Goal: Task Accomplishment & Management: Manage account settings

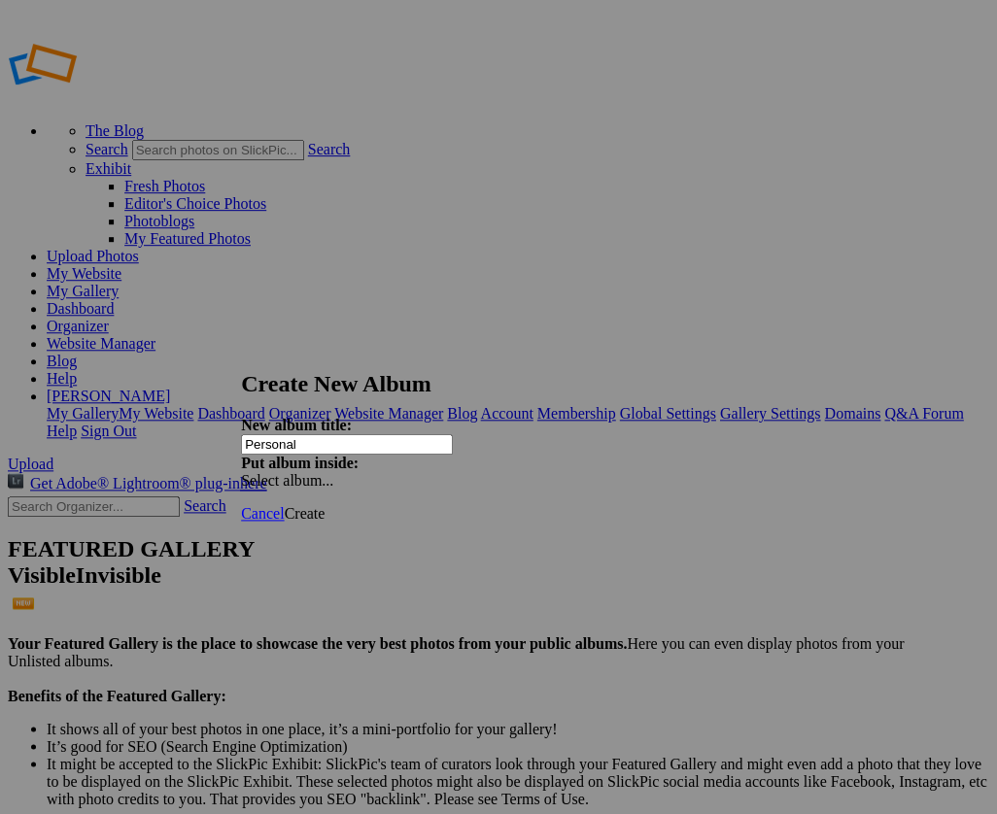
type input "Personal"
click at [324, 505] on span "Create" at bounding box center [304, 513] width 41 height 17
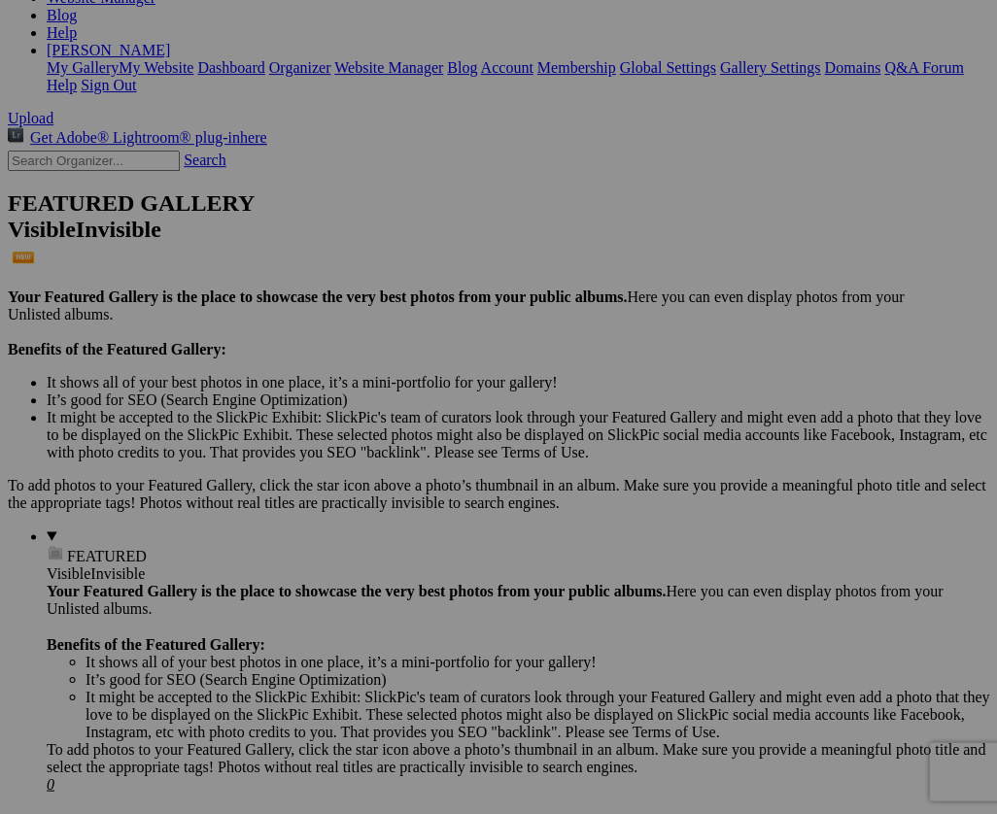
scroll to position [346, 0]
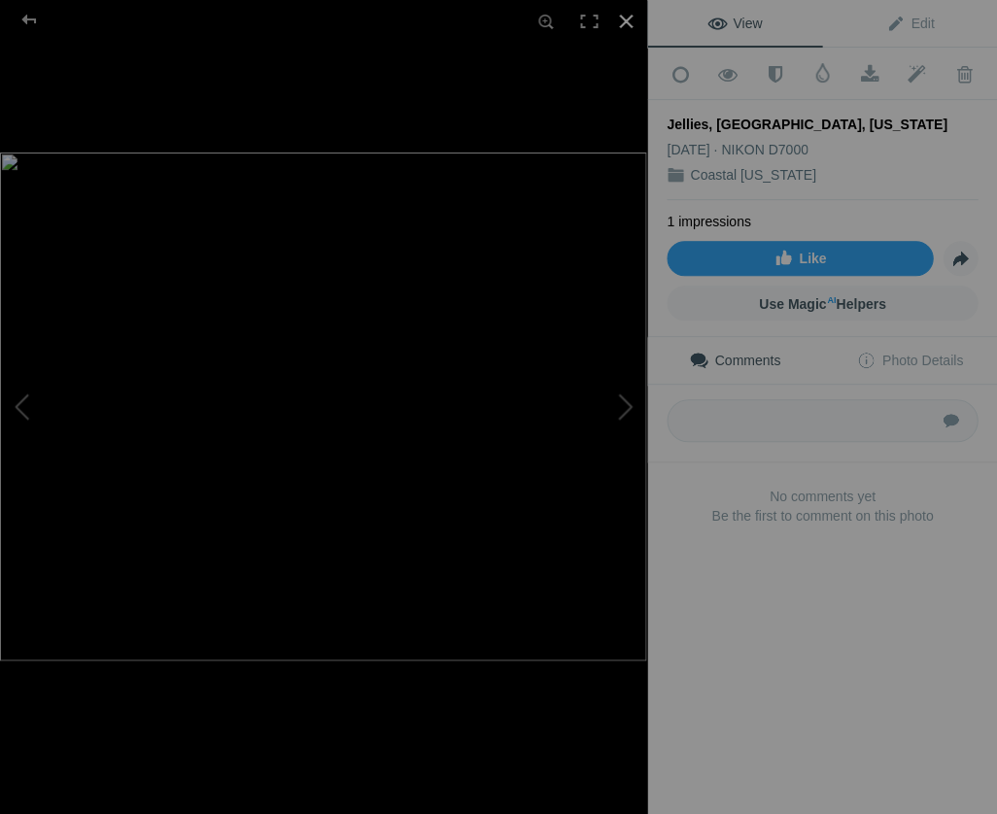
click at [623, 17] on div at bounding box center [625, 21] width 43 height 43
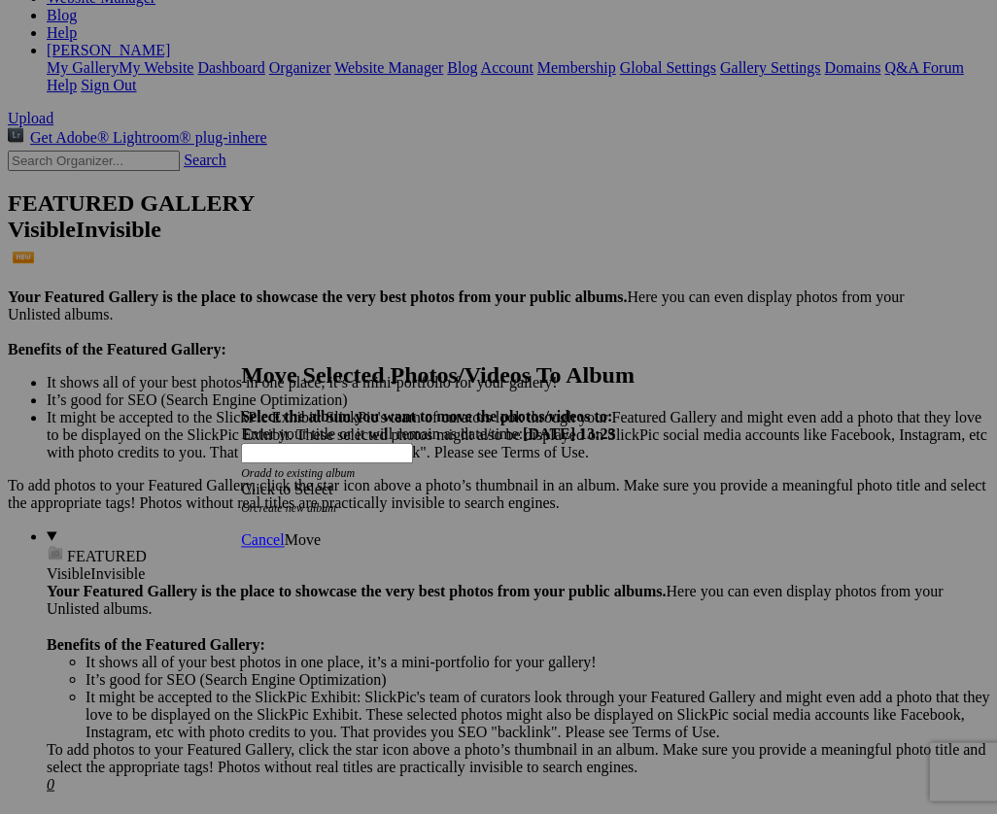
click at [241, 481] on span at bounding box center [241, 489] width 0 height 17
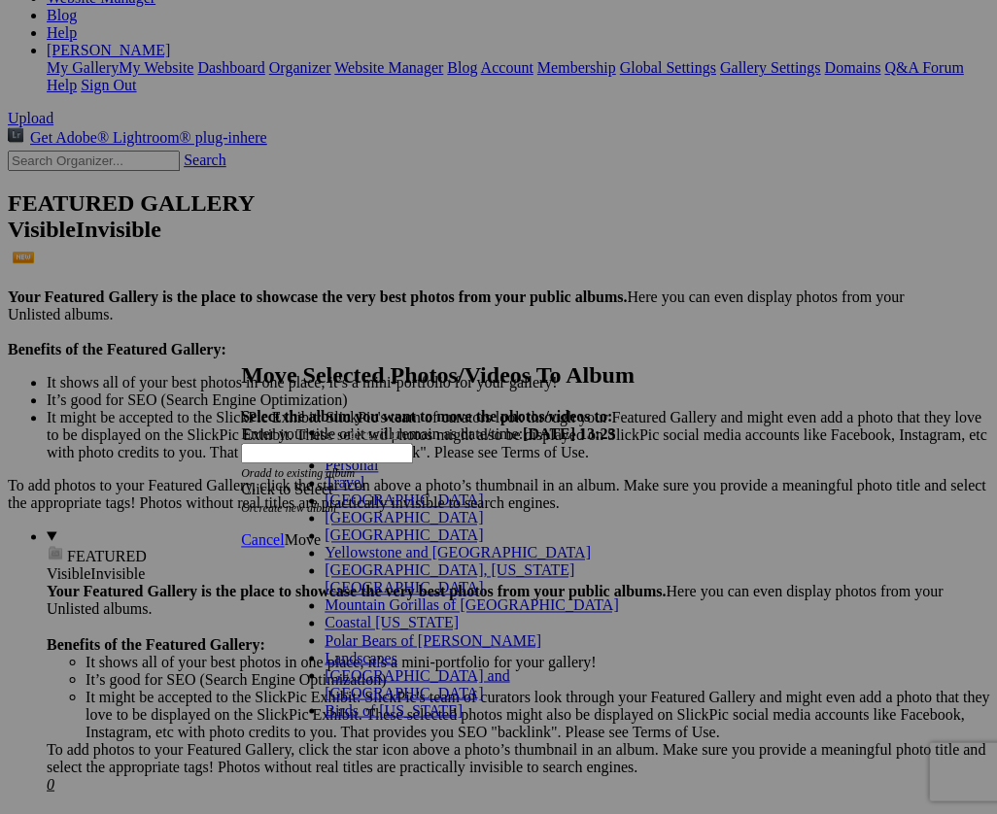
click at [324, 473] on link "Personal" at bounding box center [350, 465] width 53 height 17
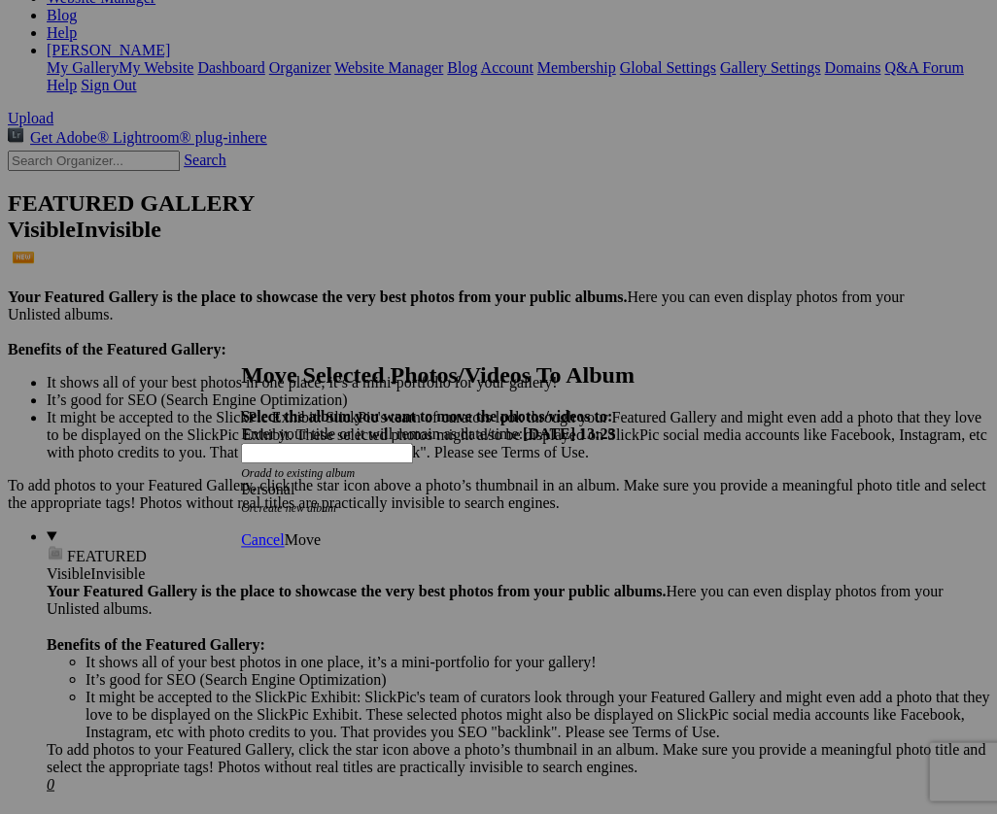
click at [320, 531] on span "Move" at bounding box center [302, 539] width 36 height 17
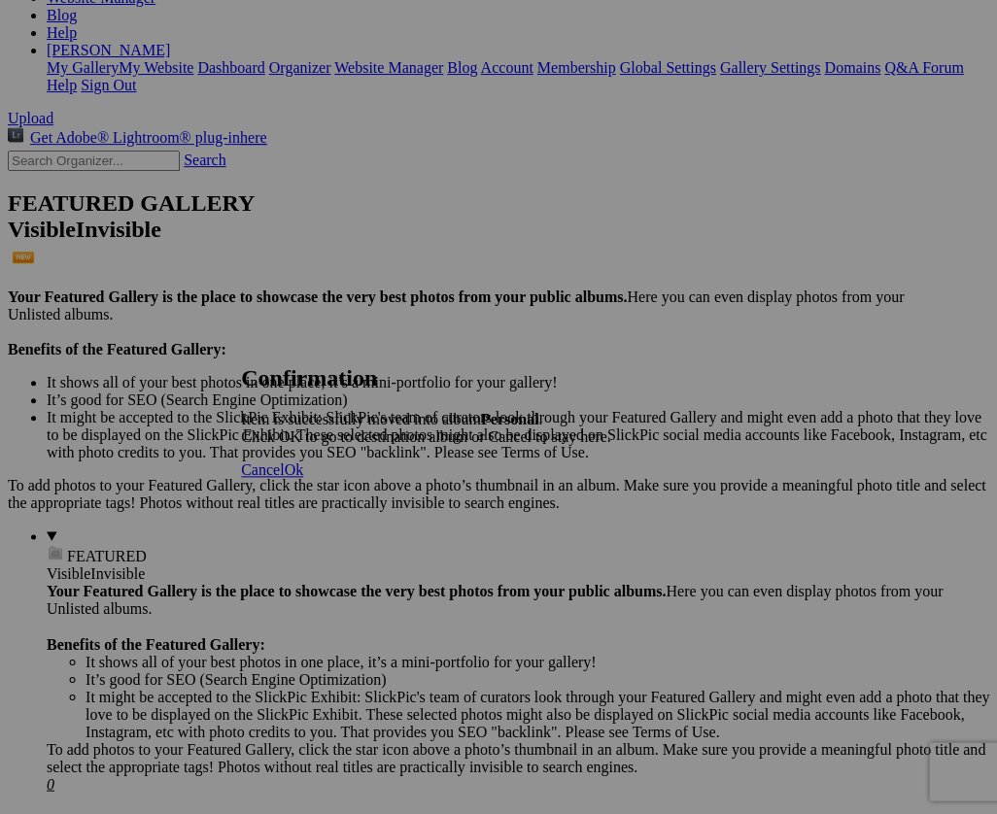
scroll to position [345, 0]
click at [303, 478] on span "Ok" at bounding box center [293, 469] width 19 height 17
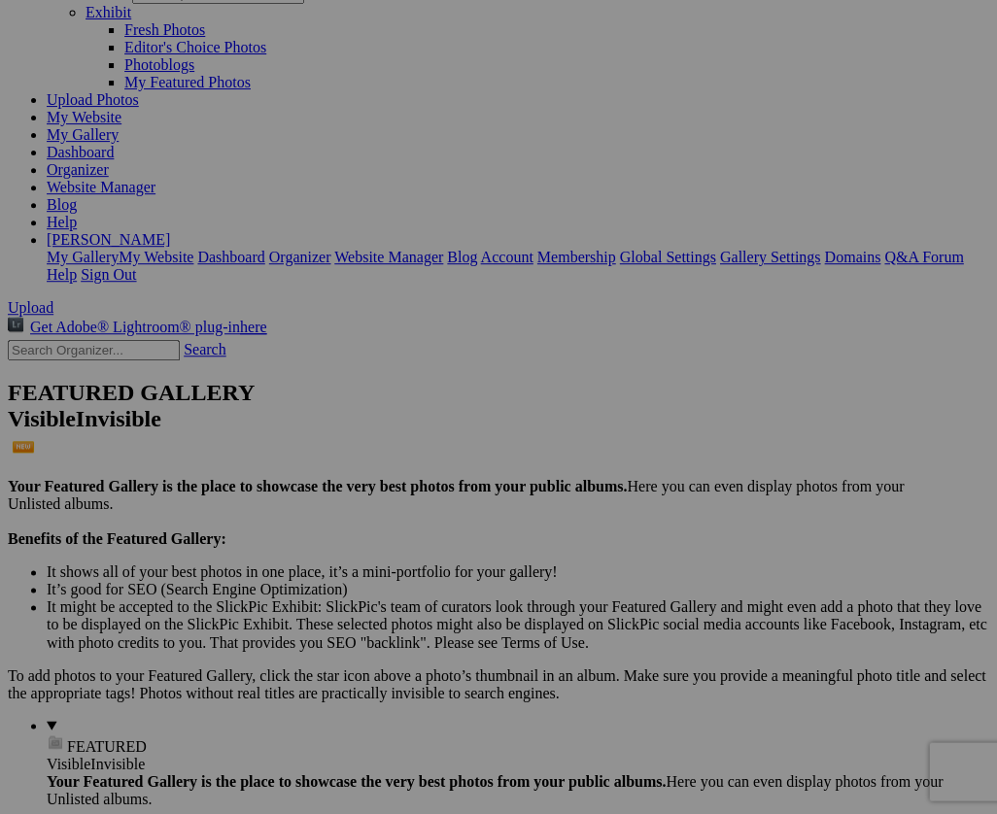
scroll to position [155, 0]
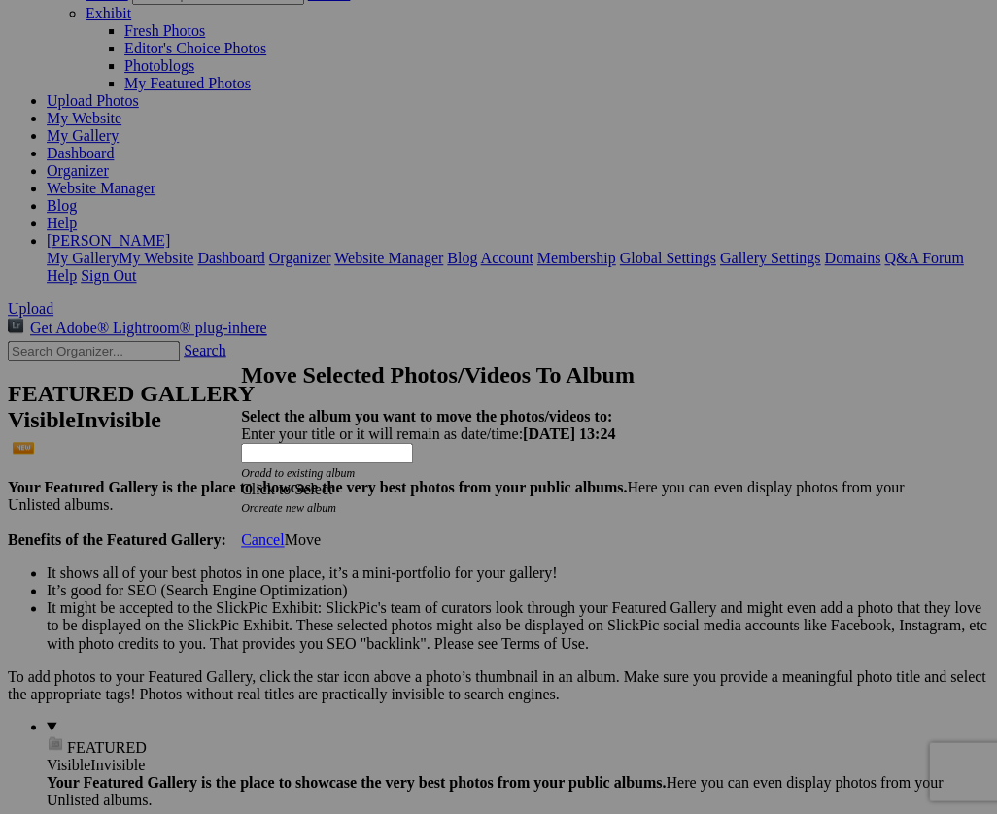
click at [241, 481] on span at bounding box center [241, 489] width 0 height 17
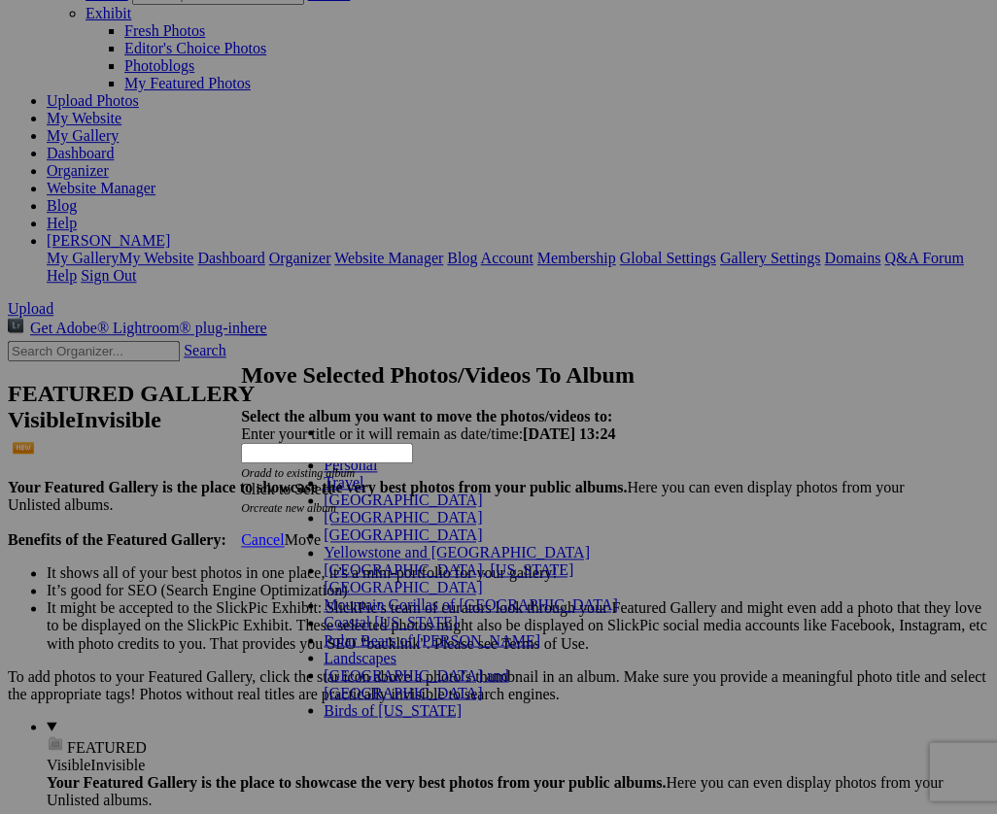
click at [324, 473] on link "Personal" at bounding box center [350, 465] width 53 height 17
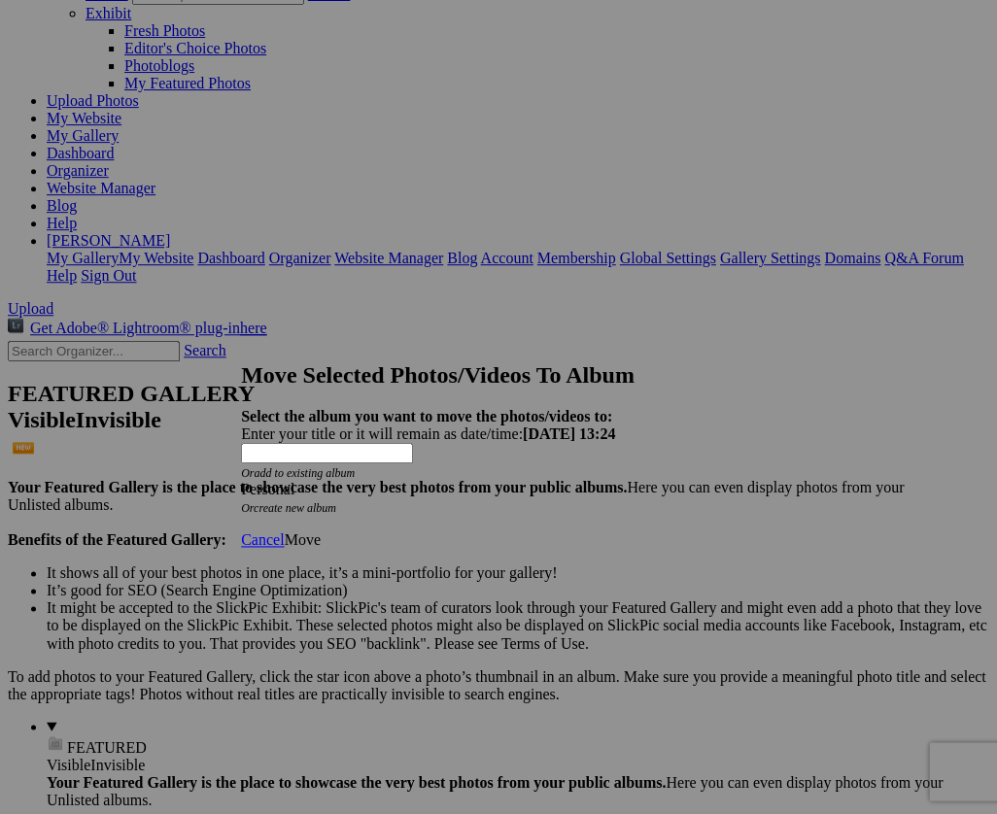
click at [320, 531] on span "Move" at bounding box center [302, 539] width 36 height 17
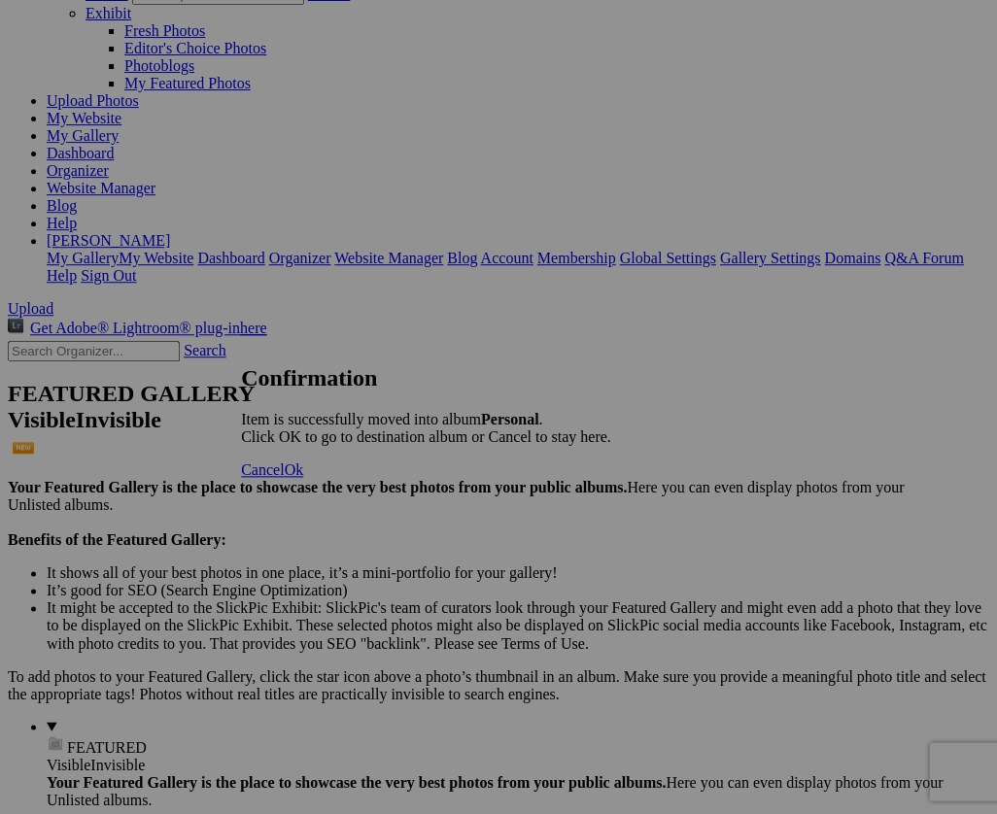
click at [303, 478] on span "Ok" at bounding box center [293, 469] width 19 height 17
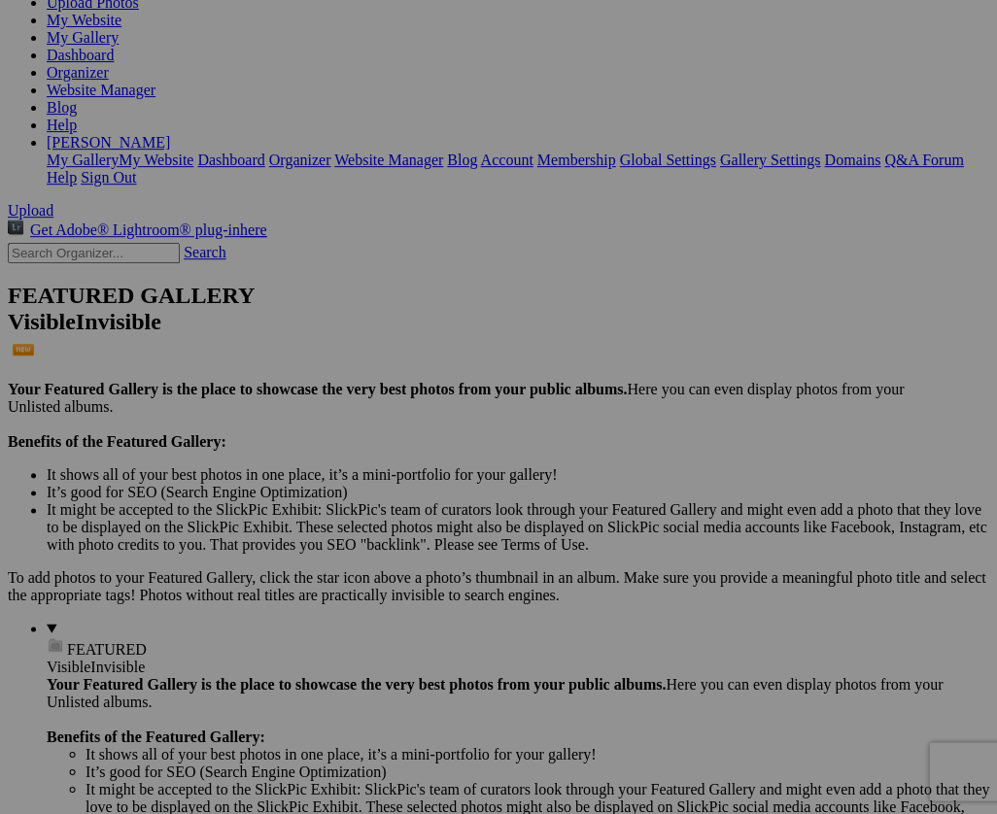
scroll to position [253, 0]
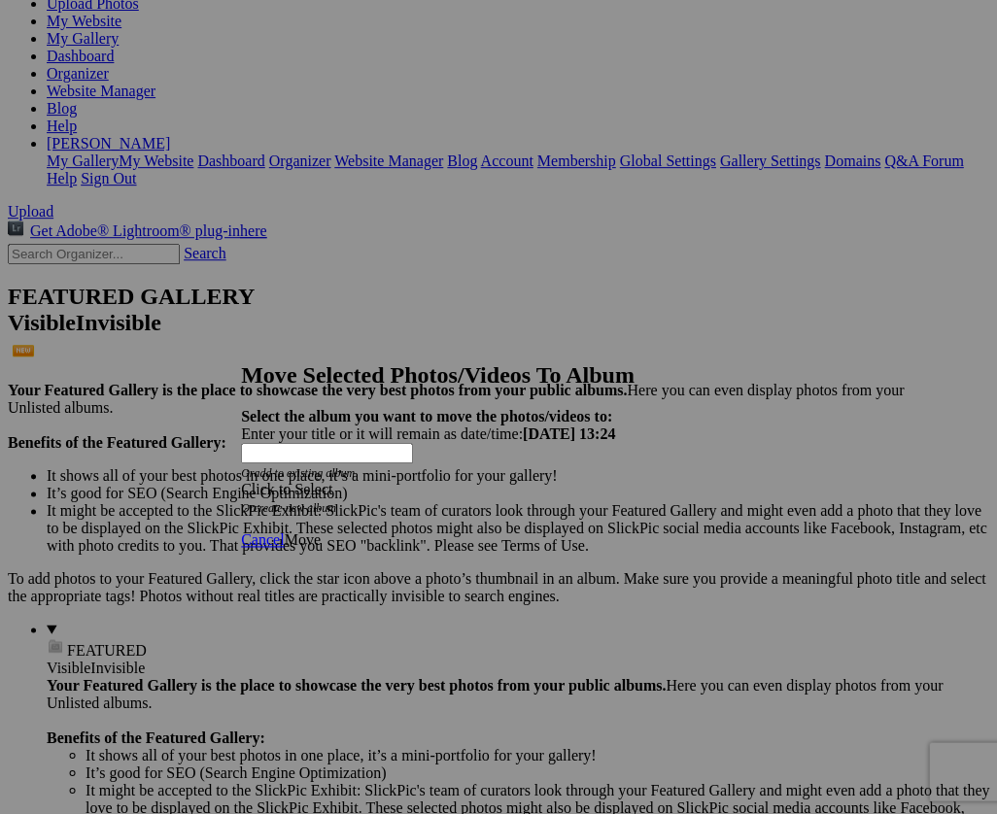
click at [241, 481] on span at bounding box center [241, 489] width 0 height 17
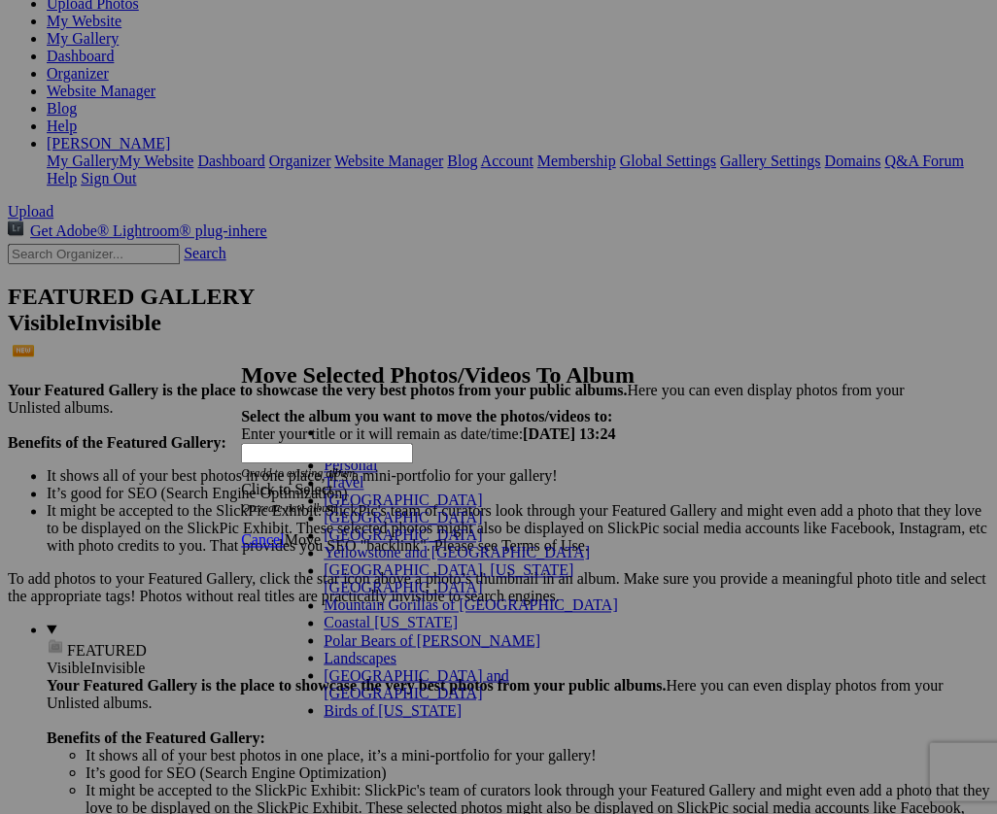
click at [326, 473] on link "Personal" at bounding box center [350, 465] width 53 height 17
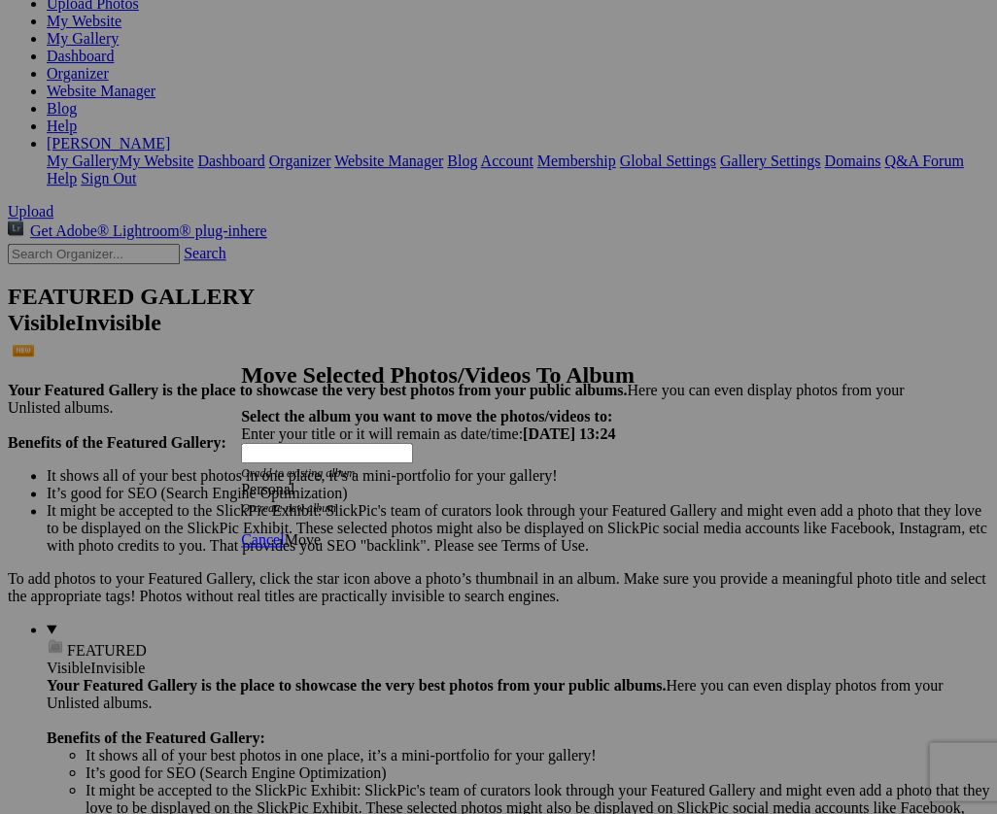
click at [320, 531] on span "Move" at bounding box center [302, 539] width 36 height 17
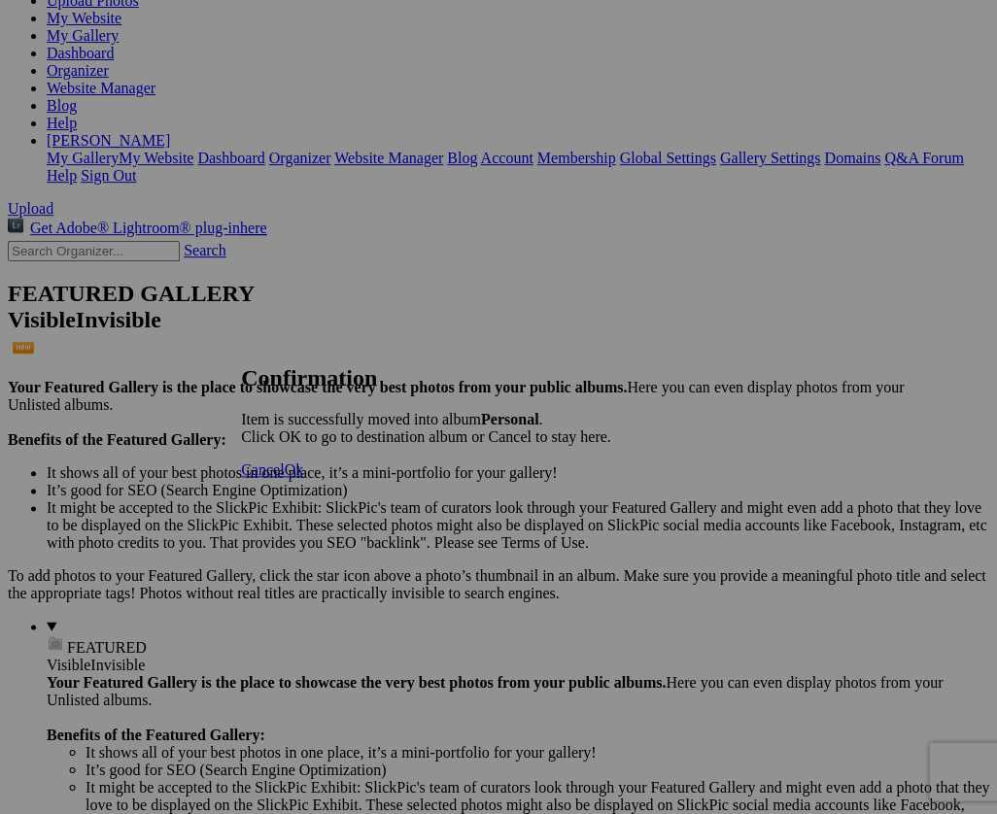
scroll to position [263, 0]
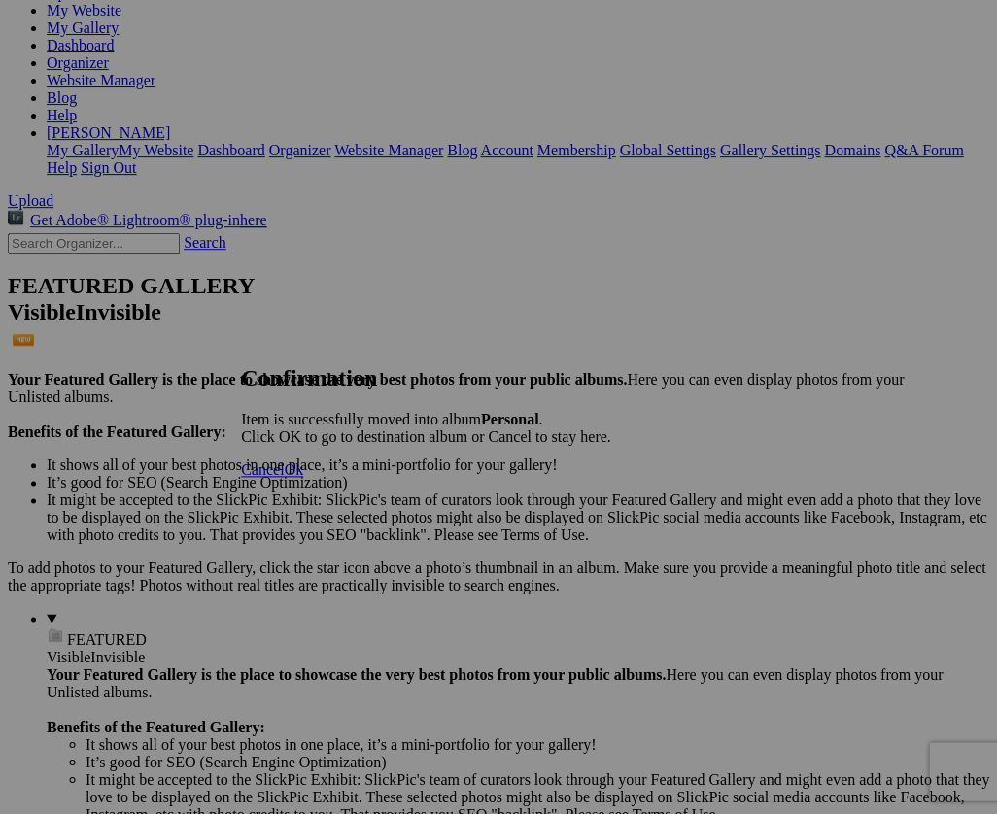
click at [303, 478] on span "Ok" at bounding box center [293, 469] width 19 height 17
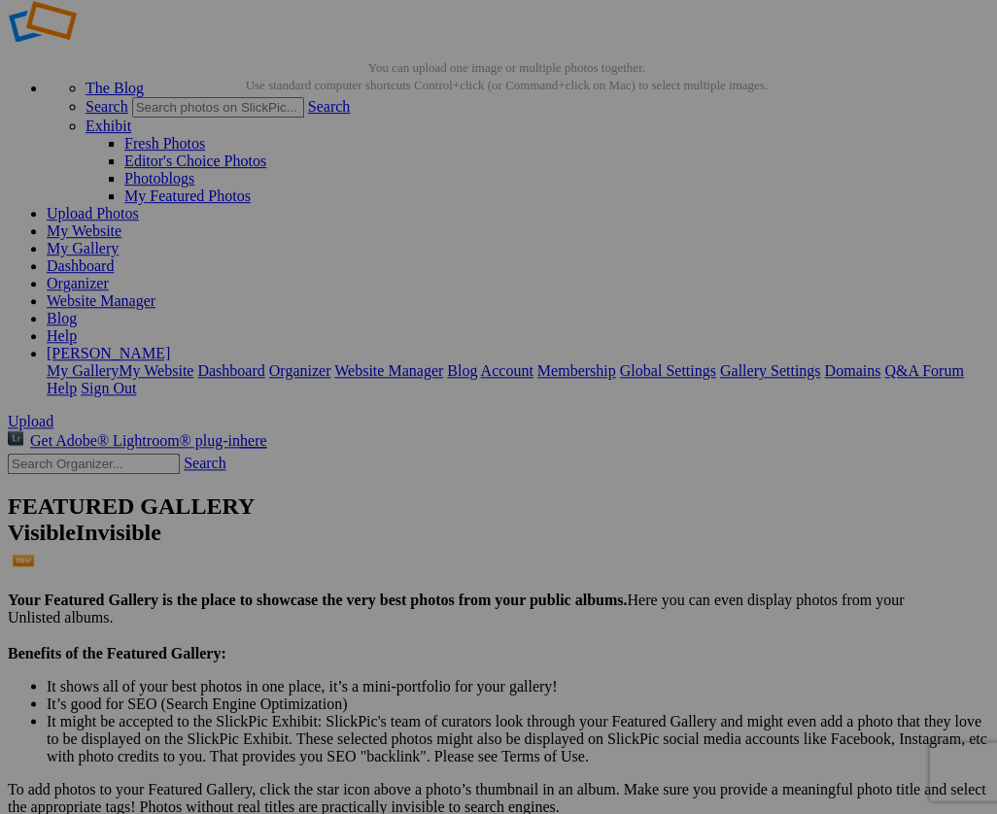
scroll to position [71, 0]
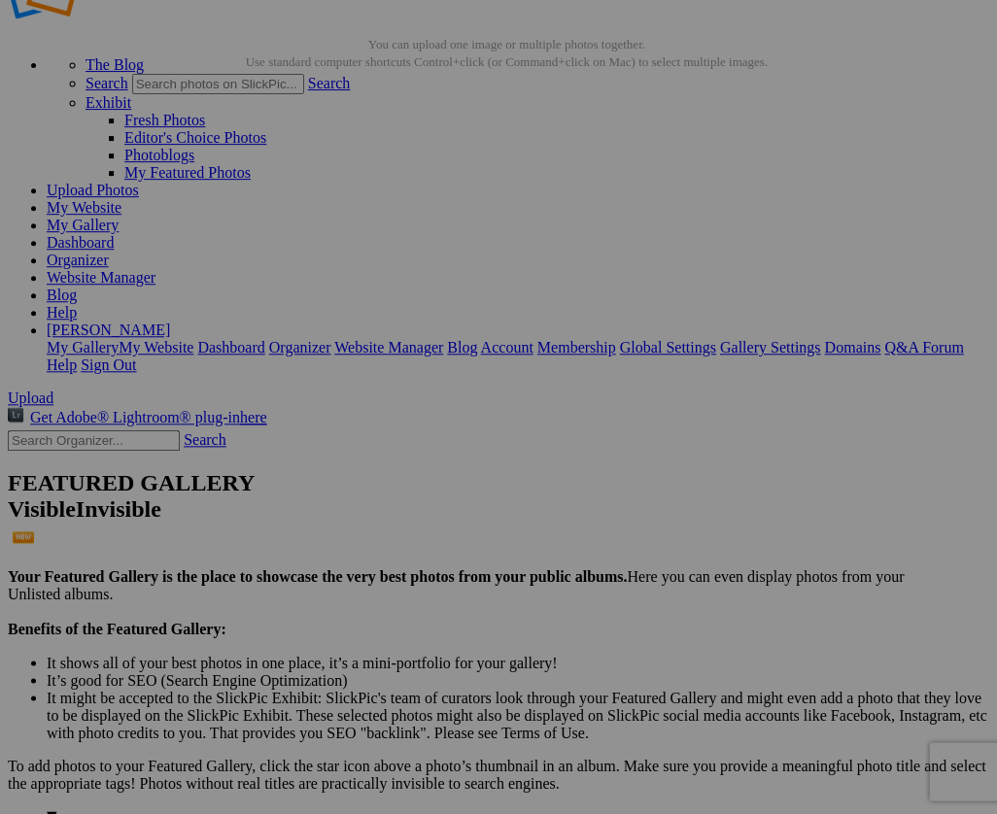
scroll to position [64, 0]
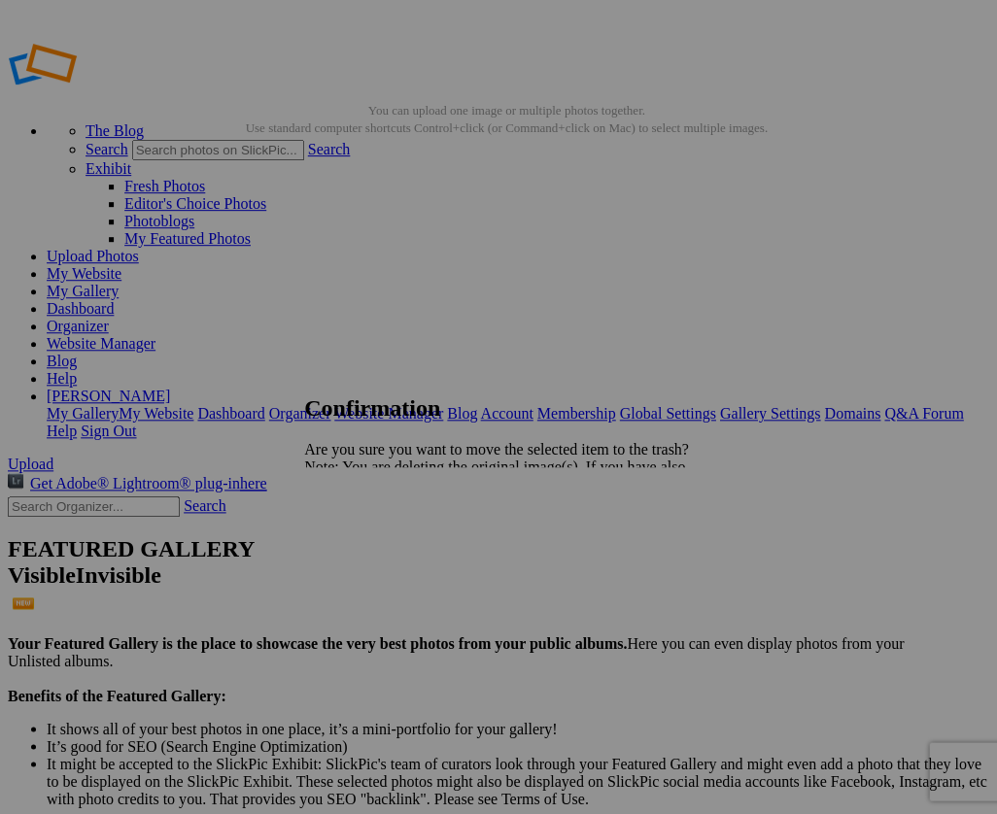
click at [369, 535] on span "Yes" at bounding box center [358, 535] width 22 height 17
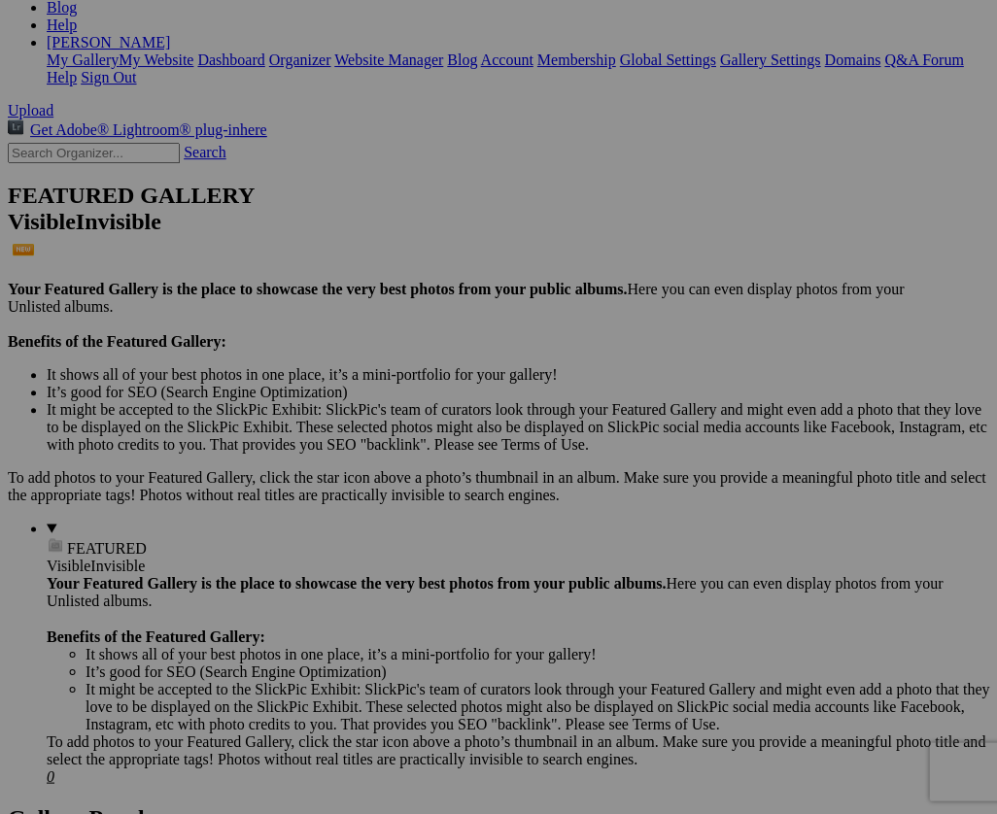
scroll to position [356, 0]
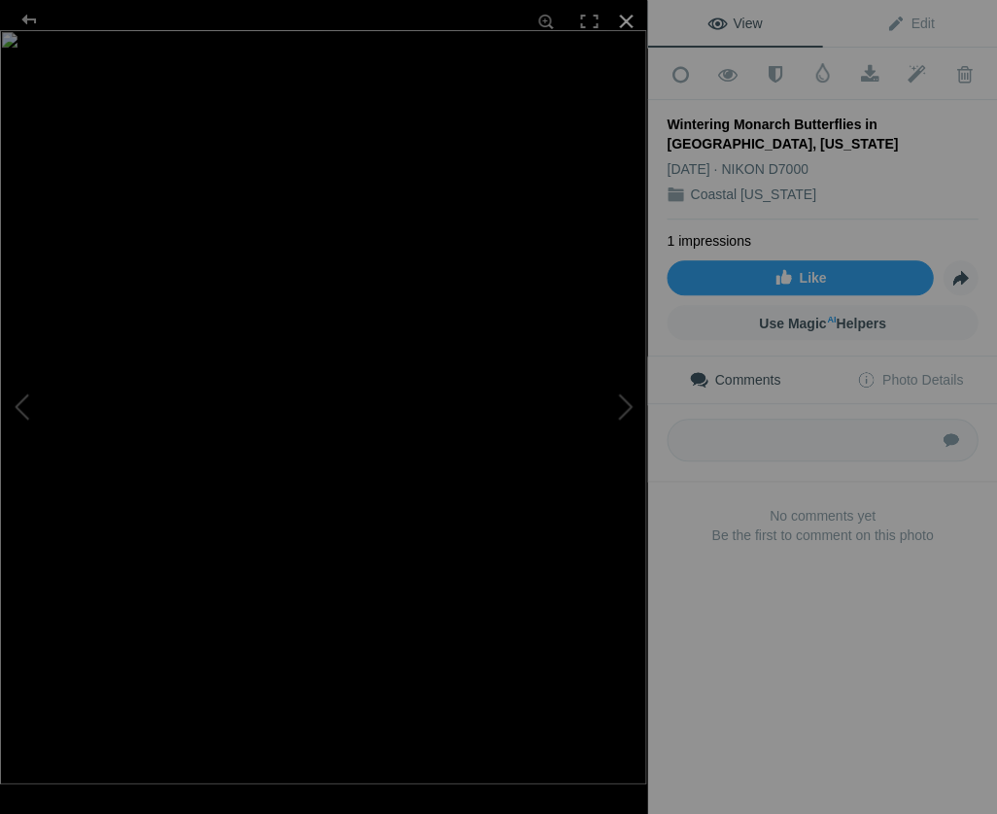
click at [624, 18] on div at bounding box center [625, 21] width 43 height 43
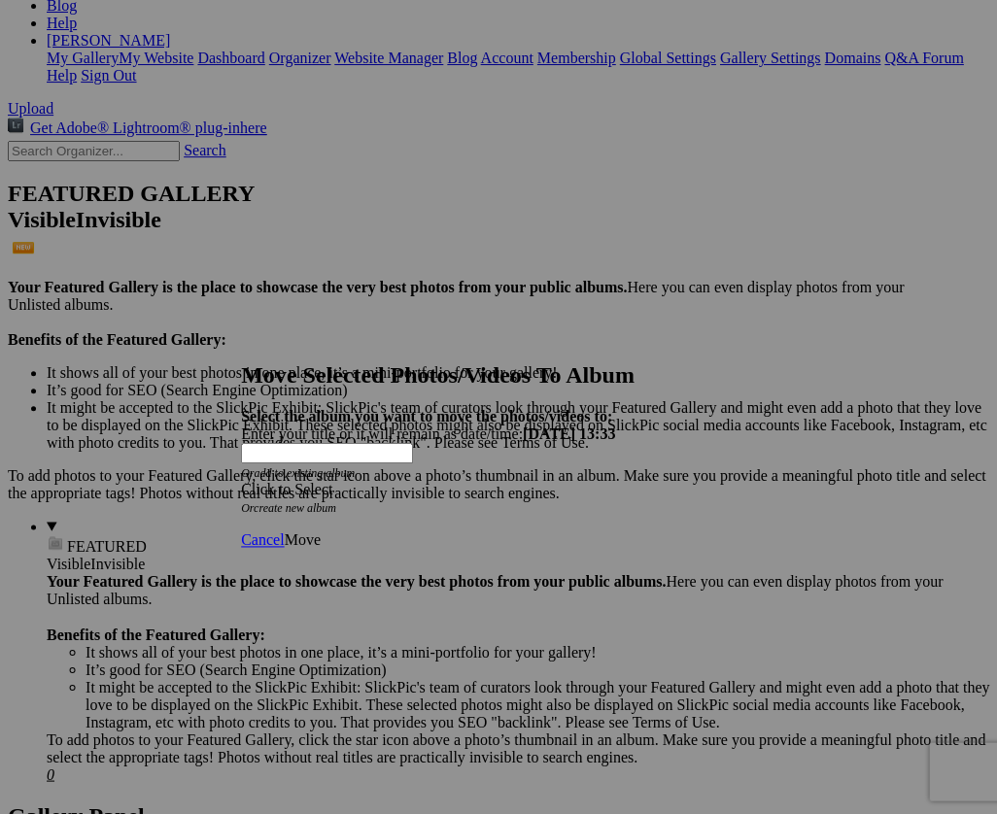
click at [241, 481] on span at bounding box center [241, 489] width 0 height 17
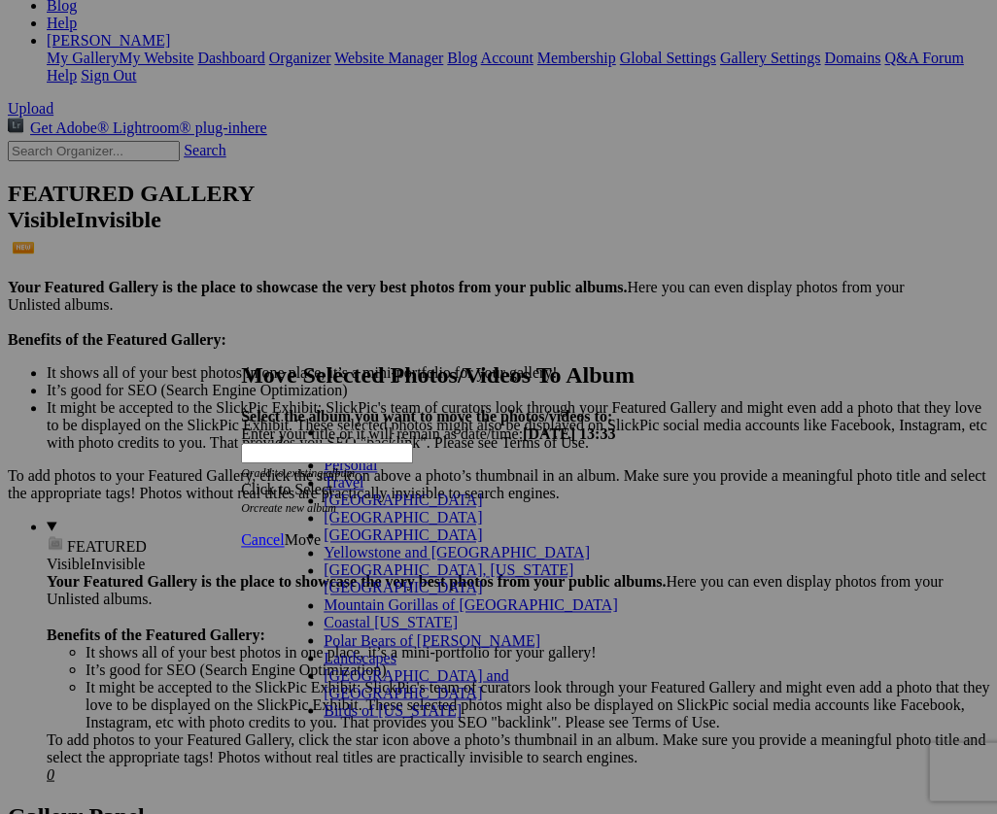
click at [324, 473] on link "Personal" at bounding box center [350, 465] width 53 height 17
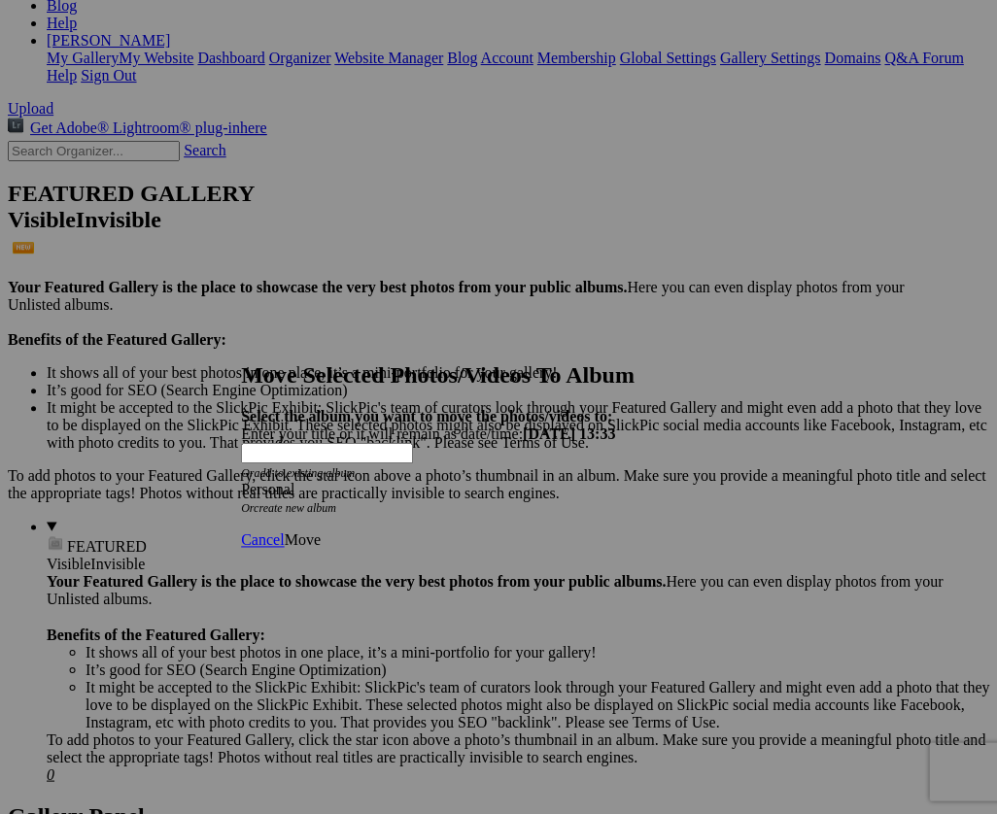
click at [320, 531] on span "Move" at bounding box center [302, 539] width 36 height 17
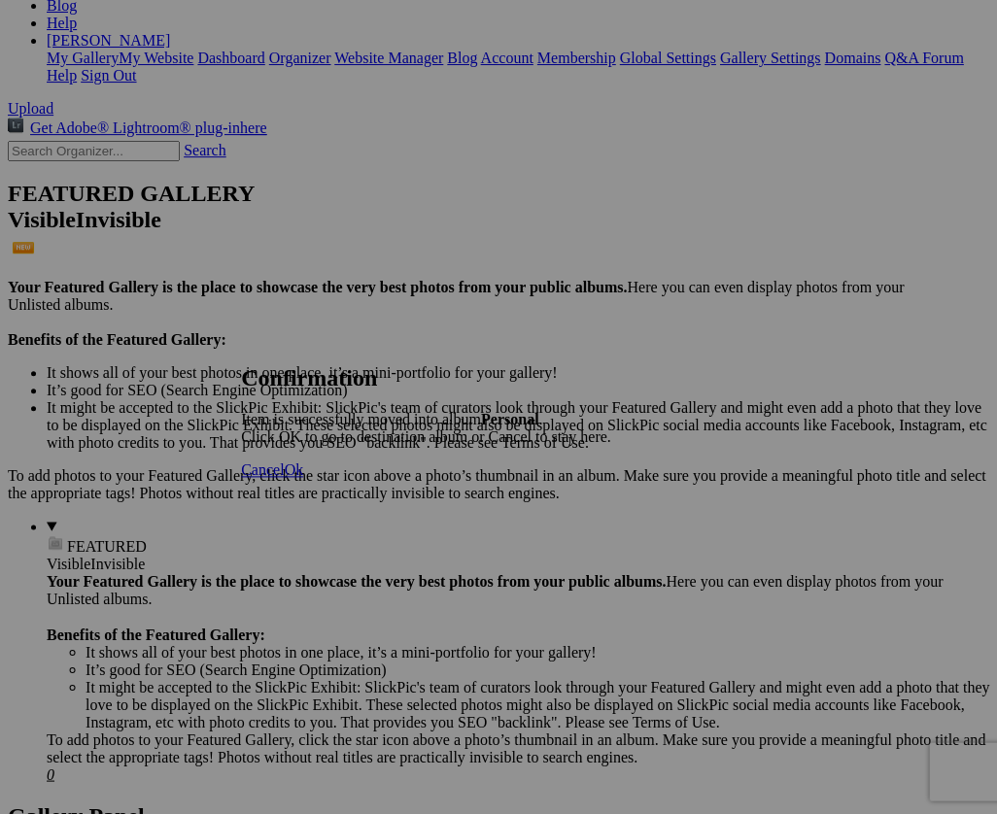
click at [303, 478] on span "Ok" at bounding box center [293, 469] width 19 height 17
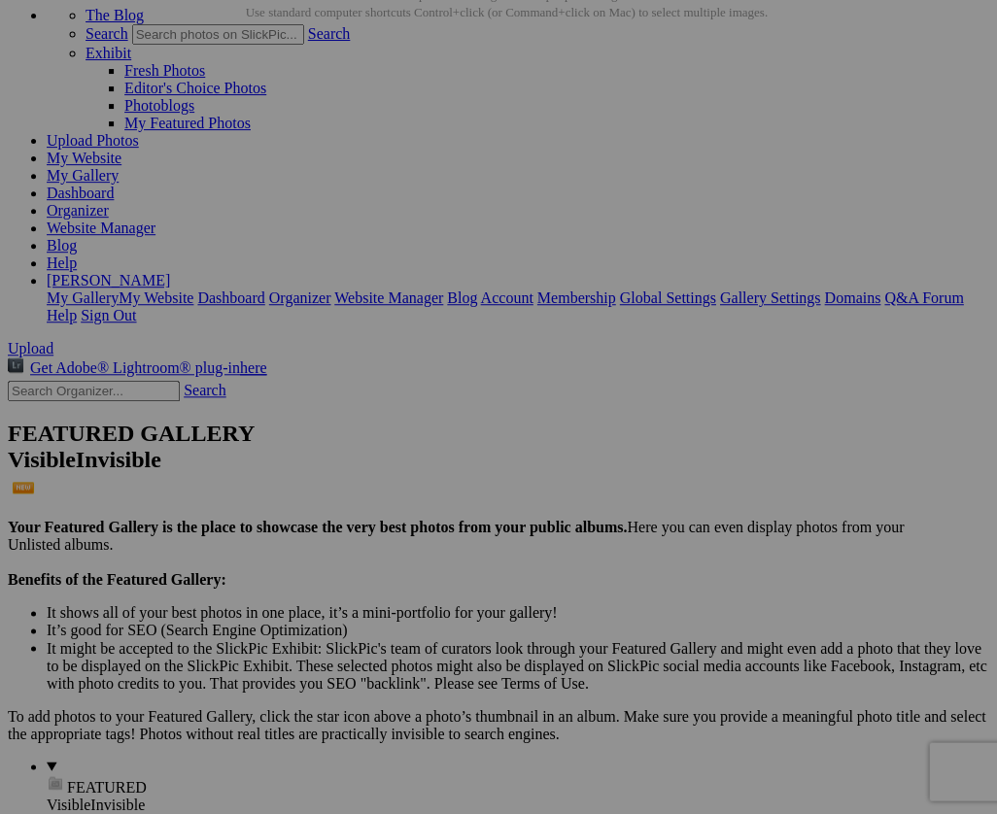
scroll to position [123, 0]
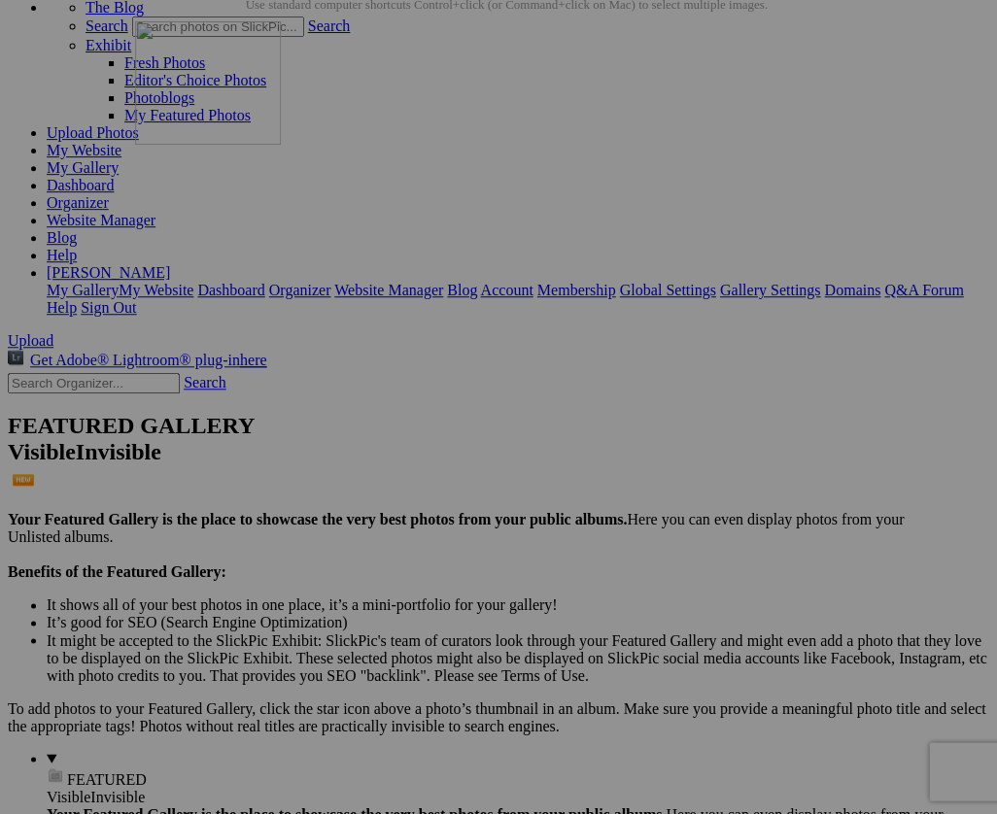
drag, startPoint x: 353, startPoint y: 709, endPoint x: 423, endPoint y: 197, distance: 516.8
drag, startPoint x: 376, startPoint y: 470, endPoint x: 426, endPoint y: 172, distance: 302.4
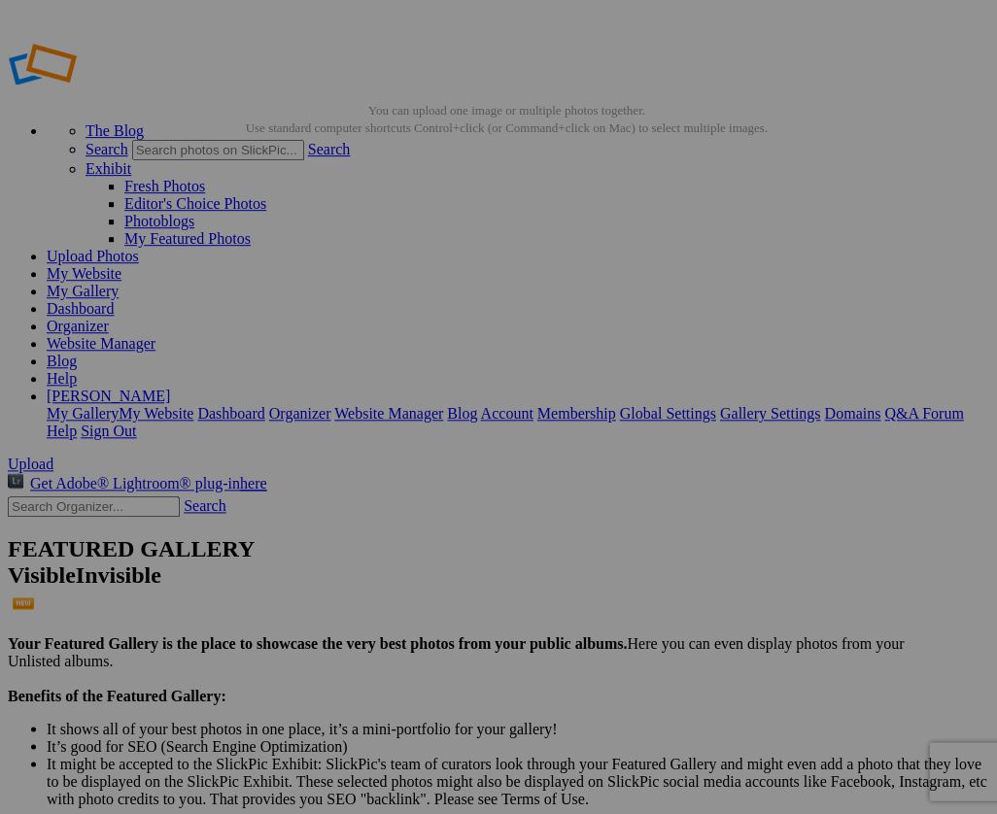
scroll to position [0, 0]
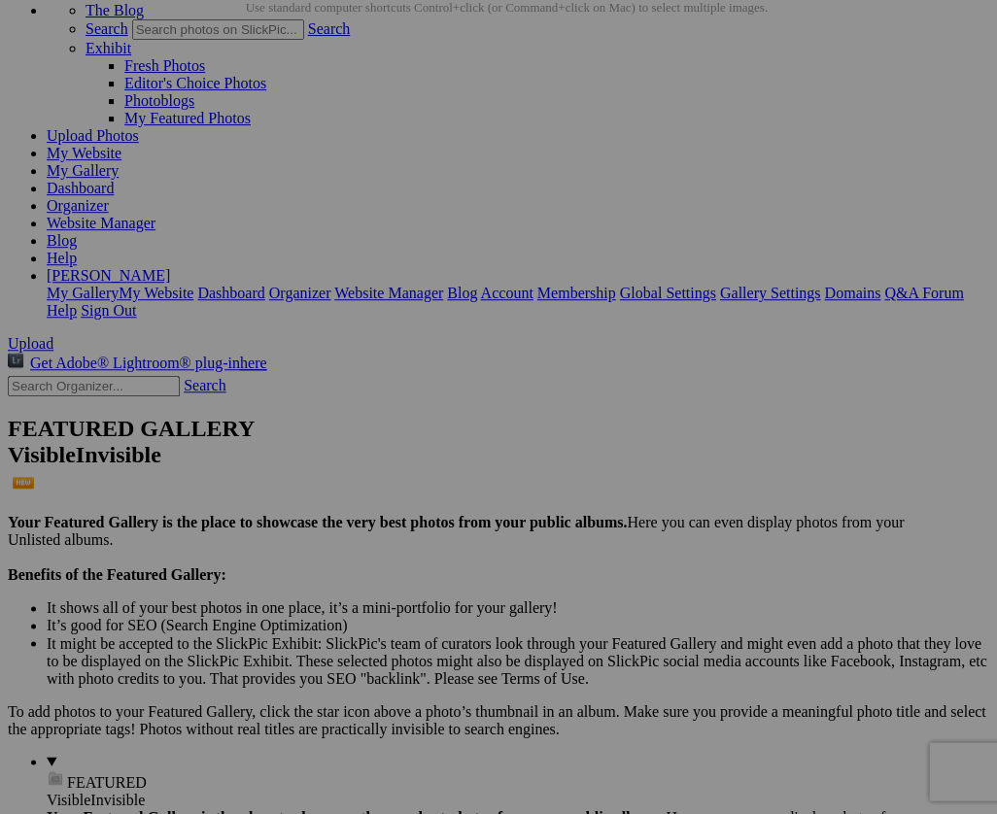
scroll to position [124, 0]
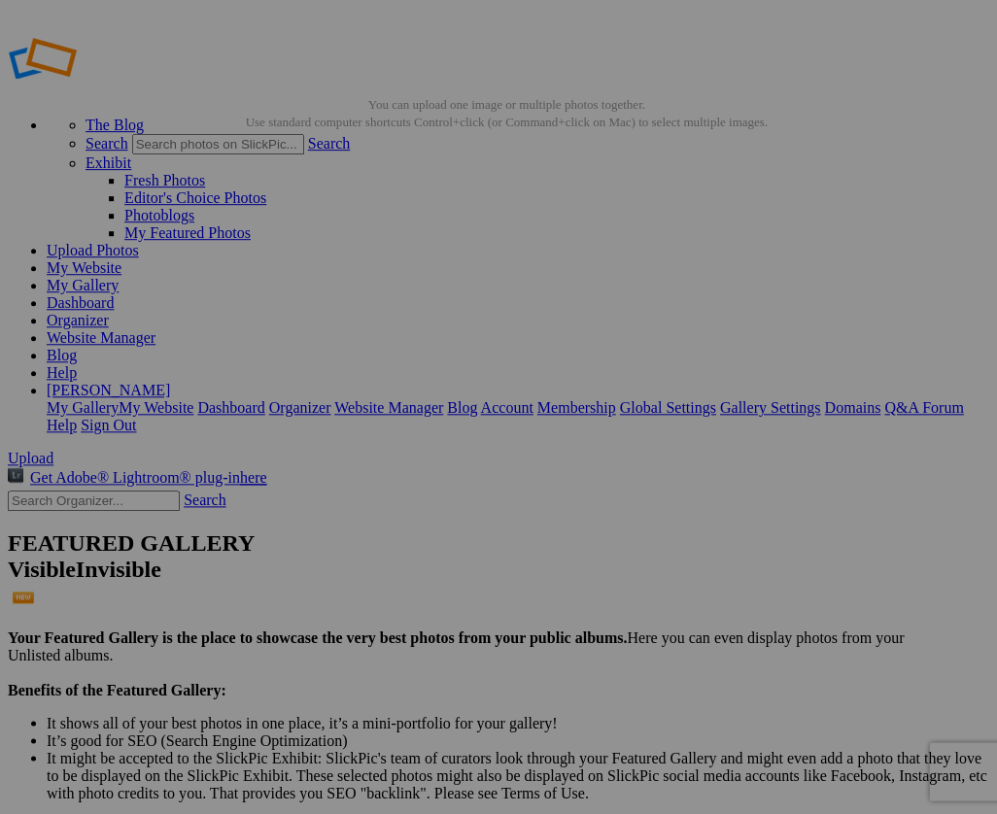
scroll to position [7, 0]
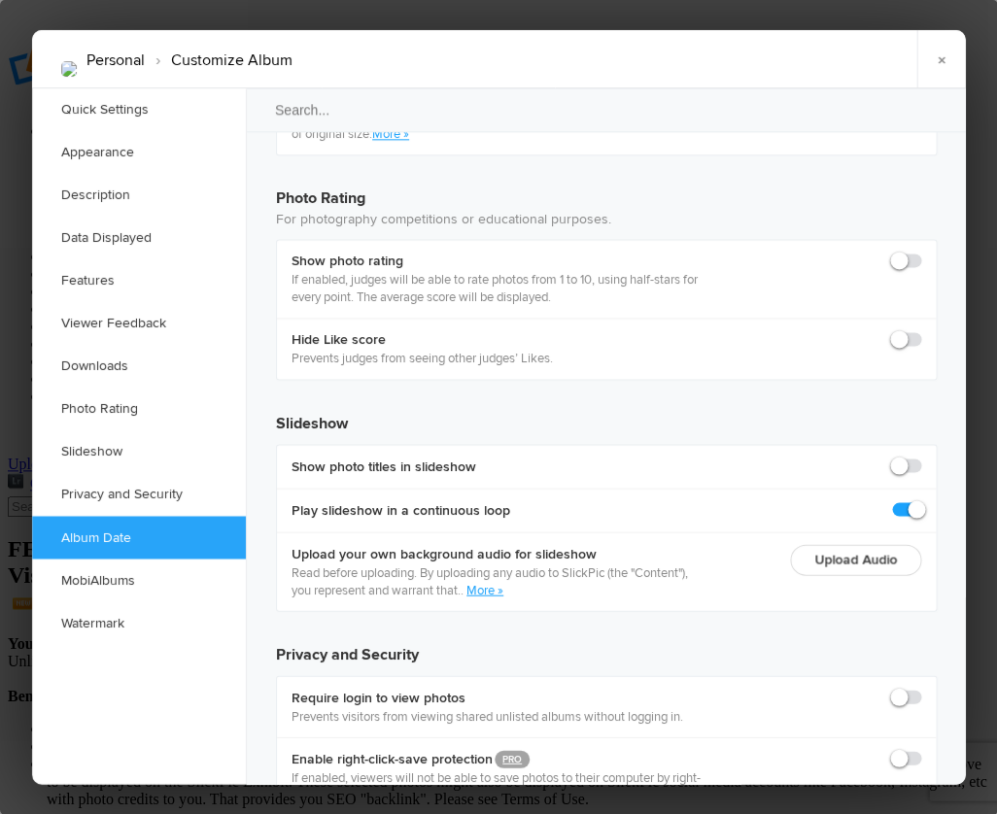
scroll to position [4184, 0]
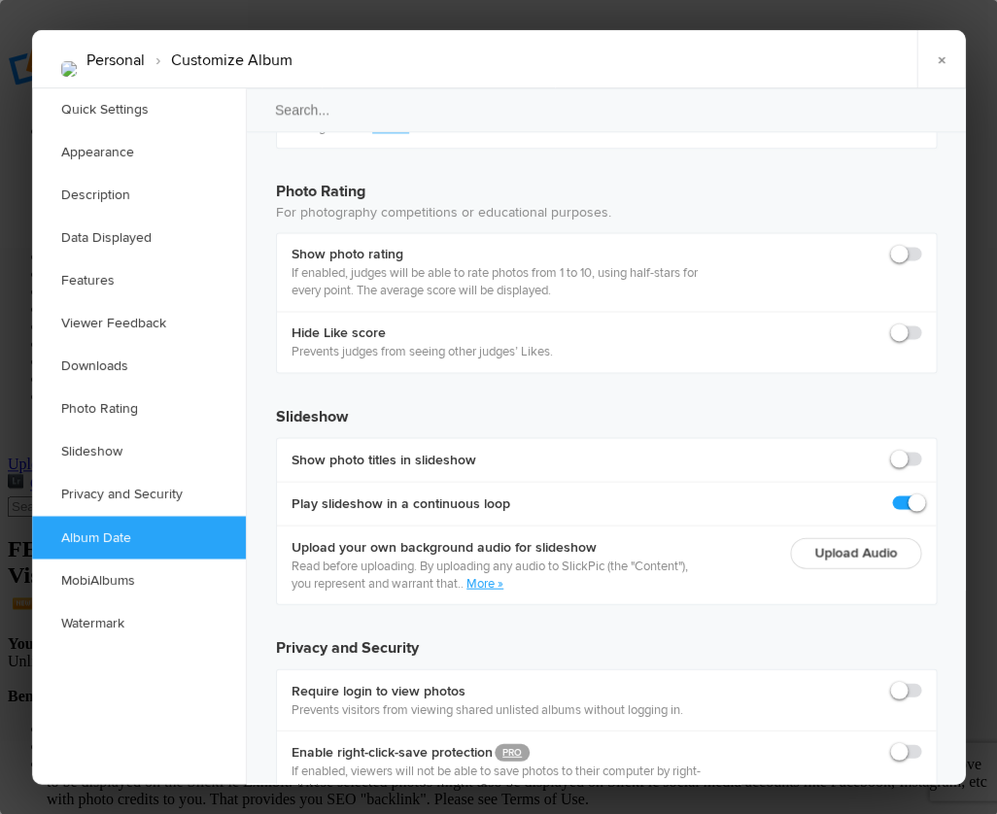
drag, startPoint x: 900, startPoint y: 667, endPoint x: 925, endPoint y: 670, distance: 25.4
drag, startPoint x: 902, startPoint y: 666, endPoint x: 939, endPoint y: 666, distance: 37.9
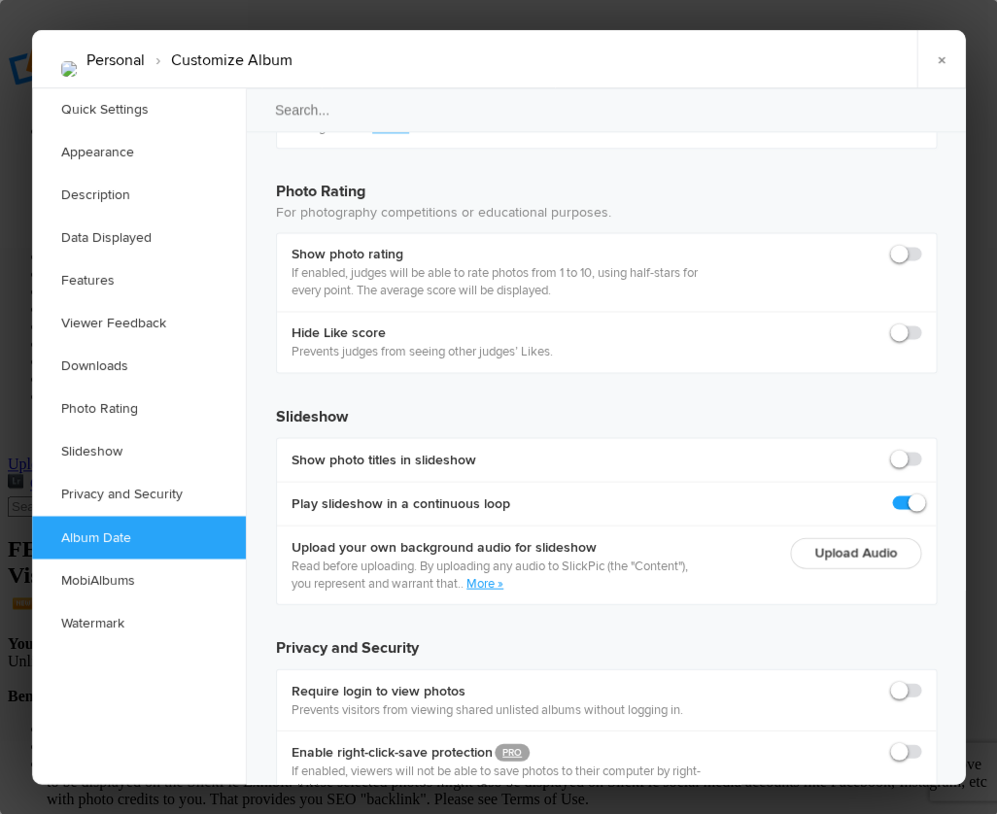
checkbox input "true"
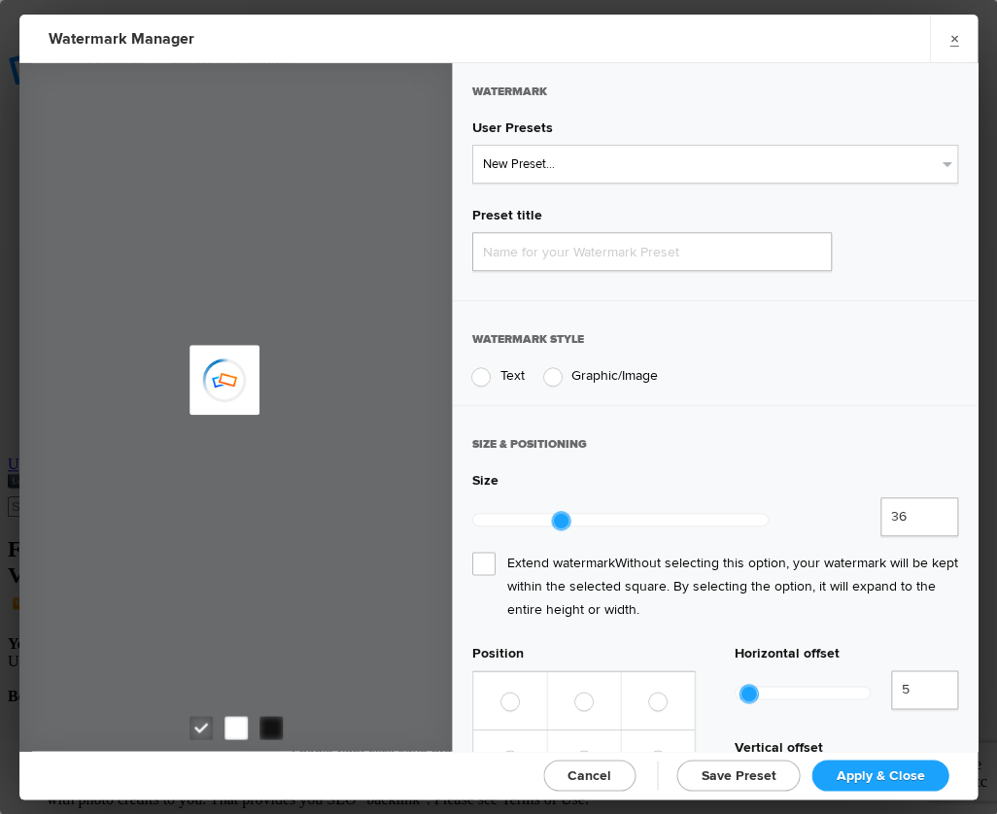
type input "Watermark-9/23/2025"
radio input "true"
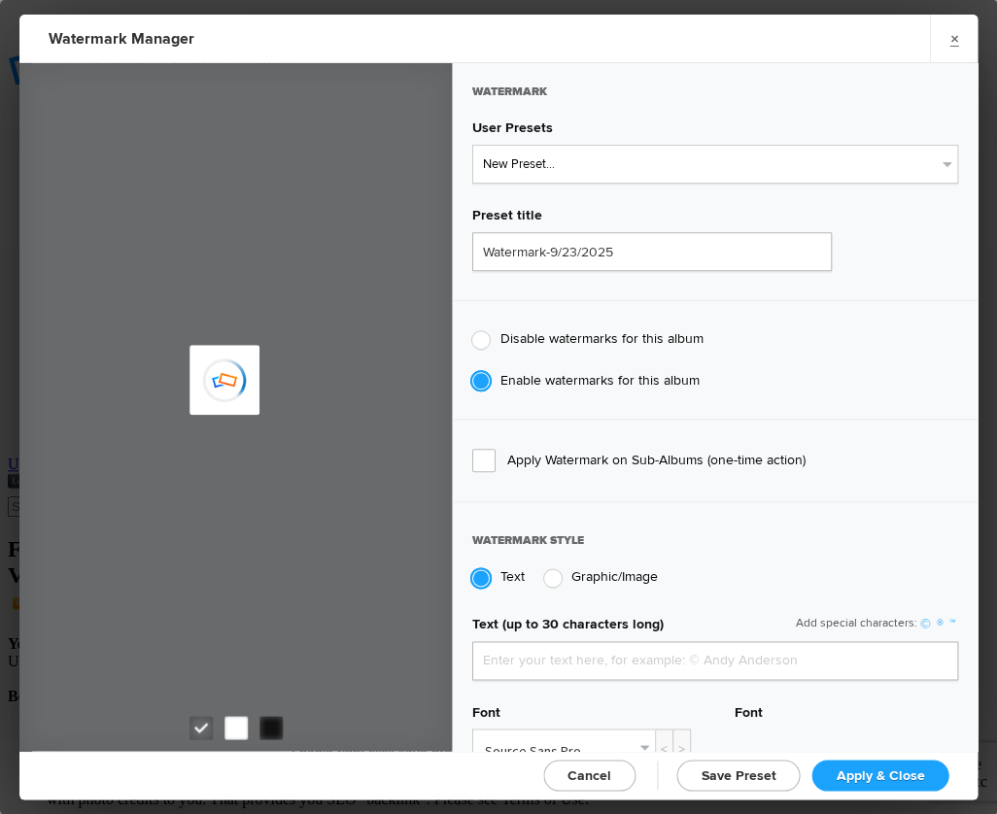
type input "JimLiskovec"
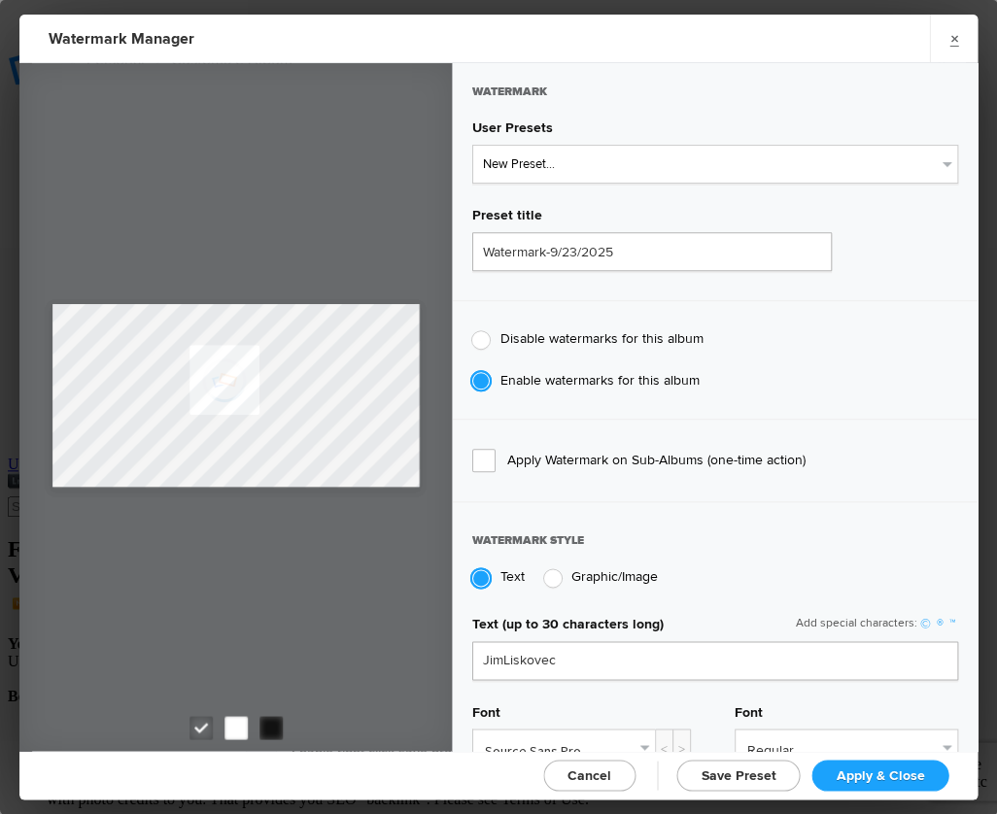
click at [585, 769] on span "Cancel" at bounding box center [589, 775] width 44 height 17
checkbox input "false"
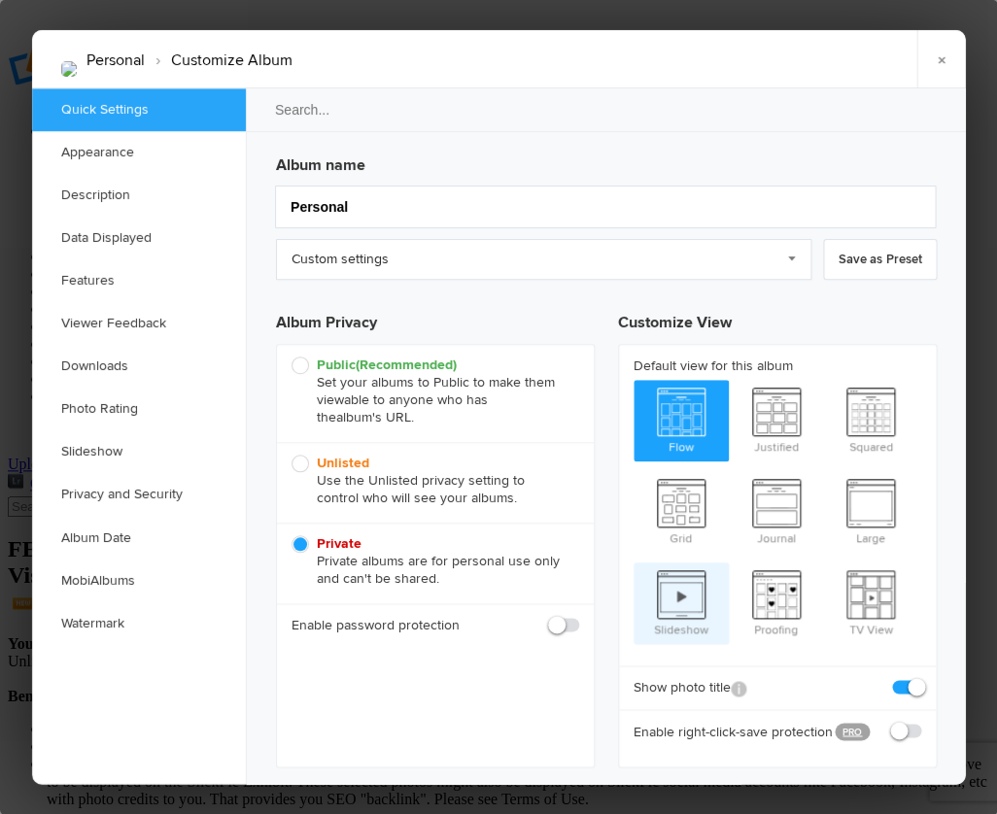
scroll to position [0, 0]
click at [939, 57] on link "×" at bounding box center [940, 59] width 49 height 58
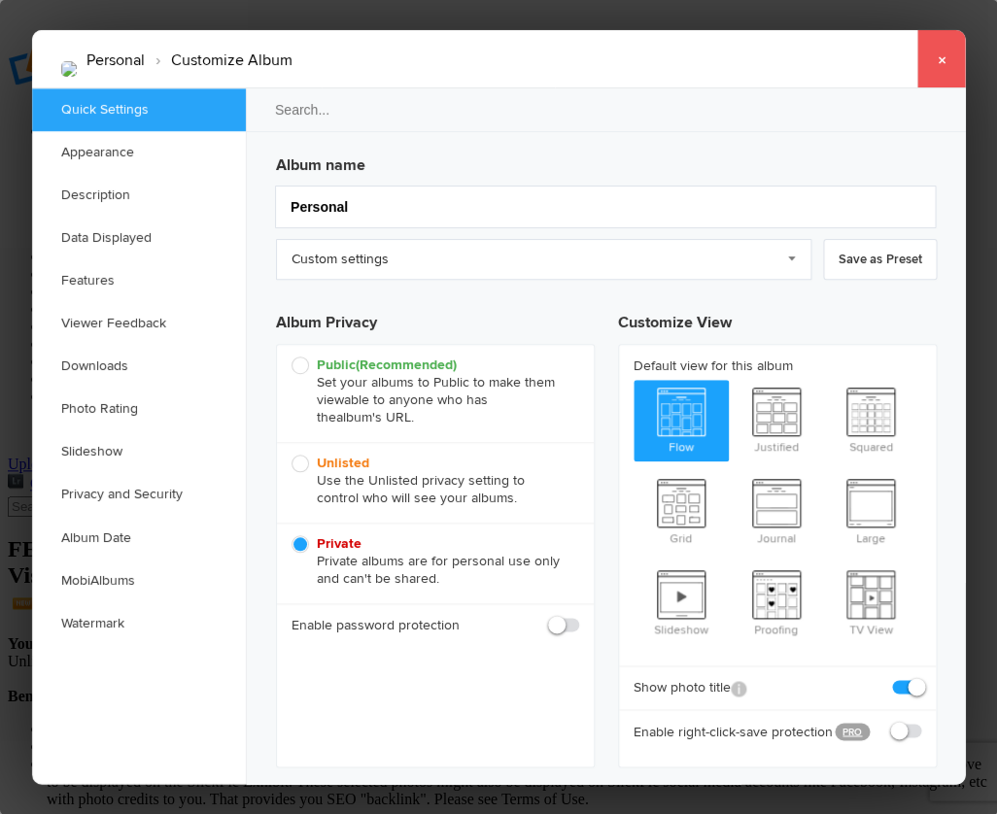
click at [939, 53] on link "×" at bounding box center [940, 59] width 49 height 58
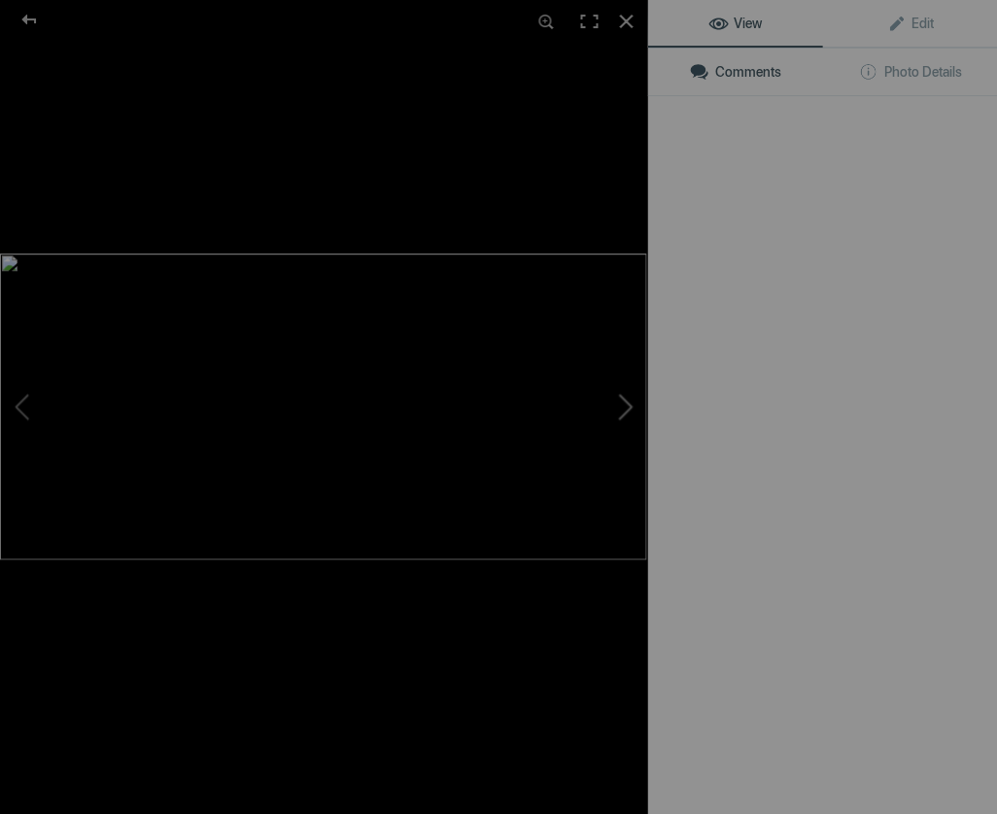
click at [549, 361] on button at bounding box center [574, 406] width 146 height 293
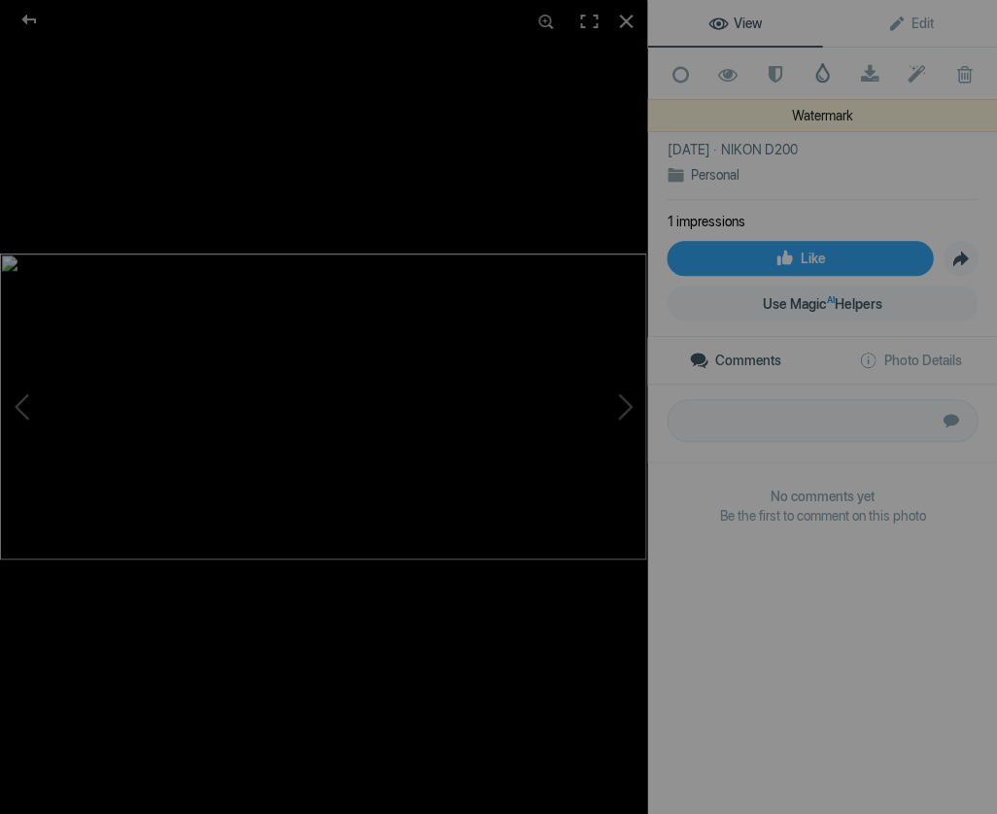
click at [824, 74] on span at bounding box center [821, 72] width 19 height 19
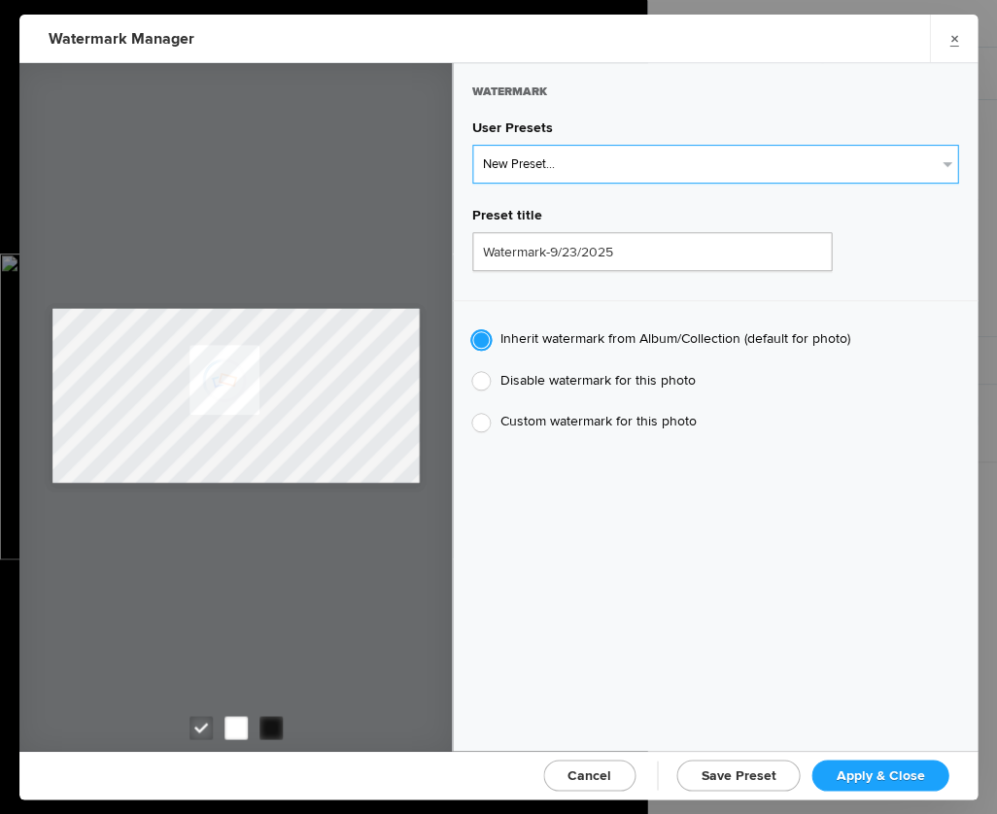
select select "1: Object"
type input "Watermark-7/22/2025"
radio input "false"
radio input "true"
type input "Jim Liskovec"
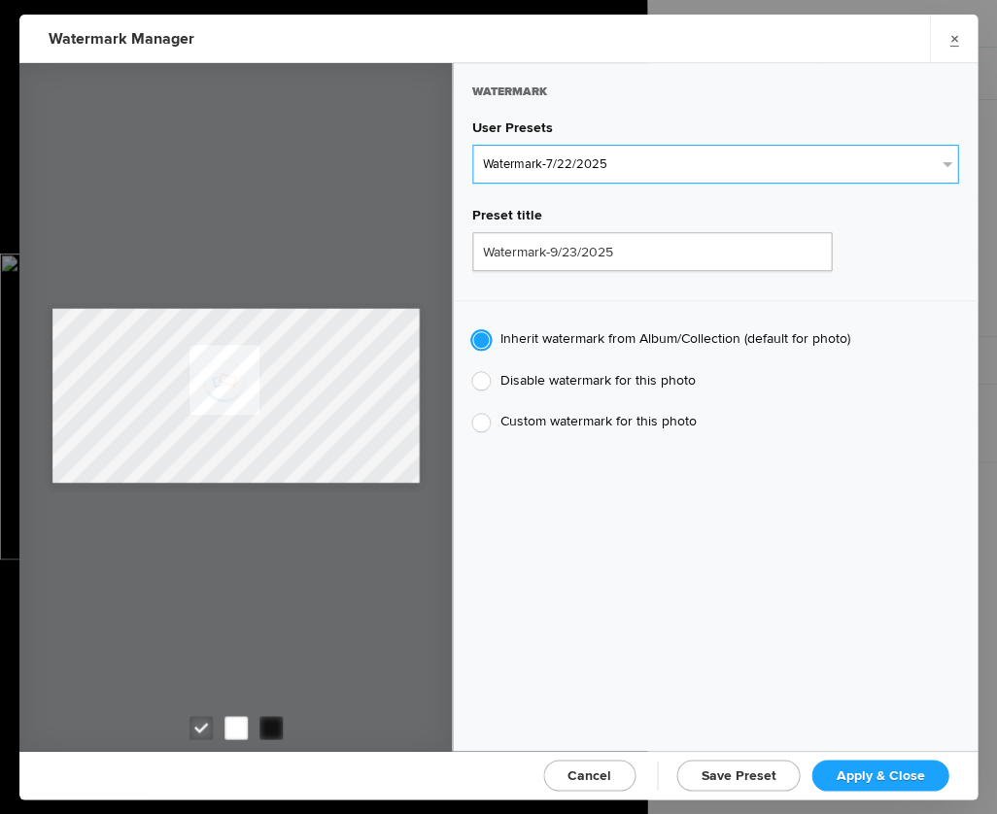
radio input "false"
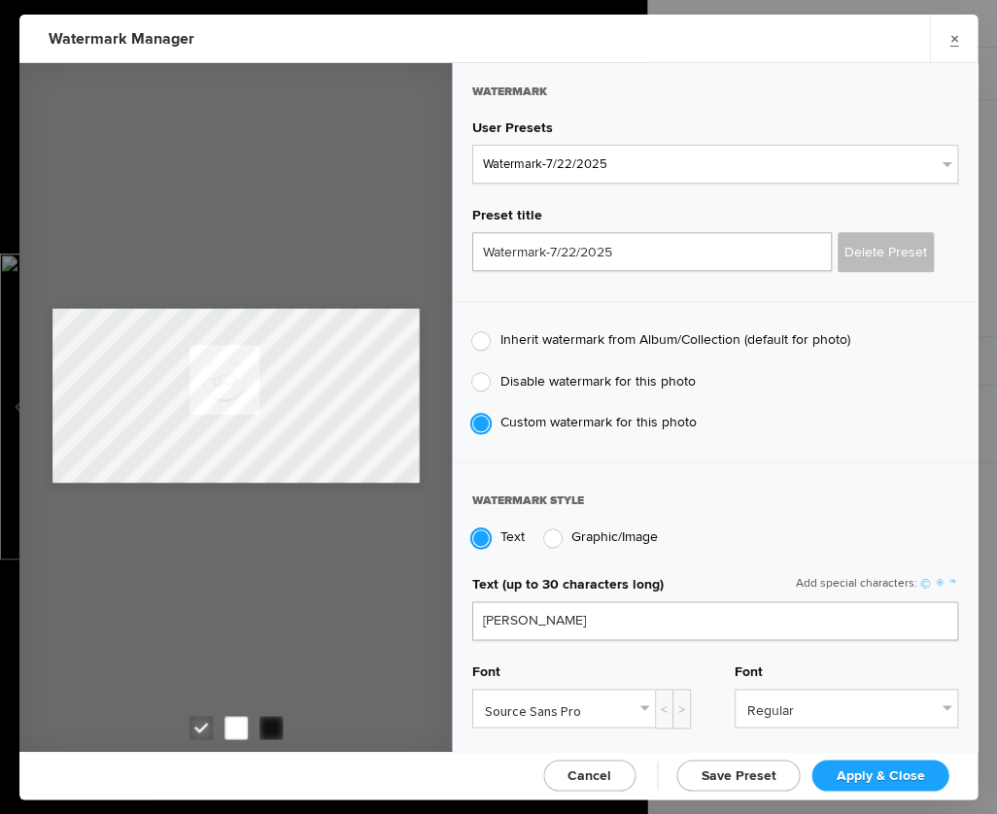
click at [851, 773] on span "Apply & Close" at bounding box center [880, 775] width 88 height 17
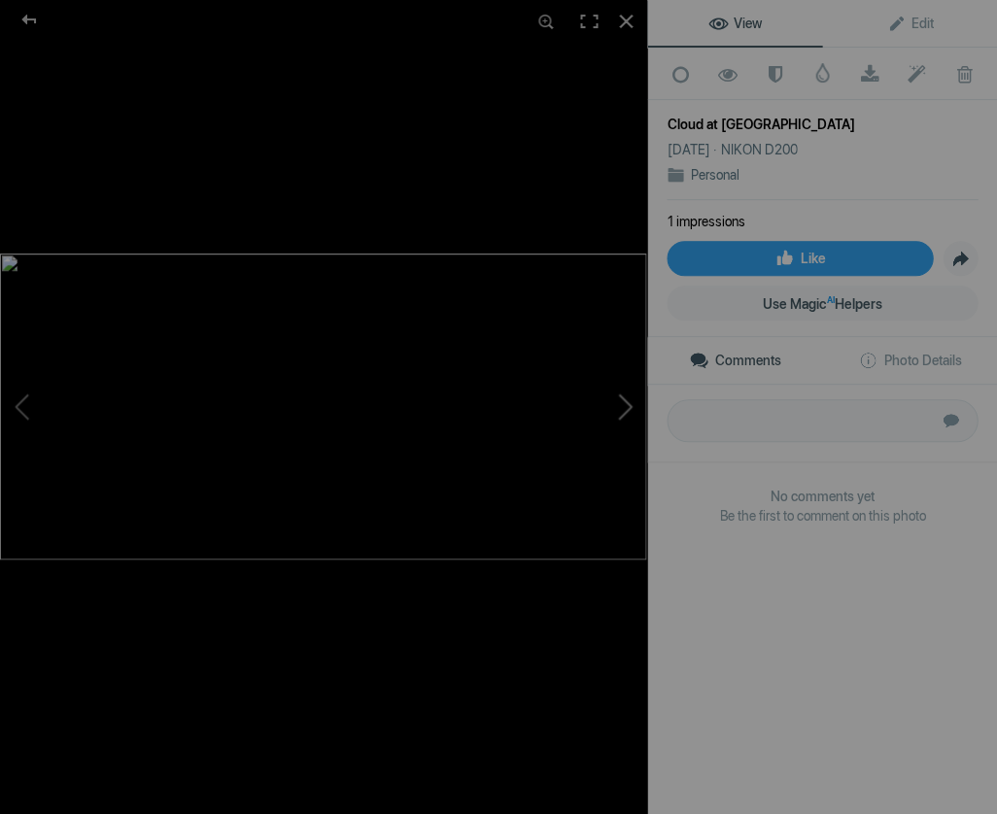
click at [629, 401] on button at bounding box center [574, 406] width 146 height 293
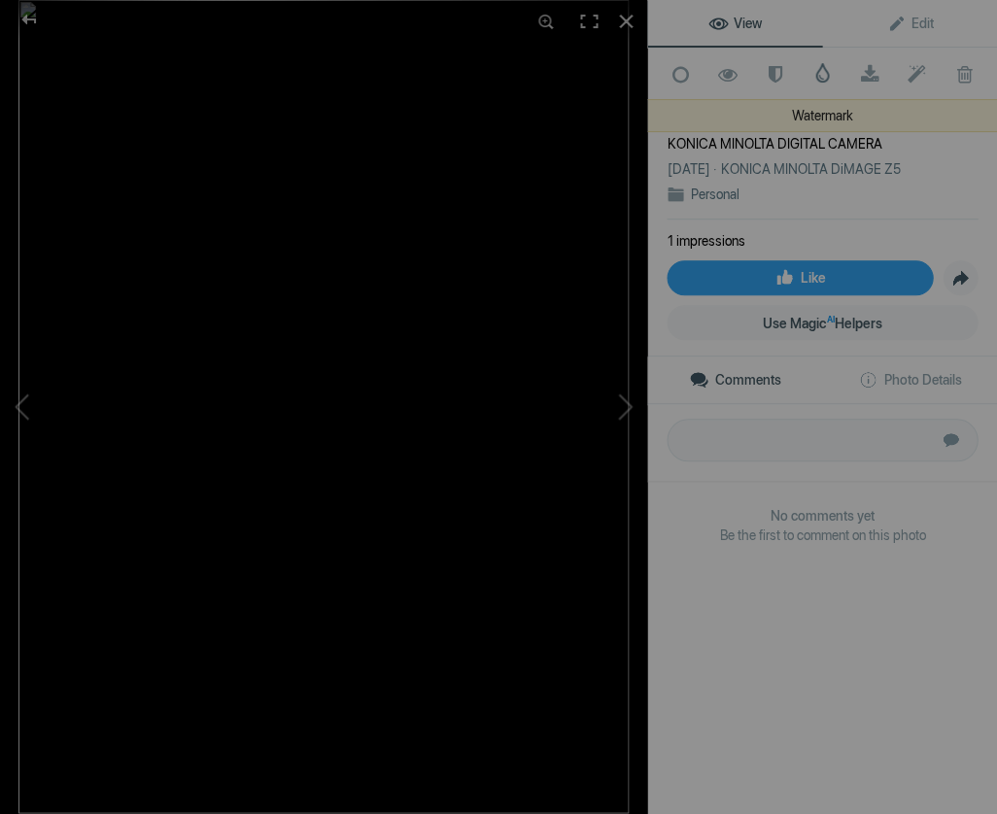
click at [821, 71] on span at bounding box center [821, 72] width 19 height 19
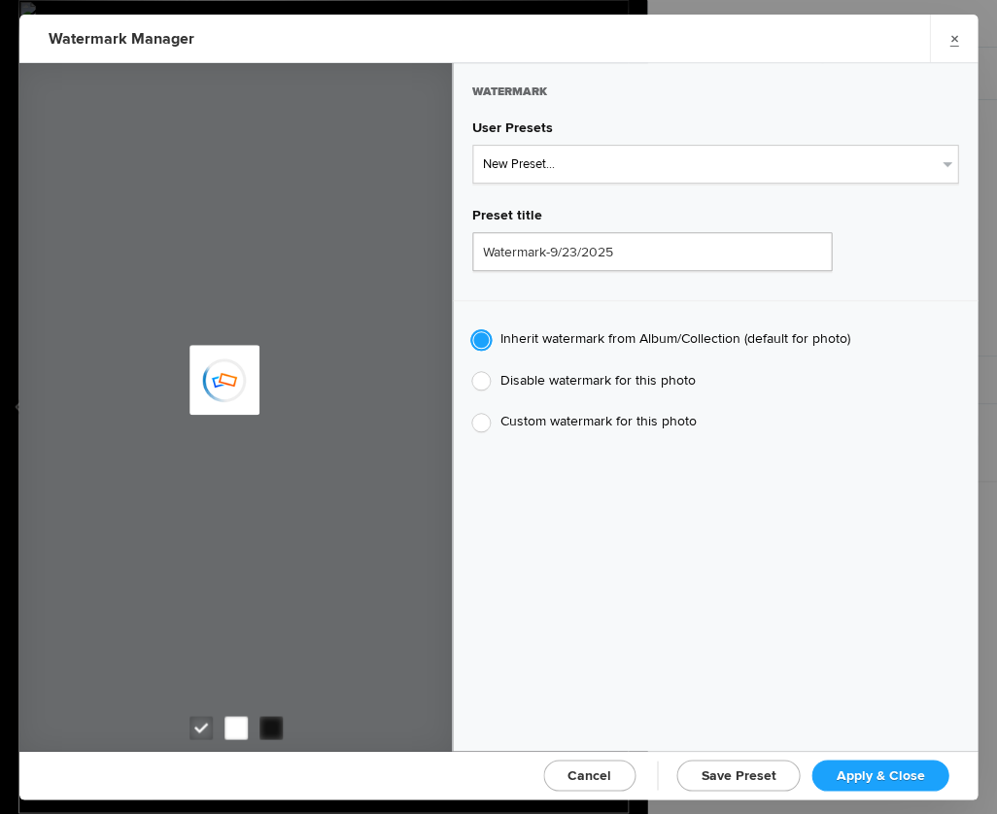
type input "JimLiskovec"
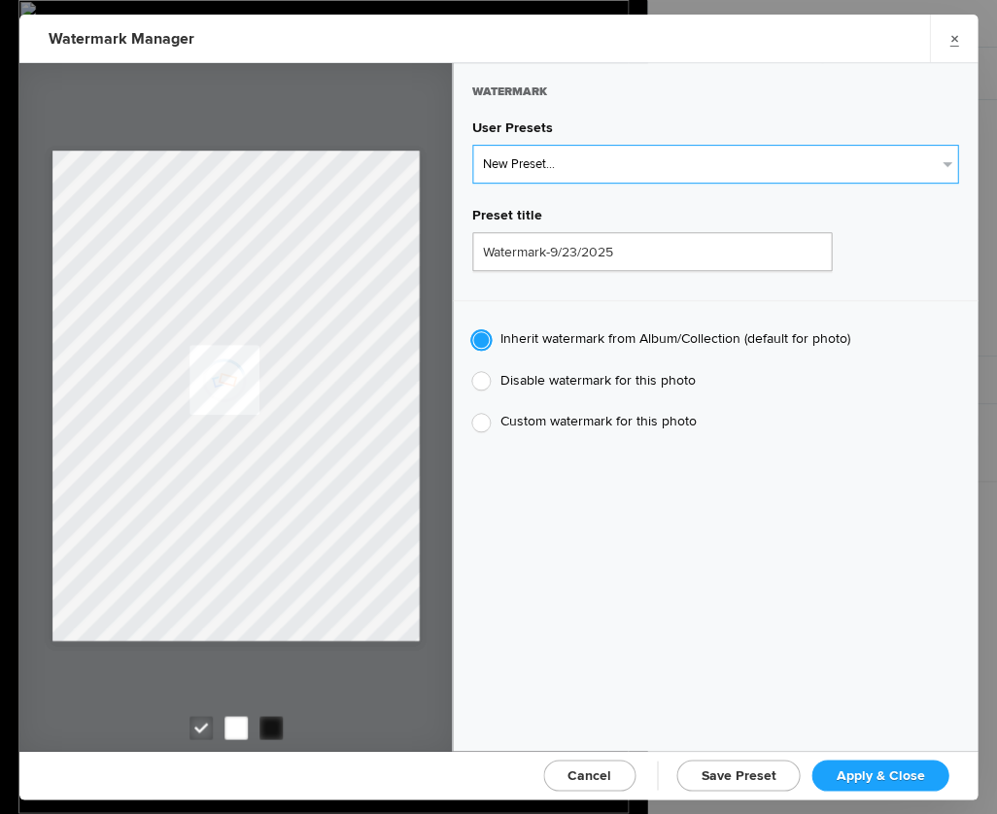
select select "1: Object"
type input "Watermark-7/22/2025"
radio input "false"
radio input "true"
type input "Jim Liskovec"
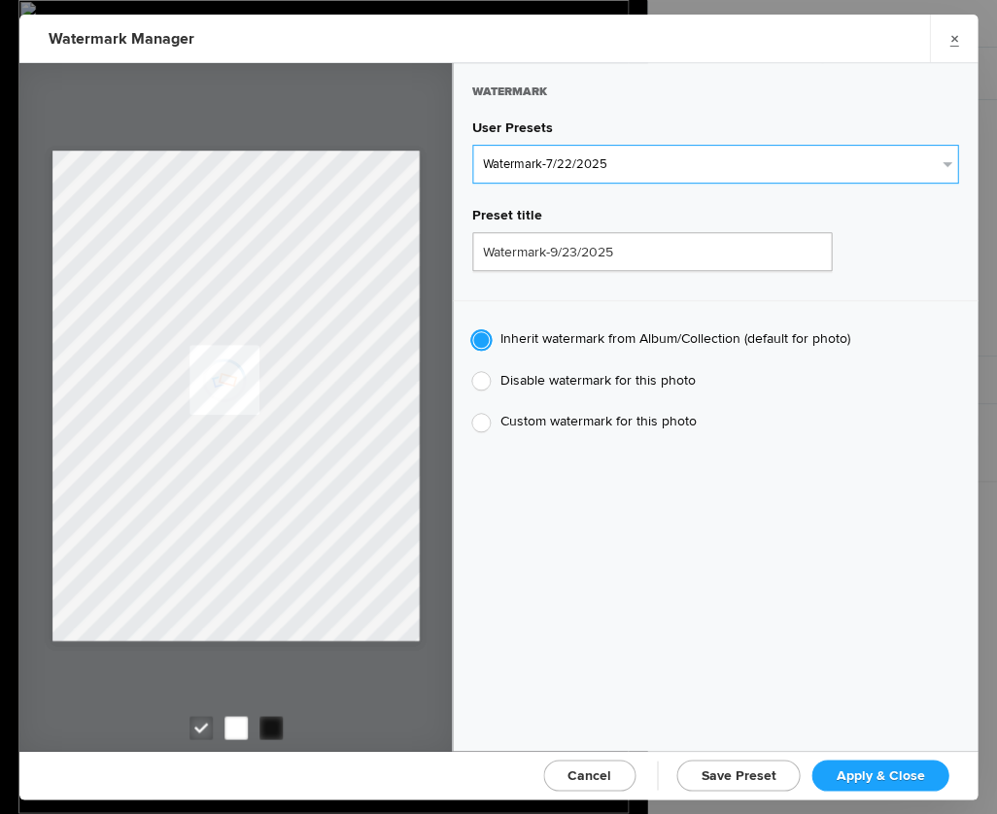
radio input "false"
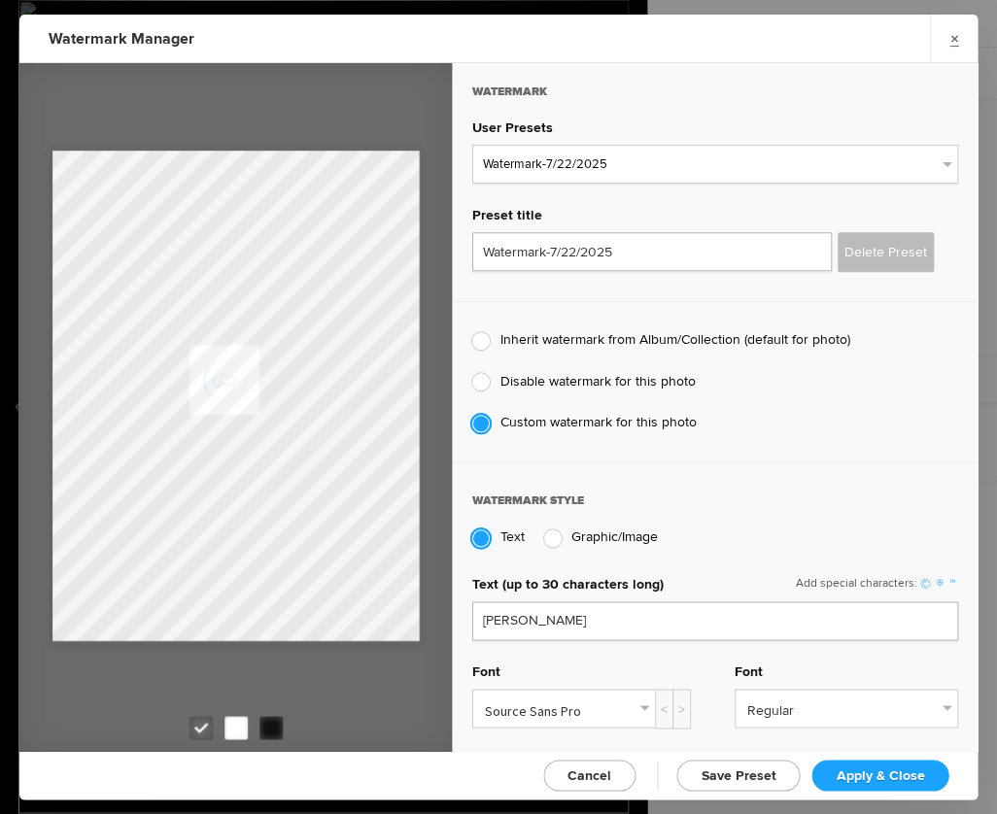
click at [866, 768] on span "Apply & Close" at bounding box center [880, 775] width 88 height 17
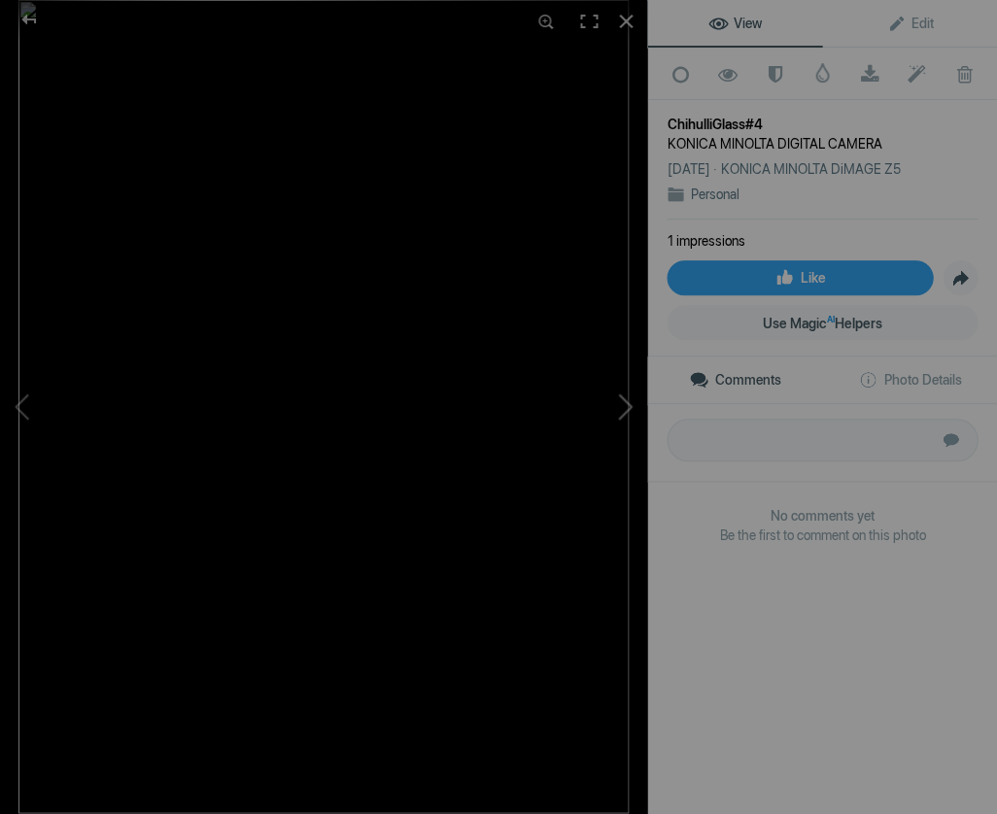
click at [628, 403] on button at bounding box center [574, 406] width 146 height 293
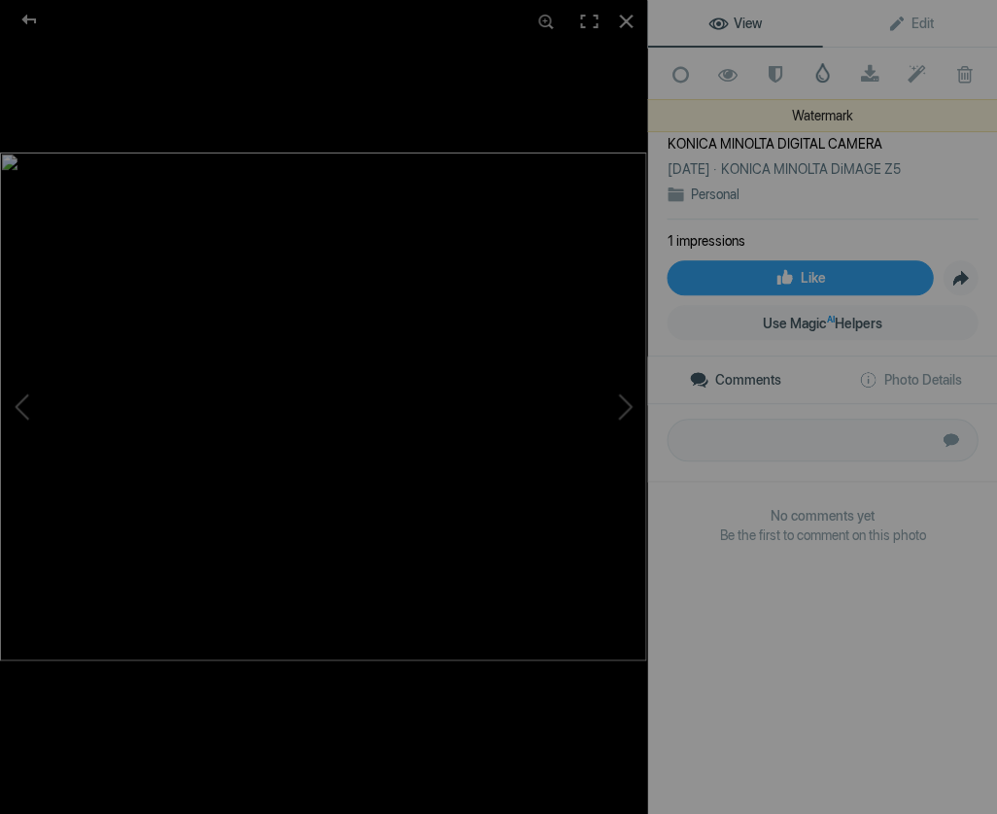
click at [819, 70] on span at bounding box center [821, 72] width 19 height 19
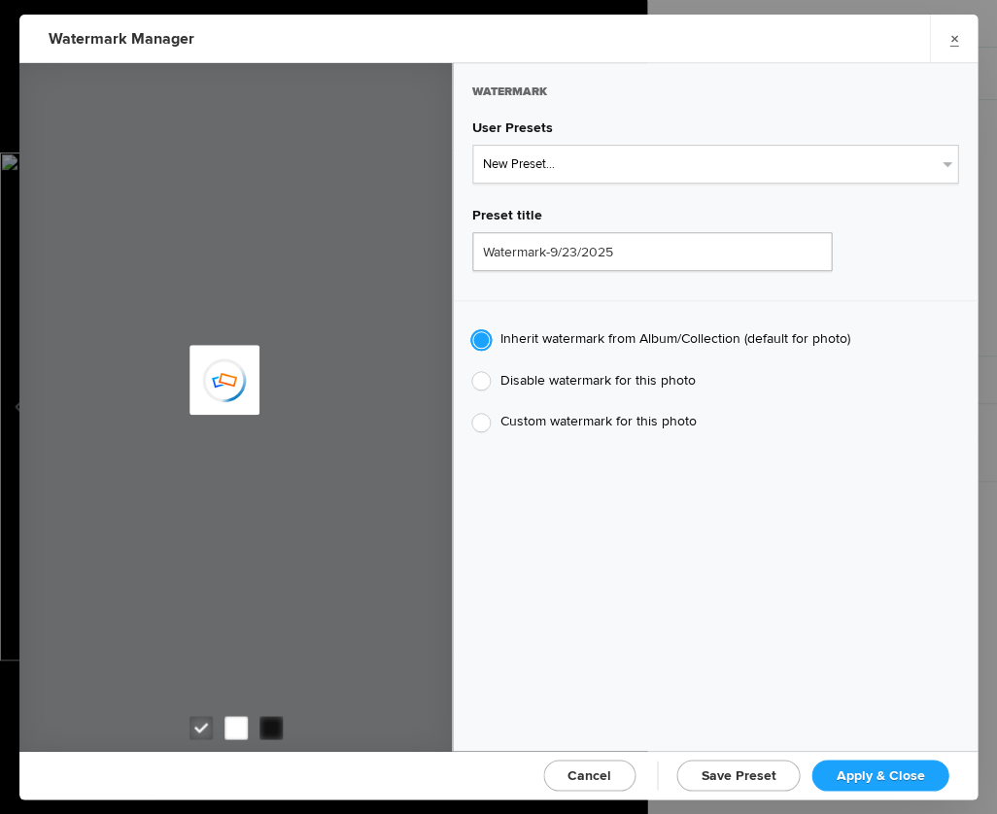
click at [867, 768] on span "Apply & Close" at bounding box center [880, 775] width 88 height 17
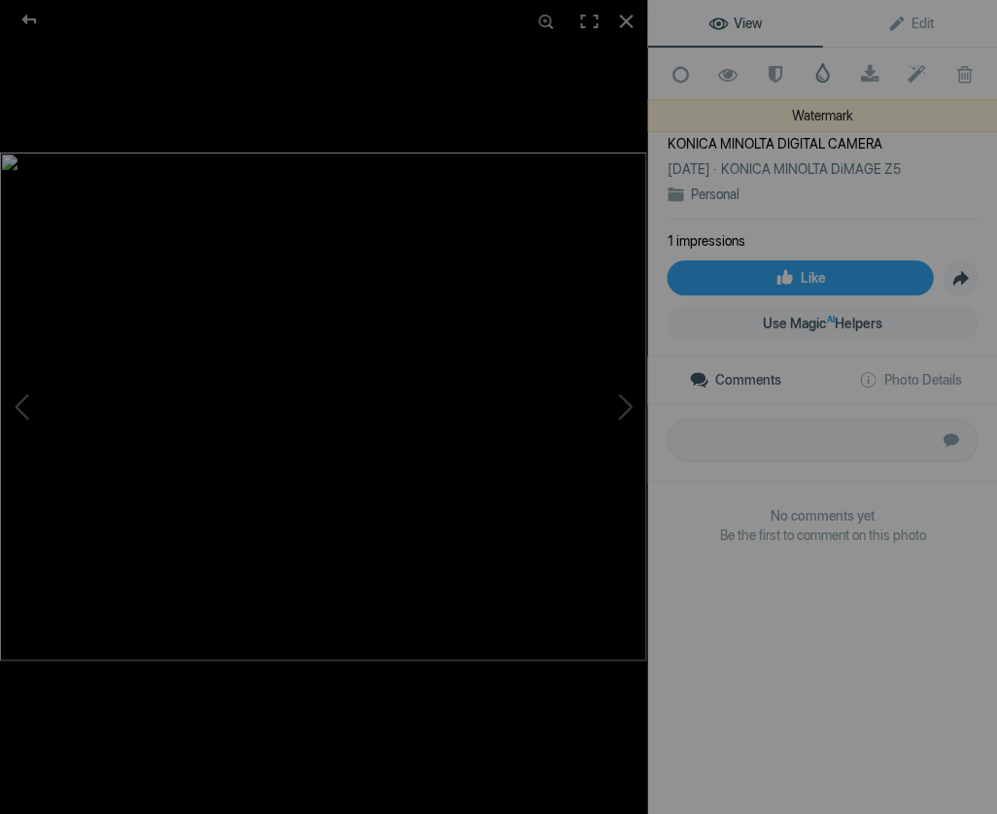
click at [825, 71] on span at bounding box center [821, 72] width 19 height 19
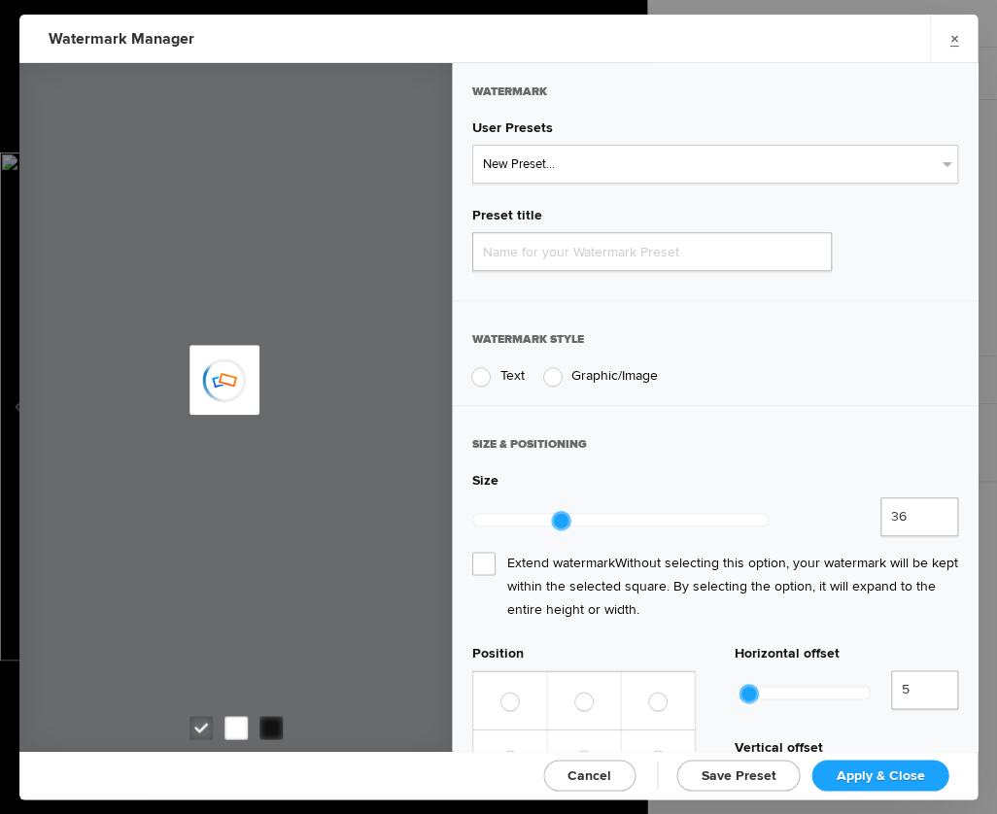
type input "Watermark-9/23/2025"
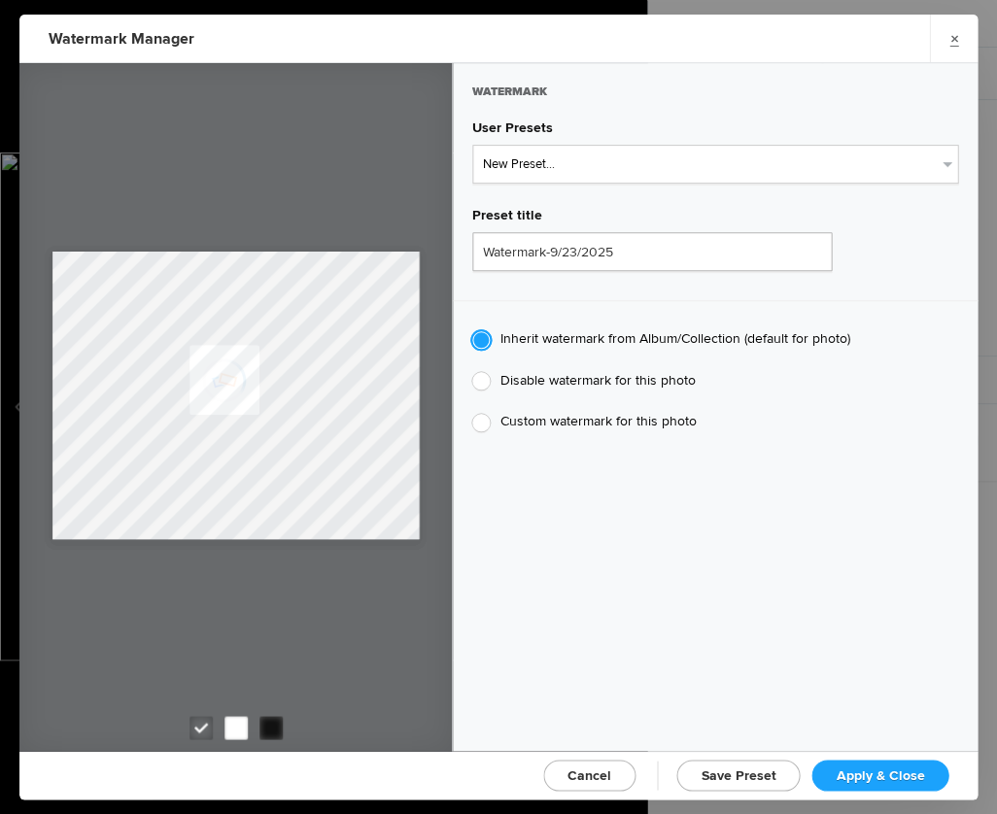
drag, startPoint x: 871, startPoint y: 770, endPoint x: 864, endPoint y: 762, distance: 11.1
click at [871, 770] on span "Apply & Close" at bounding box center [880, 775] width 88 height 17
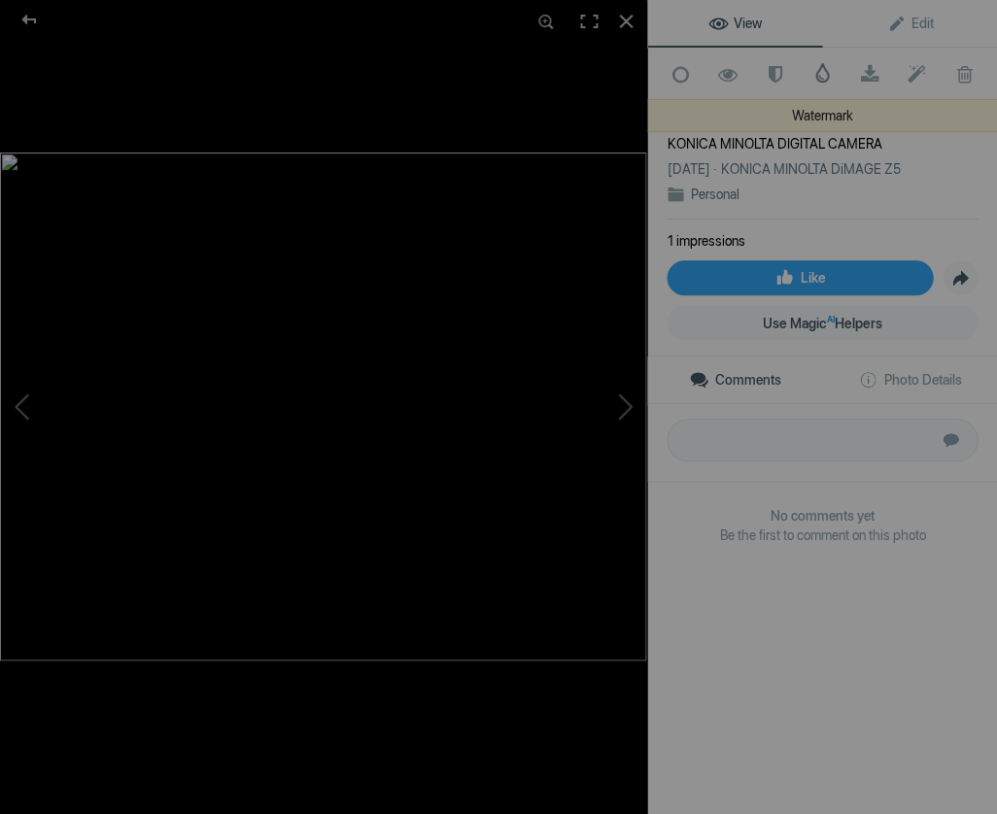
click at [820, 66] on span at bounding box center [821, 72] width 19 height 19
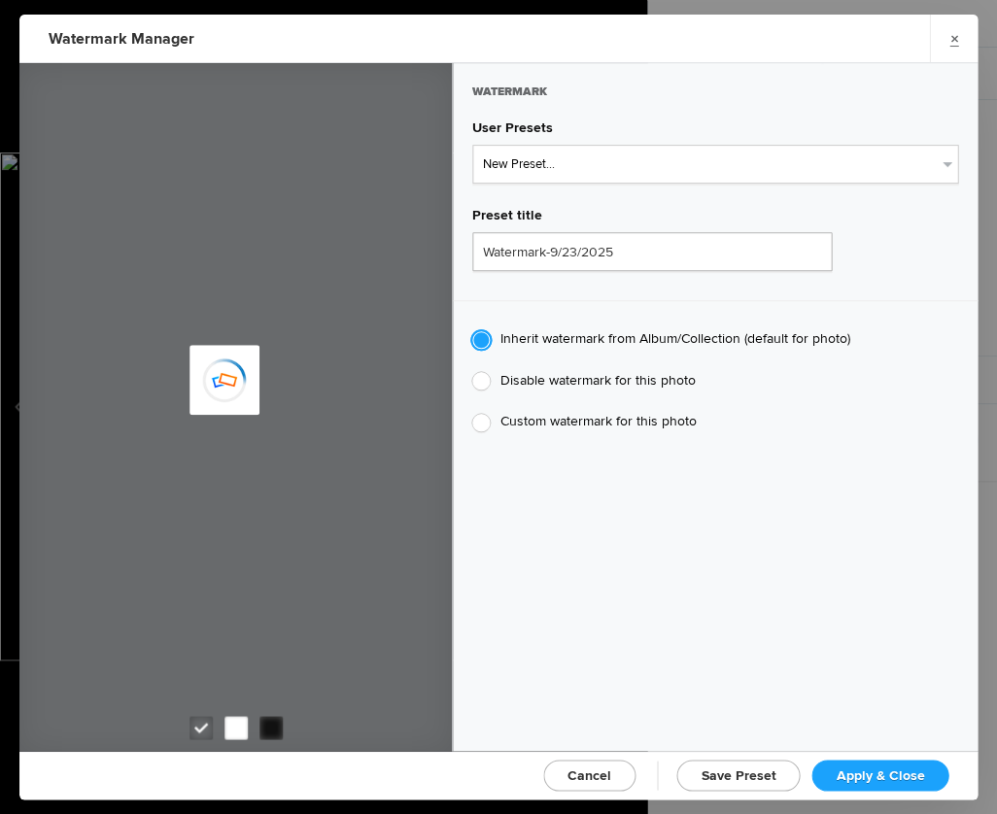
type input "JimLiskovec"
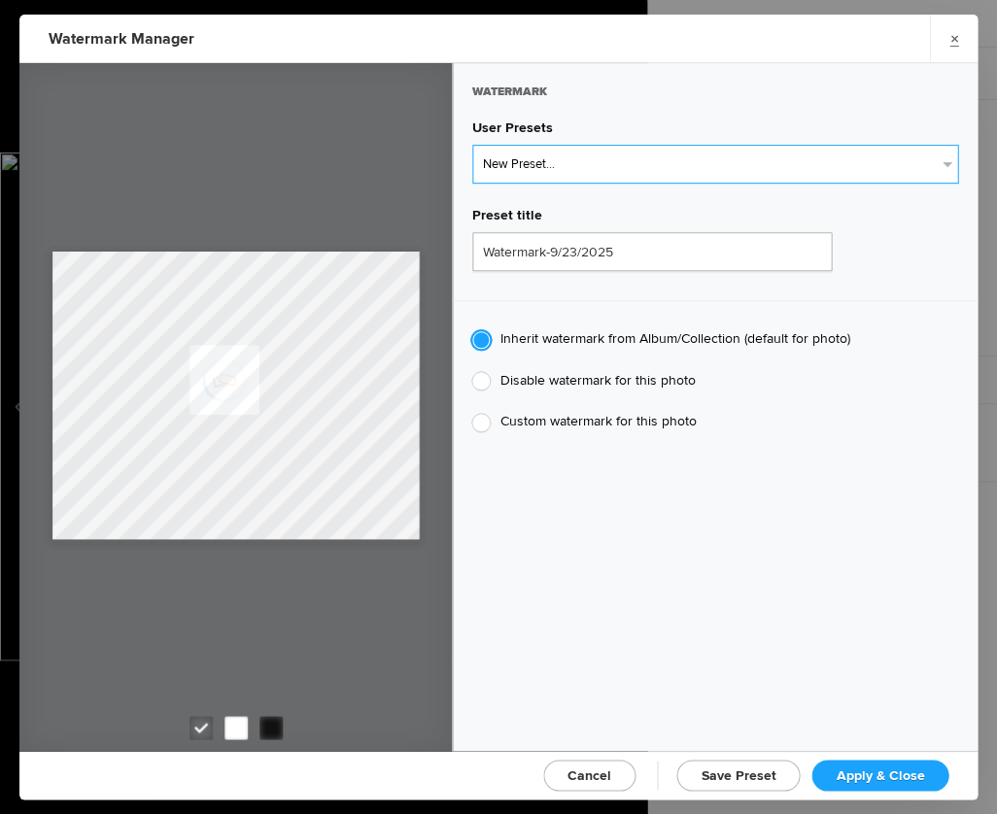
select select "1: Object"
type input "Watermark-7/22/2025"
radio input "false"
radio input "true"
type input "Jim Liskovec"
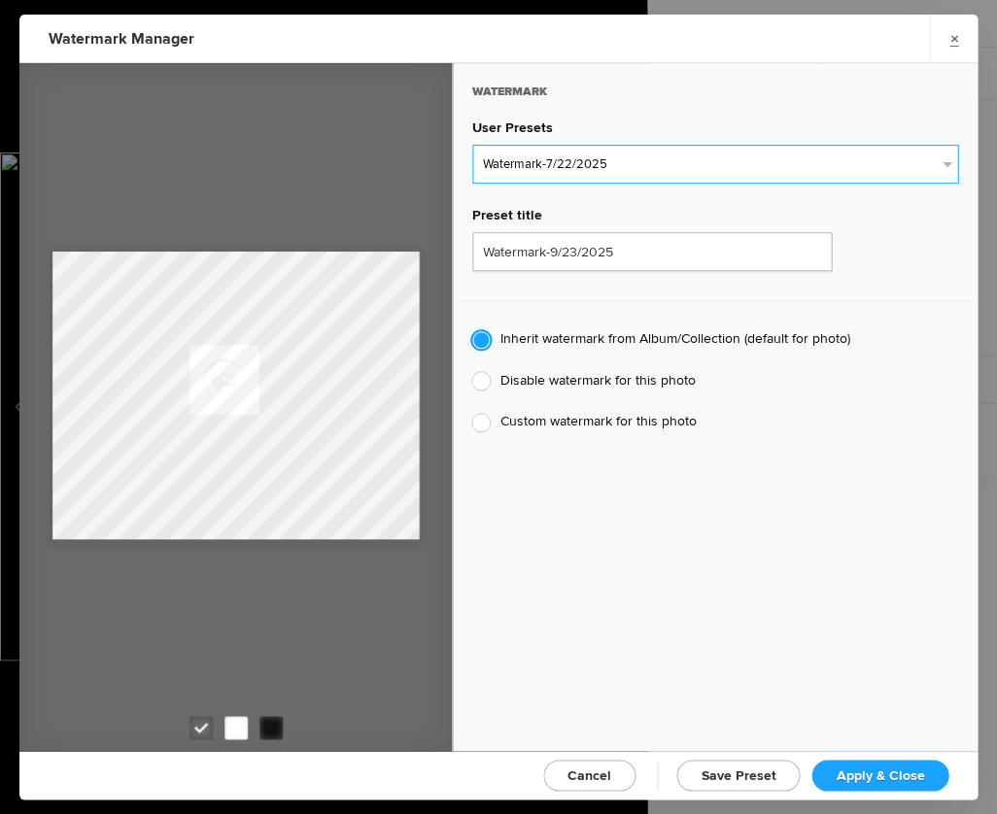
radio input "false"
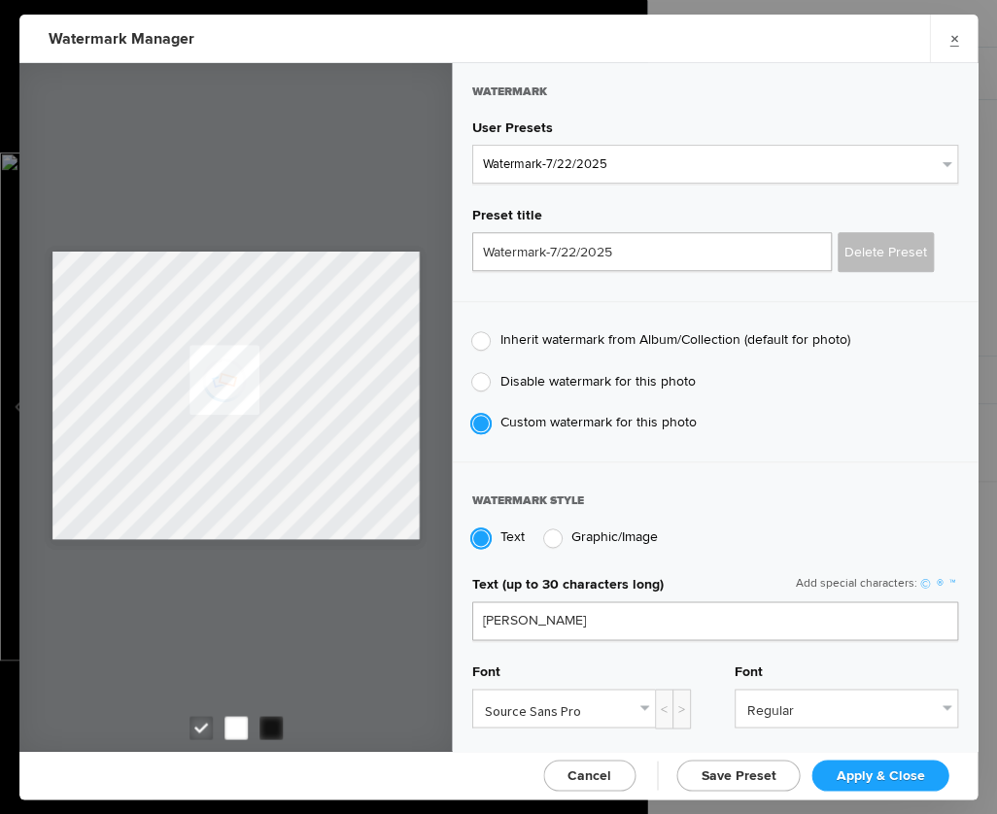
drag, startPoint x: 892, startPoint y: 770, endPoint x: 880, endPoint y: 767, distance: 12.3
click at [892, 770] on span "Apply & Close" at bounding box center [880, 775] width 88 height 17
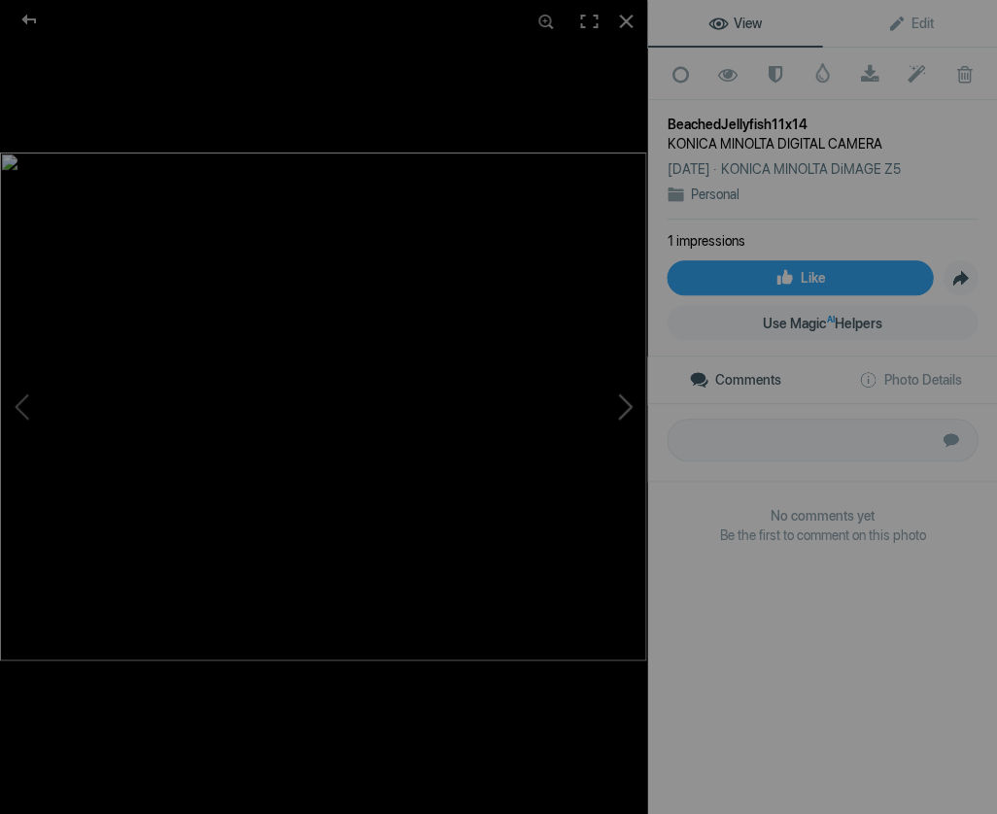
click at [627, 400] on button at bounding box center [574, 406] width 146 height 293
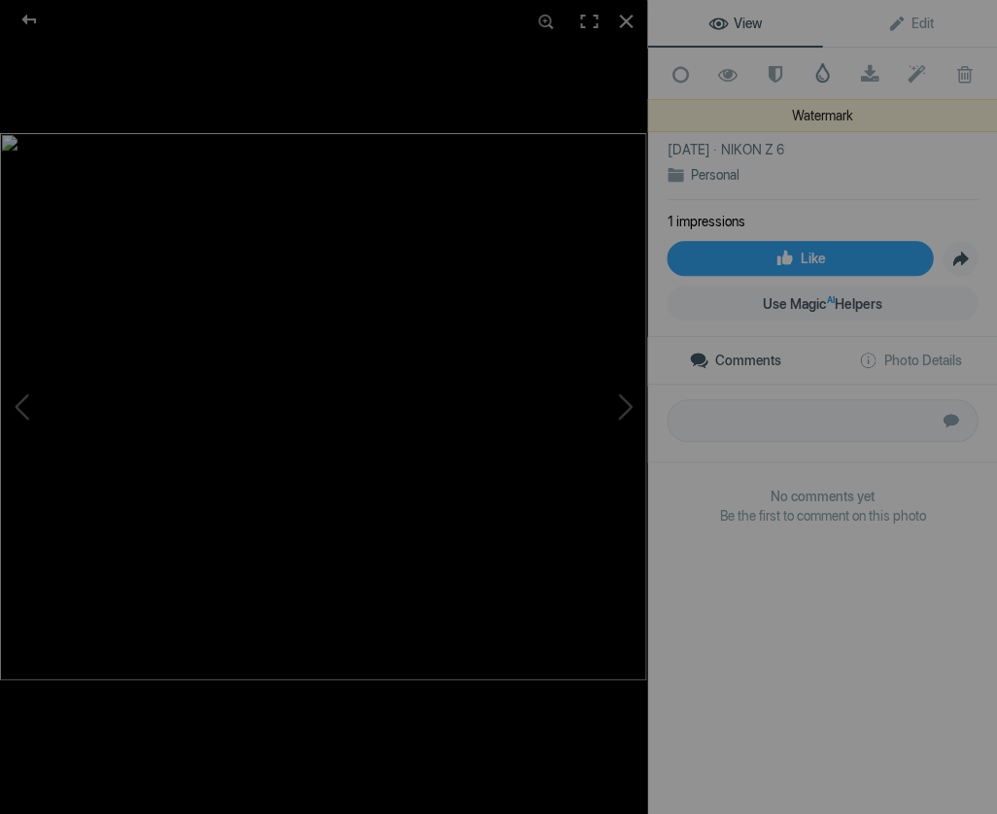
click at [818, 69] on span at bounding box center [821, 72] width 19 height 19
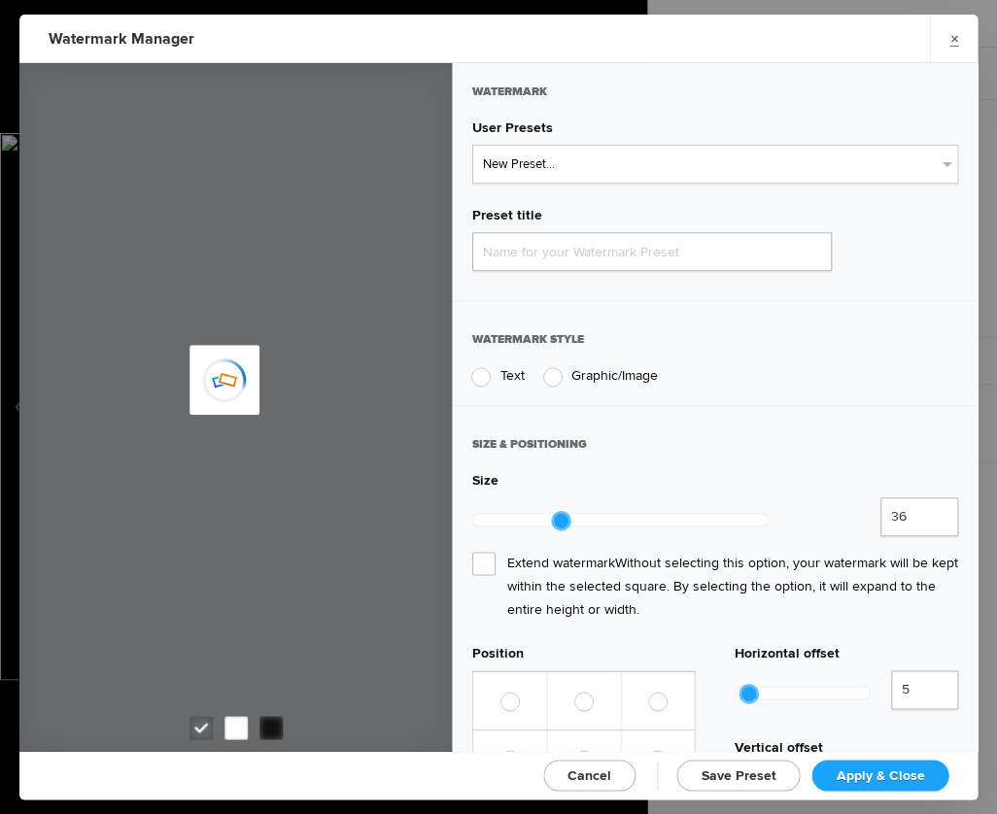
type input "Watermark-9/23/2025"
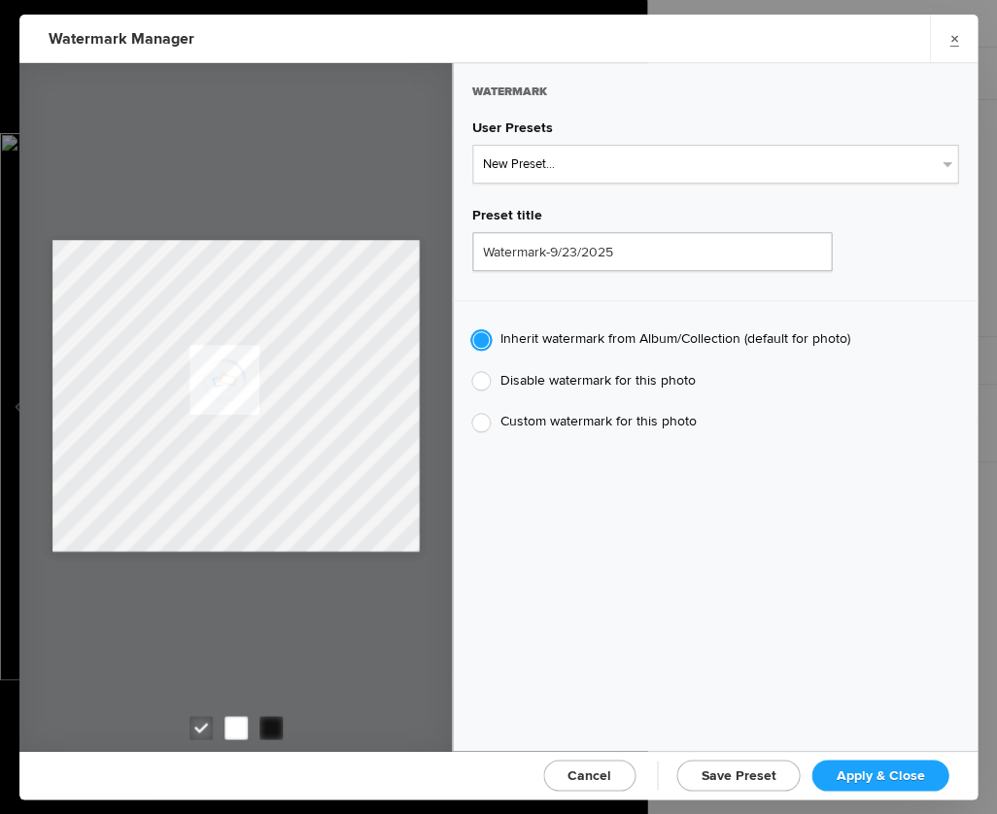
click at [846, 768] on span "Apply & Close" at bounding box center [880, 775] width 88 height 17
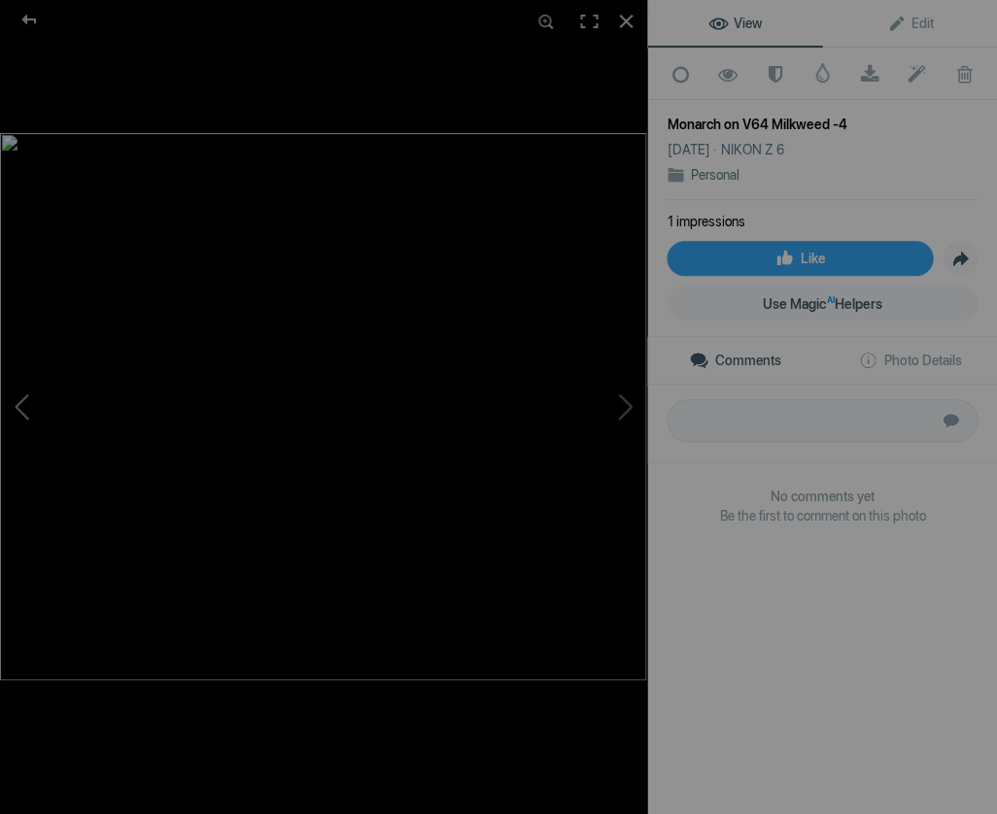
click at [21, 405] on button at bounding box center [73, 406] width 146 height 293
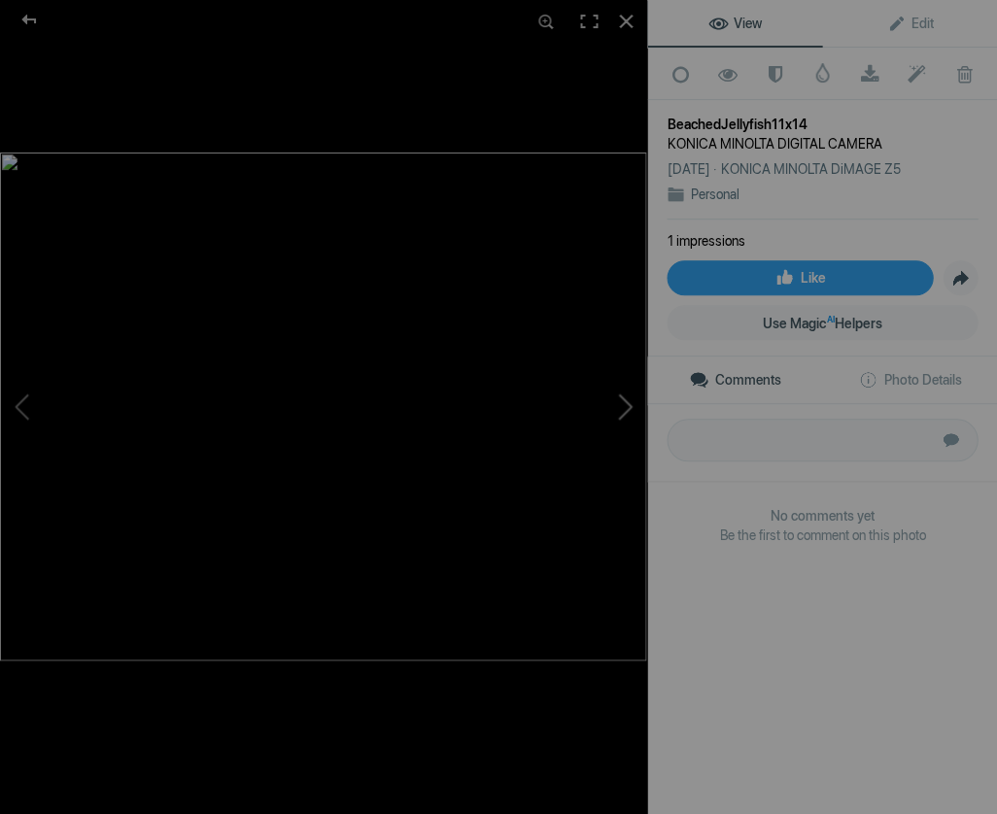
click at [629, 401] on button at bounding box center [574, 406] width 146 height 293
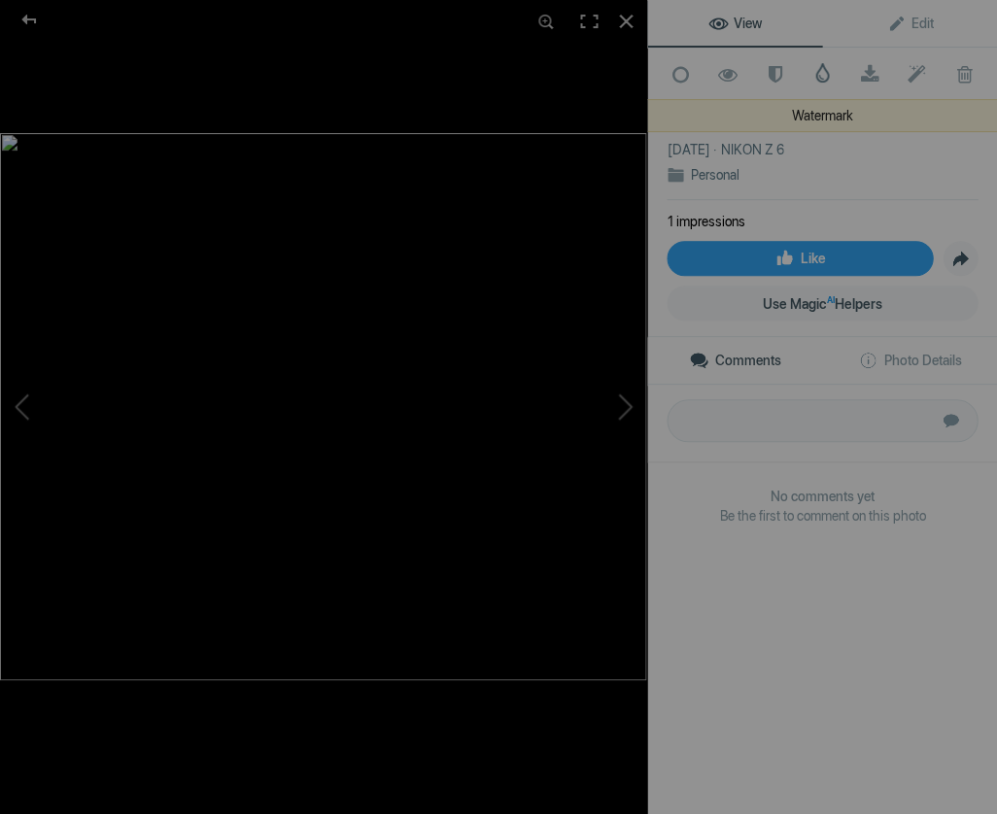
click at [821, 71] on span at bounding box center [821, 72] width 19 height 19
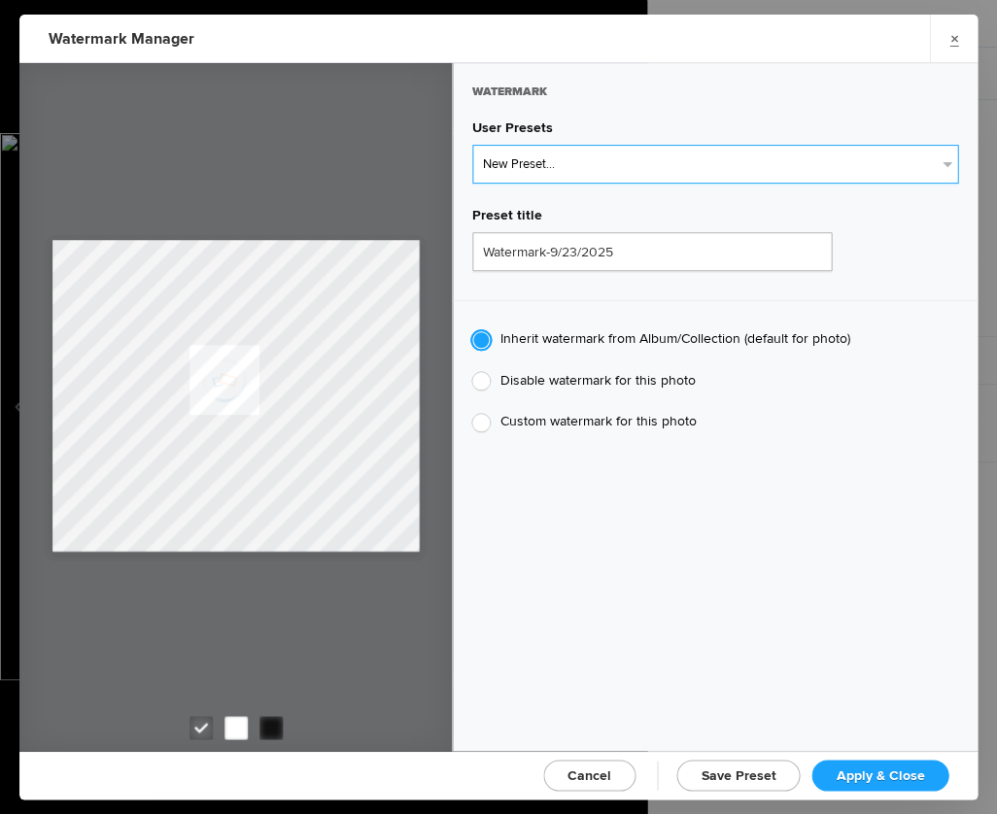
select select "1: Object"
type input "Watermark-7/22/2025"
radio input "false"
radio input "true"
type input "Jim Liskovec"
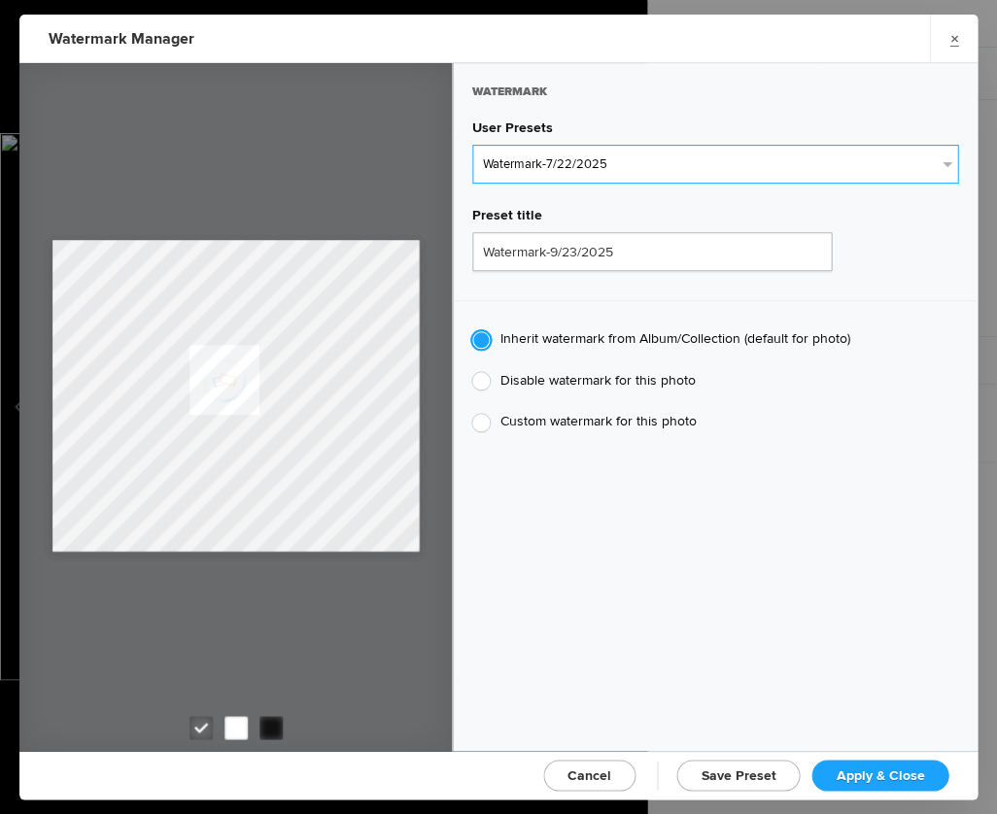
radio input "false"
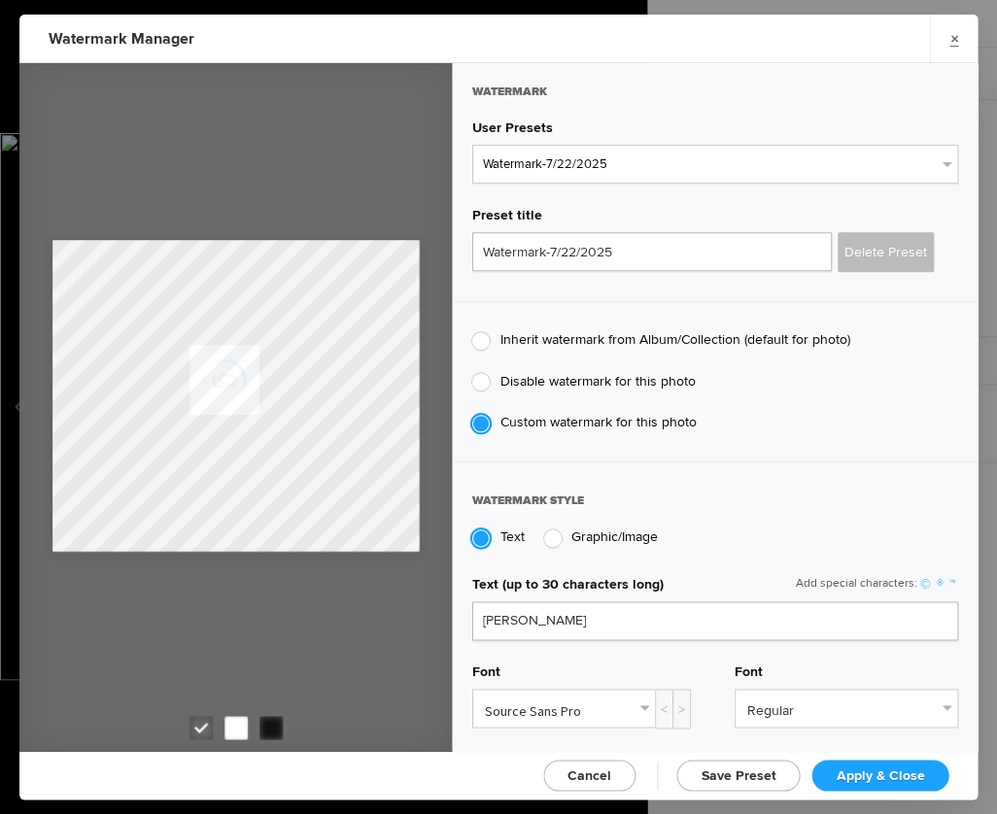
click at [878, 770] on span "Apply & Close" at bounding box center [880, 775] width 88 height 17
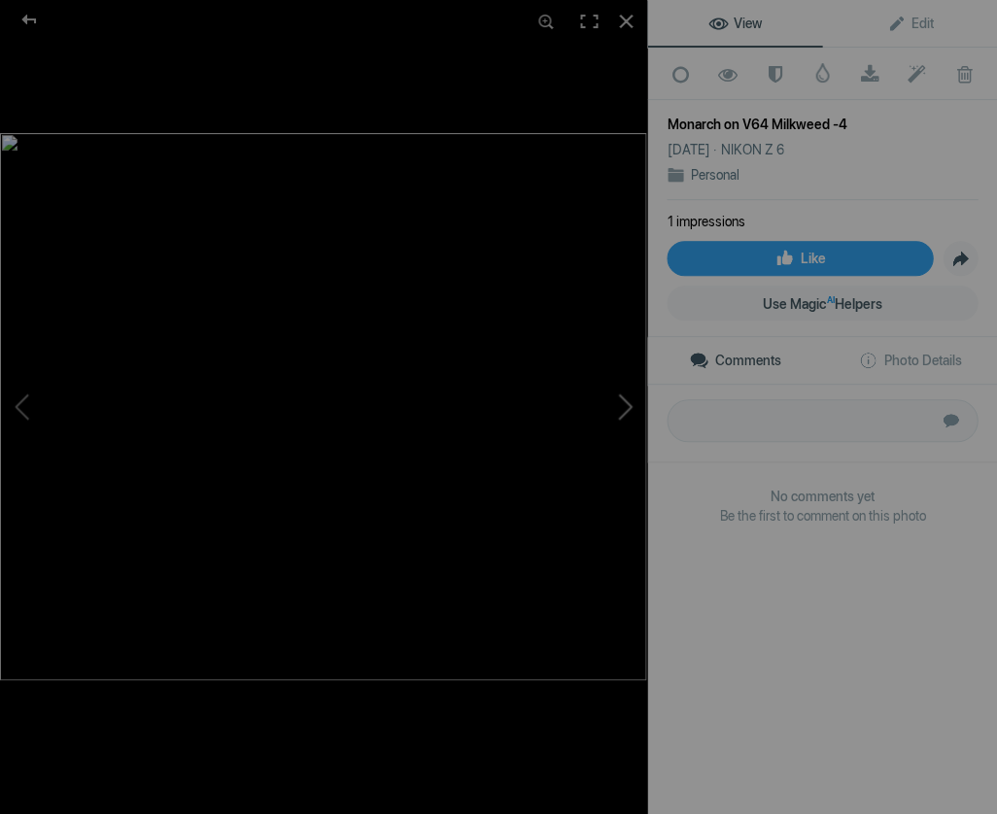
click at [627, 402] on button at bounding box center [574, 406] width 146 height 293
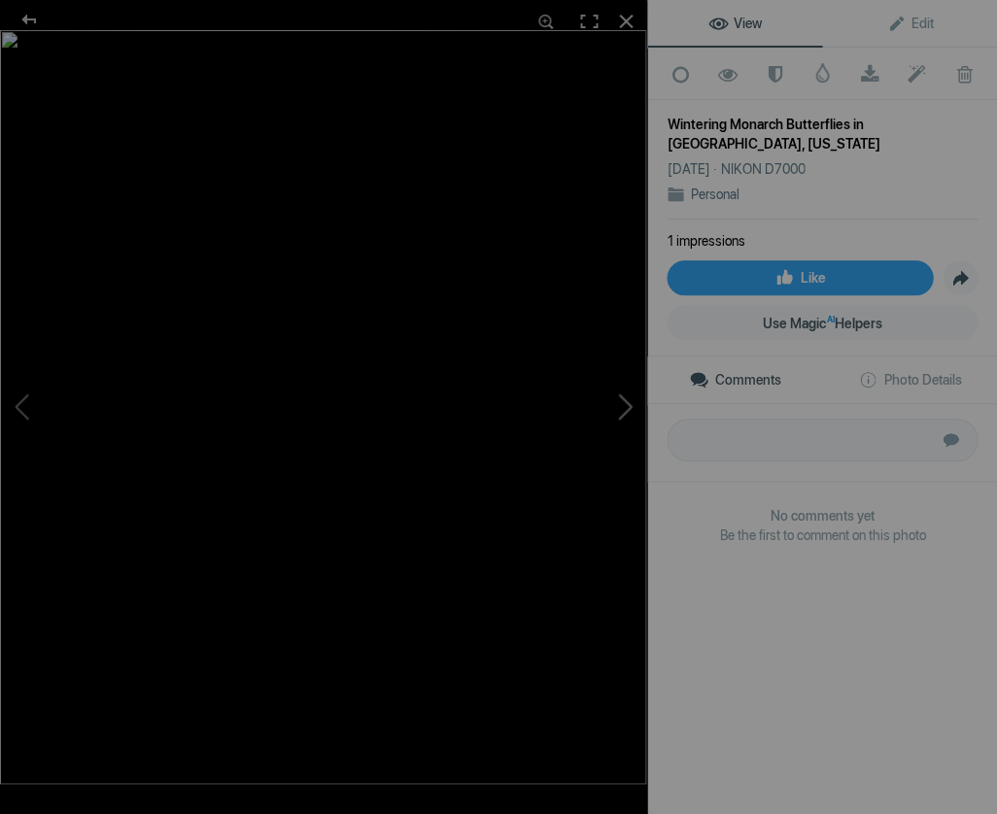
click at [626, 401] on button at bounding box center [574, 406] width 146 height 293
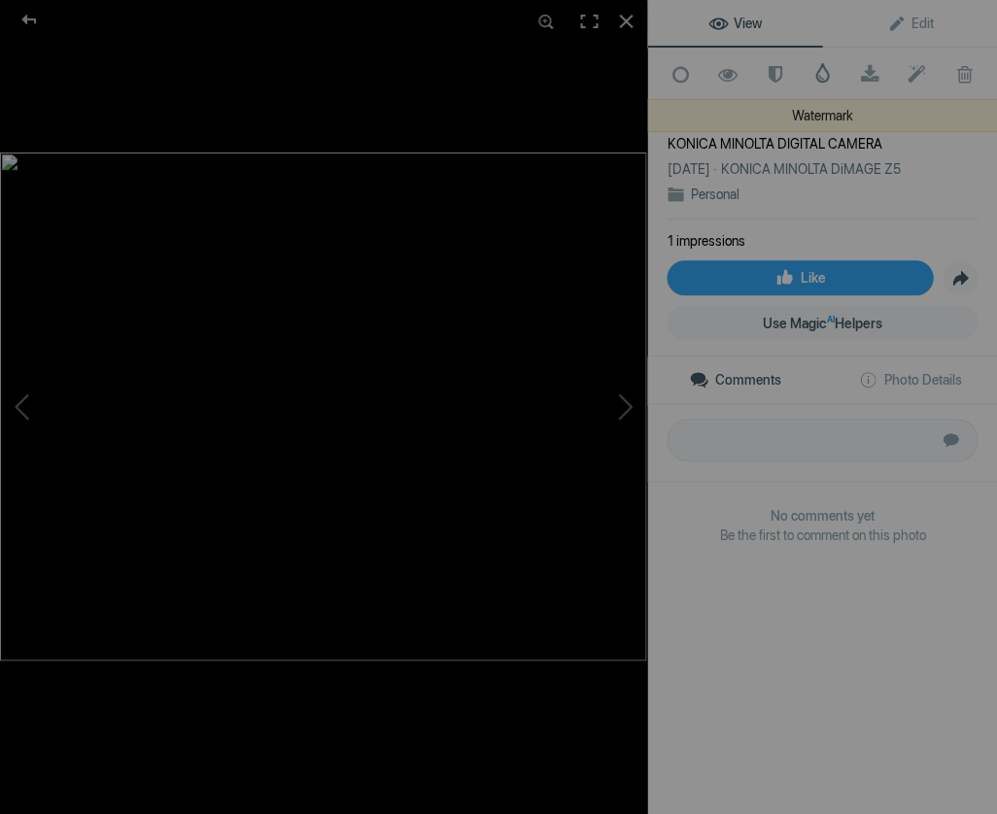
click at [820, 71] on span at bounding box center [821, 72] width 19 height 19
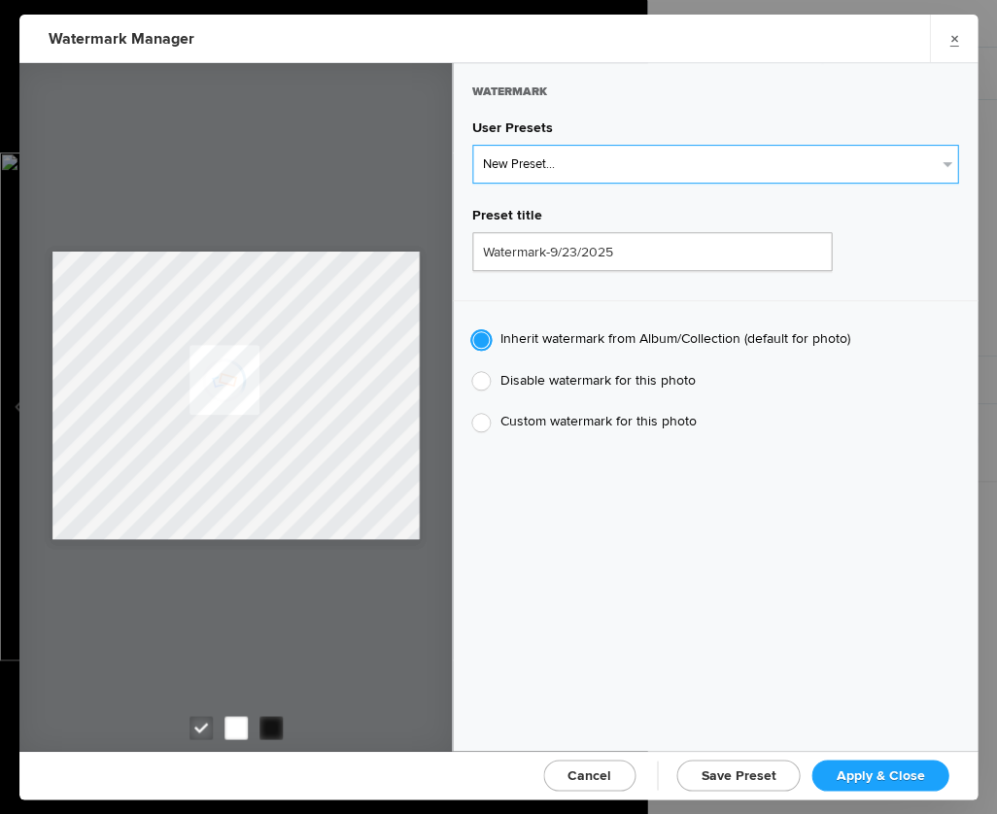
select select "1: Object"
type input "Watermark-7/22/2025"
radio input "false"
radio input "true"
type input "Jim Liskovec"
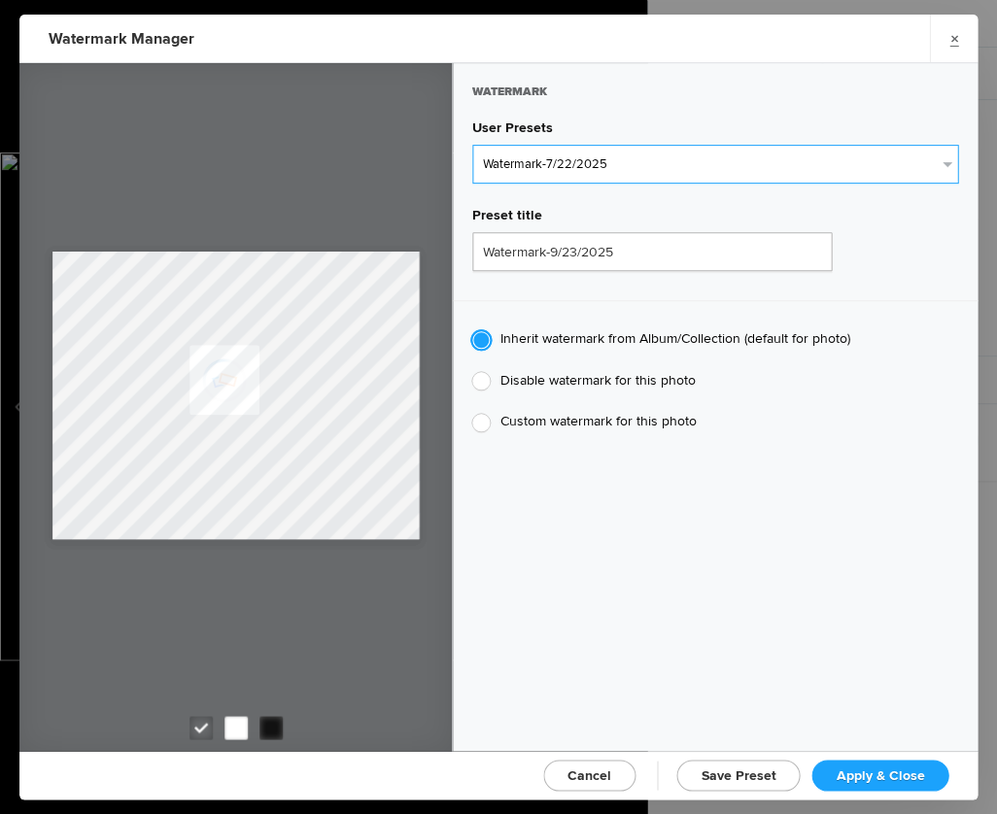
radio input "false"
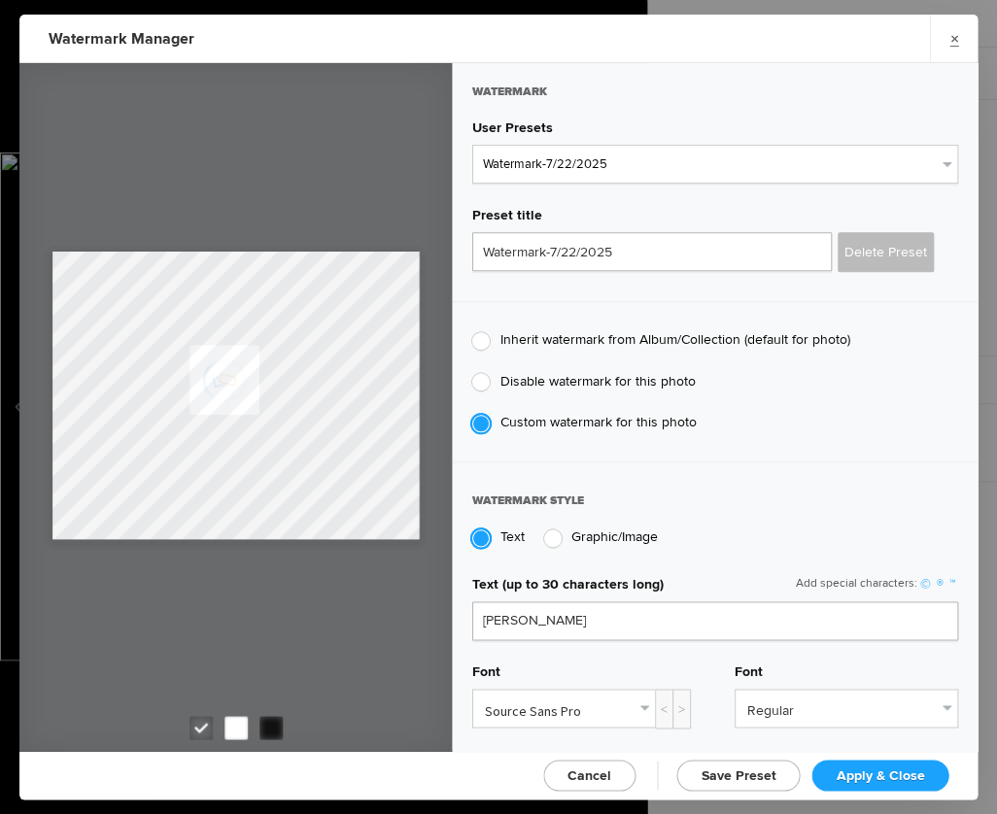
click at [865, 768] on span "Apply & Close" at bounding box center [880, 775] width 88 height 17
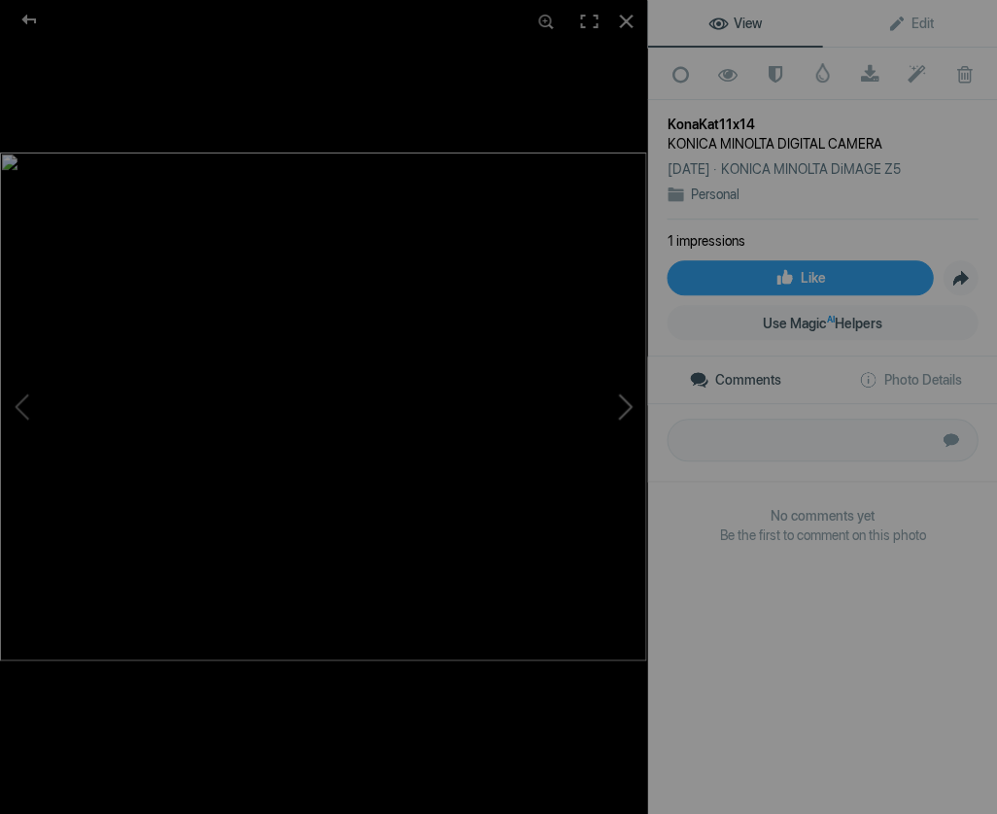
click at [627, 404] on button at bounding box center [574, 406] width 146 height 293
click at [628, 402] on button at bounding box center [574, 406] width 146 height 293
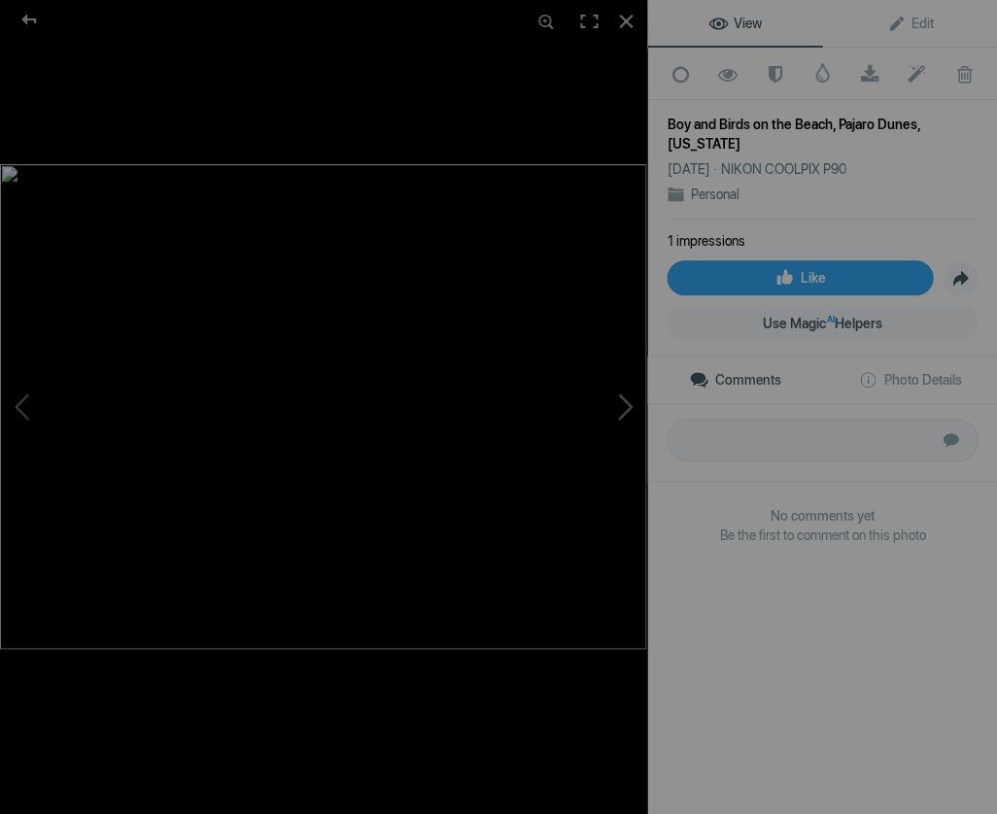
click at [628, 403] on button at bounding box center [574, 406] width 146 height 293
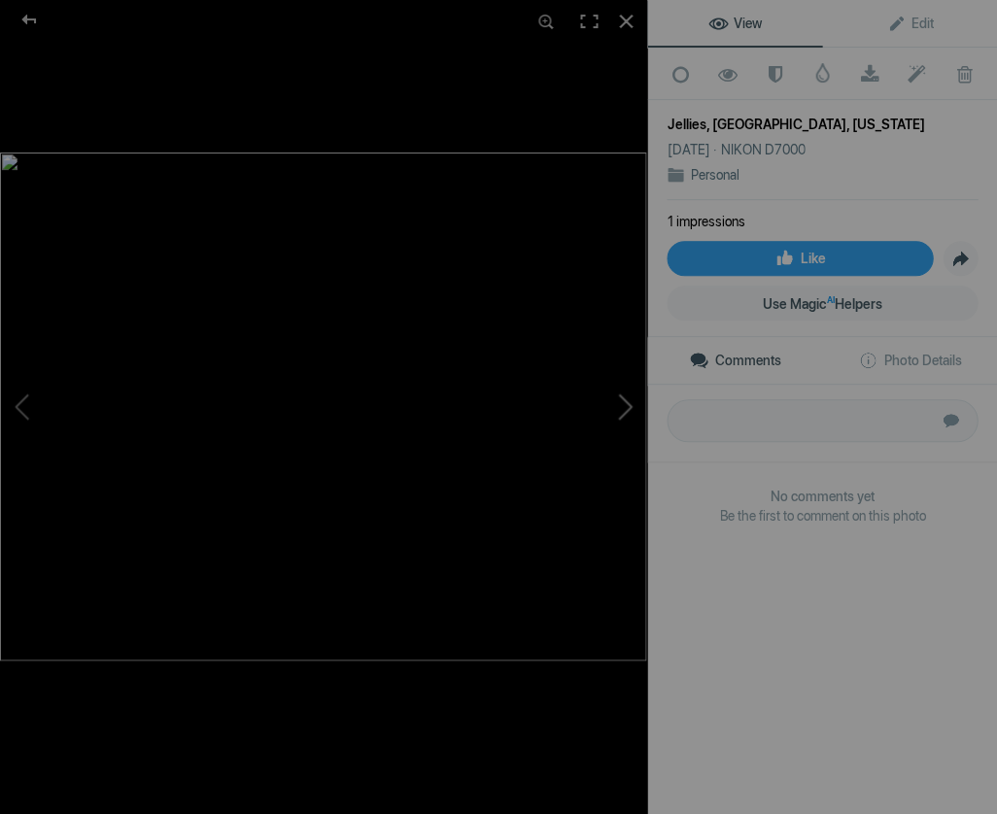
click at [628, 403] on button at bounding box center [574, 406] width 146 height 293
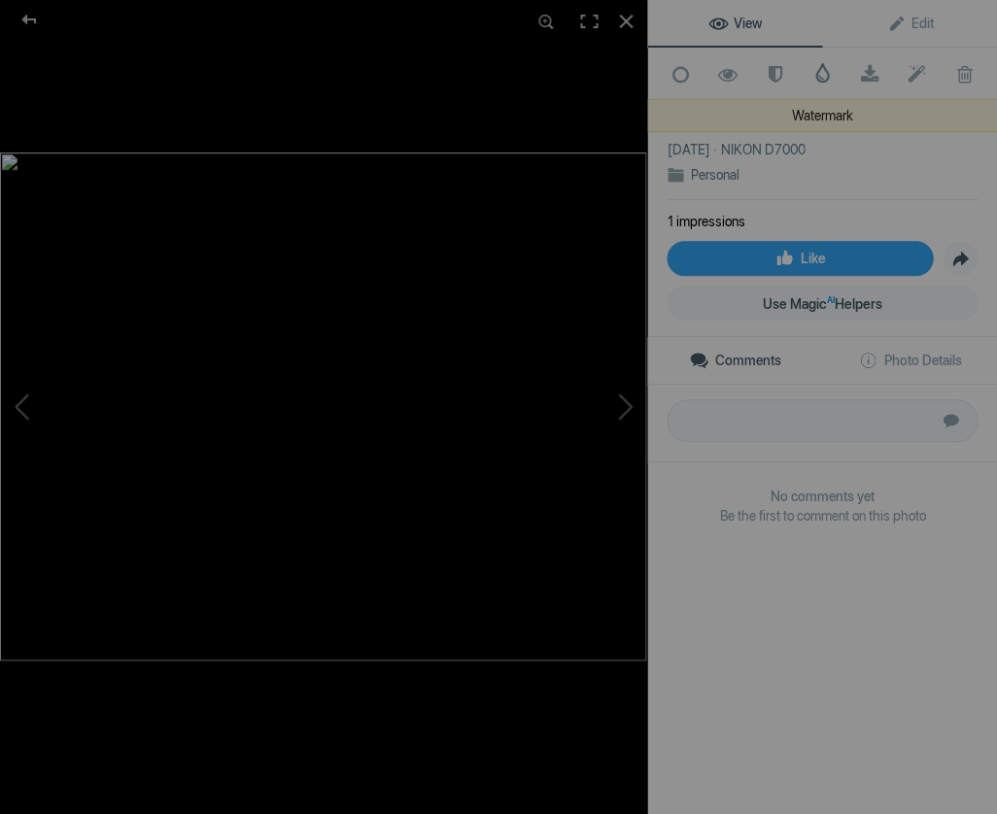
click at [818, 72] on span at bounding box center [821, 72] width 19 height 19
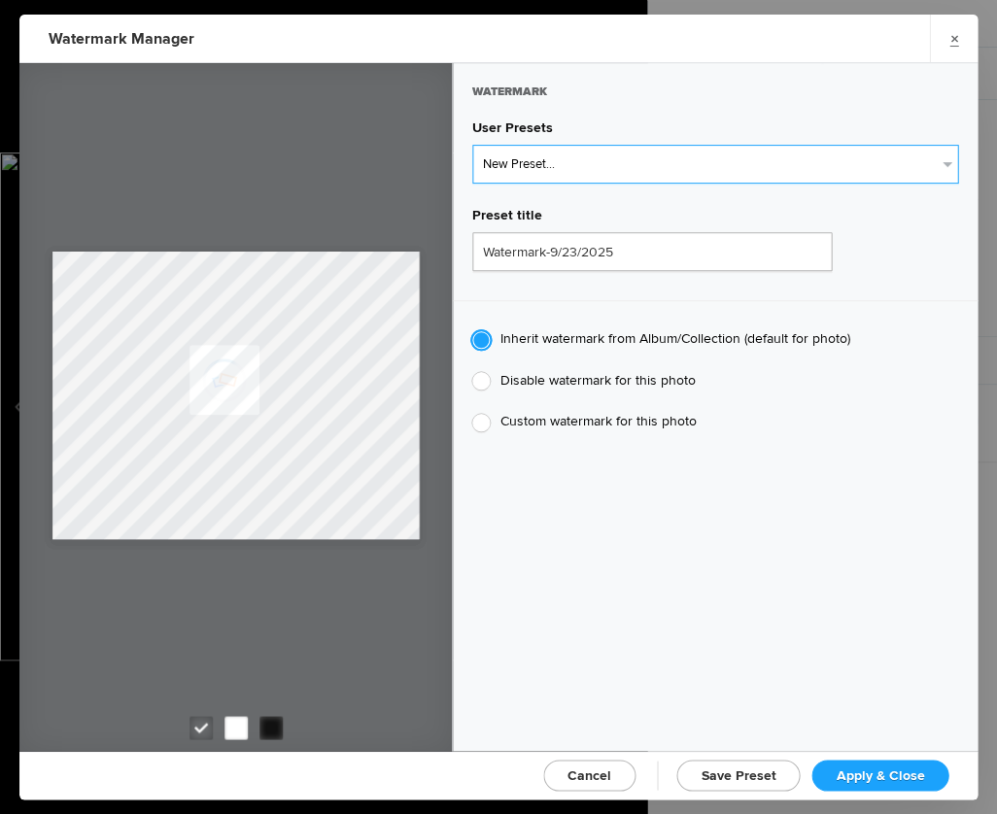
select select "1: Object"
type input "Watermark-7/22/2025"
radio input "false"
radio input "true"
type input "Jim Liskovec"
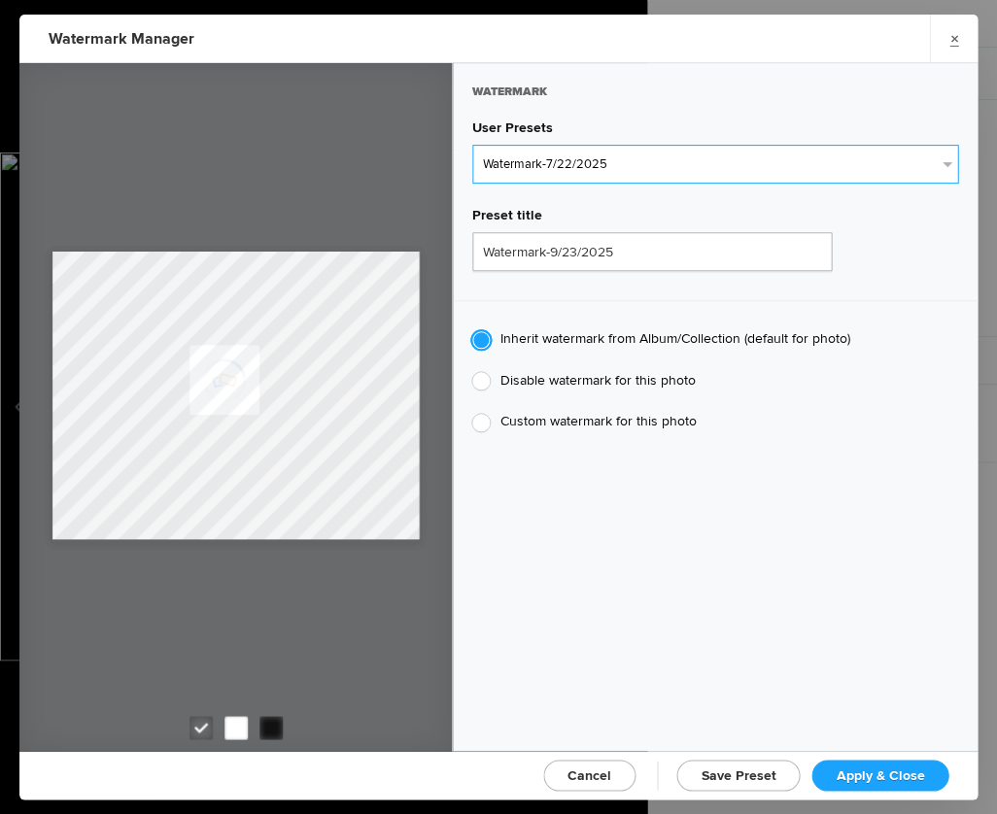
radio input "false"
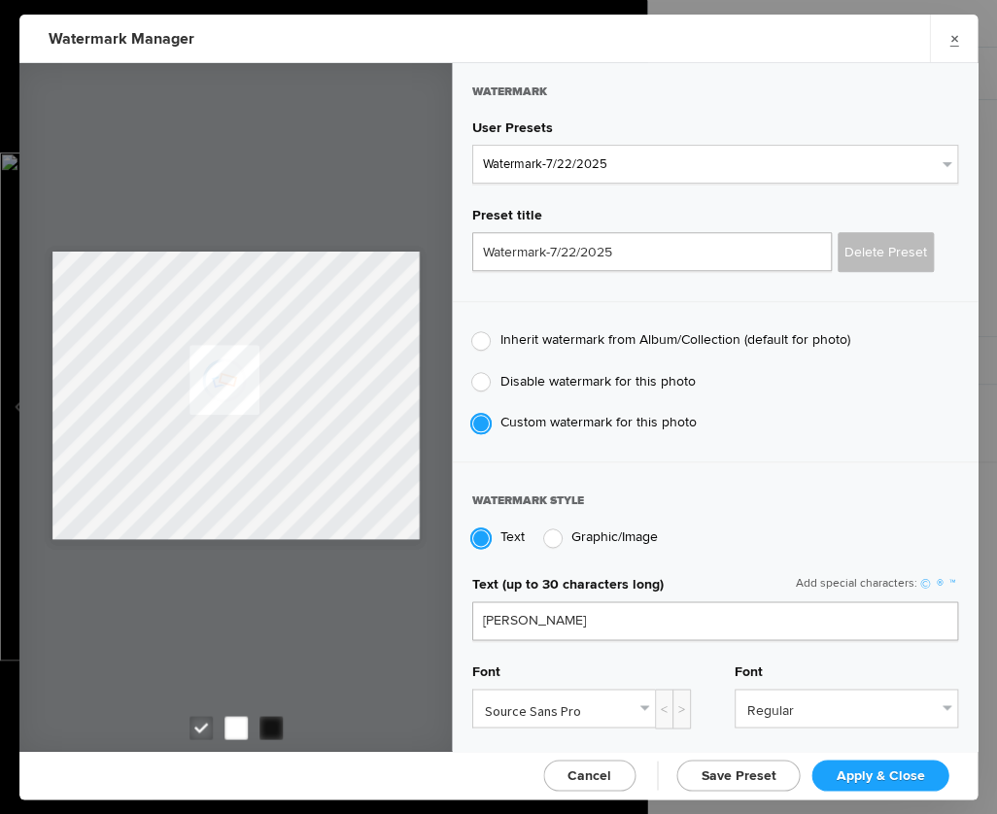
click at [861, 771] on span "Apply & Close" at bounding box center [880, 775] width 88 height 17
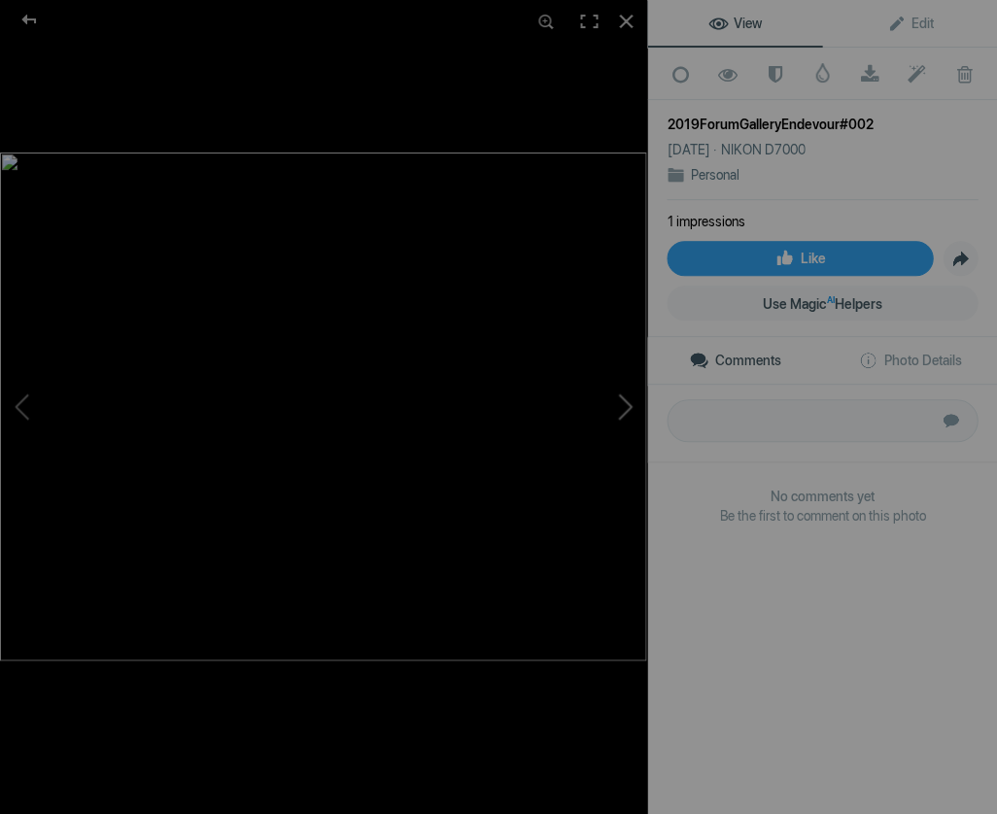
click at [626, 404] on button at bounding box center [574, 406] width 146 height 293
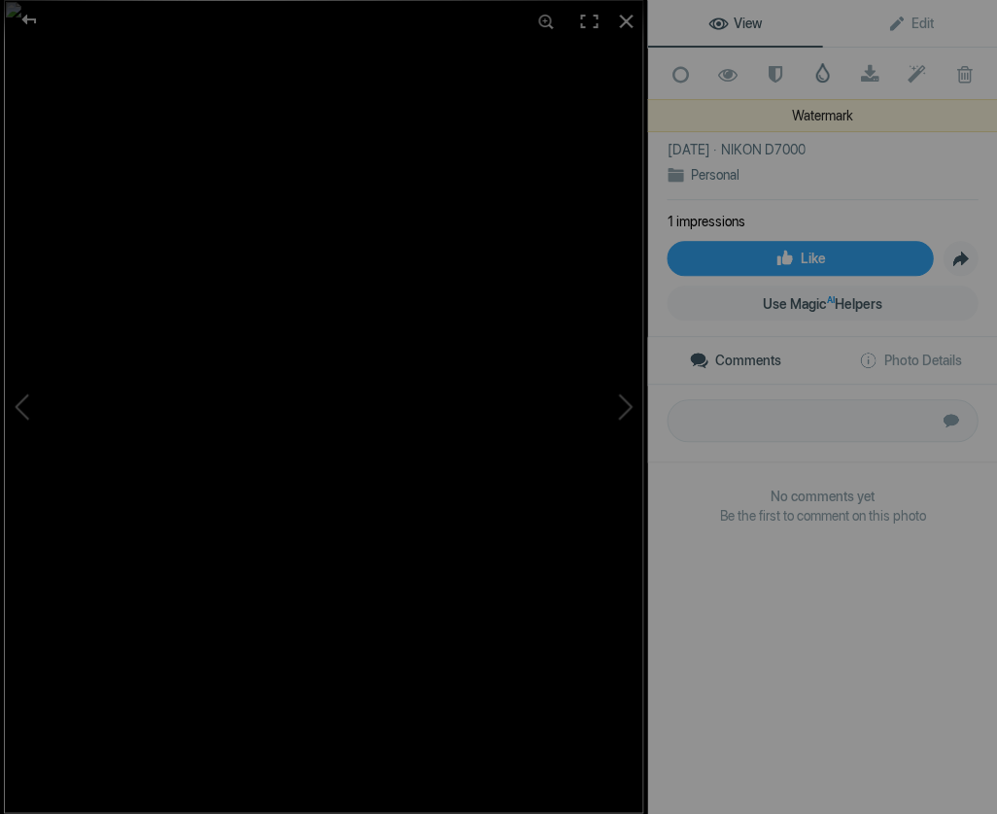
click at [822, 69] on span at bounding box center [821, 72] width 19 height 19
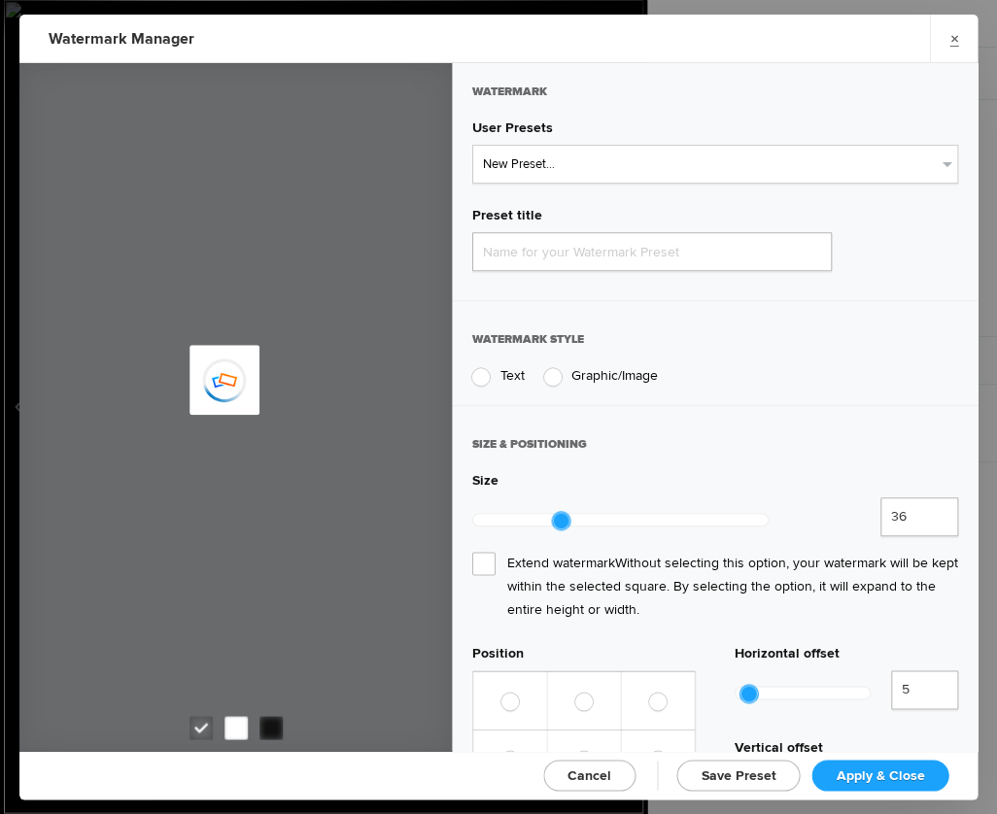
type input "Watermark-9/23/2025"
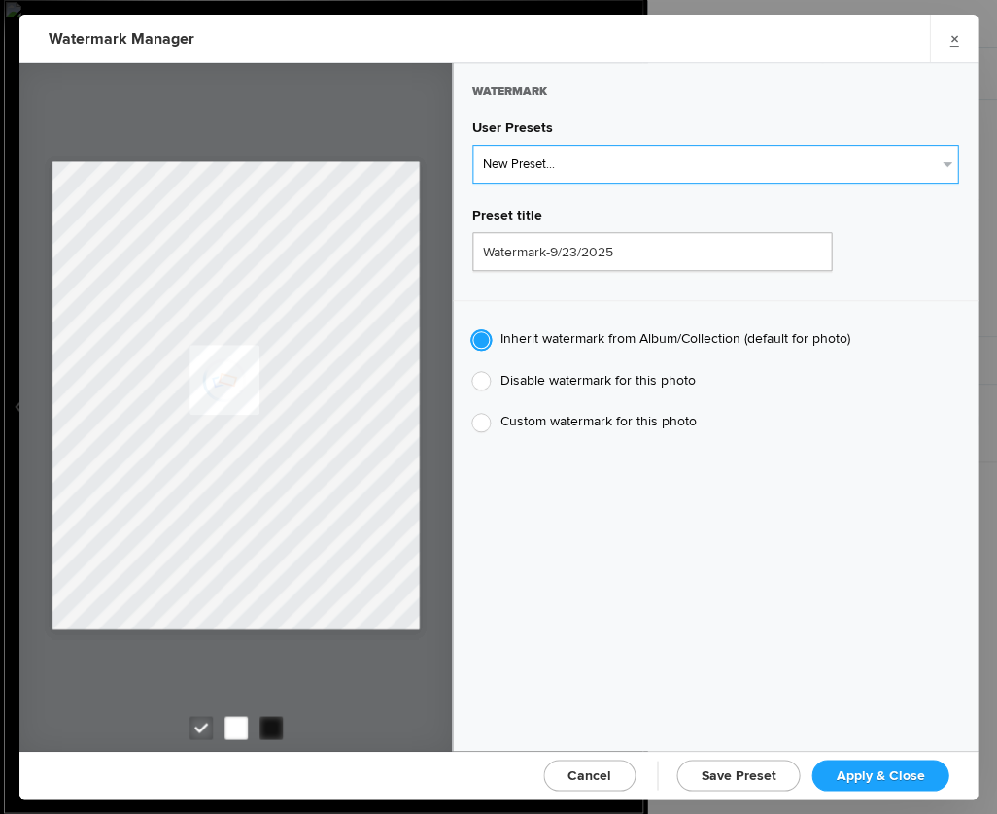
select select "1: Object"
type input "Watermark-7/22/2025"
type input "Jim Liskovec"
radio input "false"
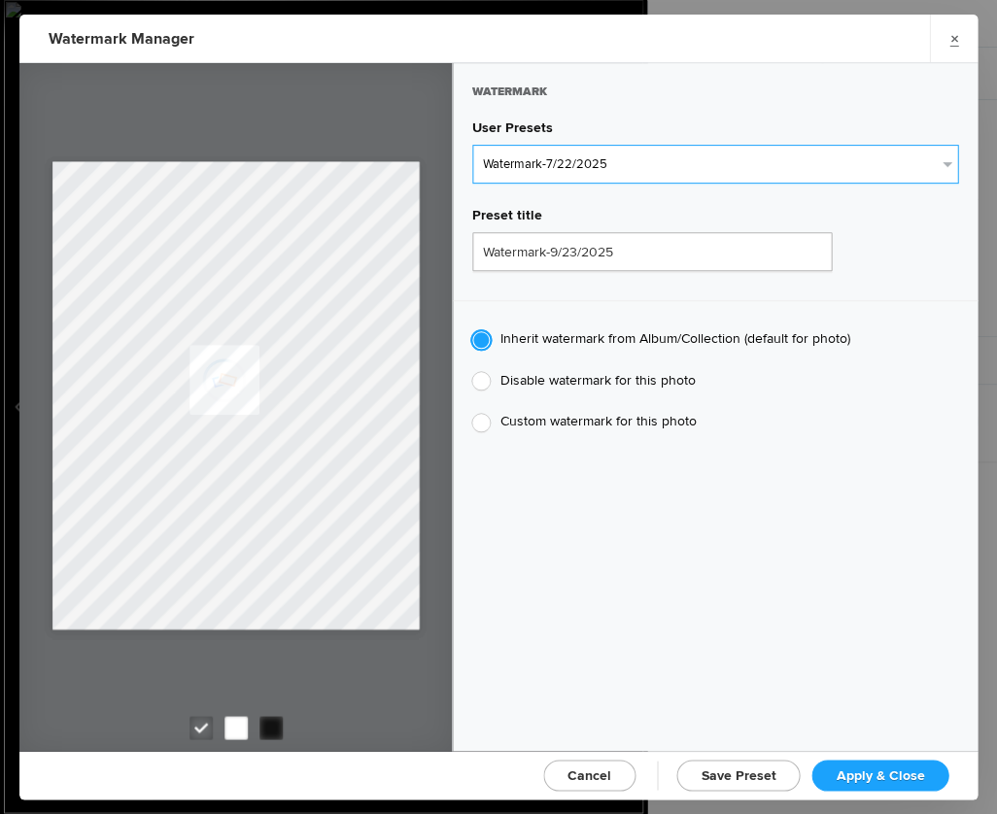
radio input "true"
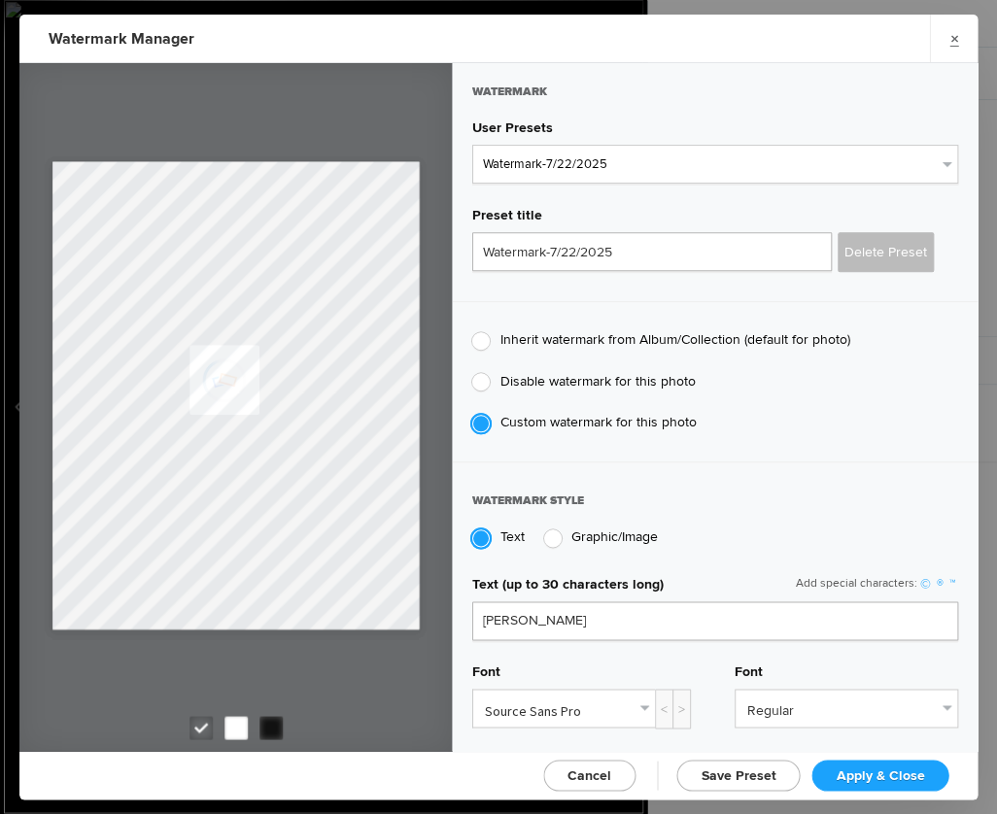
click at [900, 770] on span "Apply & Close" at bounding box center [880, 775] width 88 height 17
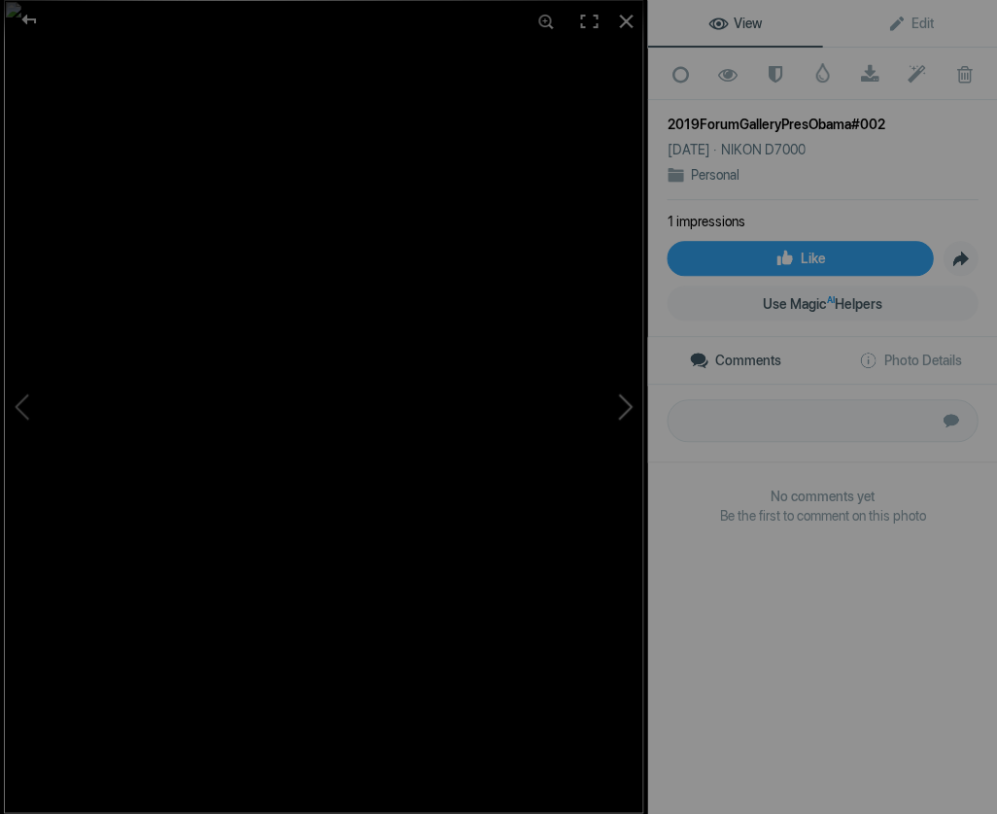
click at [628, 403] on button at bounding box center [574, 406] width 146 height 293
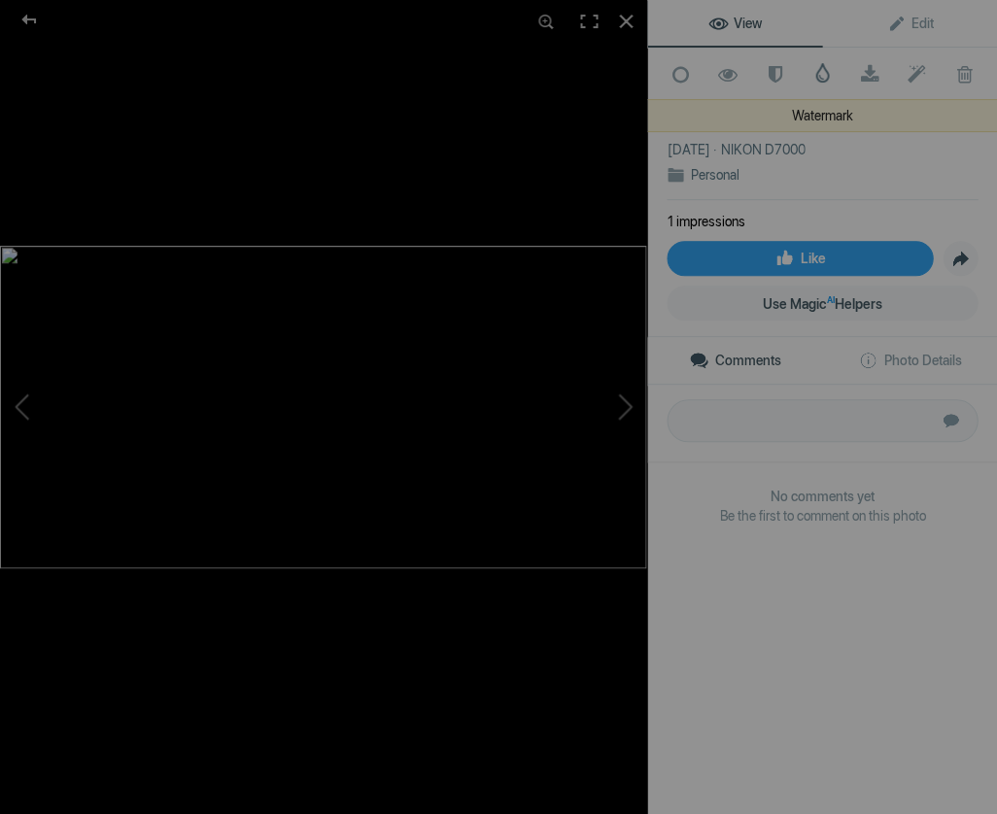
click at [822, 67] on span at bounding box center [821, 72] width 19 height 19
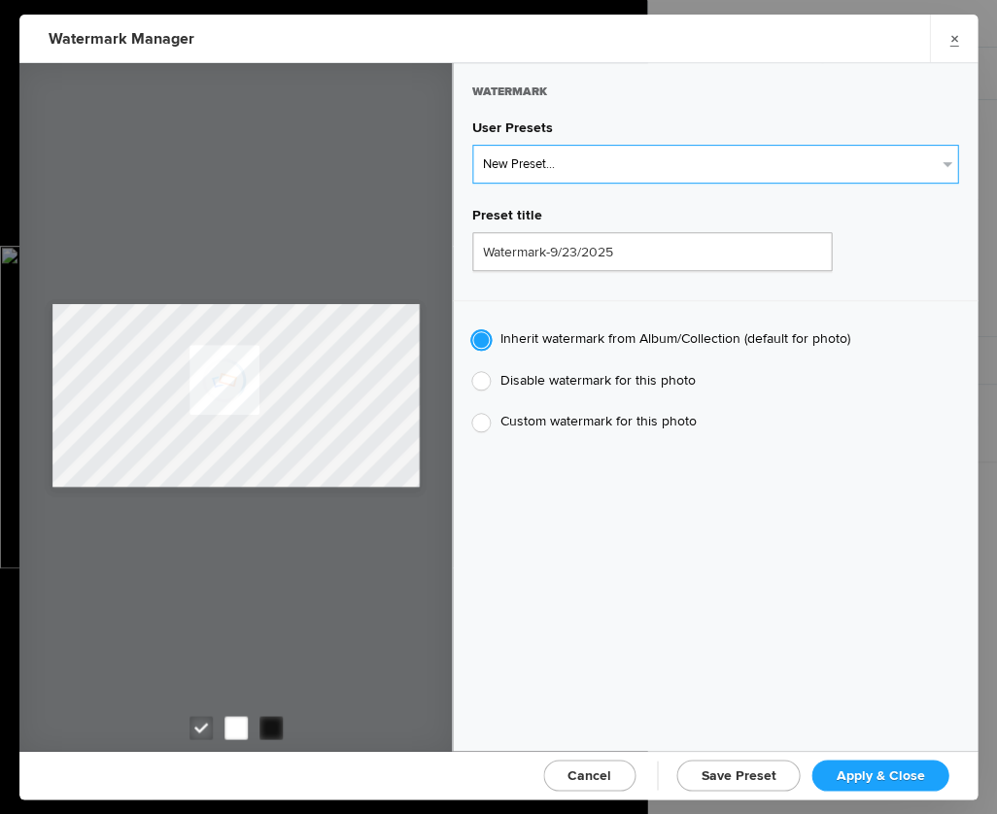
select select "1: Object"
type input "Watermark-7/22/2025"
radio input "false"
radio input "true"
type input "Jim Liskovec"
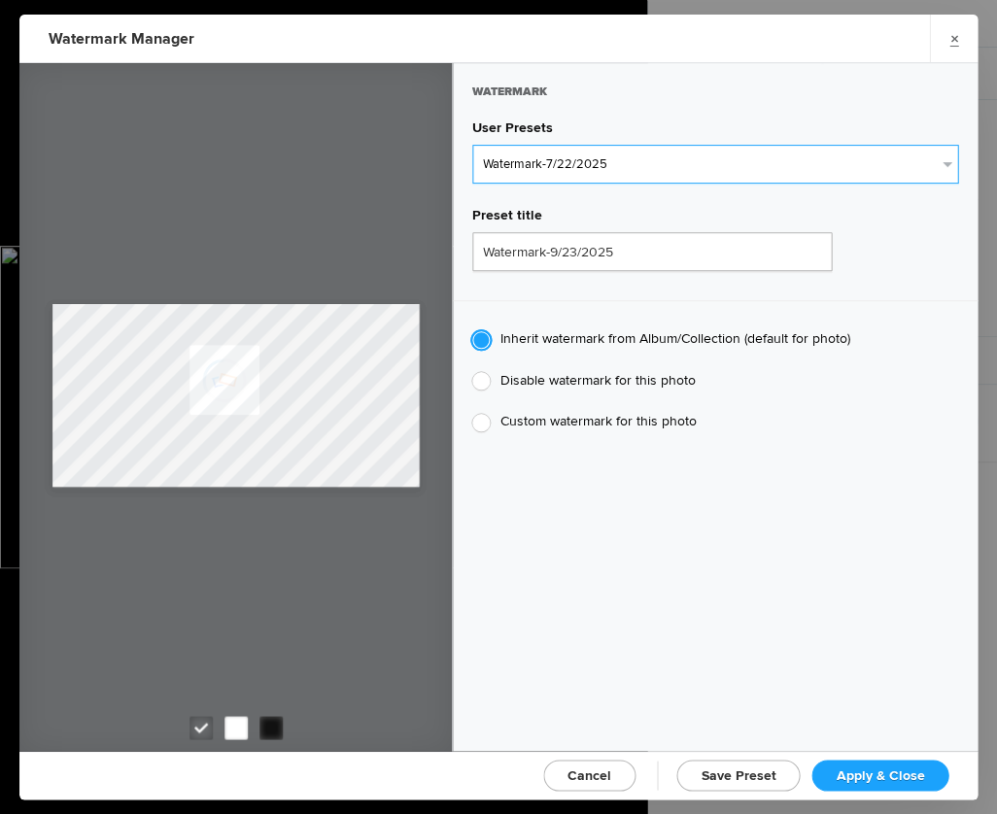
radio input "false"
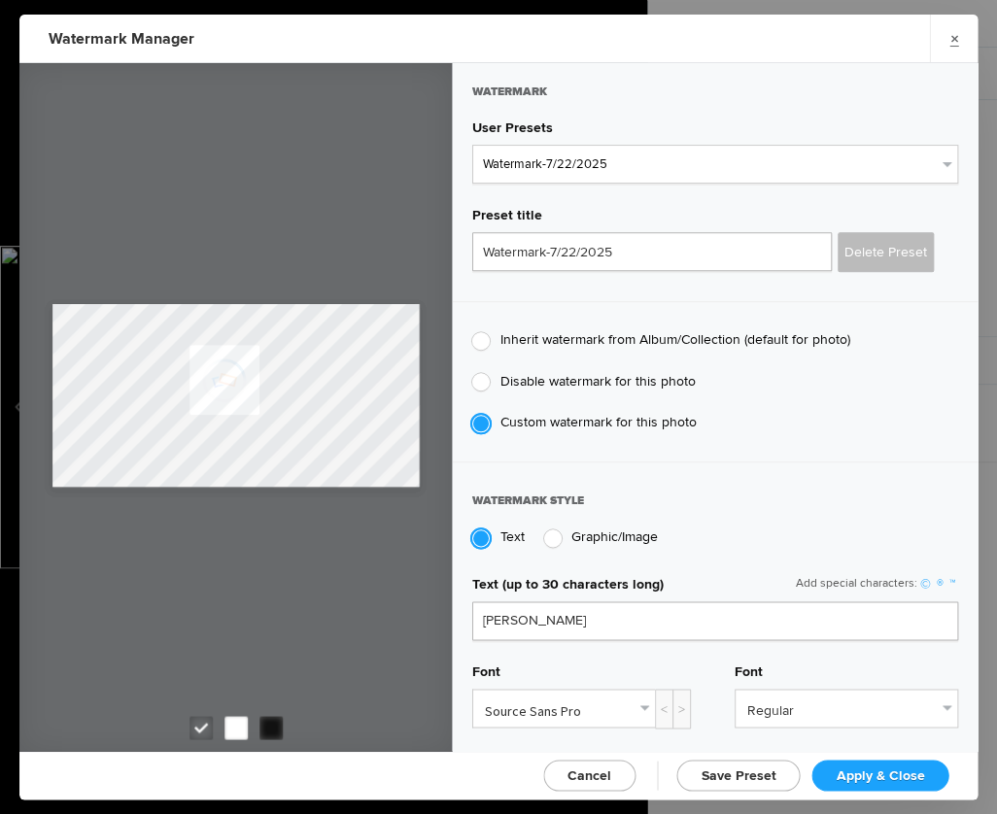
click at [892, 770] on span "Apply & Close" at bounding box center [880, 775] width 88 height 17
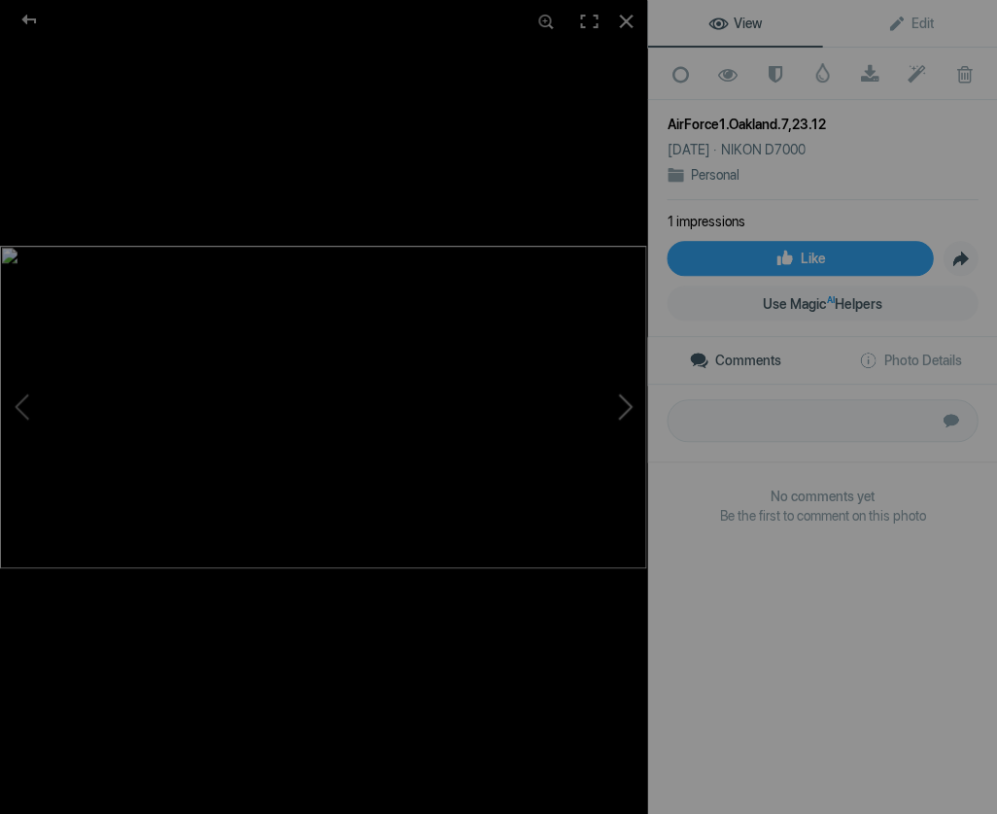
click at [626, 402] on button at bounding box center [574, 406] width 146 height 293
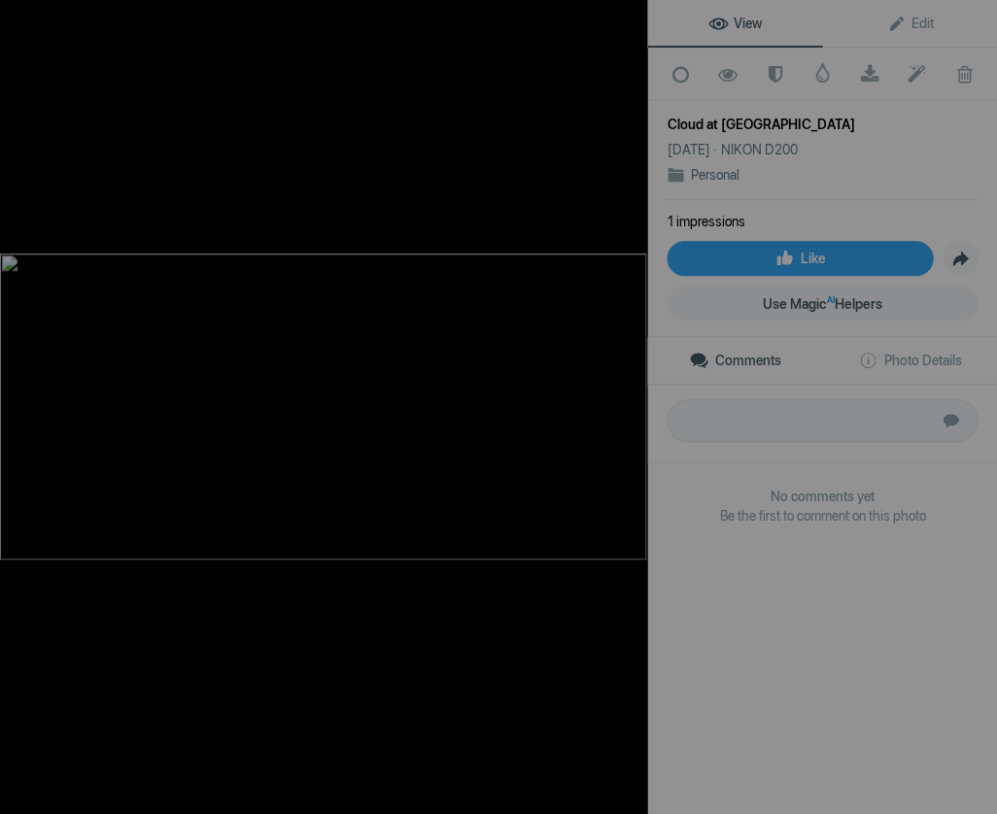
click at [626, 406] on button at bounding box center [574, 406] width 146 height 293
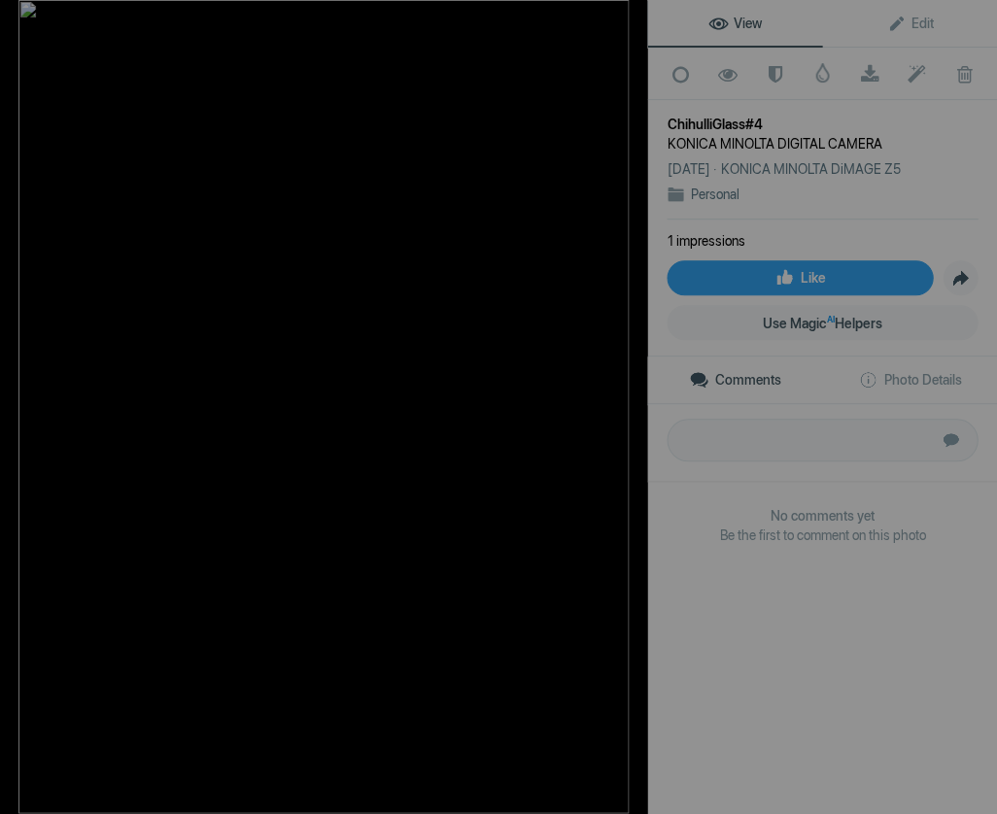
click at [626, 406] on button at bounding box center [574, 406] width 146 height 293
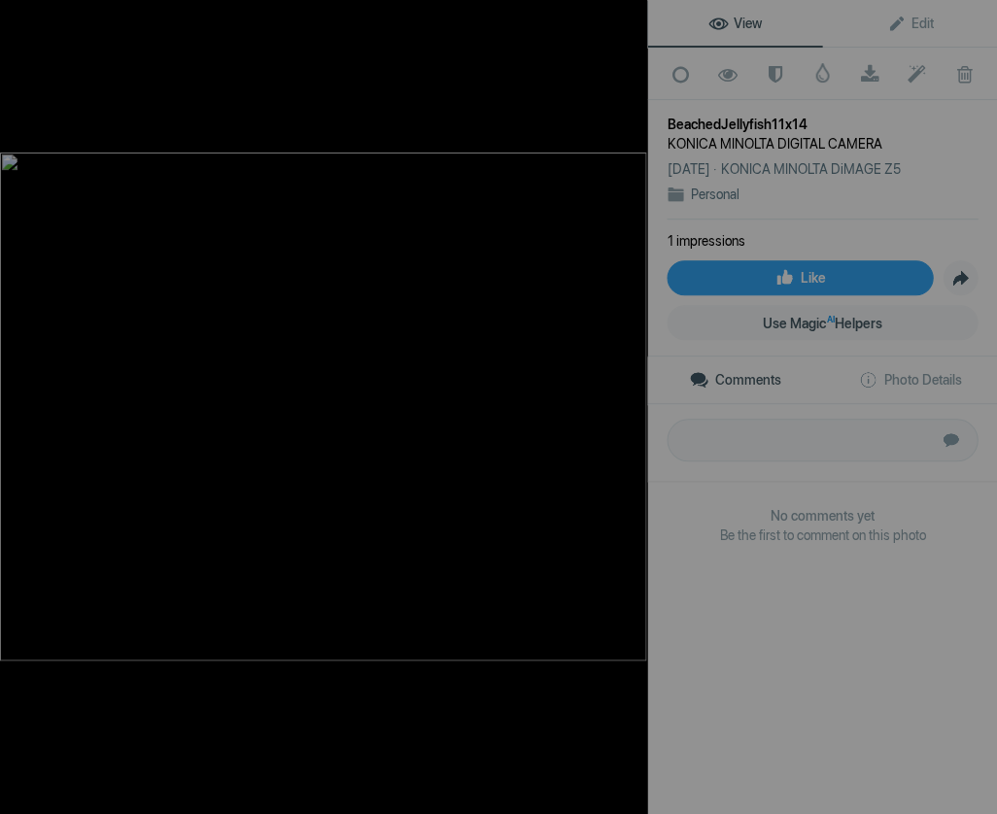
click at [626, 406] on button at bounding box center [574, 406] width 146 height 293
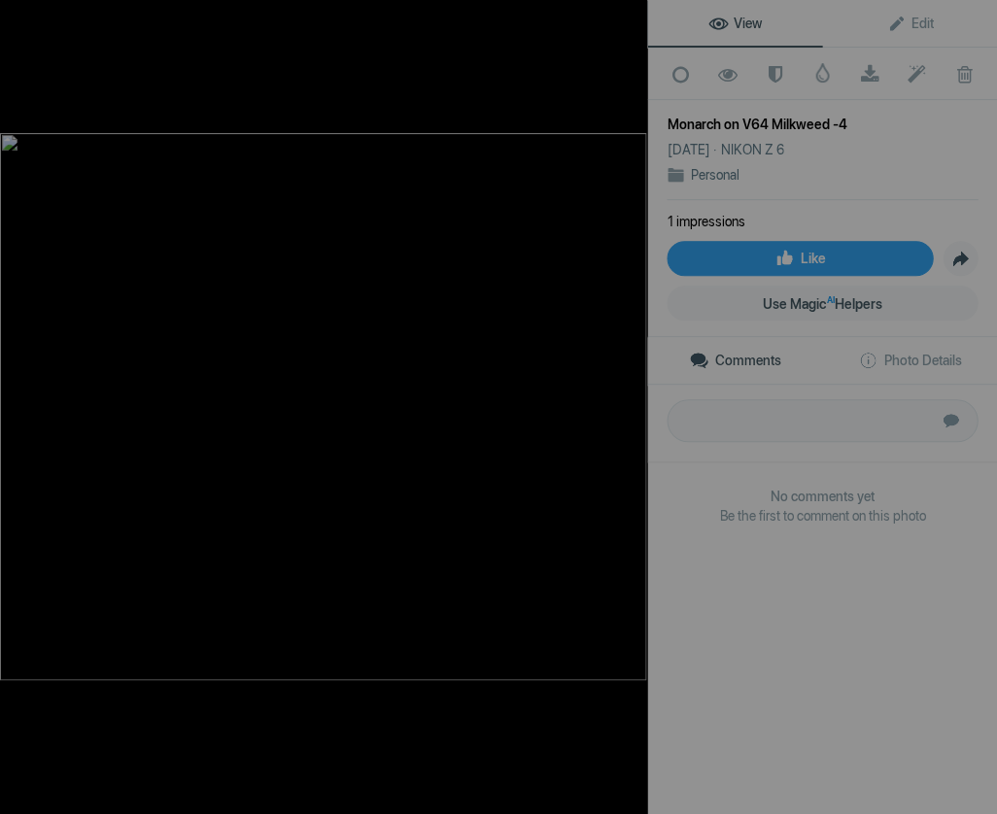
click at [626, 406] on button at bounding box center [574, 406] width 146 height 293
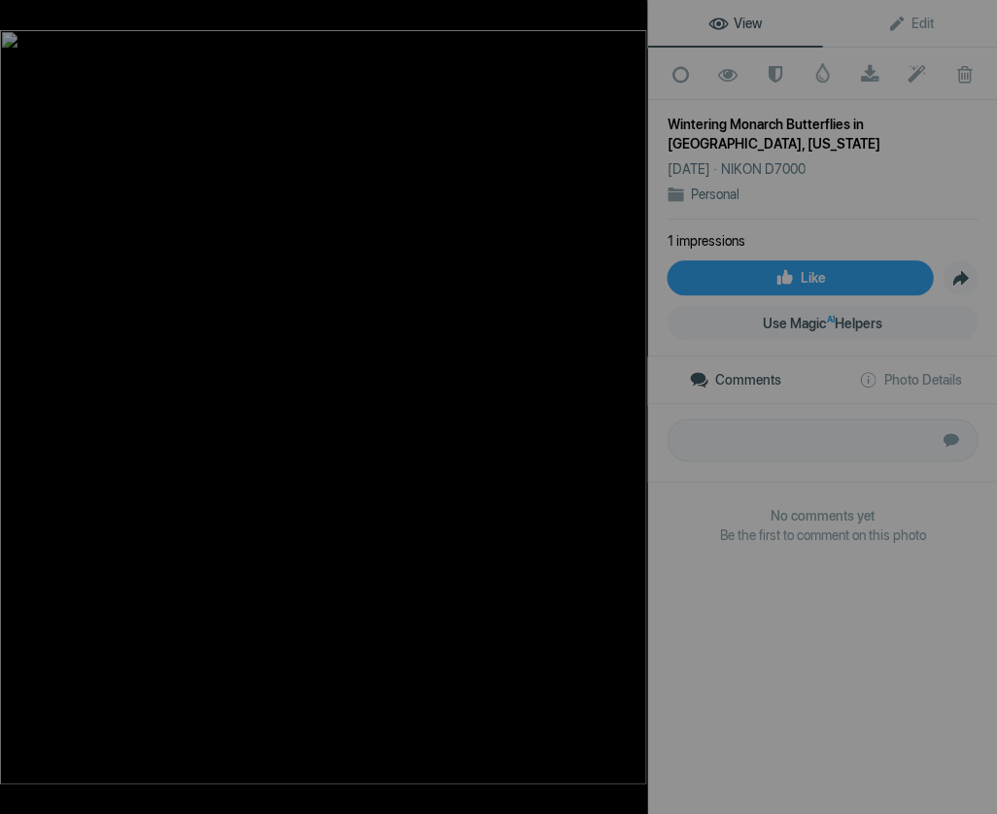
click at [626, 406] on button at bounding box center [574, 406] width 146 height 293
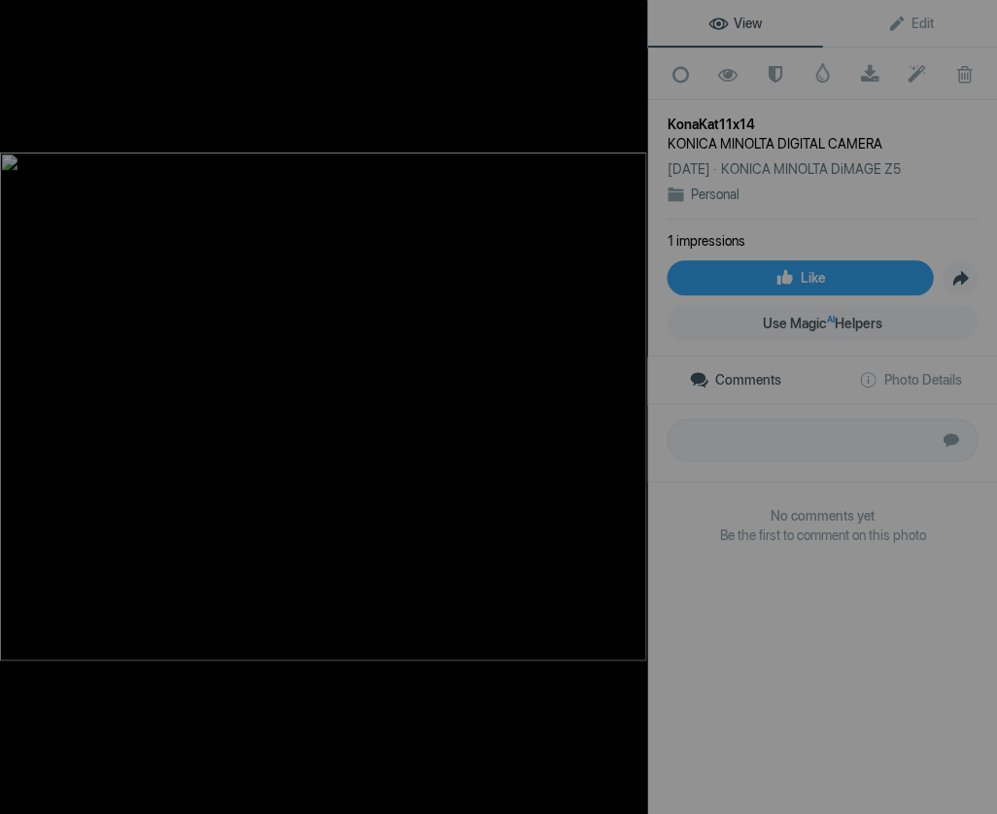
click at [626, 406] on button at bounding box center [574, 406] width 146 height 293
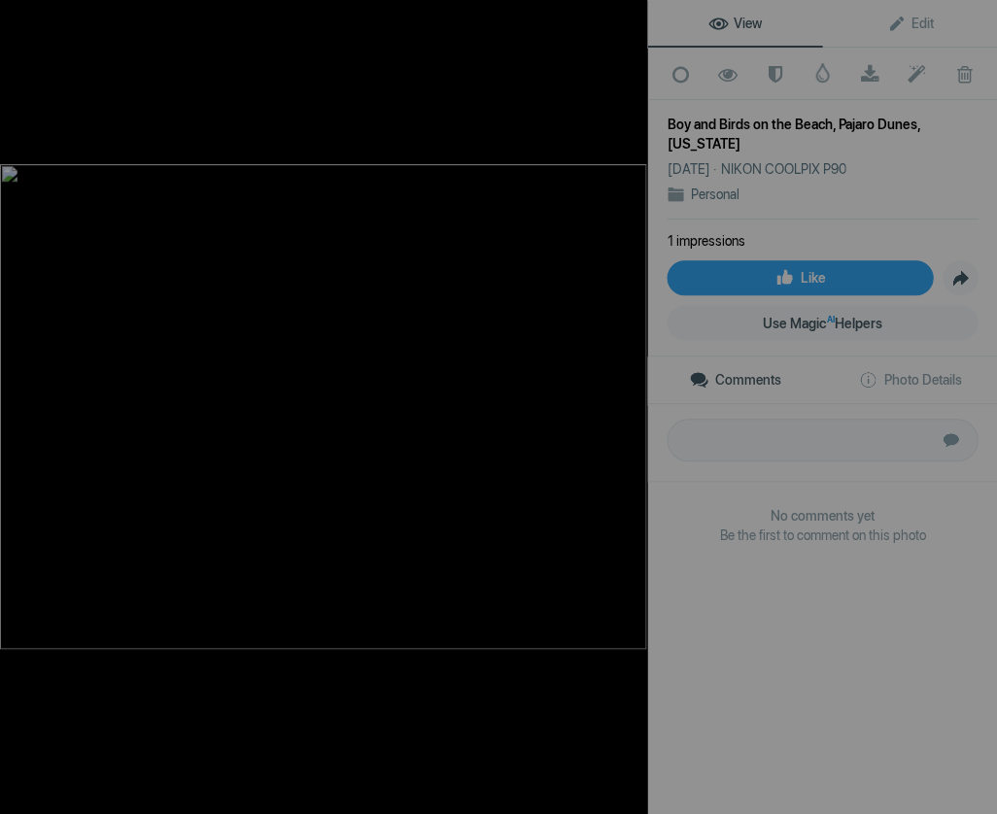
click at [626, 406] on button at bounding box center [574, 406] width 146 height 293
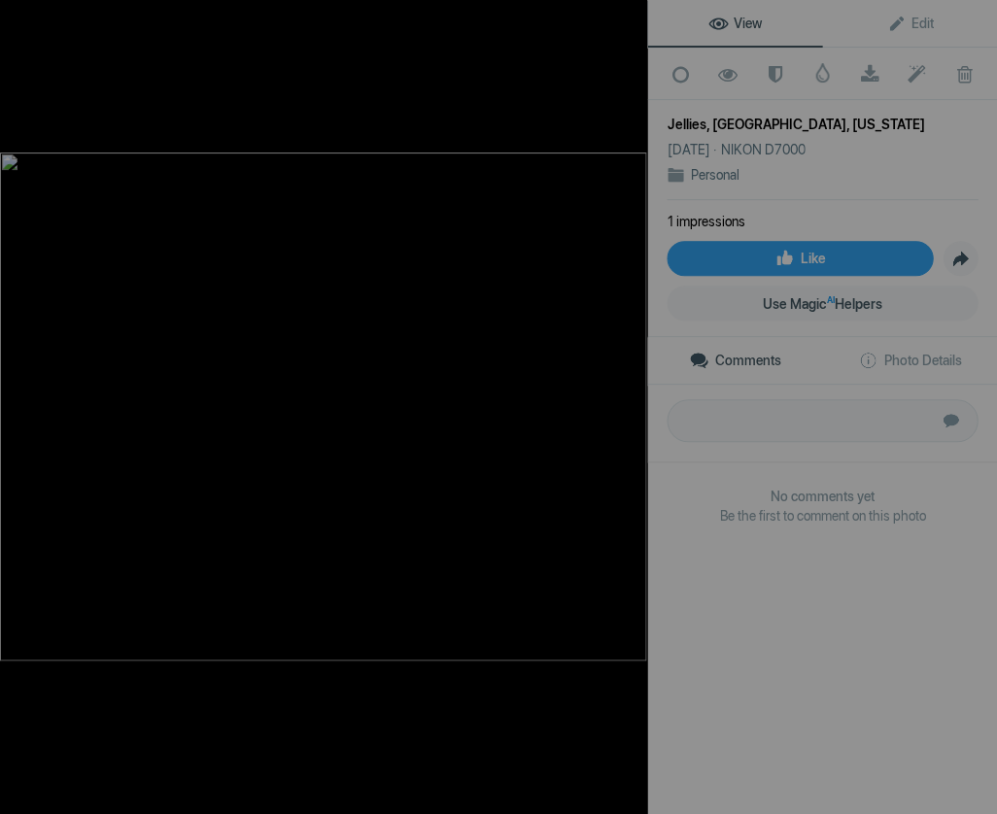
click at [626, 406] on button at bounding box center [574, 406] width 146 height 293
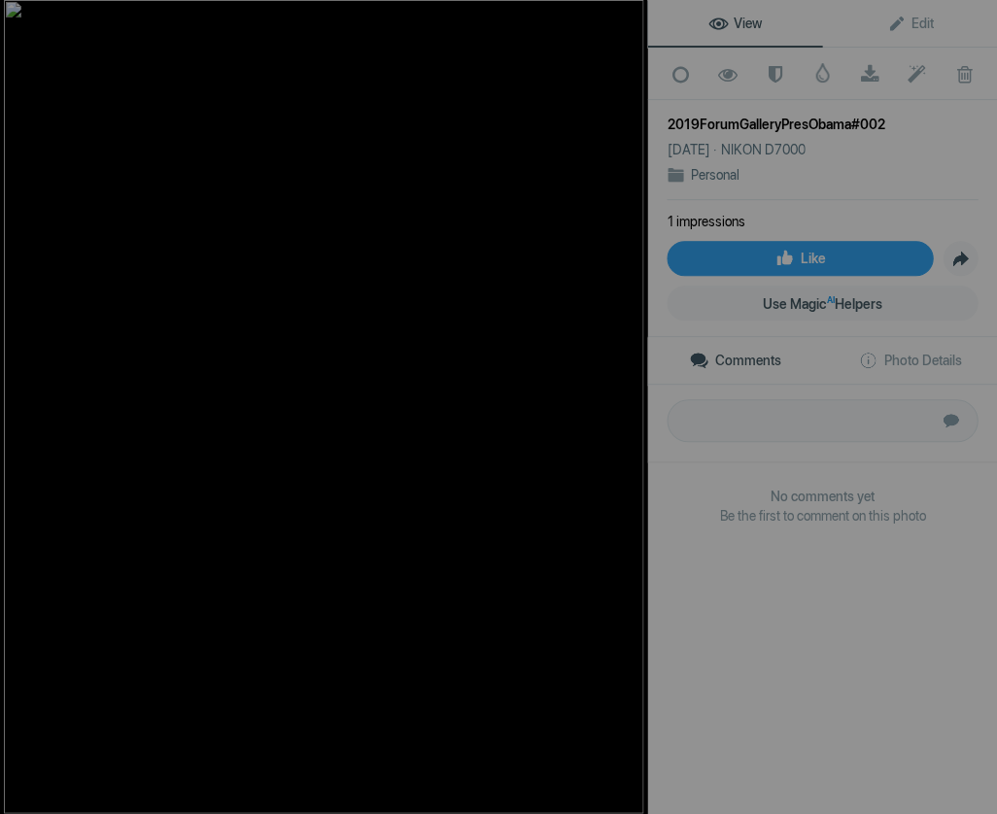
click at [626, 406] on button at bounding box center [574, 406] width 146 height 293
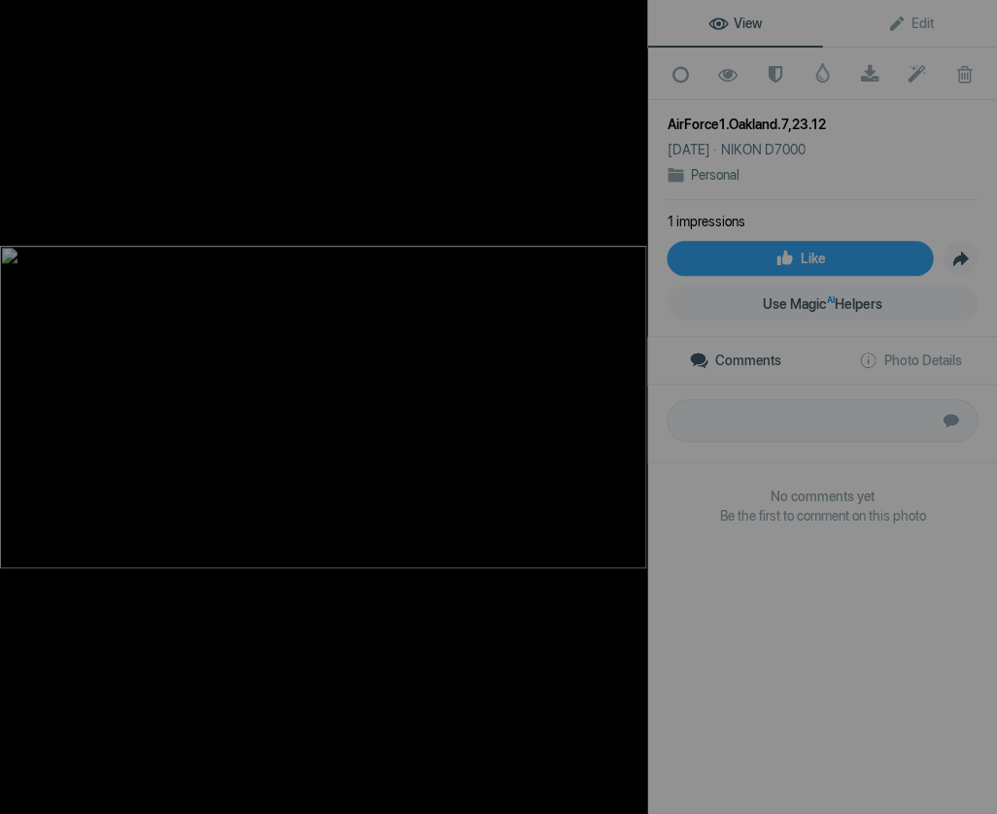
click at [626, 406] on button at bounding box center [574, 406] width 146 height 293
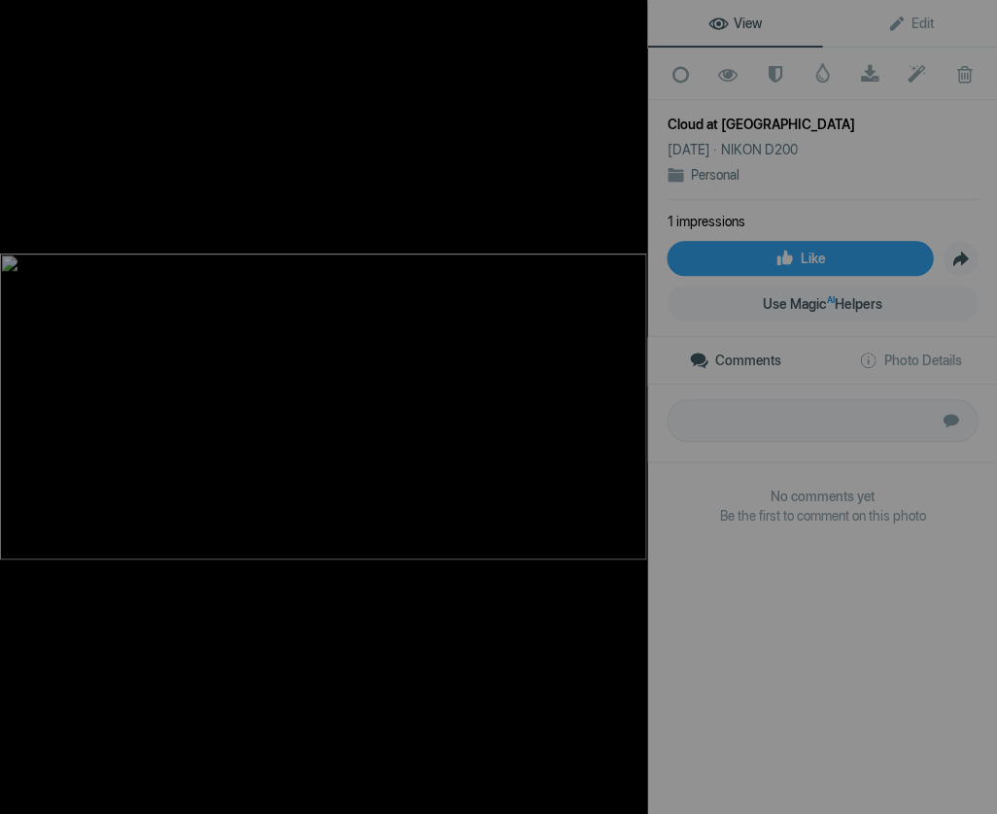
click at [626, 406] on button at bounding box center [574, 406] width 146 height 293
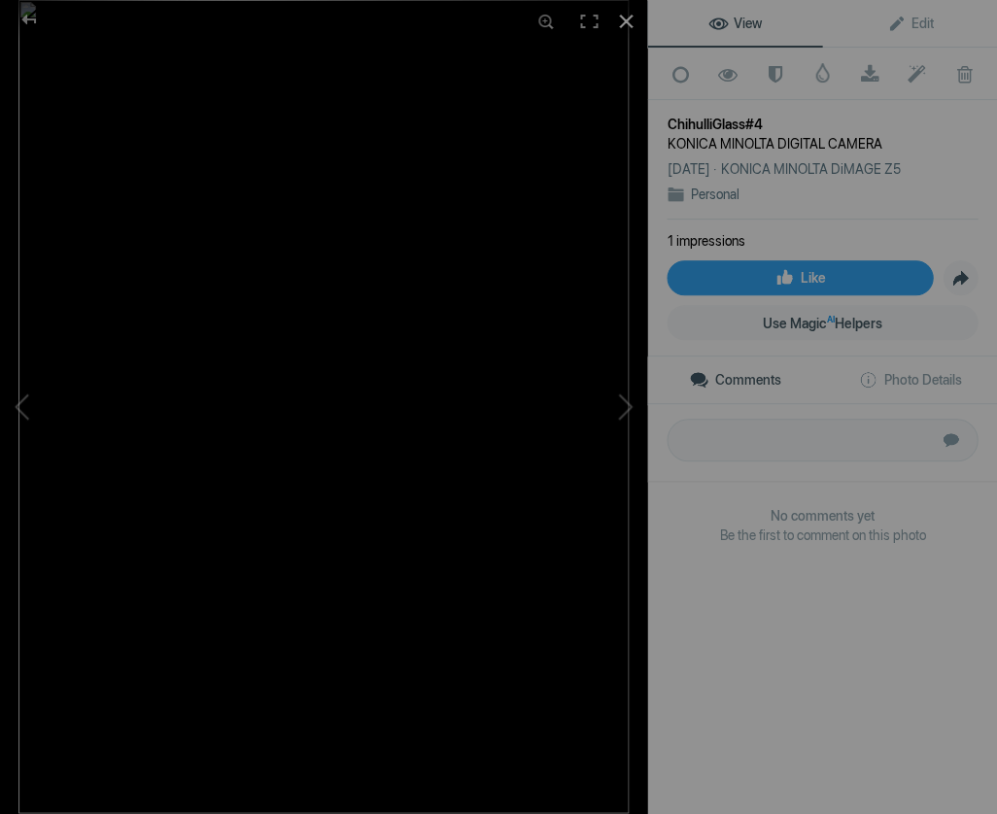
click at [625, 16] on div at bounding box center [625, 21] width 43 height 43
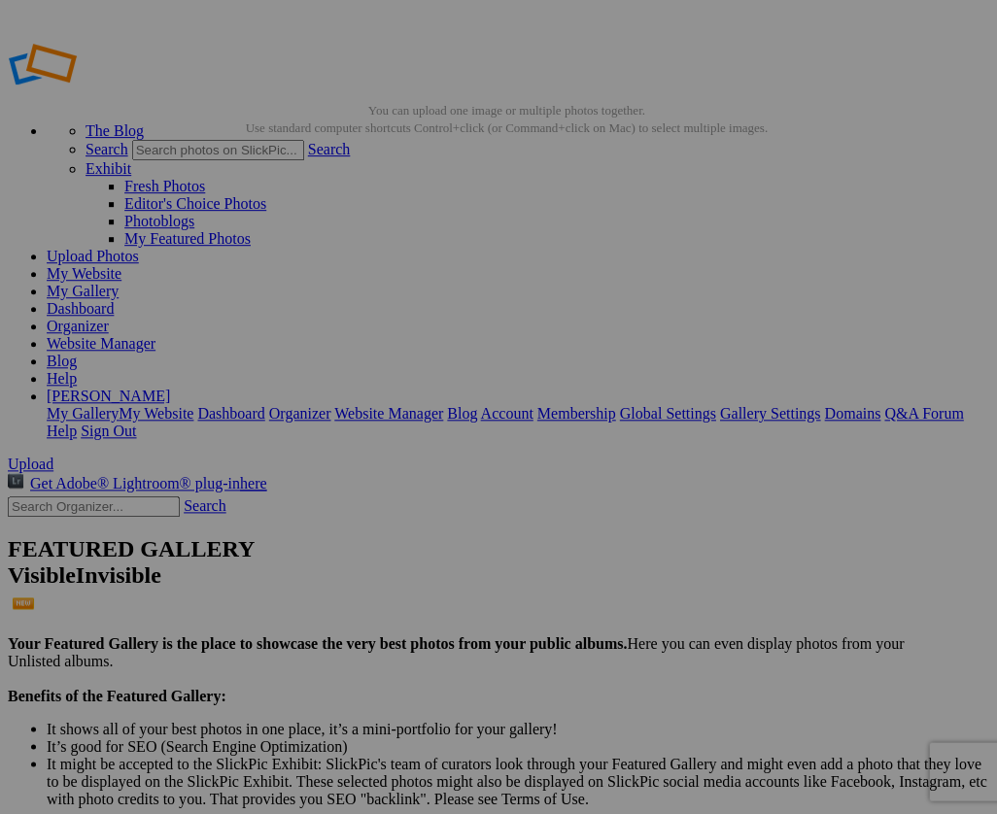
scroll to position [2, 1]
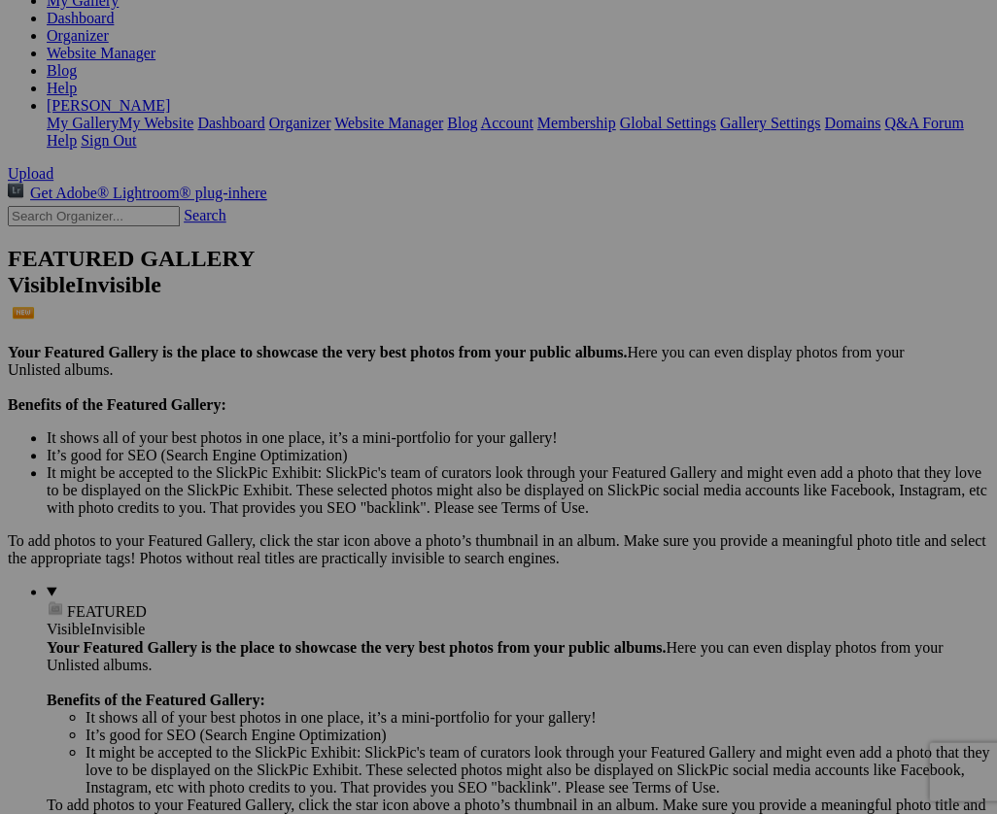
scroll to position [283, 0]
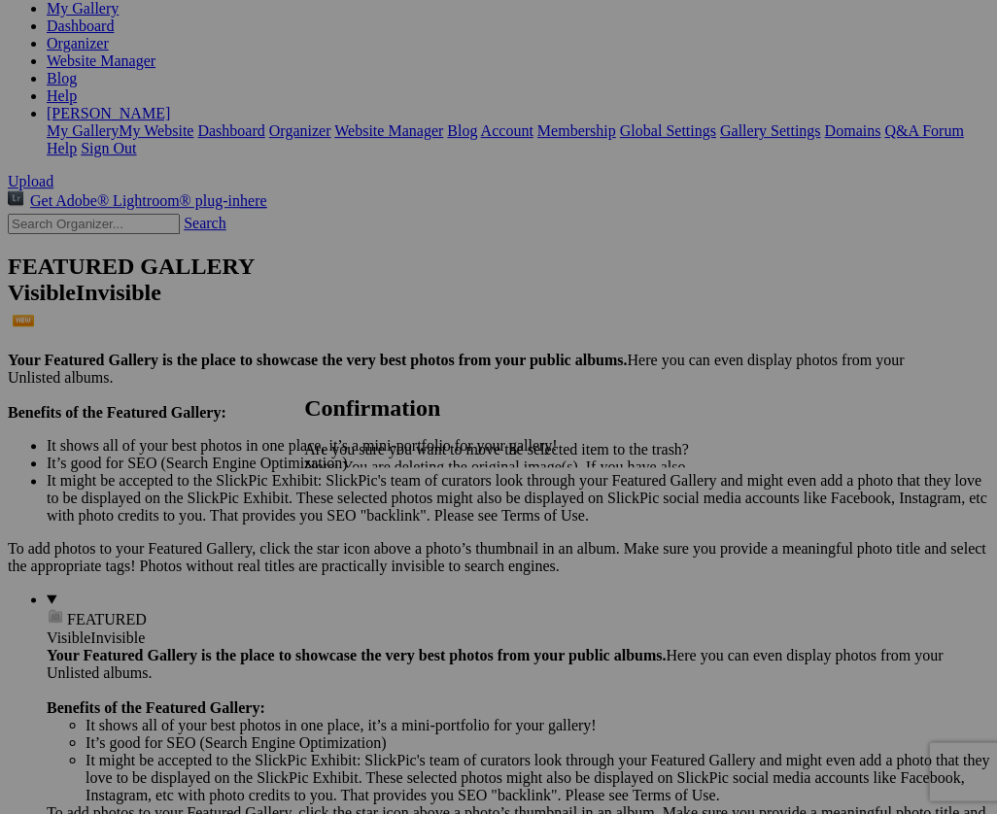
click at [369, 533] on span "Yes" at bounding box center [358, 535] width 22 height 17
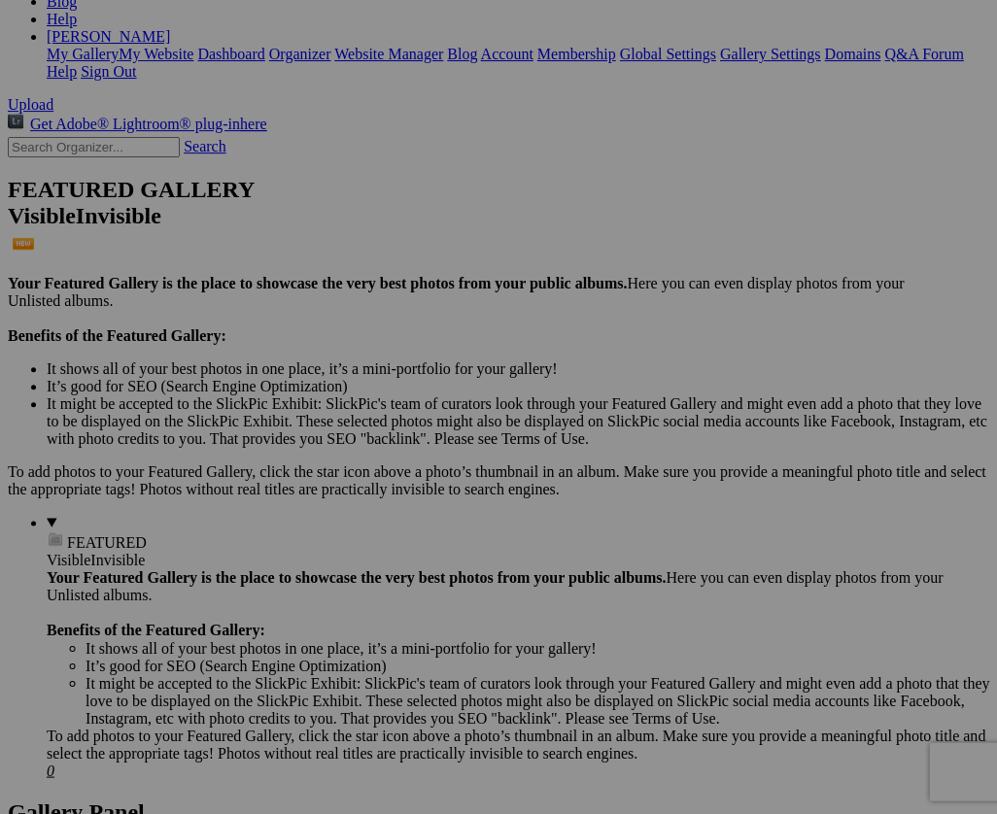
scroll to position [407, 0]
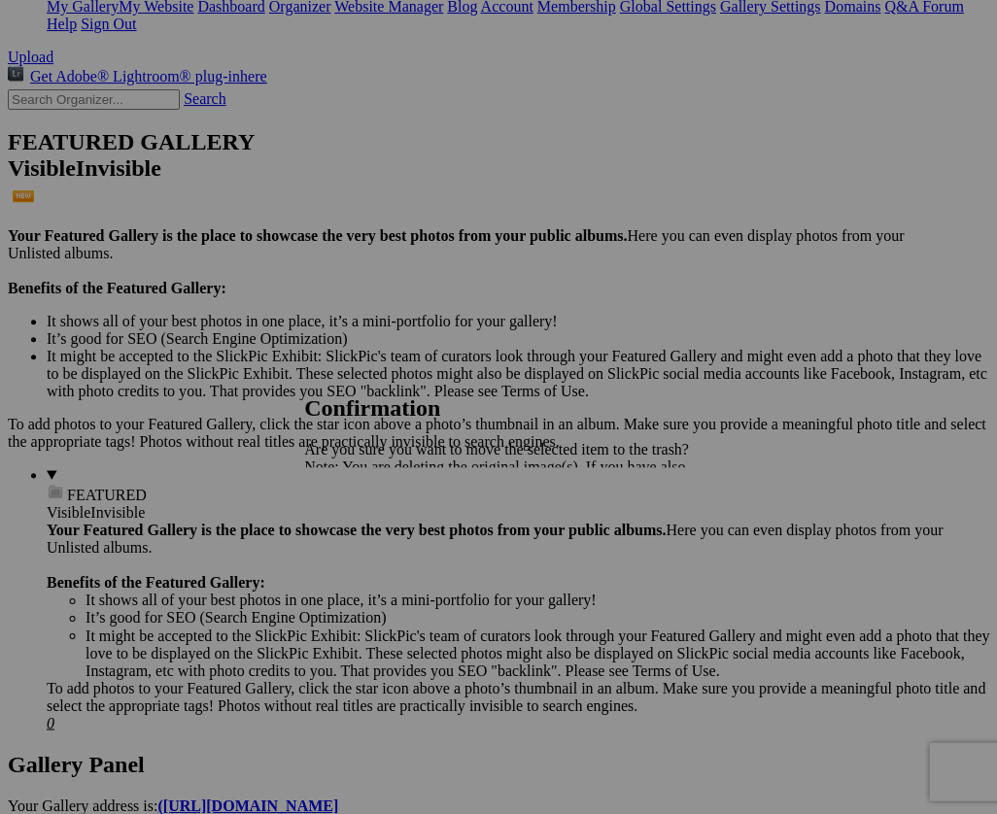
click at [369, 533] on span "Yes" at bounding box center [358, 535] width 22 height 17
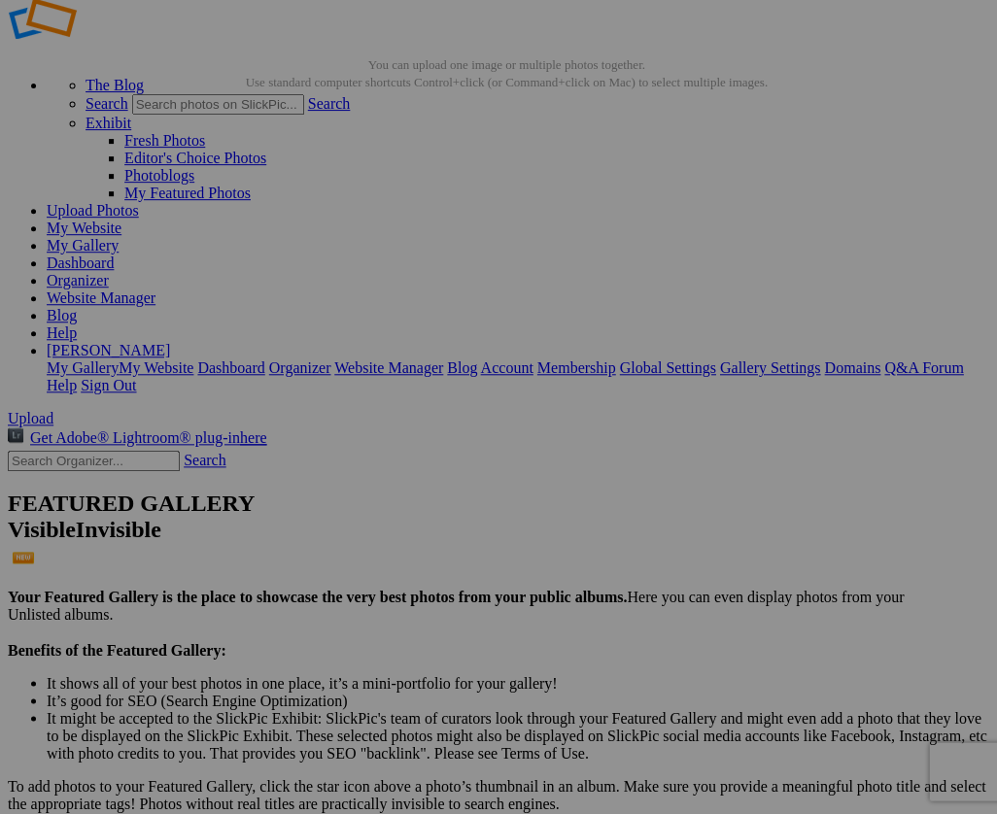
scroll to position [51, 0]
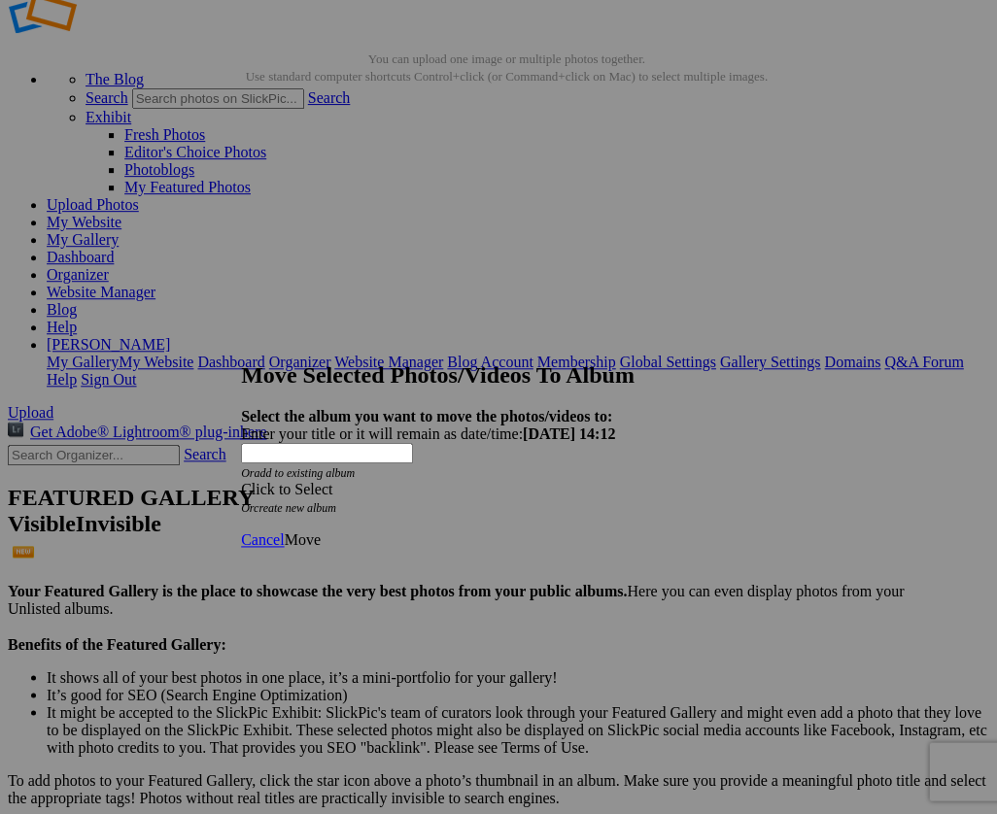
click at [241, 481] on span at bounding box center [241, 489] width 0 height 17
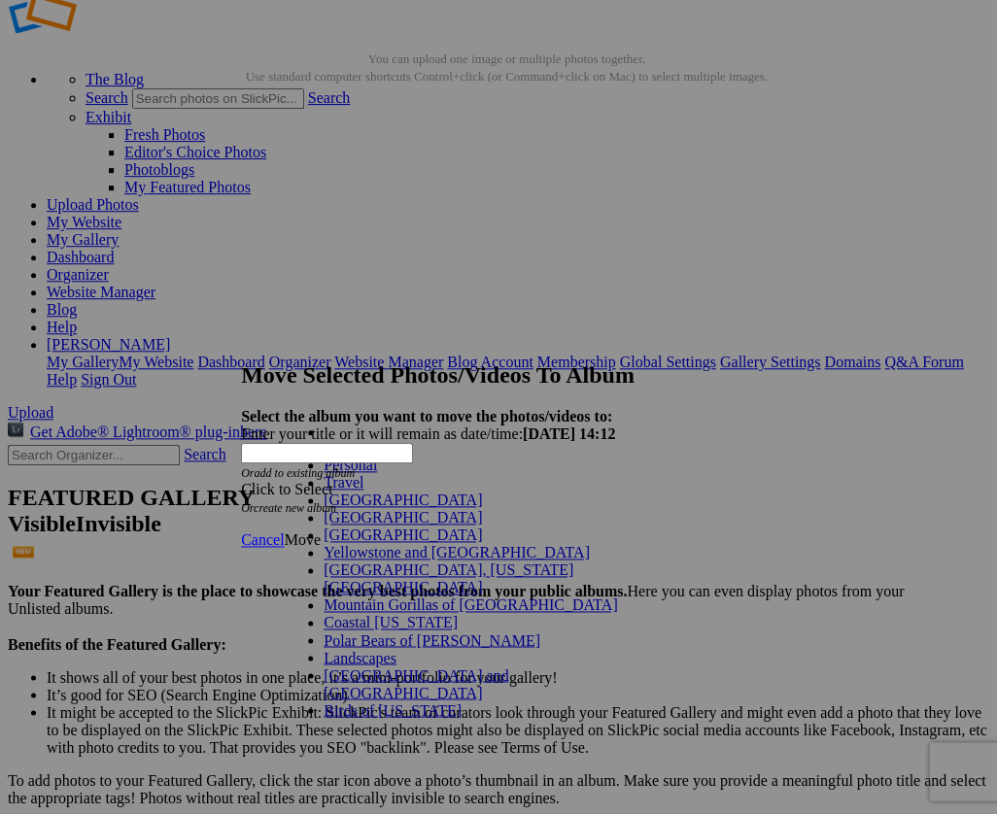
scroll to position [115, 0]
click at [343, 649] on link "Landscapes" at bounding box center [360, 657] width 73 height 17
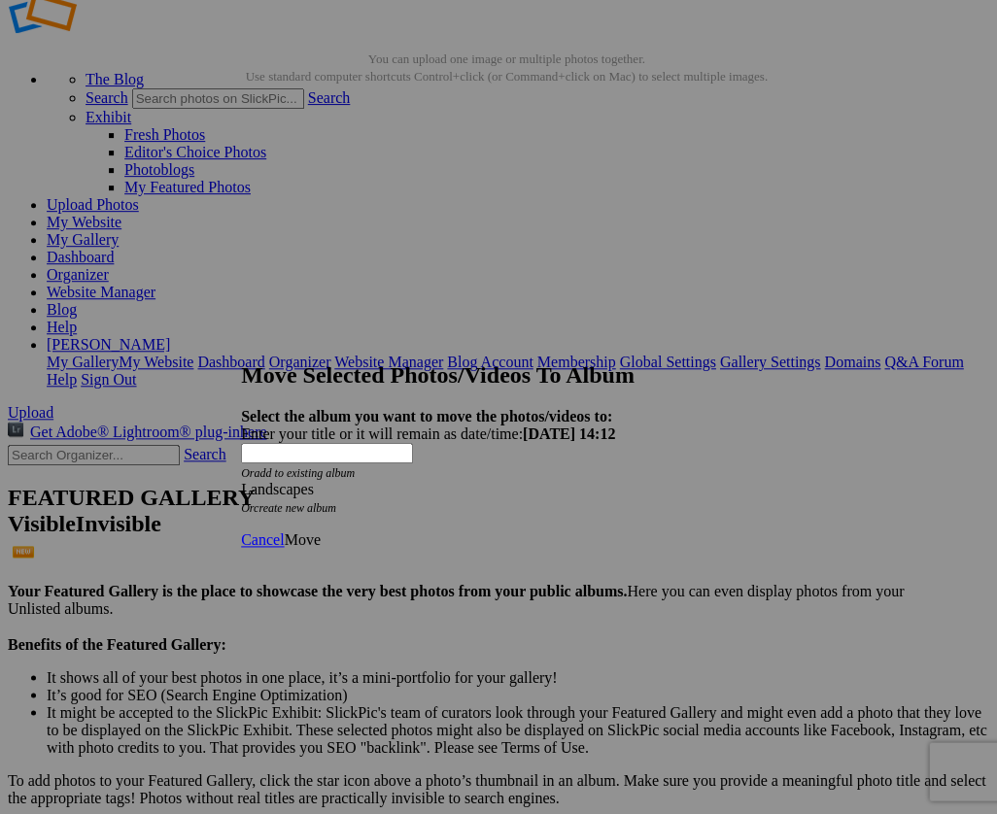
click at [320, 531] on span "Move" at bounding box center [302, 539] width 36 height 17
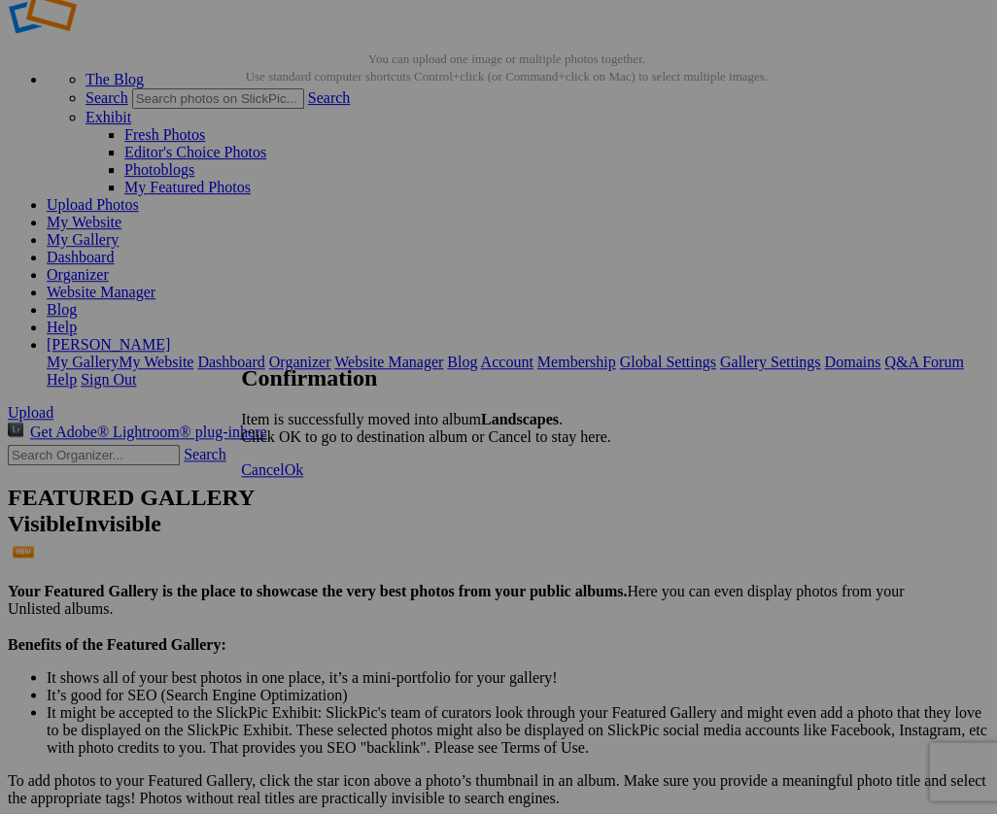
click at [303, 478] on span "Ok" at bounding box center [293, 469] width 19 height 17
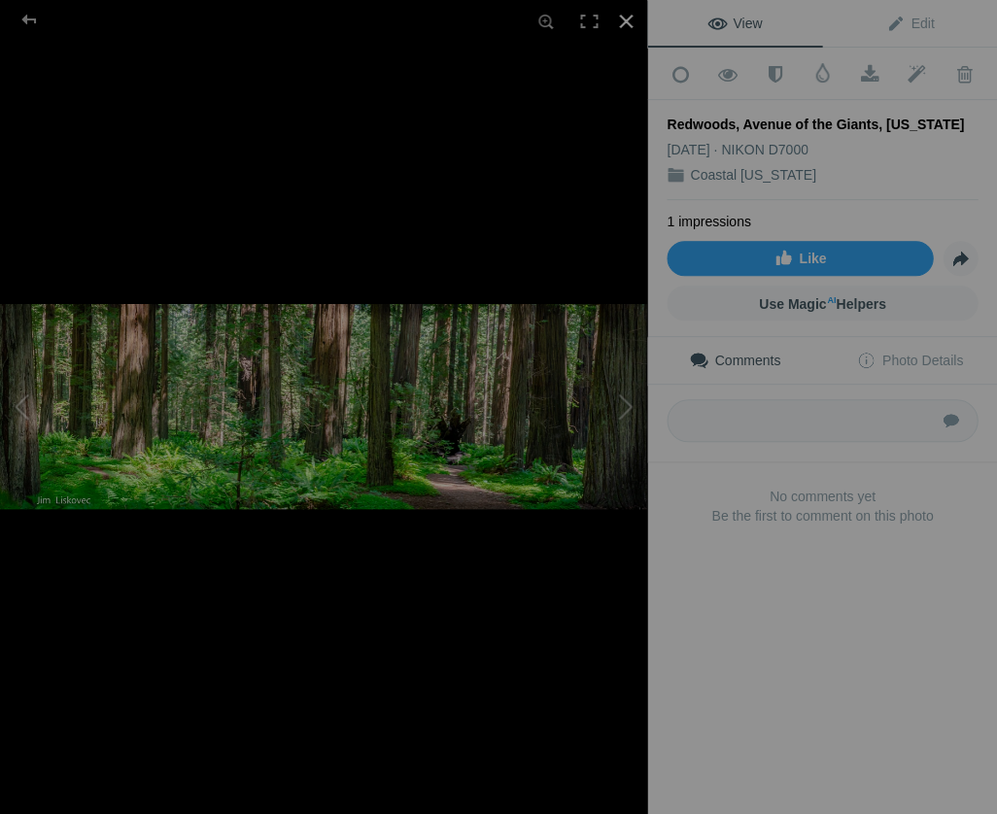
click at [625, 20] on div at bounding box center [625, 21] width 43 height 43
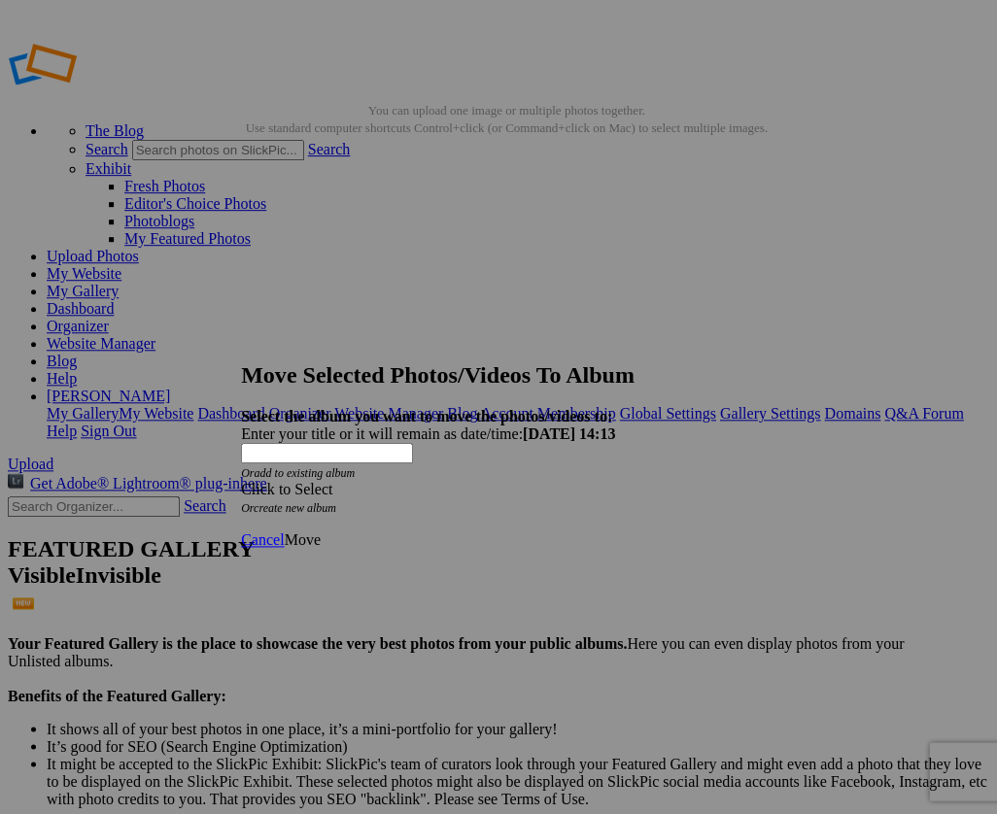
click at [241, 481] on span at bounding box center [241, 489] width 0 height 17
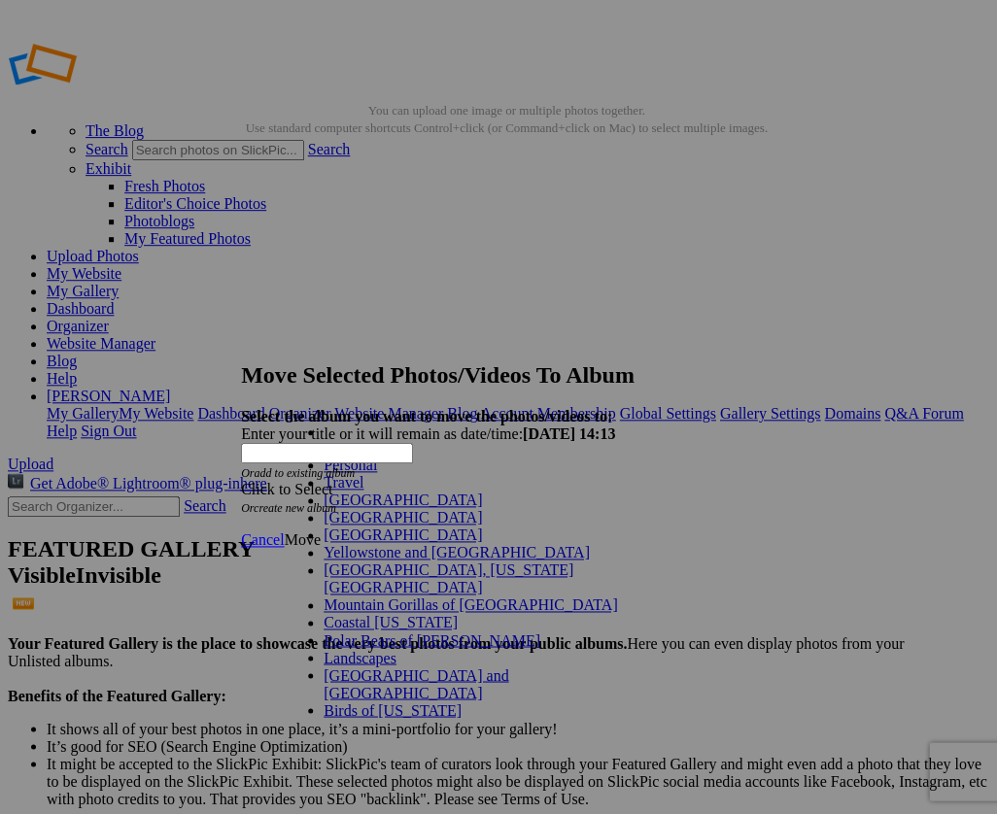
scroll to position [112, 0]
click at [341, 649] on link "Landscapes" at bounding box center [360, 657] width 73 height 17
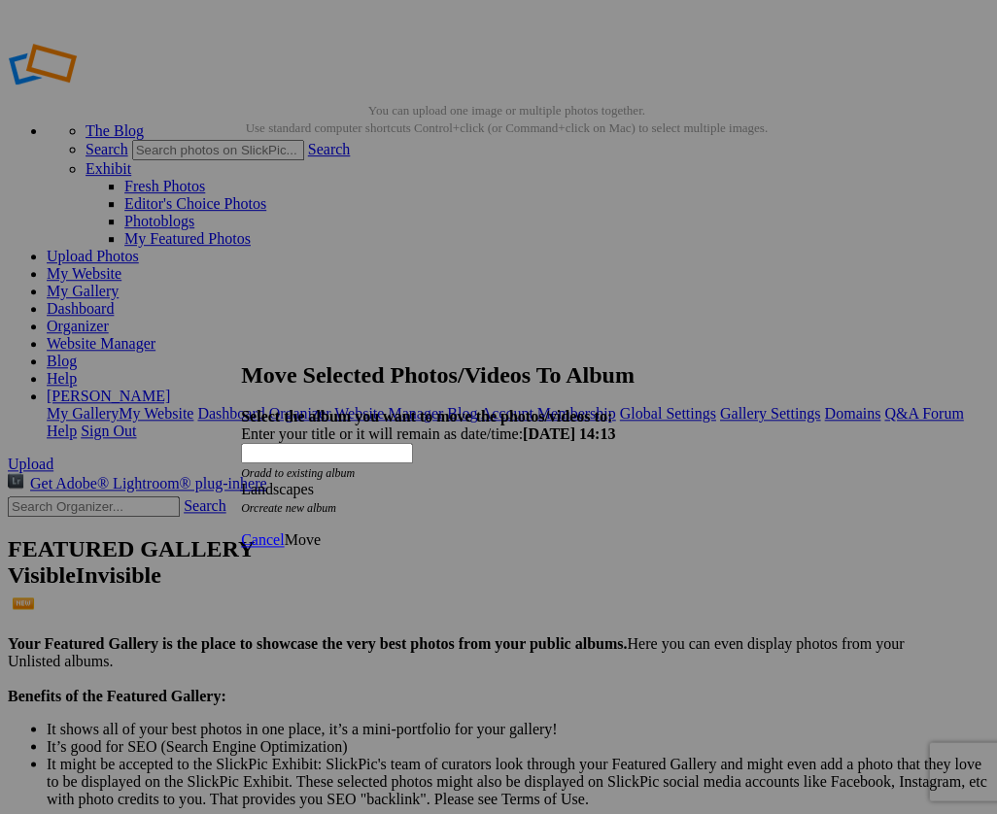
click at [320, 531] on span "Move" at bounding box center [302, 539] width 36 height 17
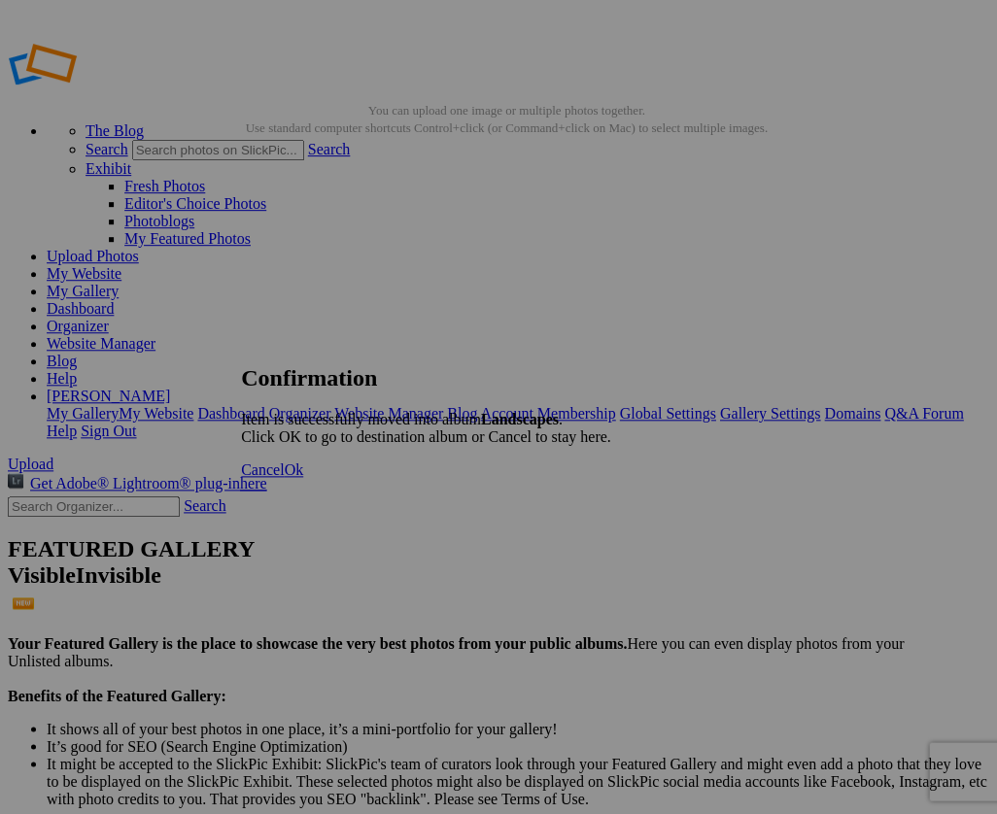
click at [303, 478] on span "Ok" at bounding box center [293, 469] width 19 height 17
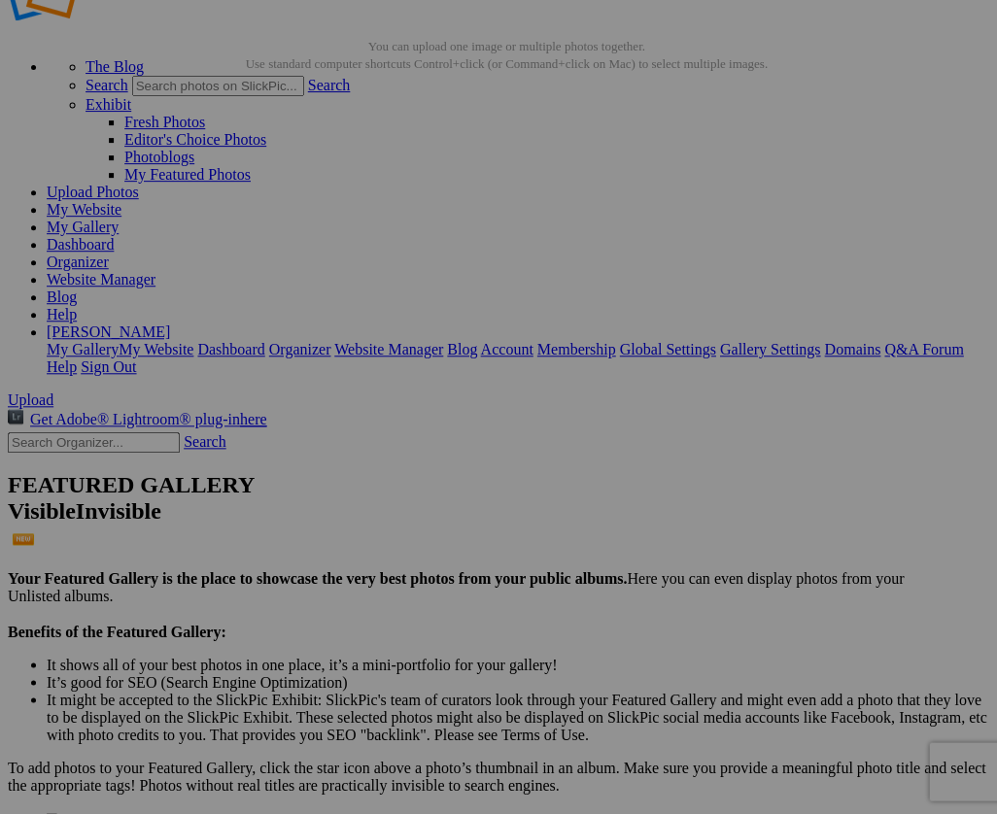
scroll to position [57, 0]
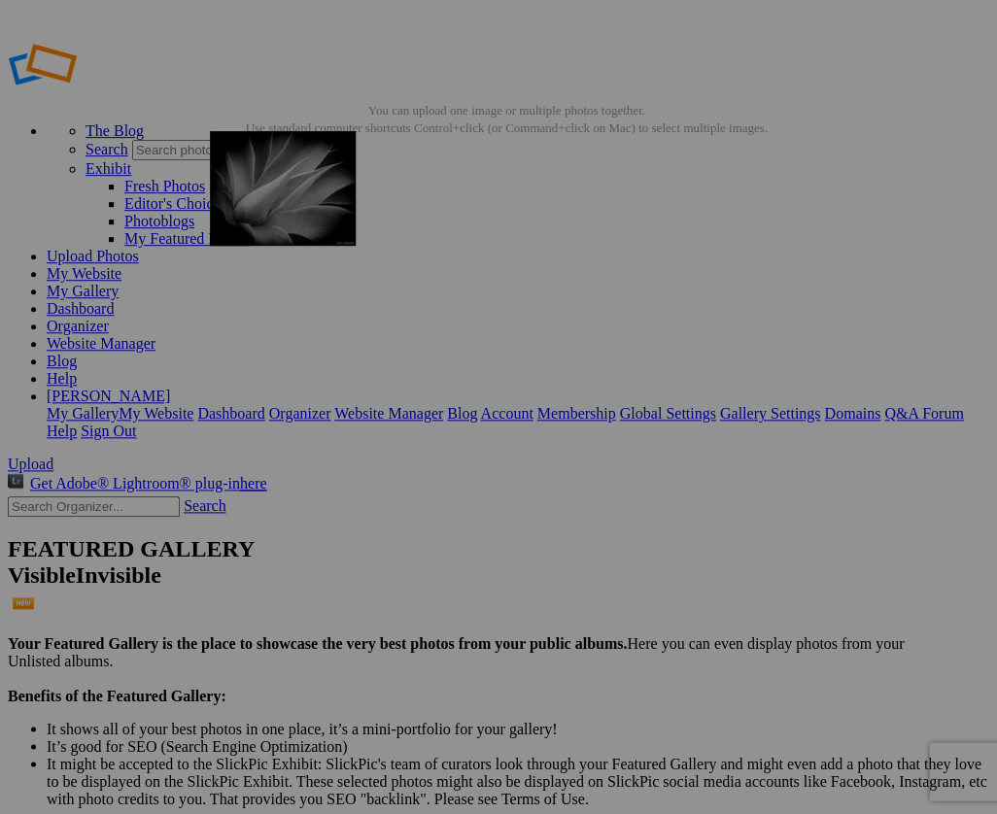
drag, startPoint x: 563, startPoint y: 369, endPoint x: 490, endPoint y: 304, distance: 97.7
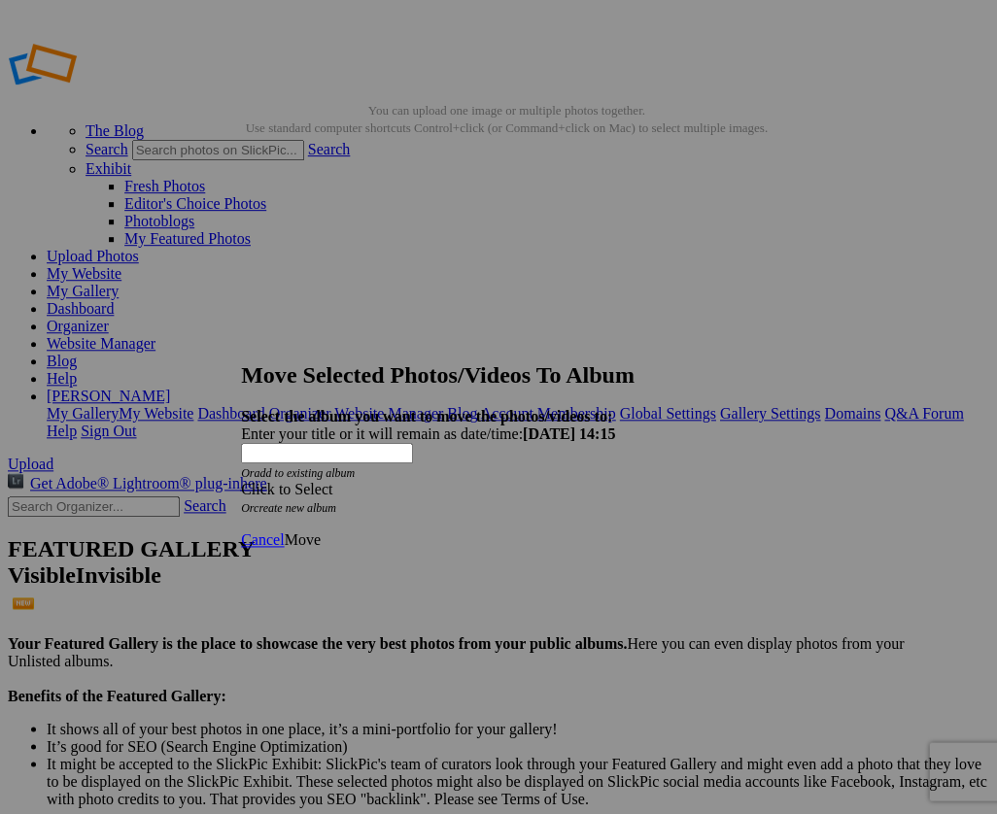
click at [241, 481] on span at bounding box center [241, 489] width 0 height 17
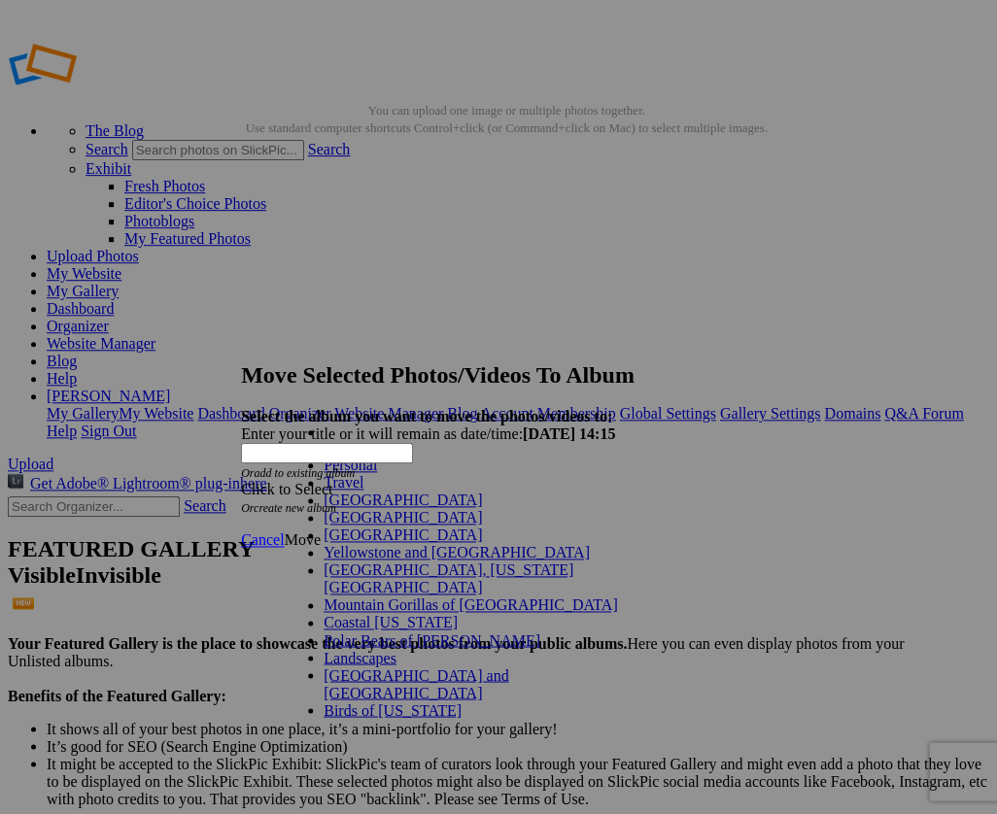
scroll to position [94, 0]
click at [324, 649] on link "Landscapes" at bounding box center [360, 657] width 73 height 17
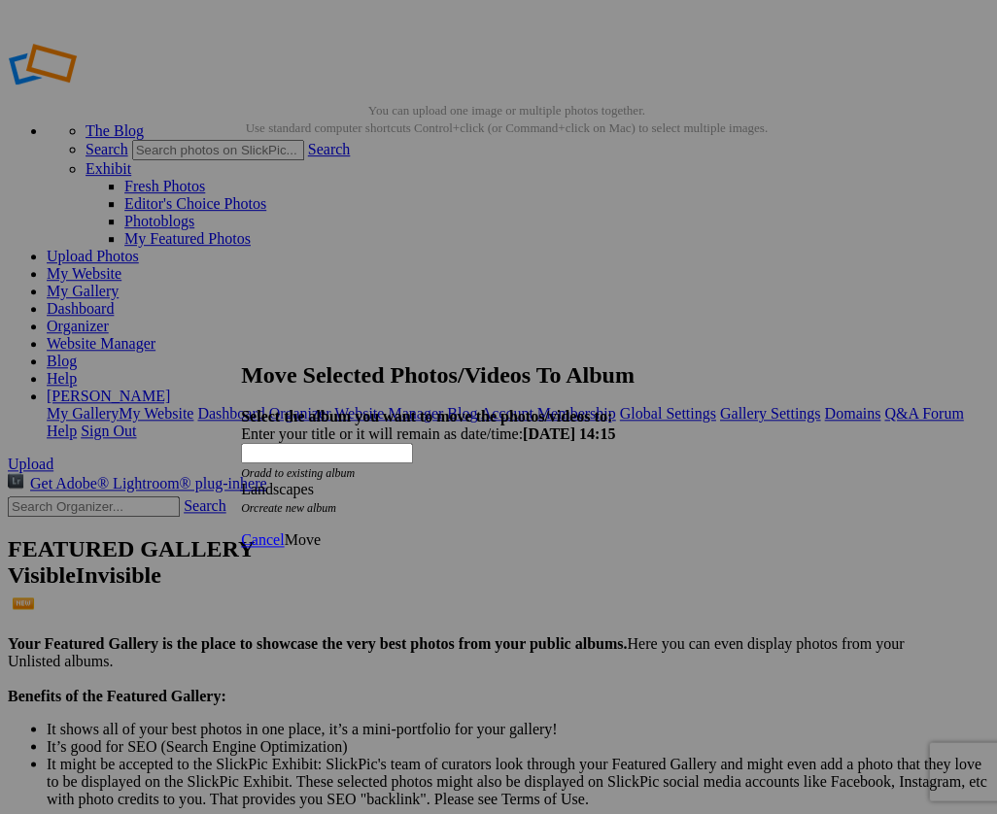
click at [320, 531] on span "Move" at bounding box center [302, 539] width 36 height 17
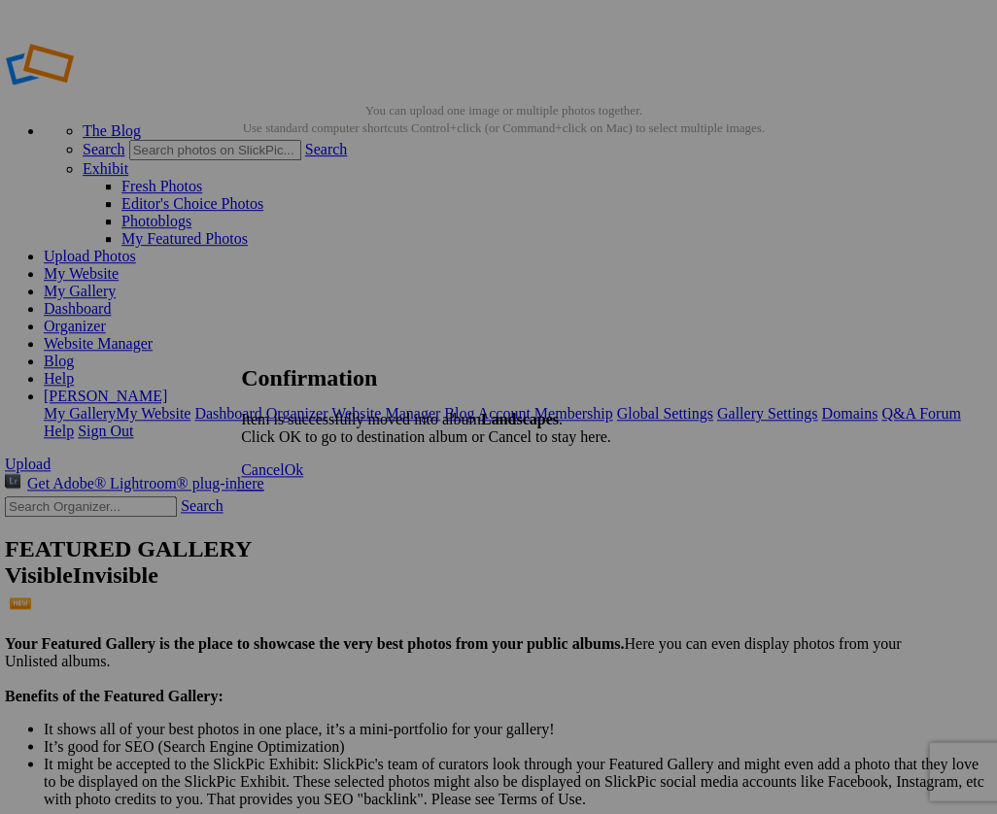
scroll to position [2, 3]
click at [303, 478] on span "Ok" at bounding box center [293, 469] width 19 height 17
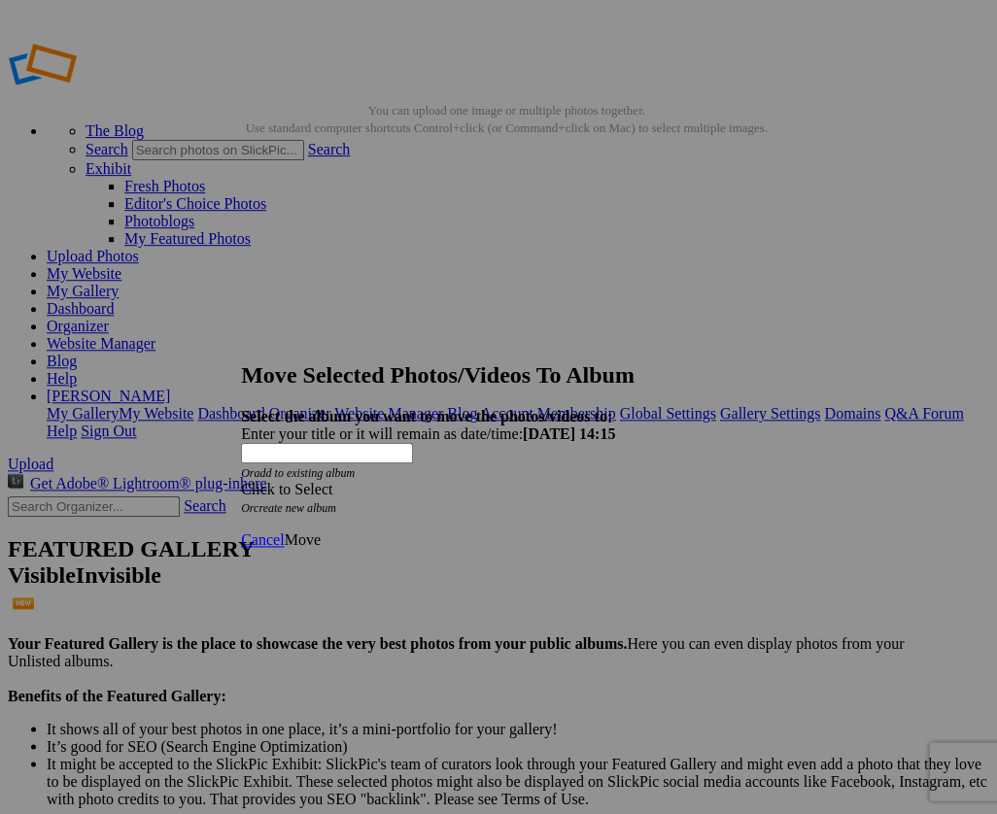
click at [241, 481] on span at bounding box center [241, 489] width 0 height 17
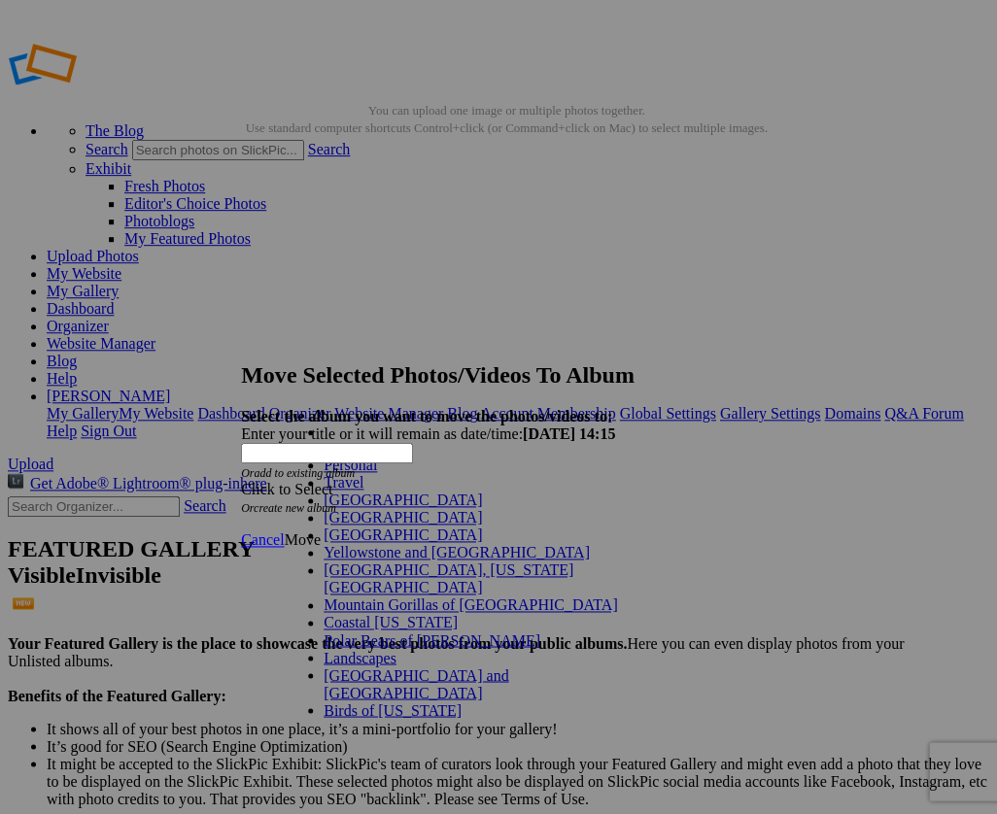
scroll to position [108, 0]
click at [332, 649] on link "Landscapes" at bounding box center [360, 657] width 73 height 17
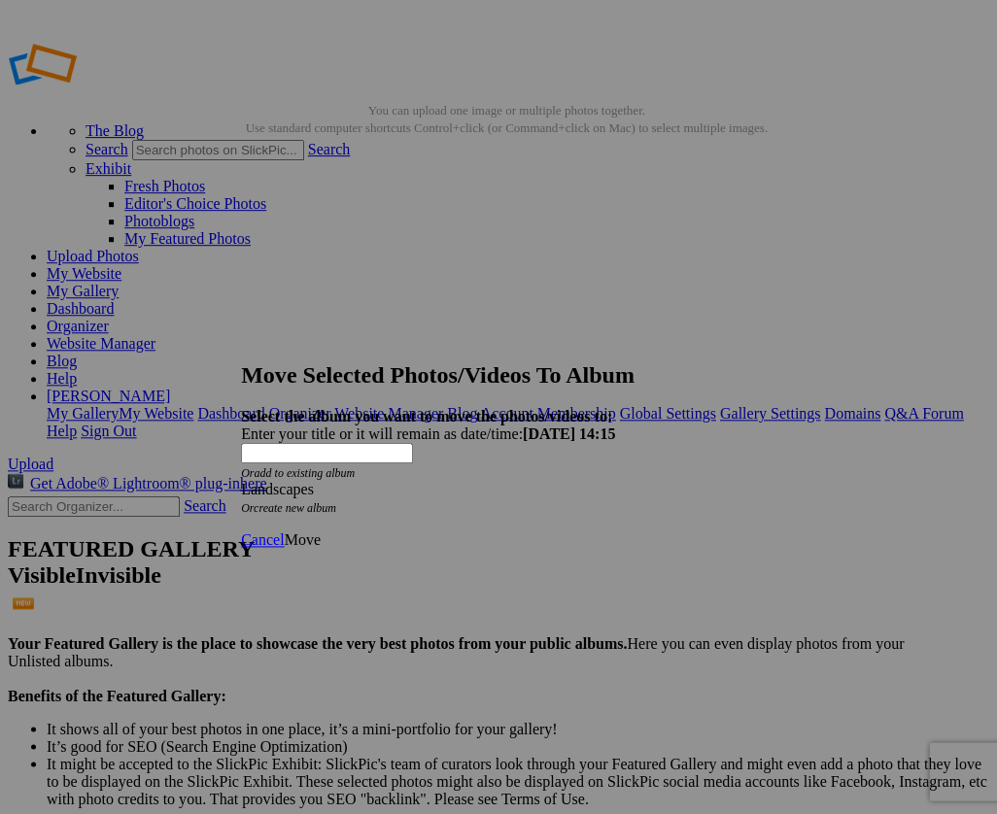
click at [320, 531] on span "Move" at bounding box center [302, 539] width 36 height 17
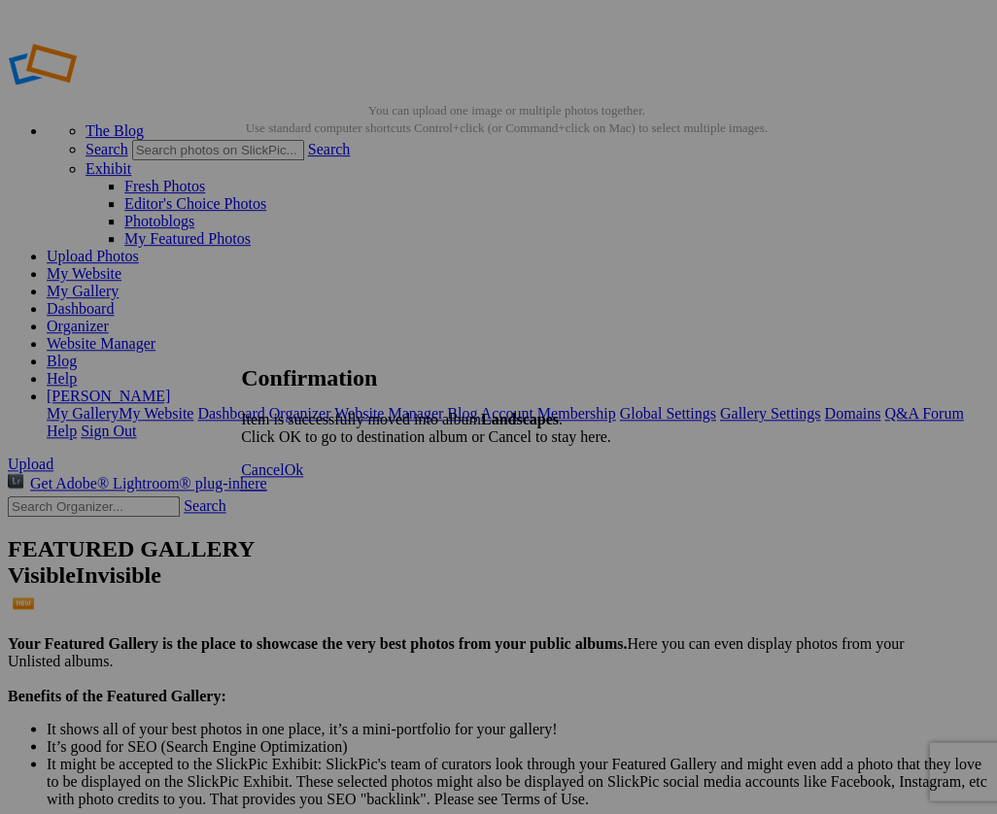
click at [303, 478] on span "Ok" at bounding box center [293, 469] width 19 height 17
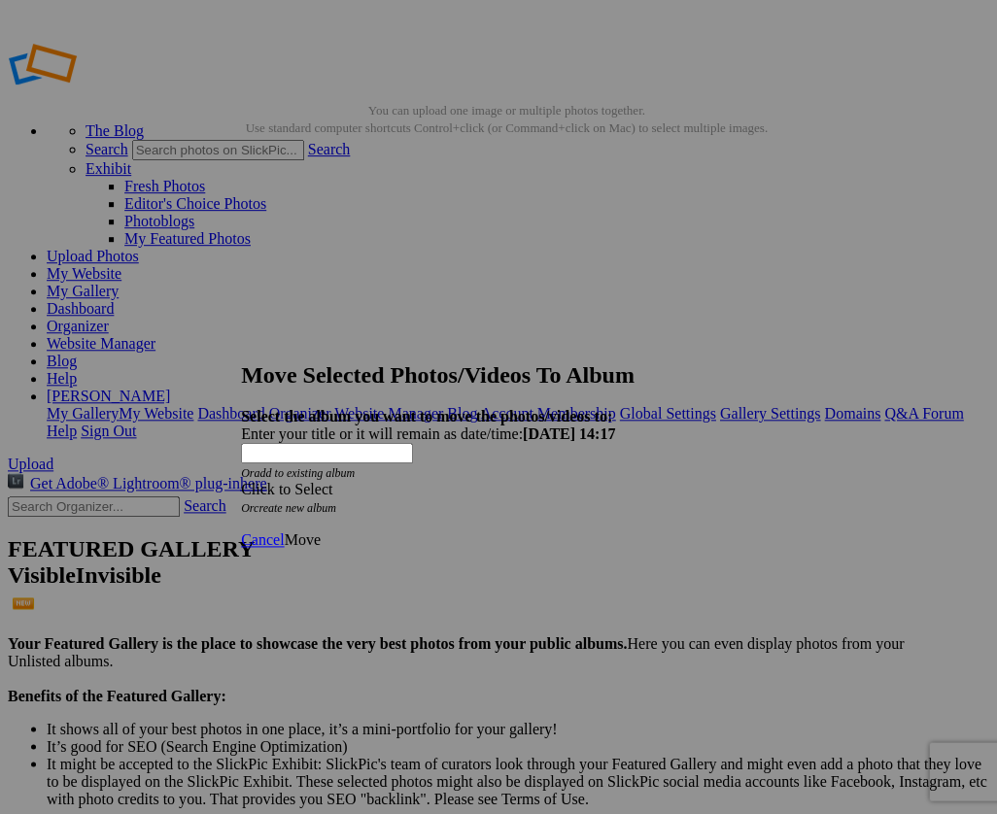
click at [241, 481] on span at bounding box center [241, 489] width 0 height 17
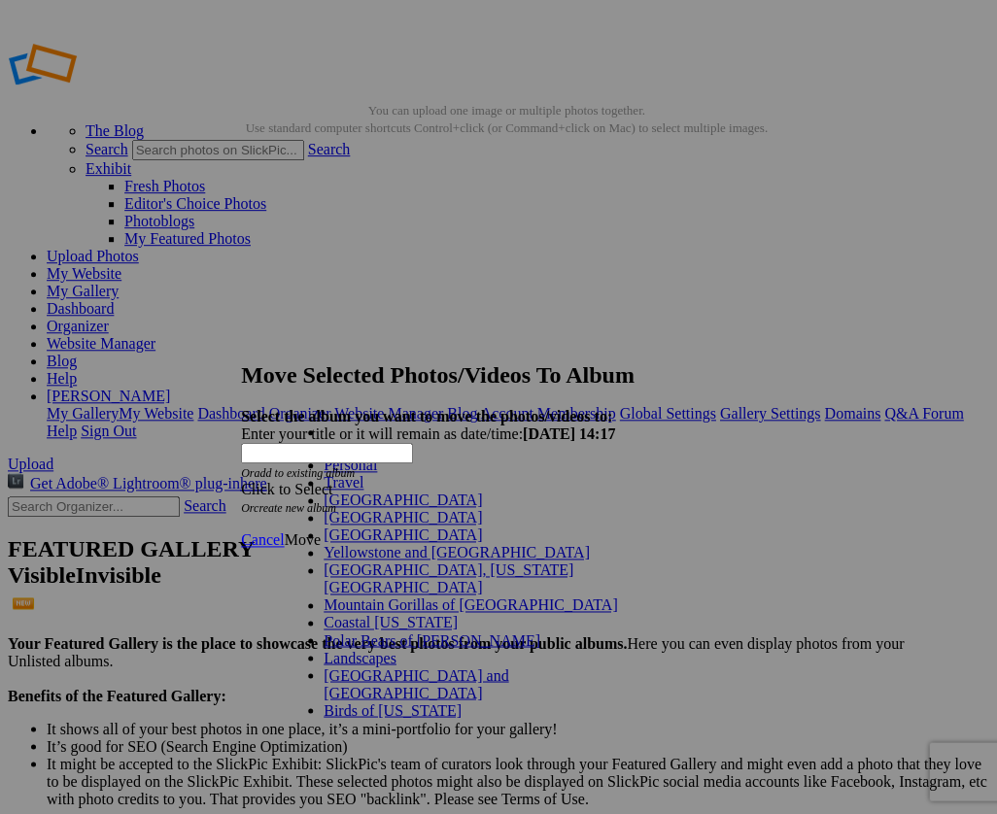
scroll to position [151, 0]
click at [324, 649] on link "Landscapes" at bounding box center [360, 657] width 73 height 17
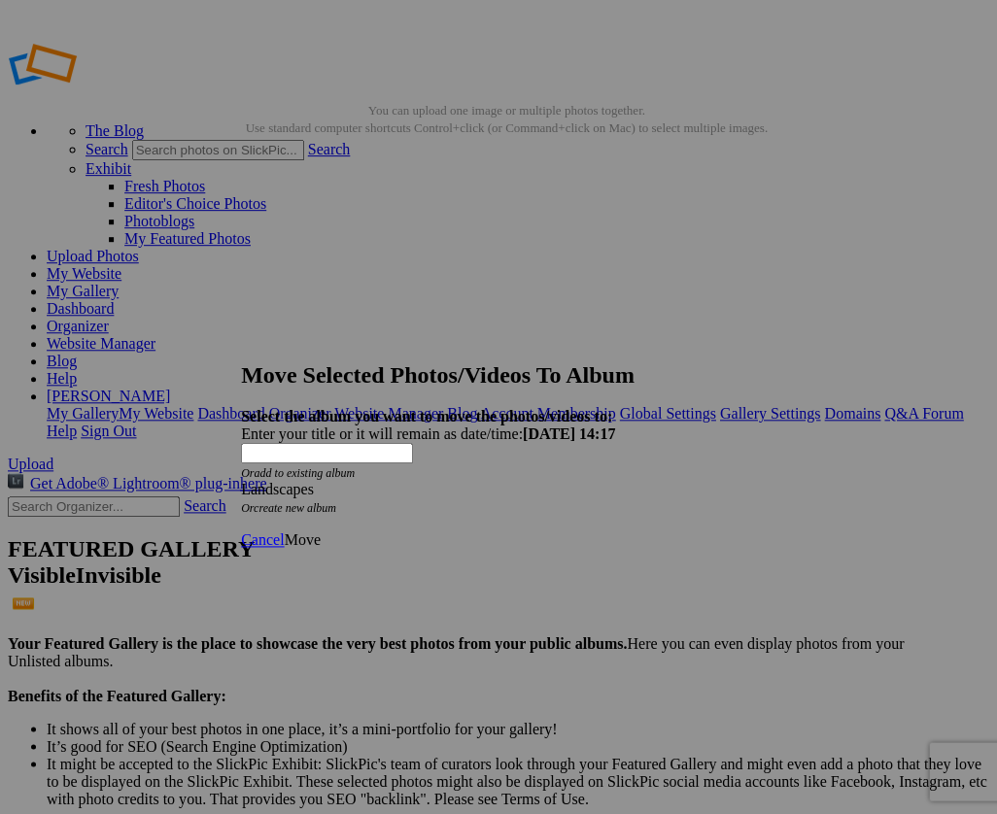
click at [320, 531] on span "Move" at bounding box center [302, 539] width 36 height 17
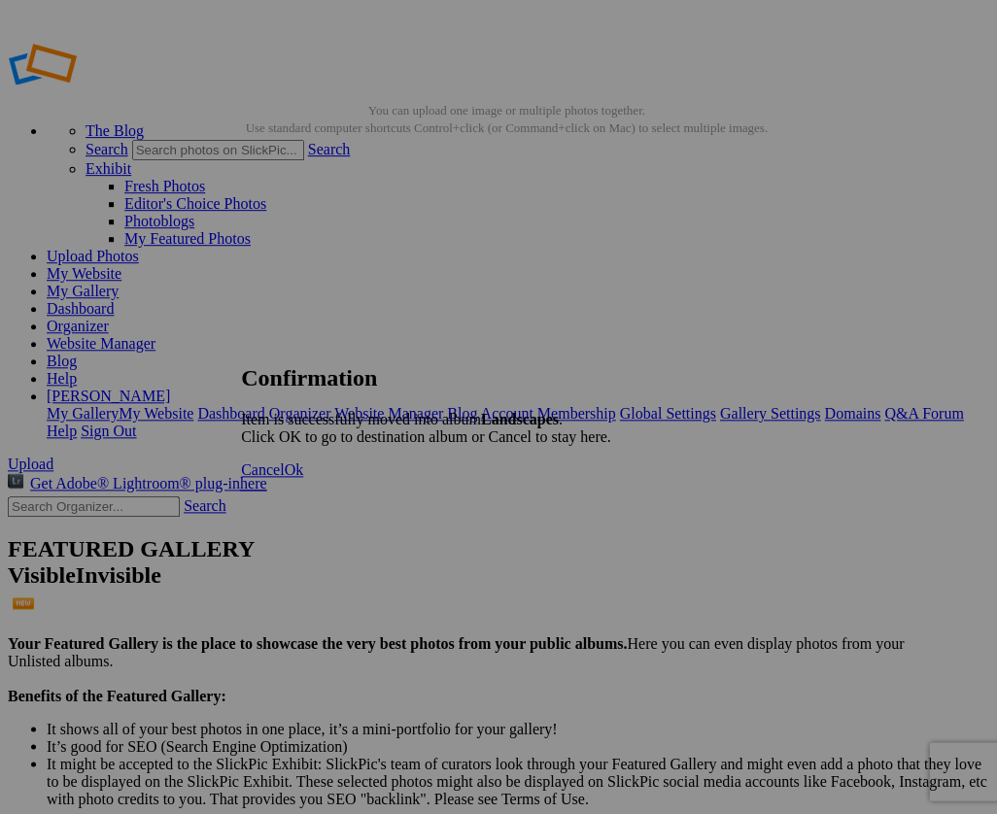
click at [303, 478] on span "Ok" at bounding box center [293, 469] width 19 height 17
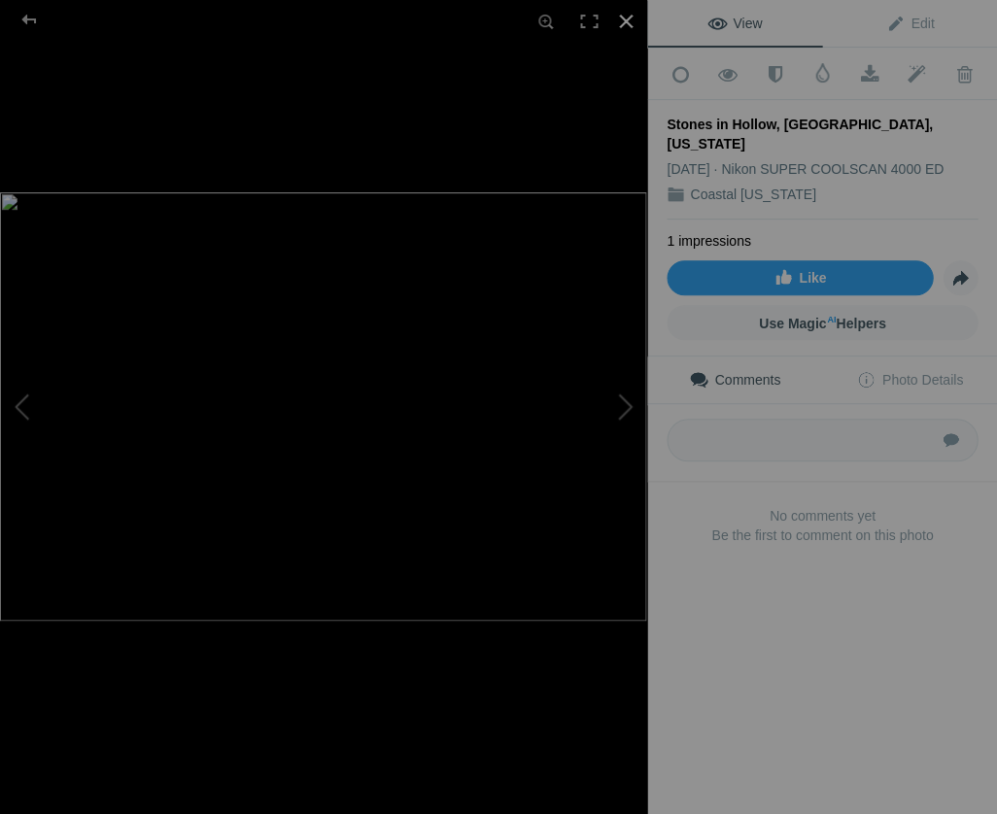
click at [623, 18] on div at bounding box center [625, 21] width 43 height 43
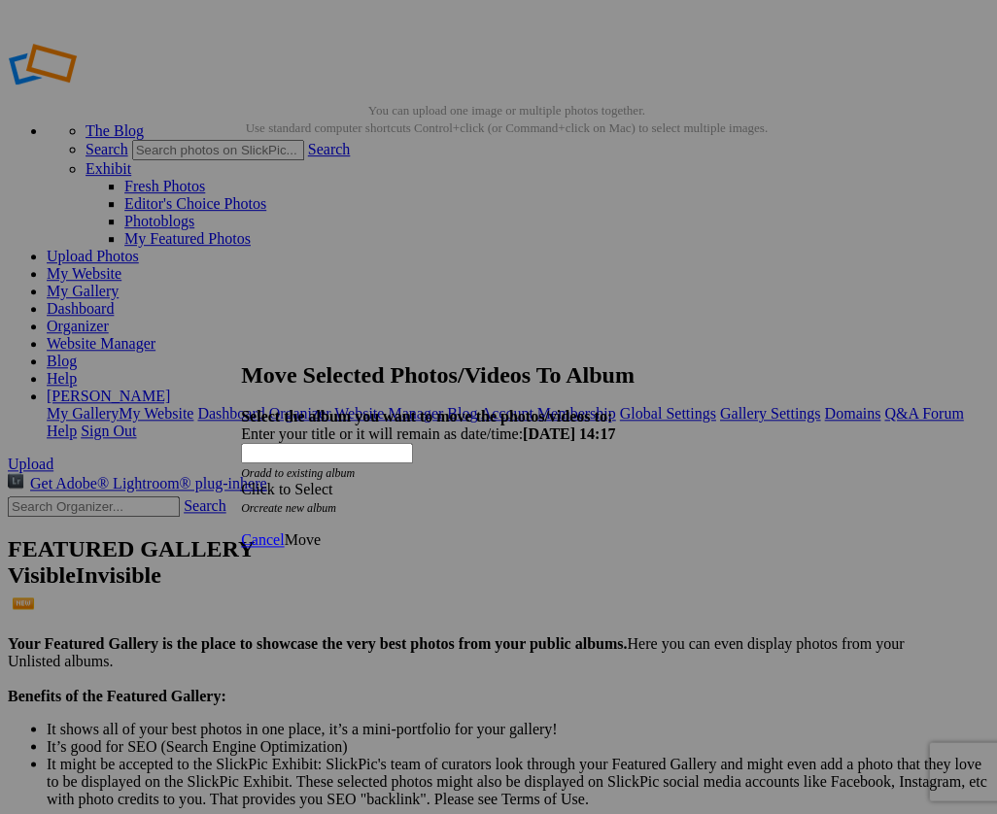
click at [241, 481] on span at bounding box center [241, 489] width 0 height 17
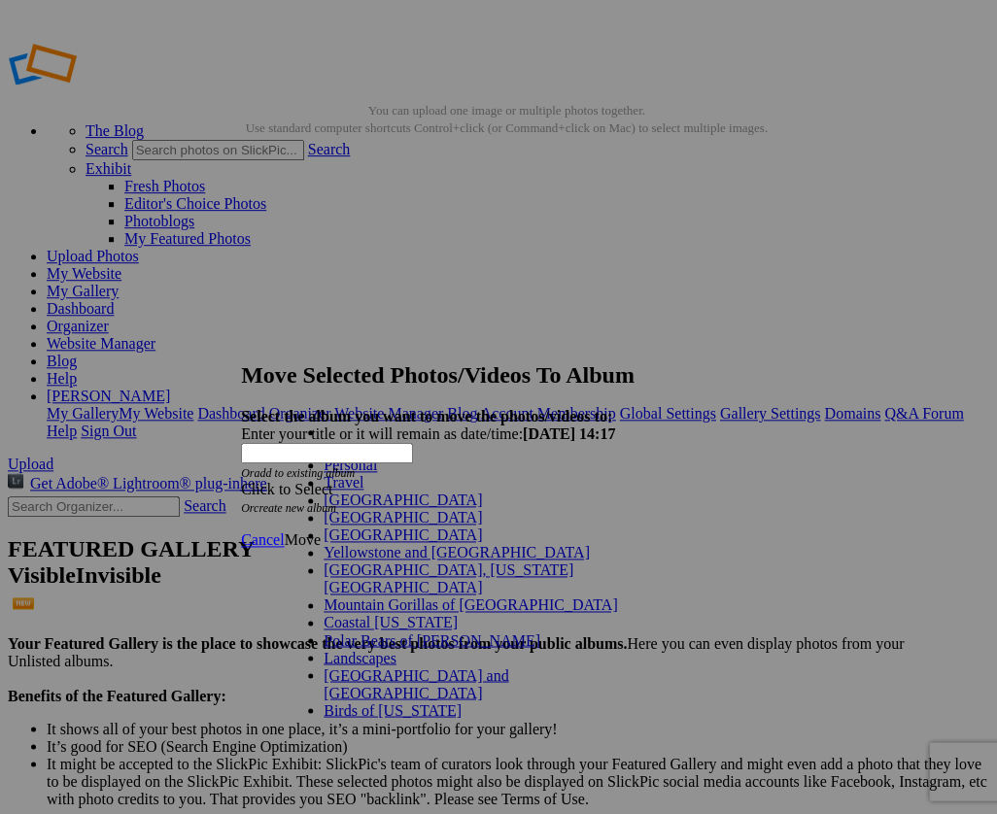
scroll to position [151, 0]
click at [350, 649] on link "Landscapes" at bounding box center [360, 657] width 73 height 17
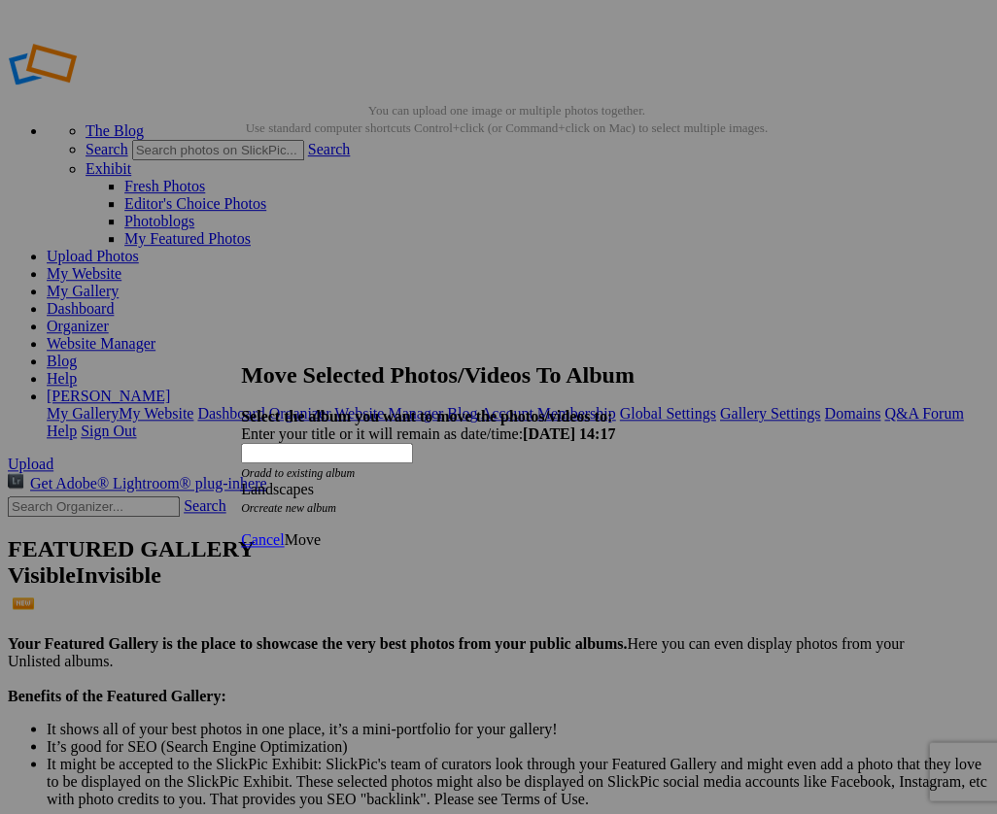
click at [320, 531] on span "Move" at bounding box center [302, 539] width 36 height 17
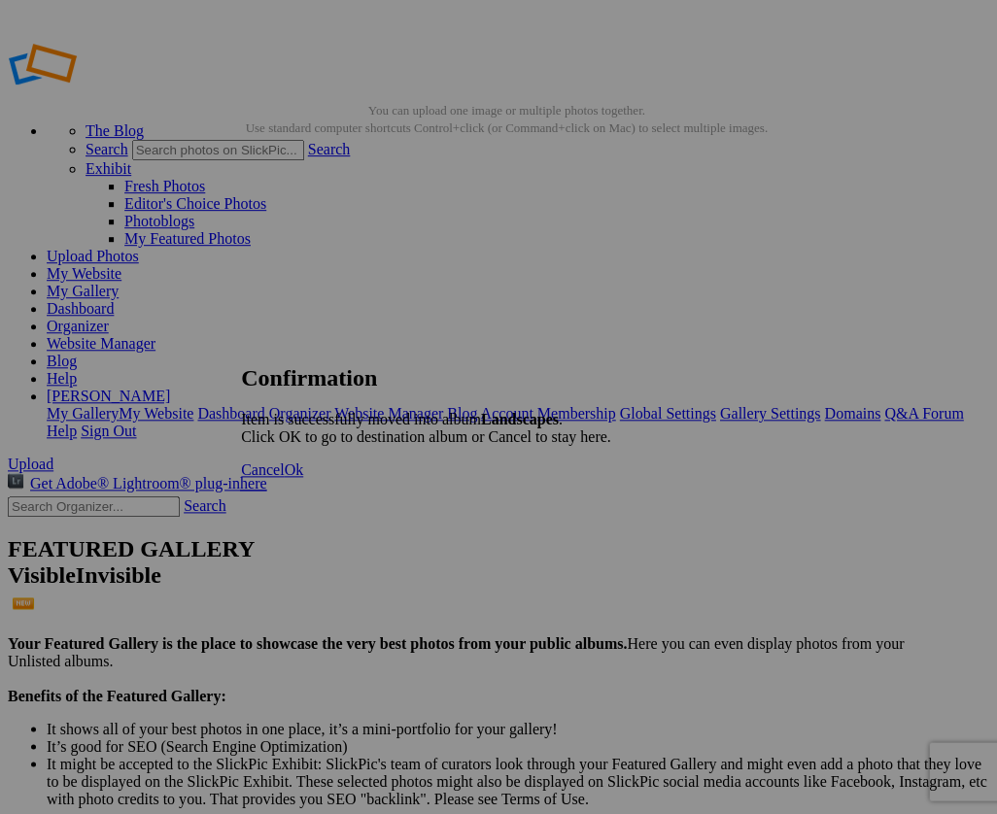
click at [303, 478] on span "Ok" at bounding box center [293, 469] width 19 height 17
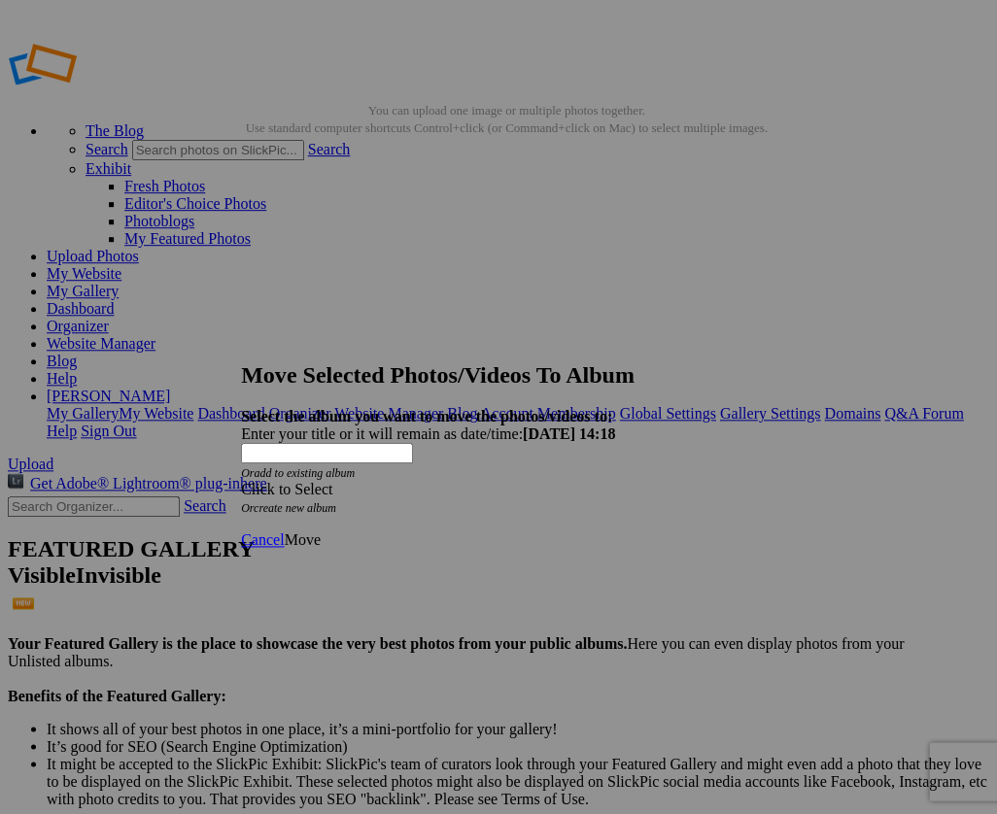
click at [241, 481] on span at bounding box center [241, 489] width 0 height 17
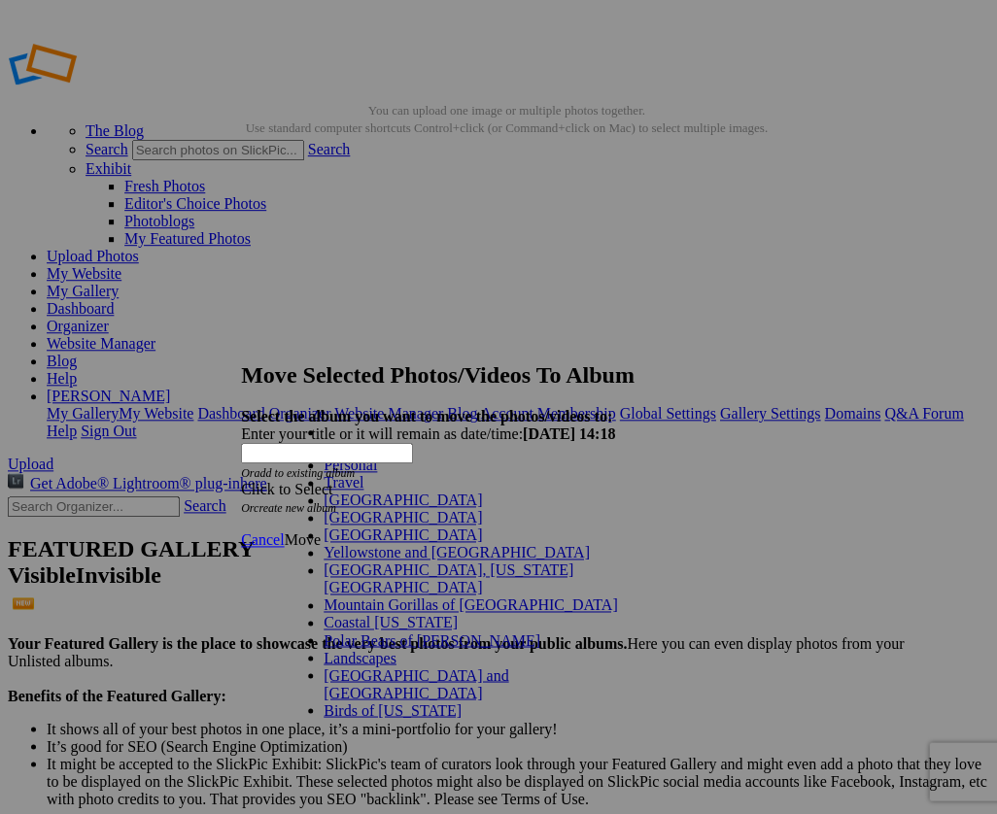
scroll to position [151, 0]
click at [334, 649] on link "Landscapes" at bounding box center [360, 657] width 73 height 17
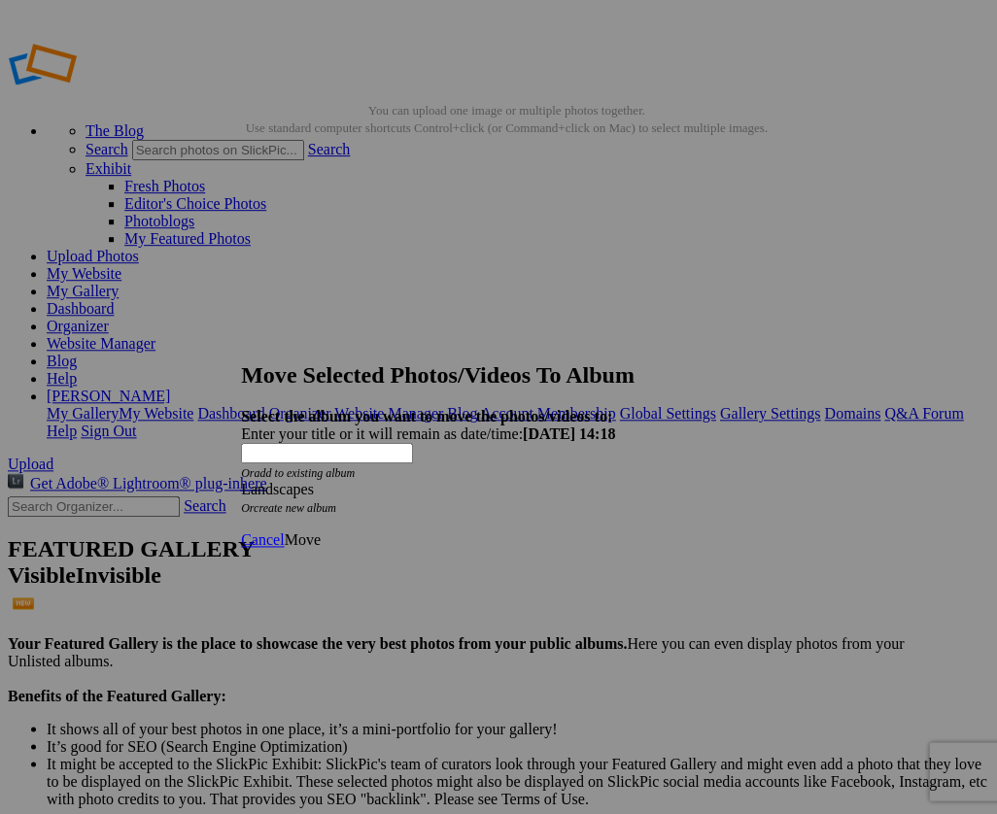
click at [320, 531] on span "Move" at bounding box center [302, 539] width 36 height 17
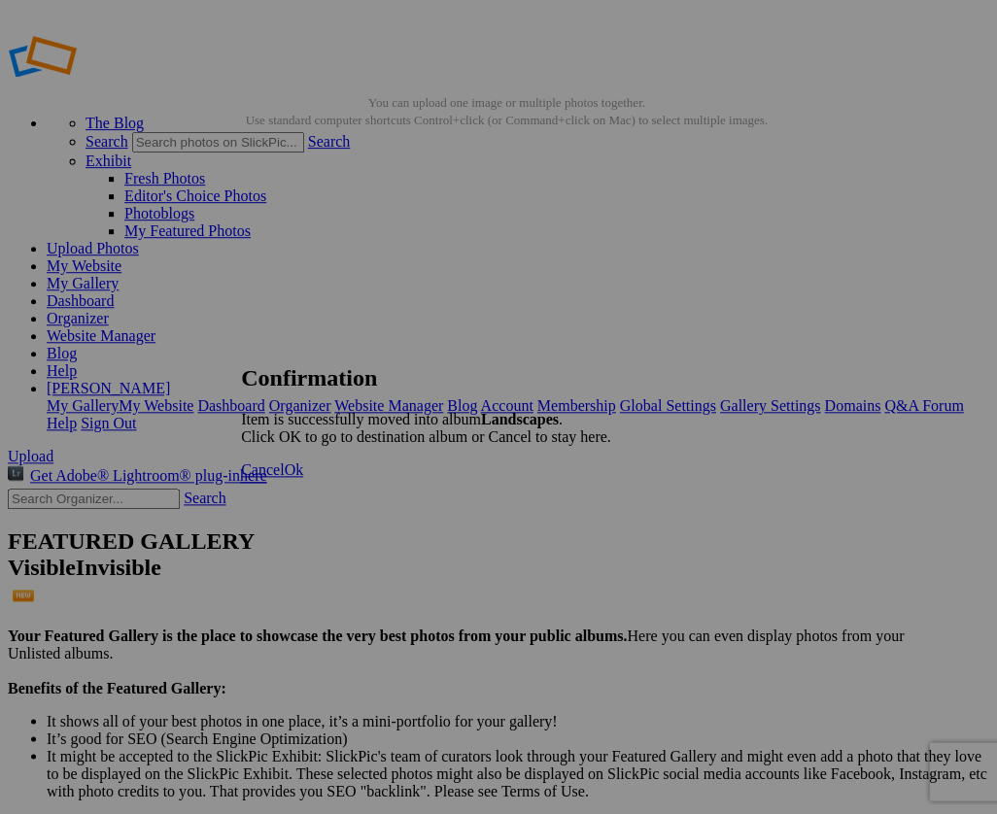
scroll to position [10, 0]
click at [303, 478] on span "Ok" at bounding box center [293, 469] width 19 height 17
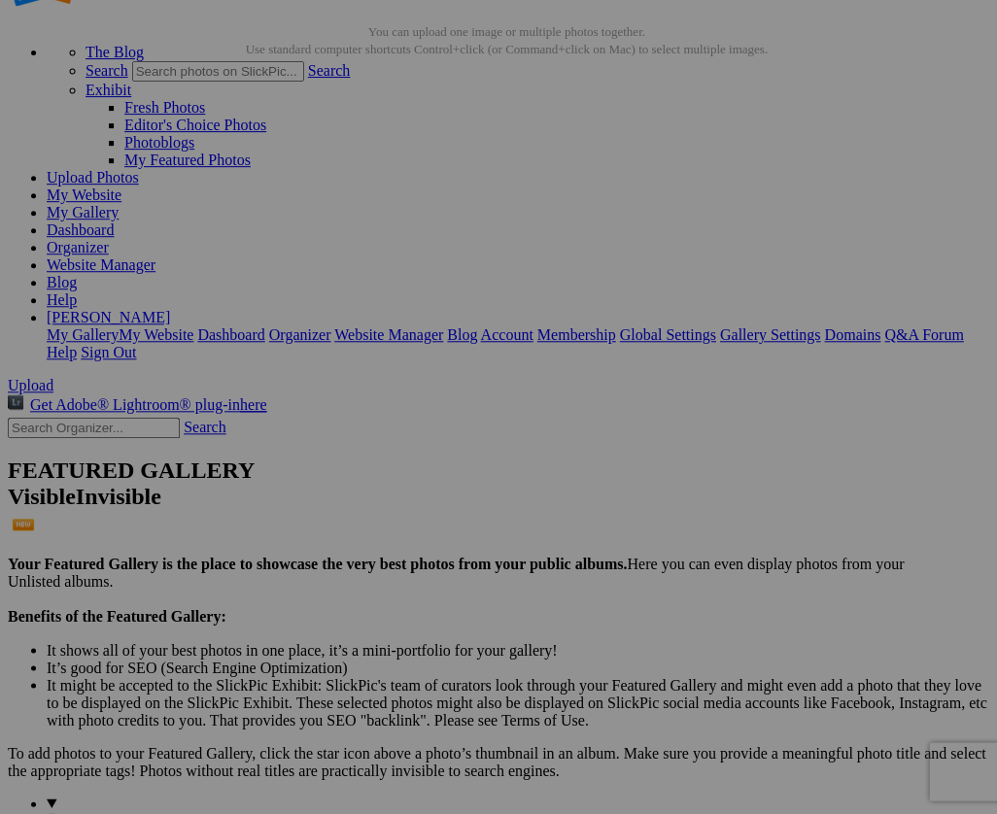
scroll to position [81, 0]
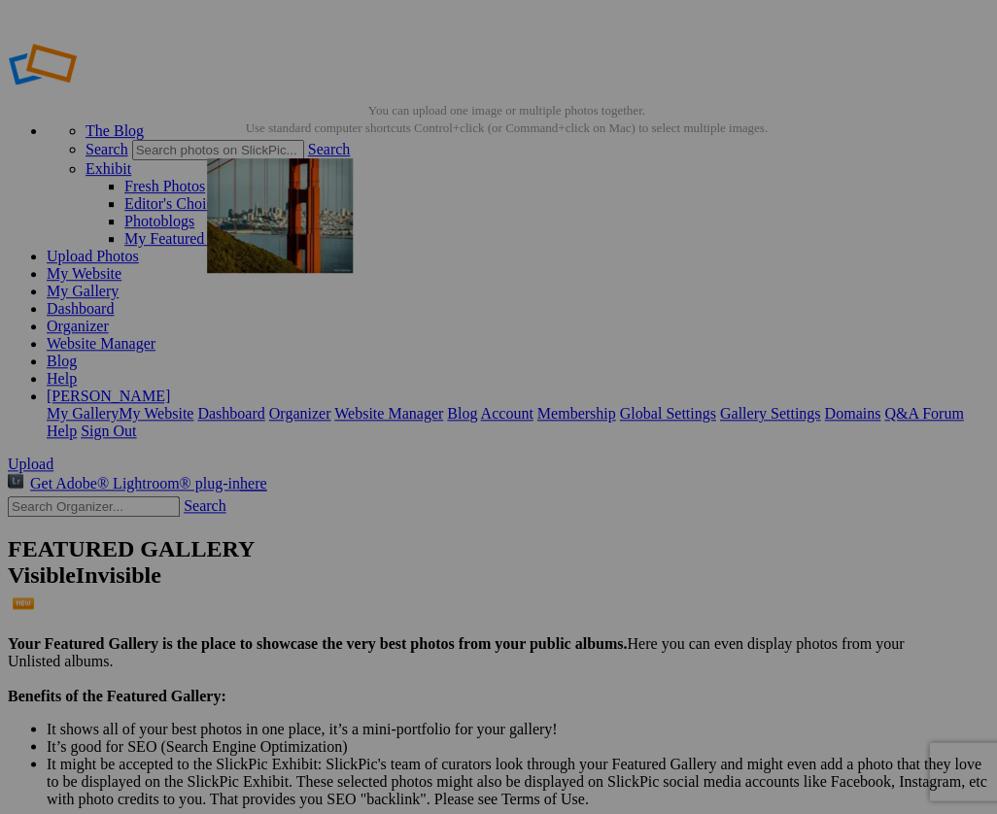
drag, startPoint x: 566, startPoint y: 387, endPoint x: 486, endPoint y: 331, distance: 97.8
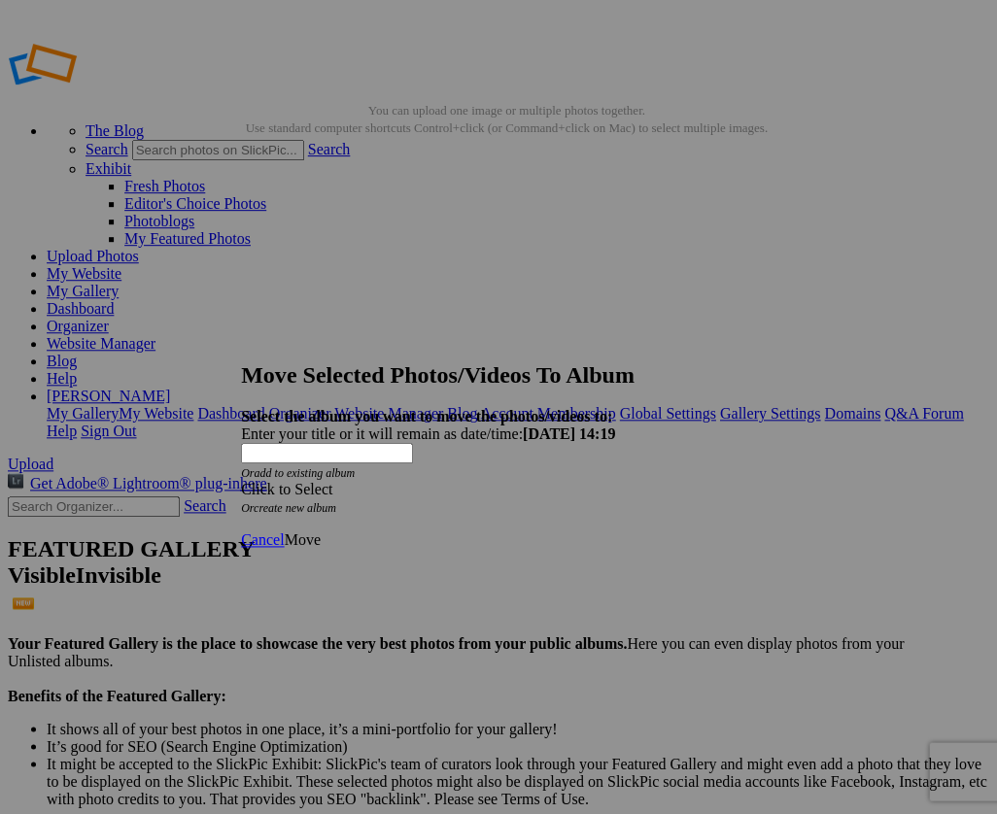
click at [241, 481] on span at bounding box center [241, 489] width 0 height 17
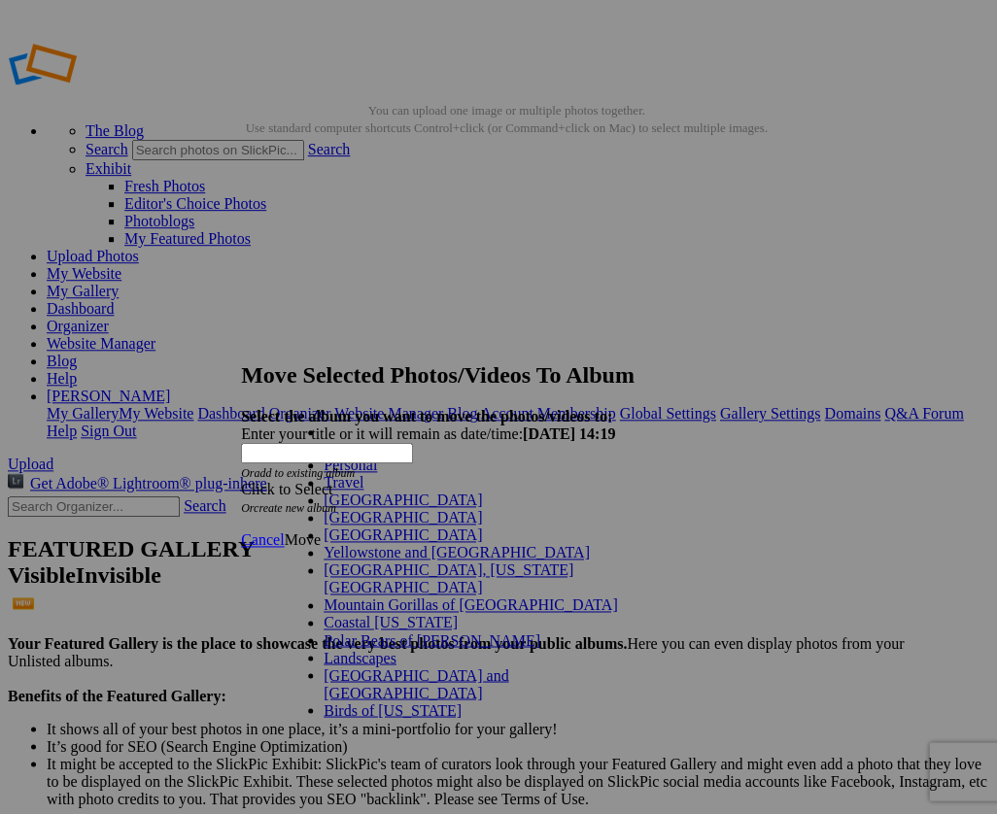
scroll to position [151, 0]
click at [334, 649] on link "Landscapes" at bounding box center [360, 657] width 73 height 17
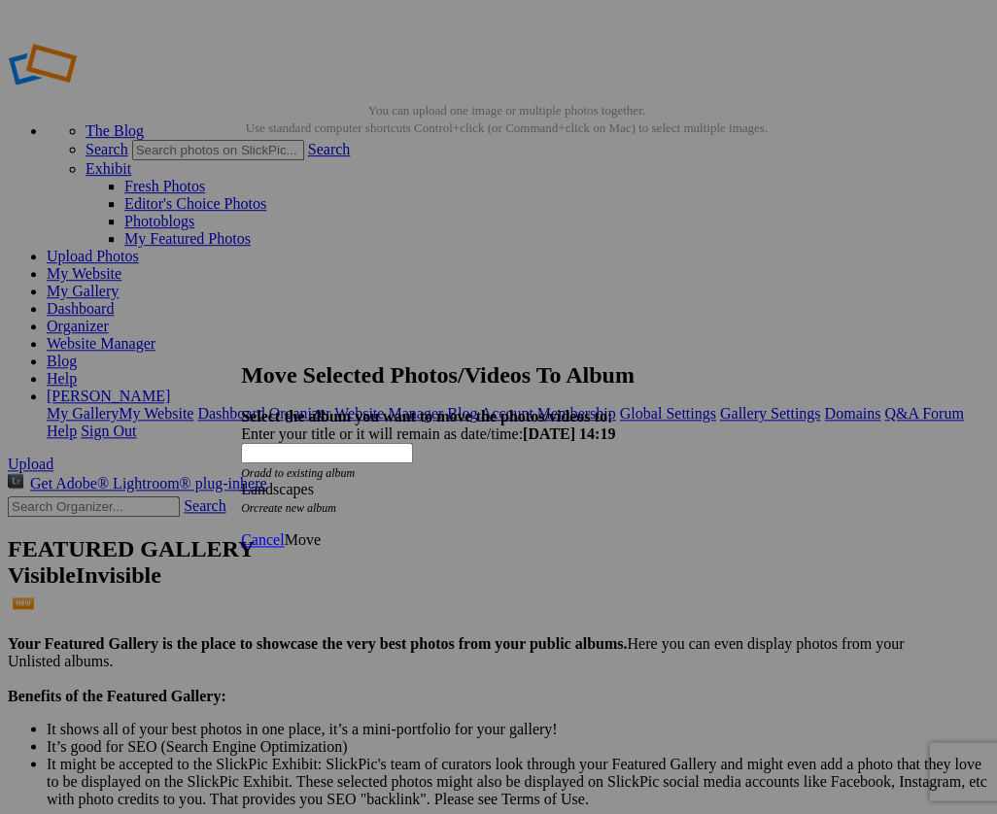
click at [320, 531] on span "Move" at bounding box center [302, 539] width 36 height 17
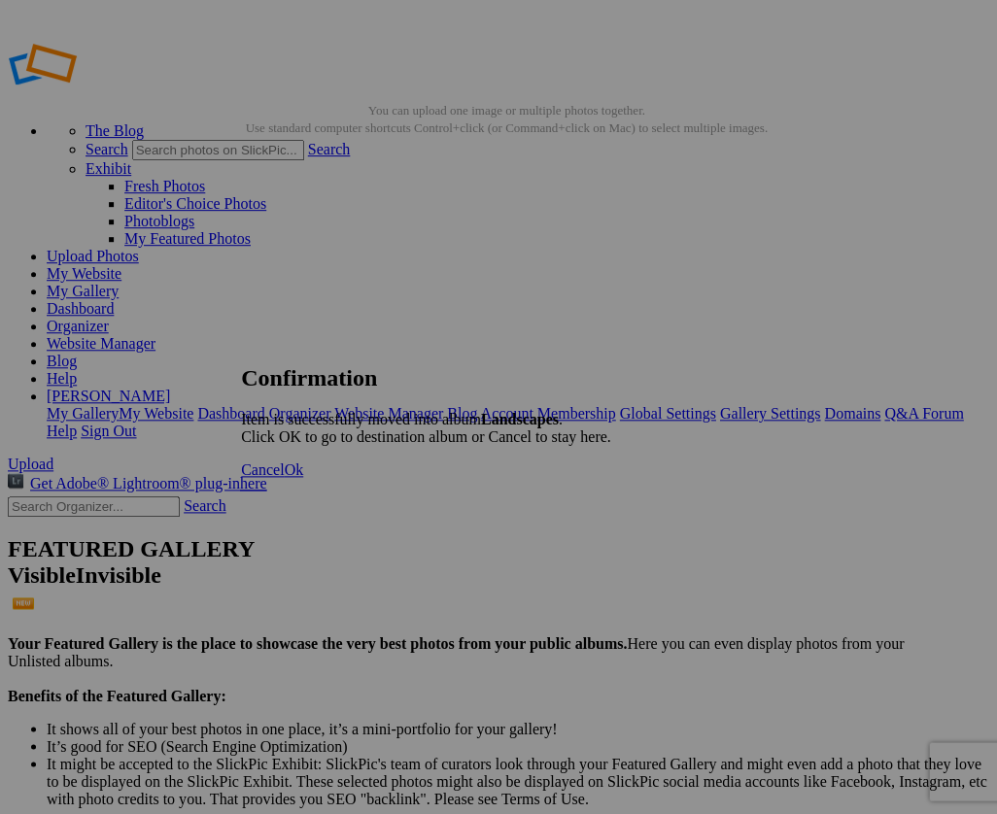
click at [303, 478] on span "Ok" at bounding box center [293, 469] width 19 height 17
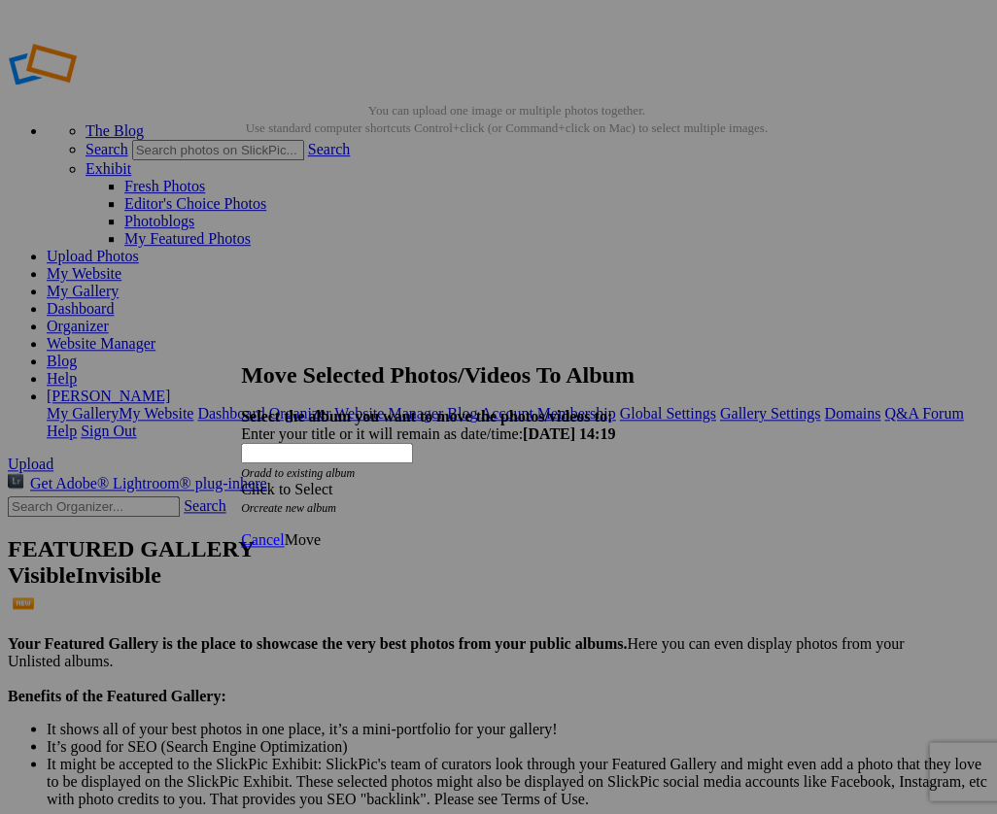
click at [241, 481] on span at bounding box center [241, 489] width 0 height 17
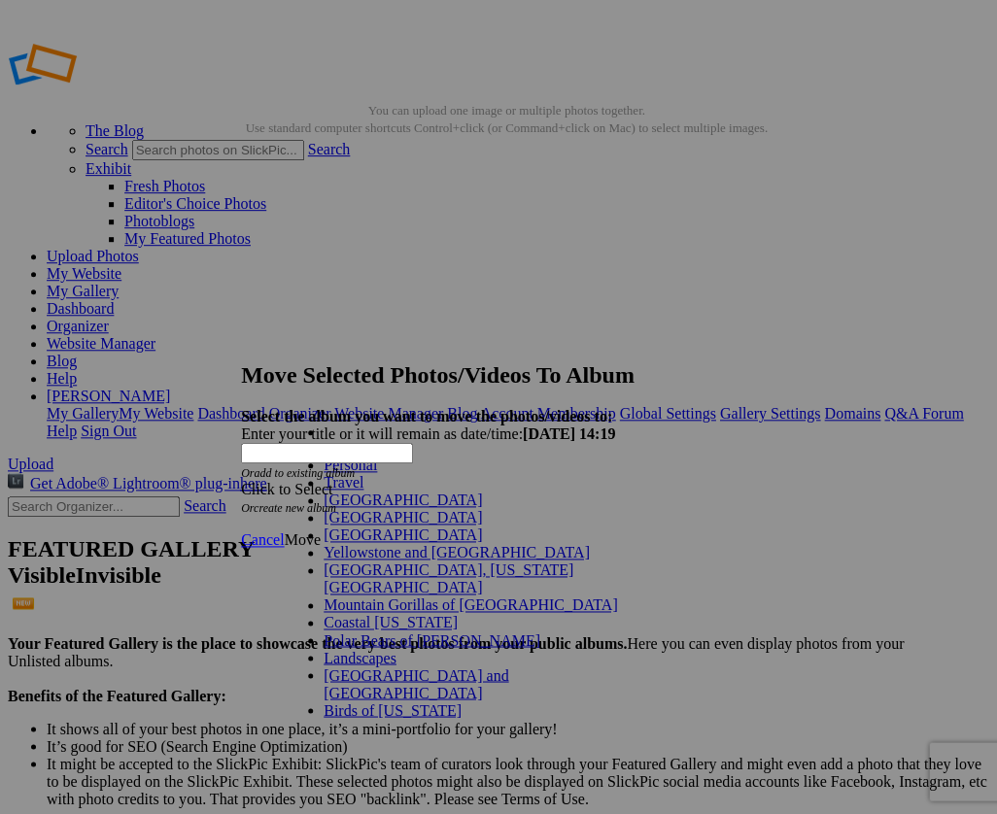
scroll to position [136, 0]
click at [339, 649] on link "Landscapes" at bounding box center [360, 657] width 73 height 17
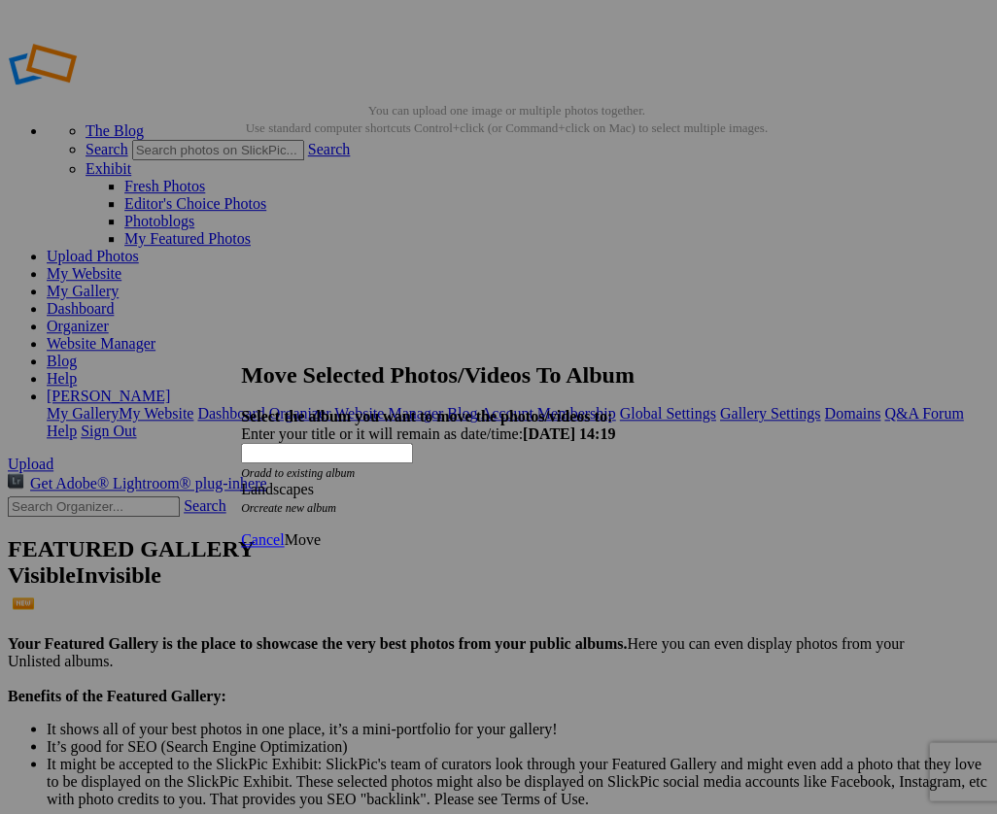
click at [320, 531] on span "Move" at bounding box center [302, 539] width 36 height 17
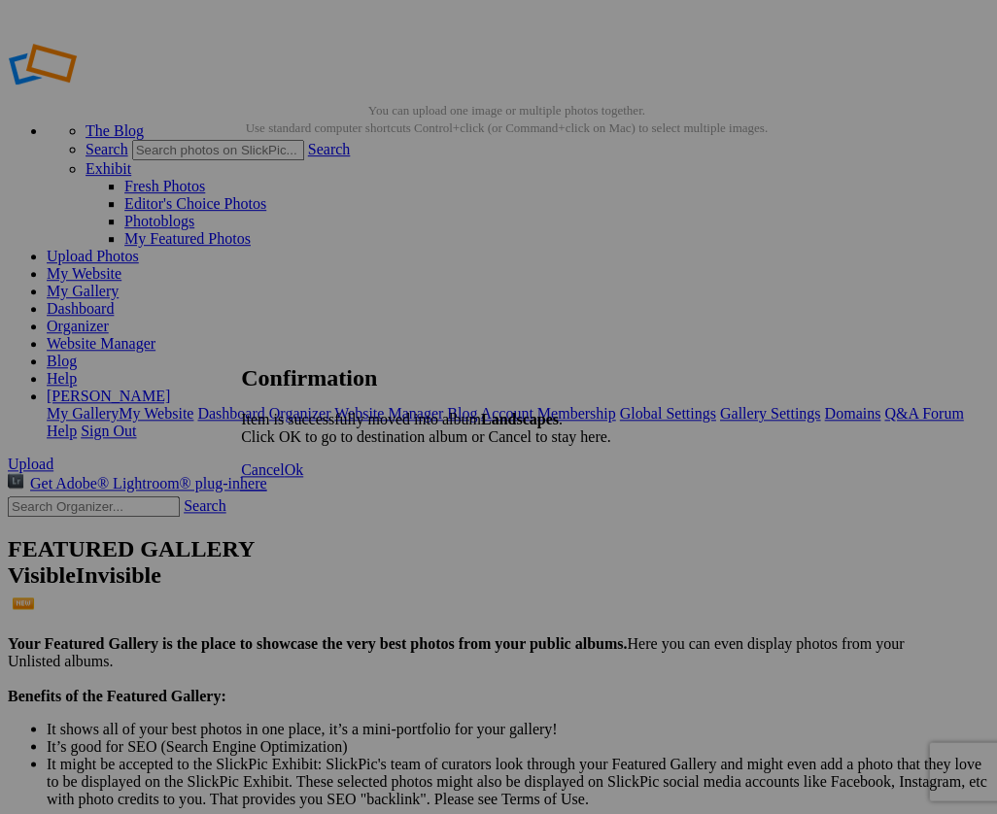
click at [303, 478] on span "Ok" at bounding box center [293, 469] width 19 height 17
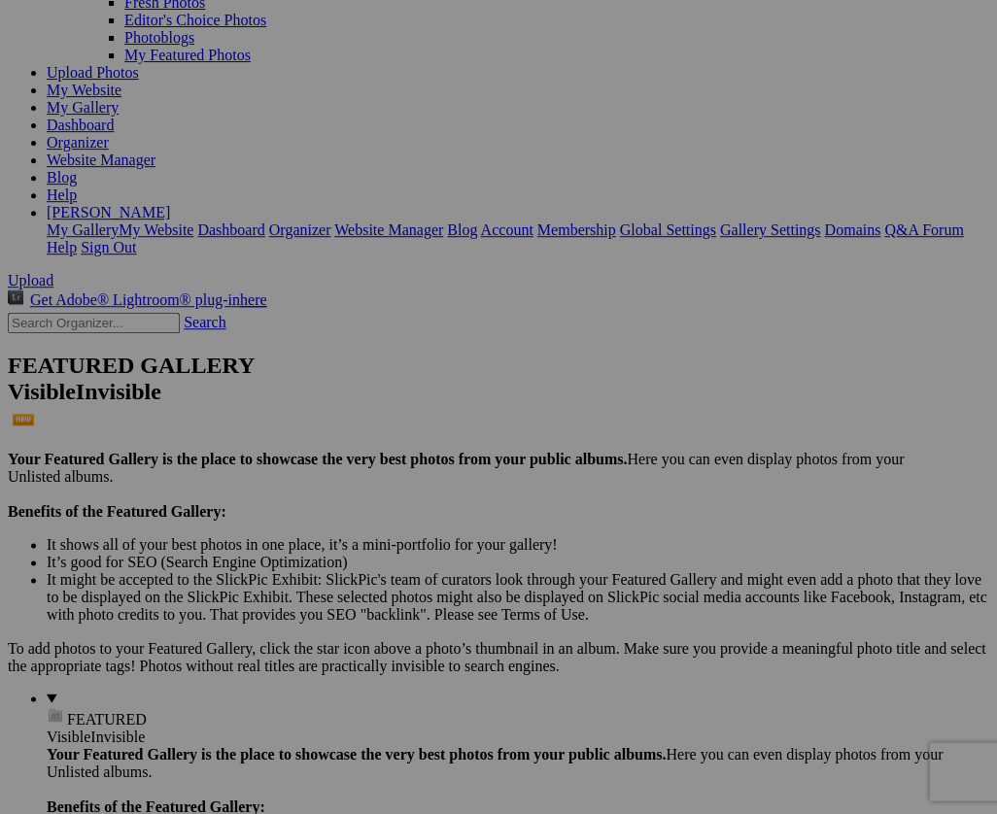
scroll to position [186, 0]
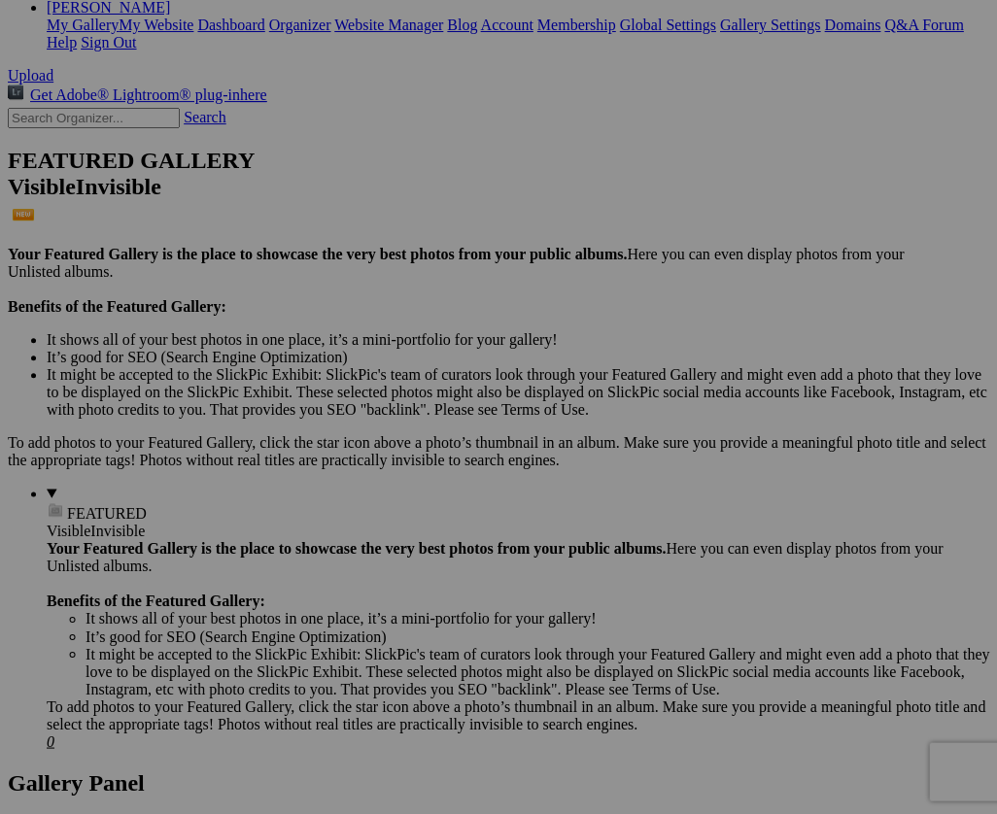
scroll to position [405, 0]
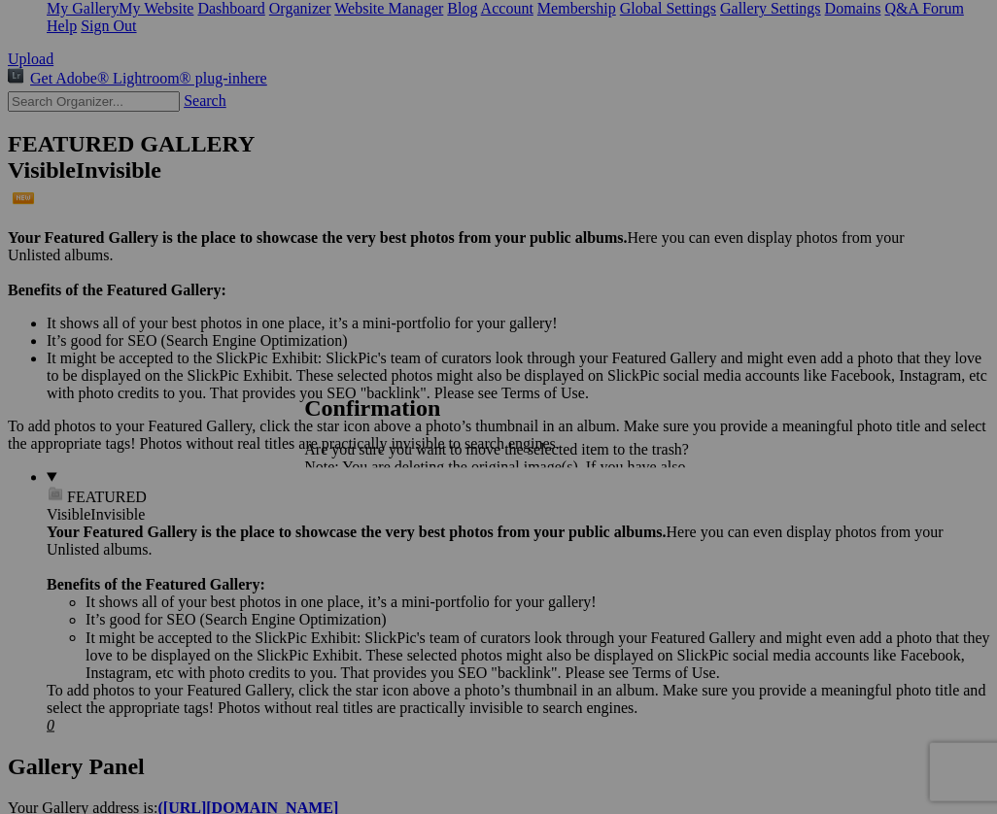
click at [347, 532] on span "Cancel" at bounding box center [325, 535] width 43 height 17
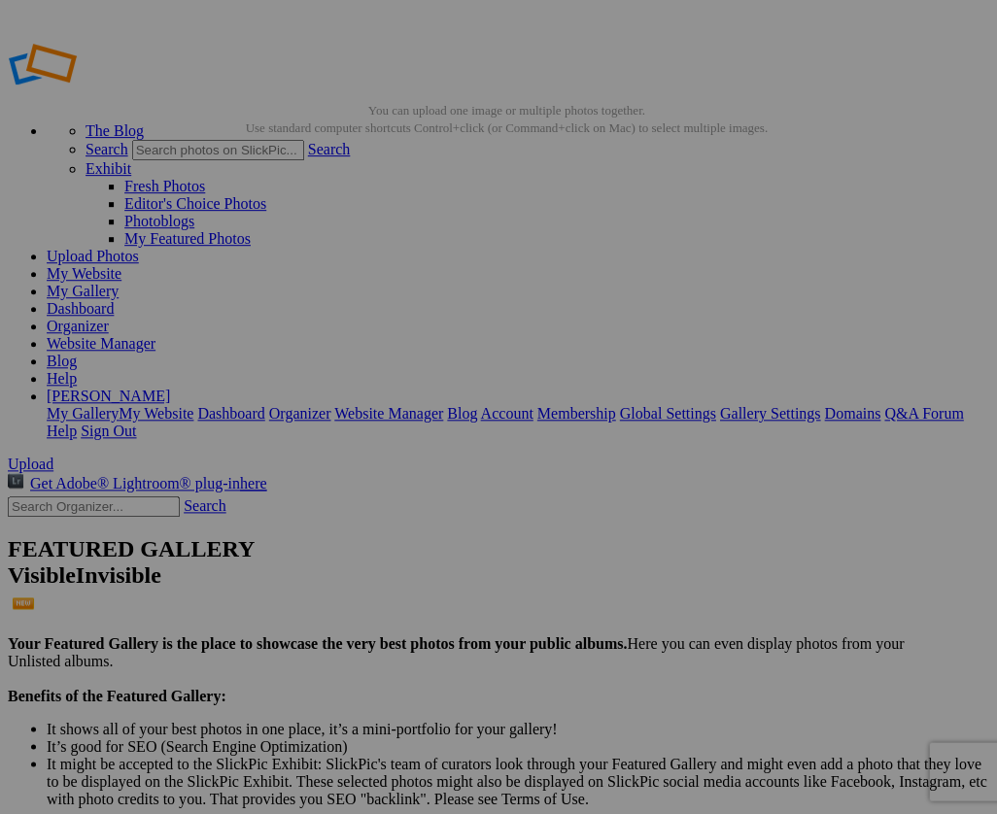
scroll to position [0, 0]
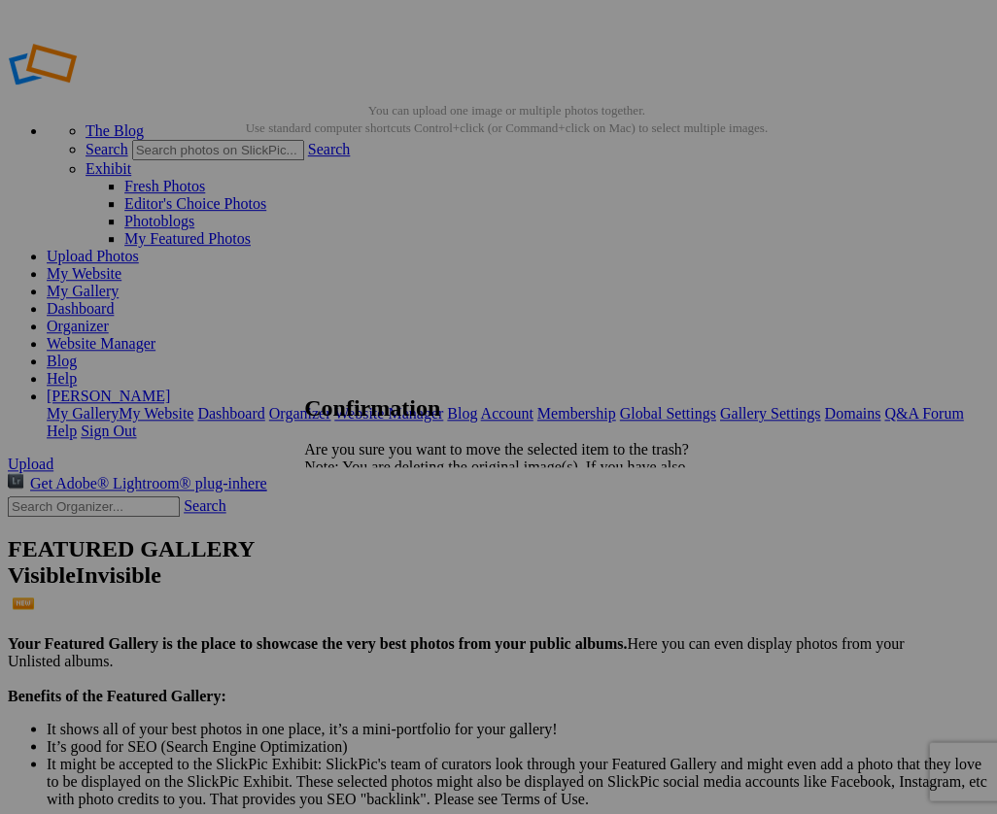
click at [369, 533] on span "Yes" at bounding box center [358, 535] width 22 height 17
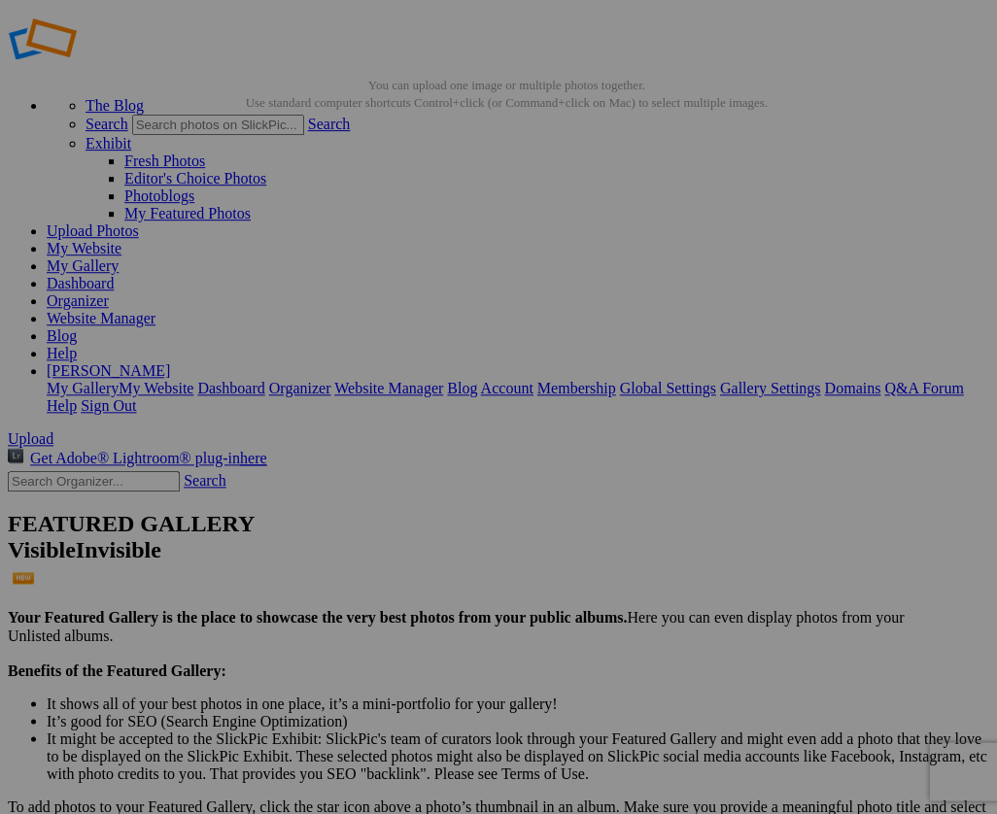
scroll to position [25, 0]
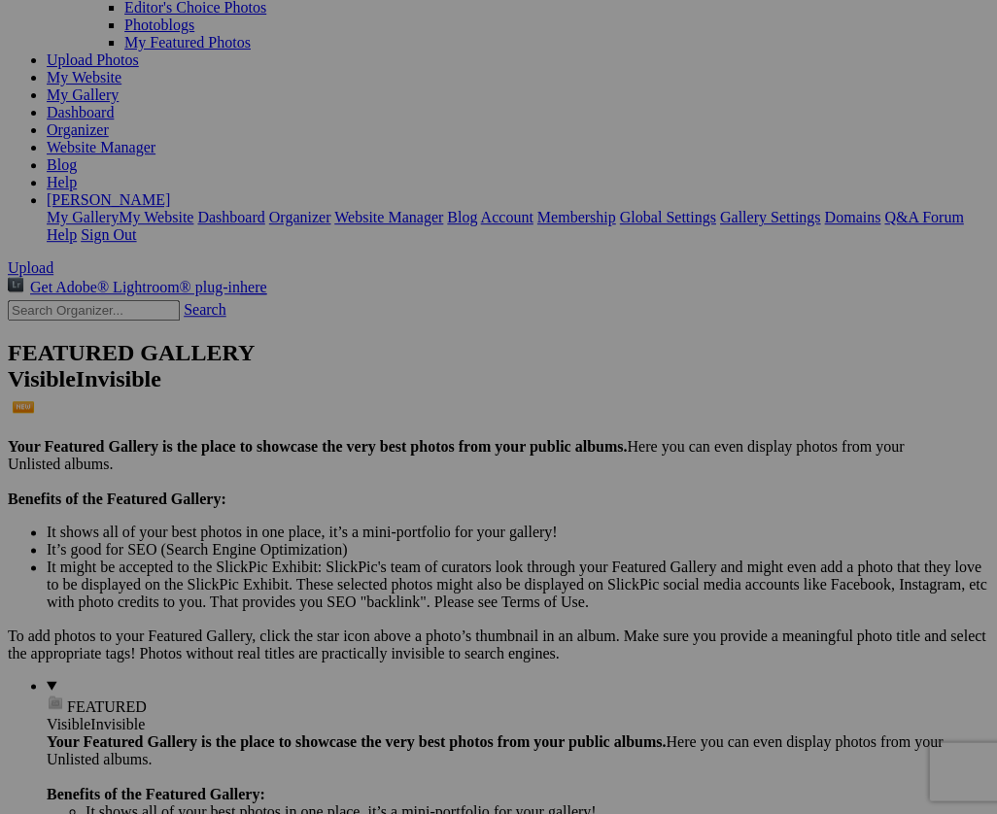
scroll to position [156, 0]
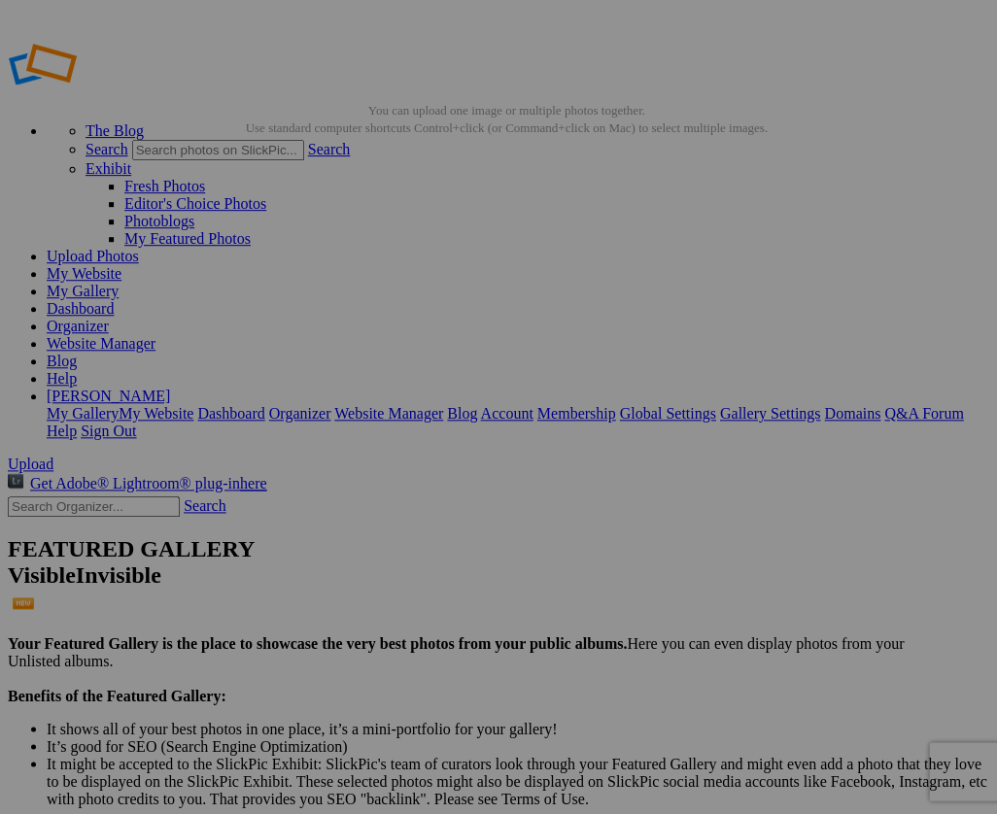
click at [339, 509] on span "Close" at bounding box center [321, 517] width 35 height 17
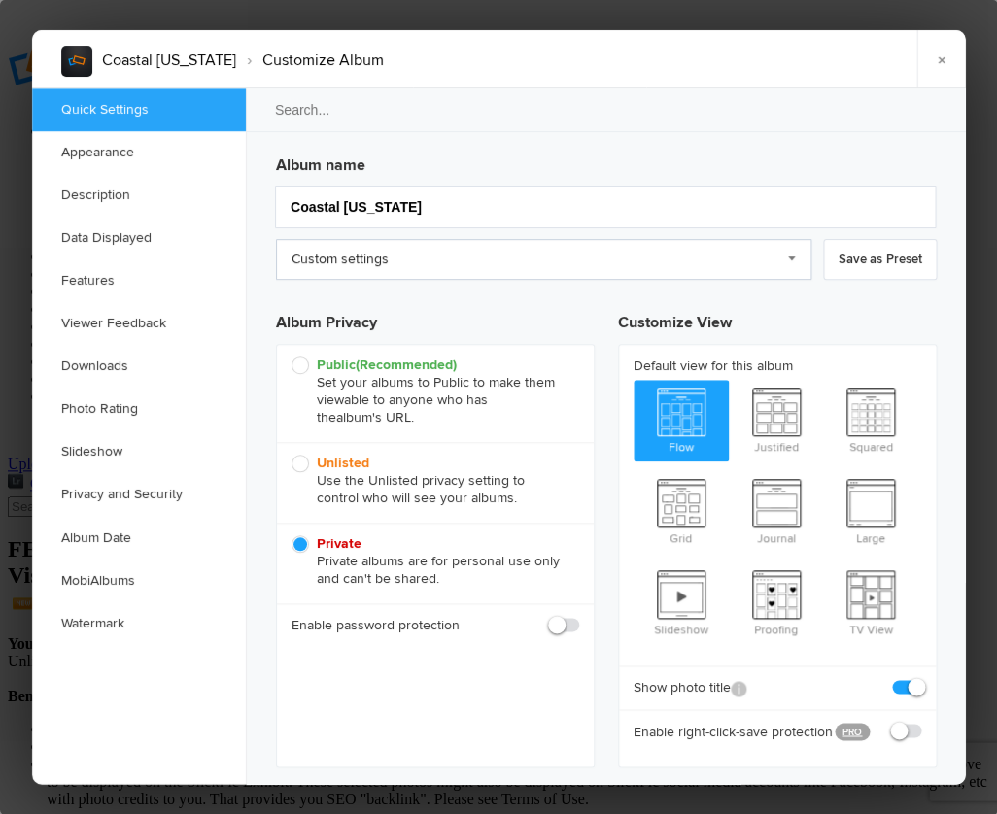
click at [792, 256] on link "Custom settings" at bounding box center [543, 259] width 535 height 41
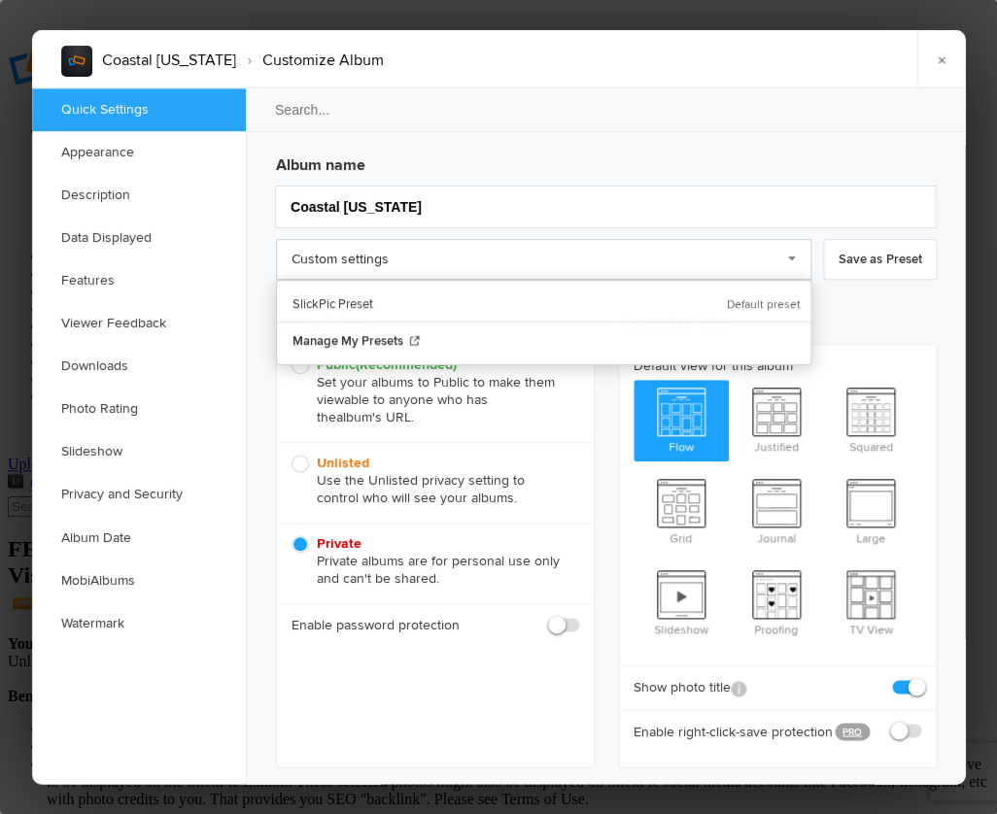
click at [792, 256] on link "Custom settings" at bounding box center [543, 259] width 535 height 41
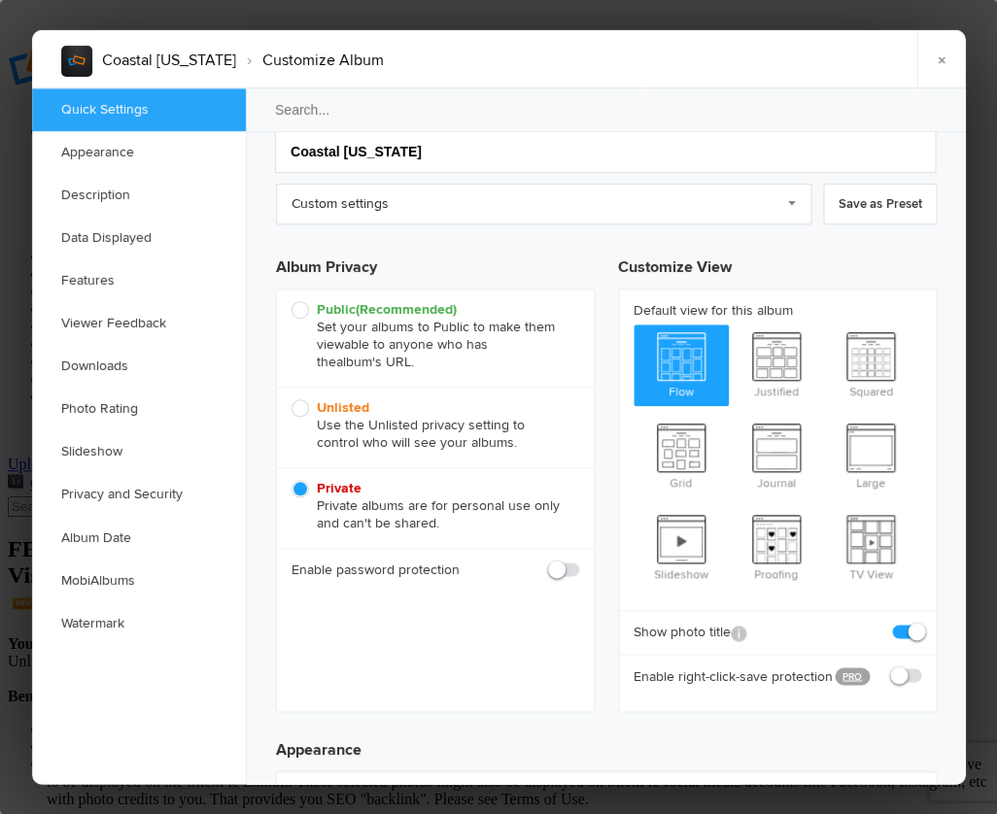
scroll to position [57, 0]
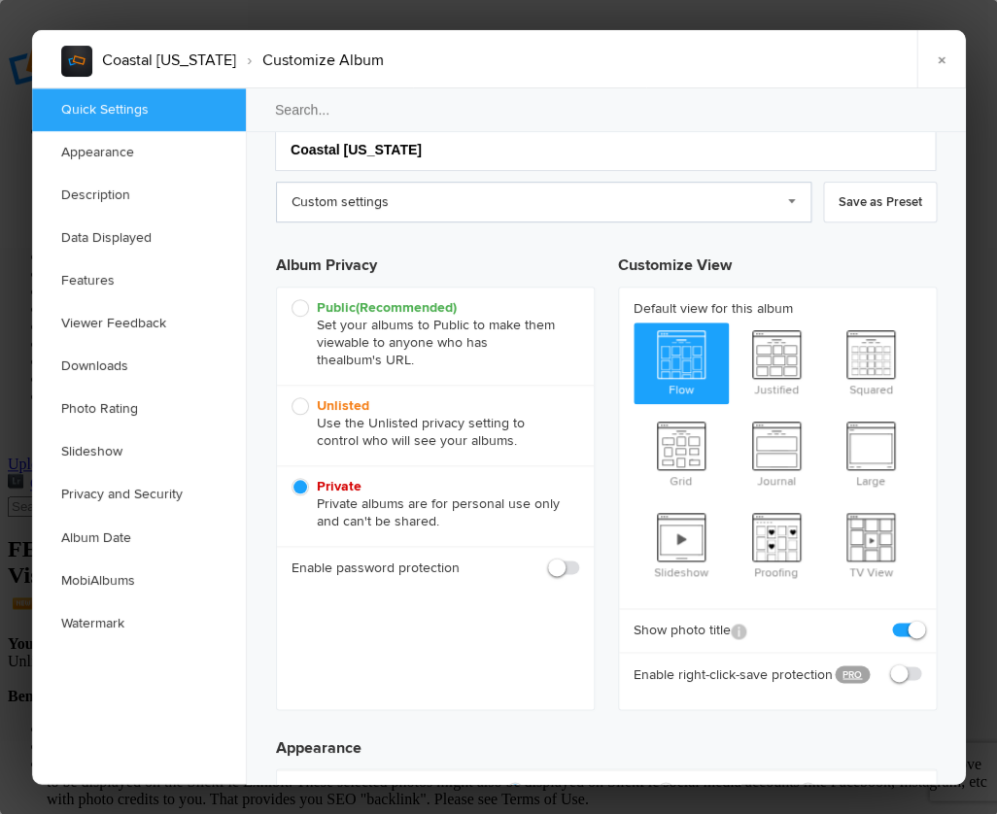
click at [791, 198] on link "Custom settings" at bounding box center [543, 202] width 535 height 41
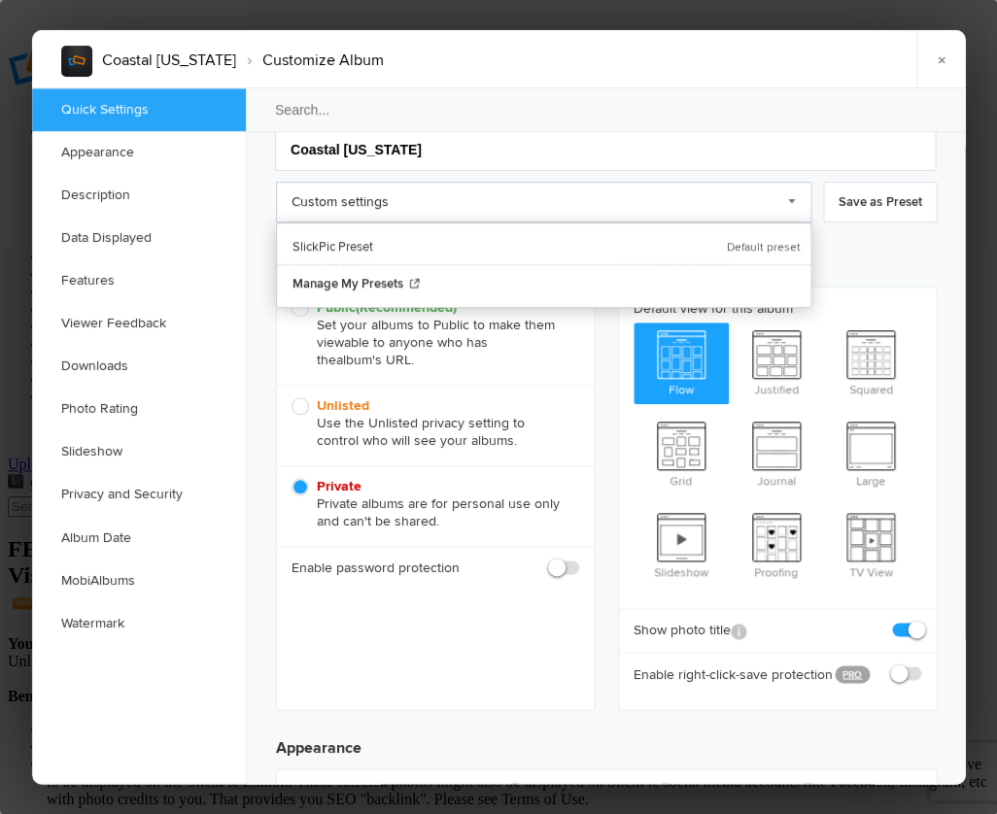
click at [791, 198] on link "Custom settings" at bounding box center [543, 202] width 535 height 41
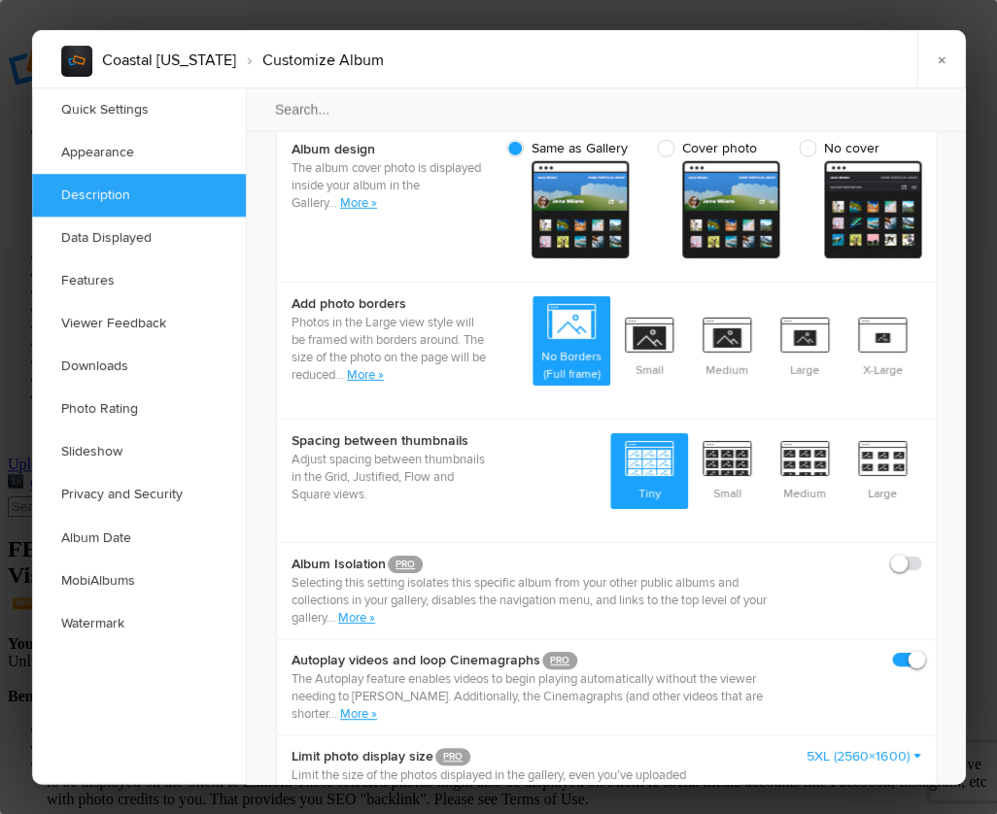
scroll to position [848, 0]
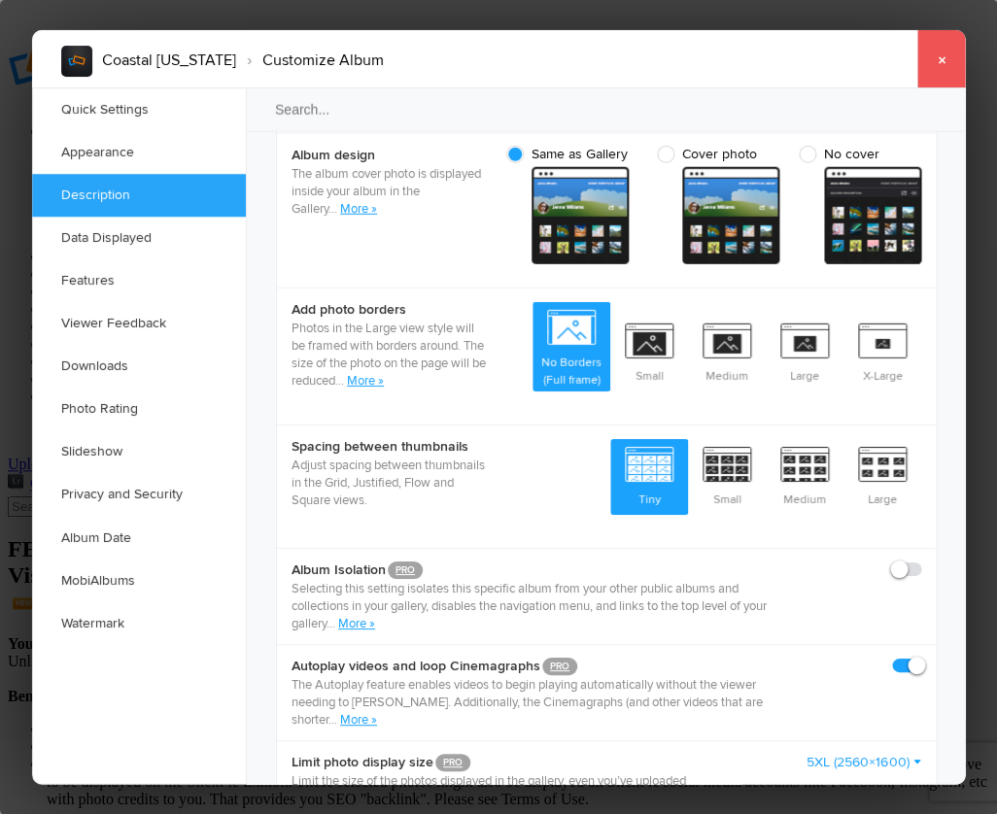
click at [939, 58] on link "×" at bounding box center [940, 59] width 49 height 58
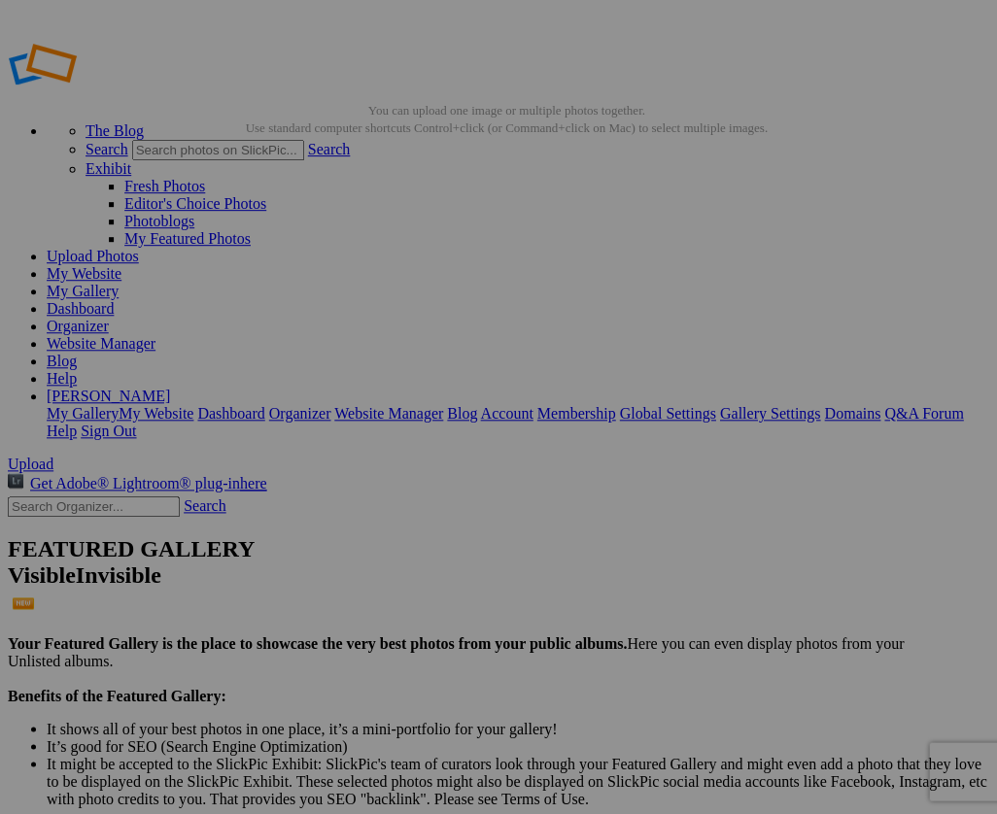
click at [339, 509] on span "Close" at bounding box center [321, 517] width 35 height 17
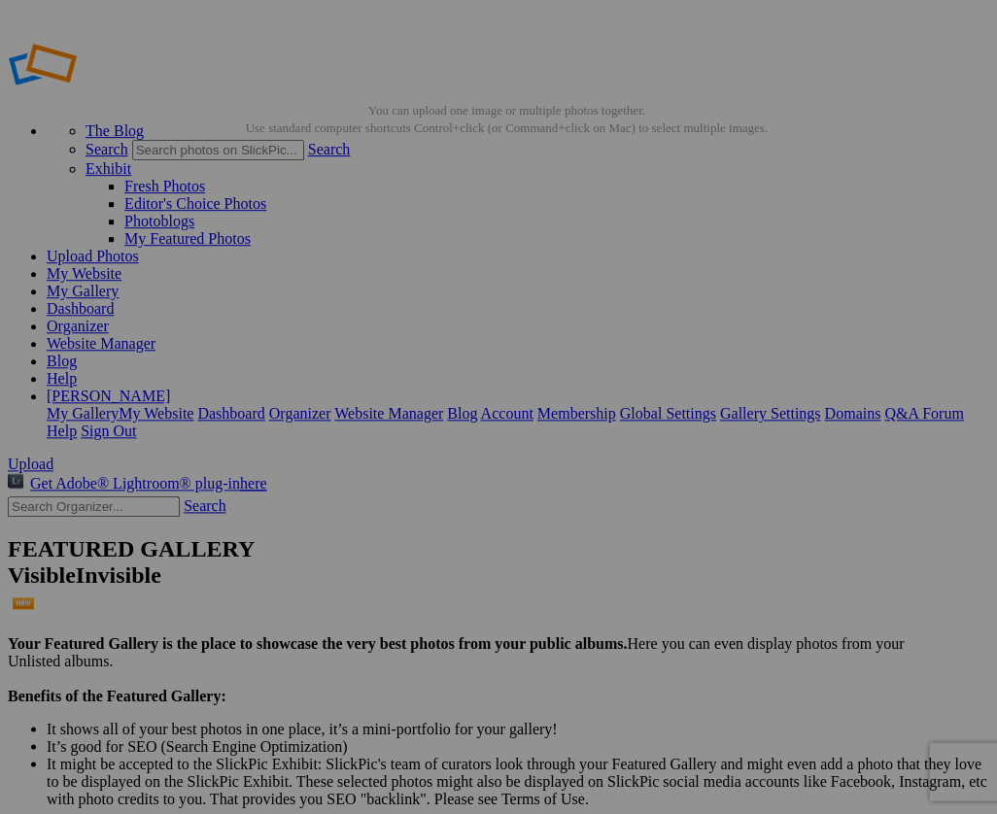
click at [339, 509] on span "Close" at bounding box center [321, 517] width 35 height 17
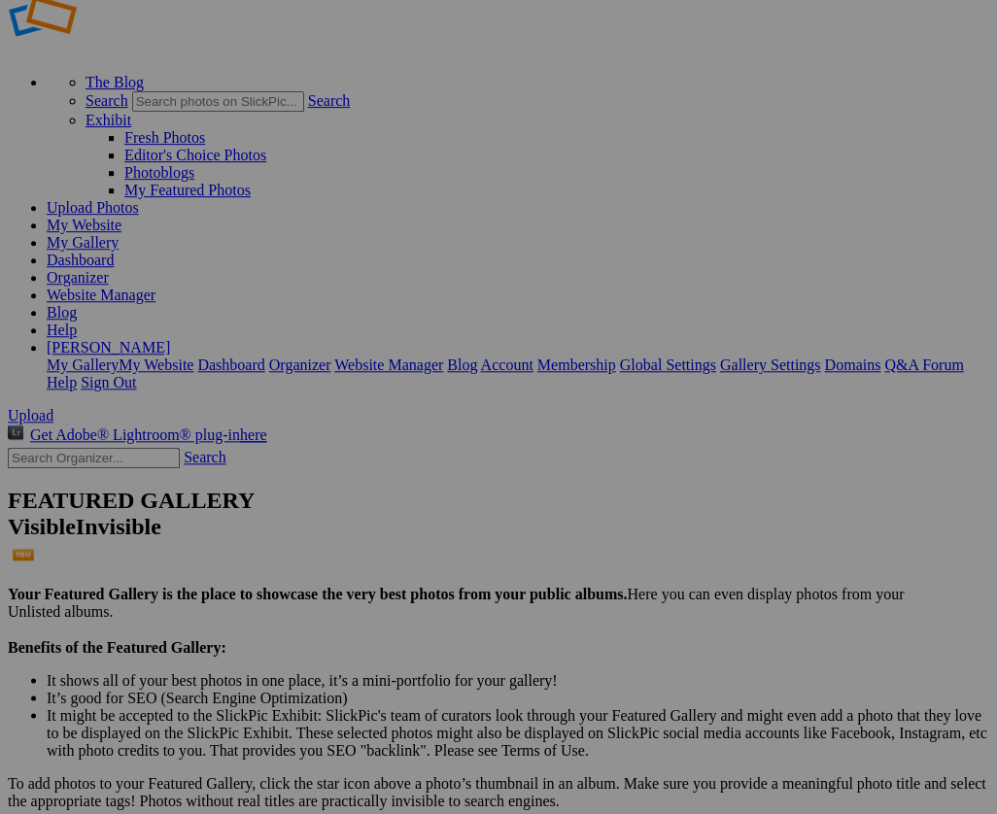
scroll to position [70, 0]
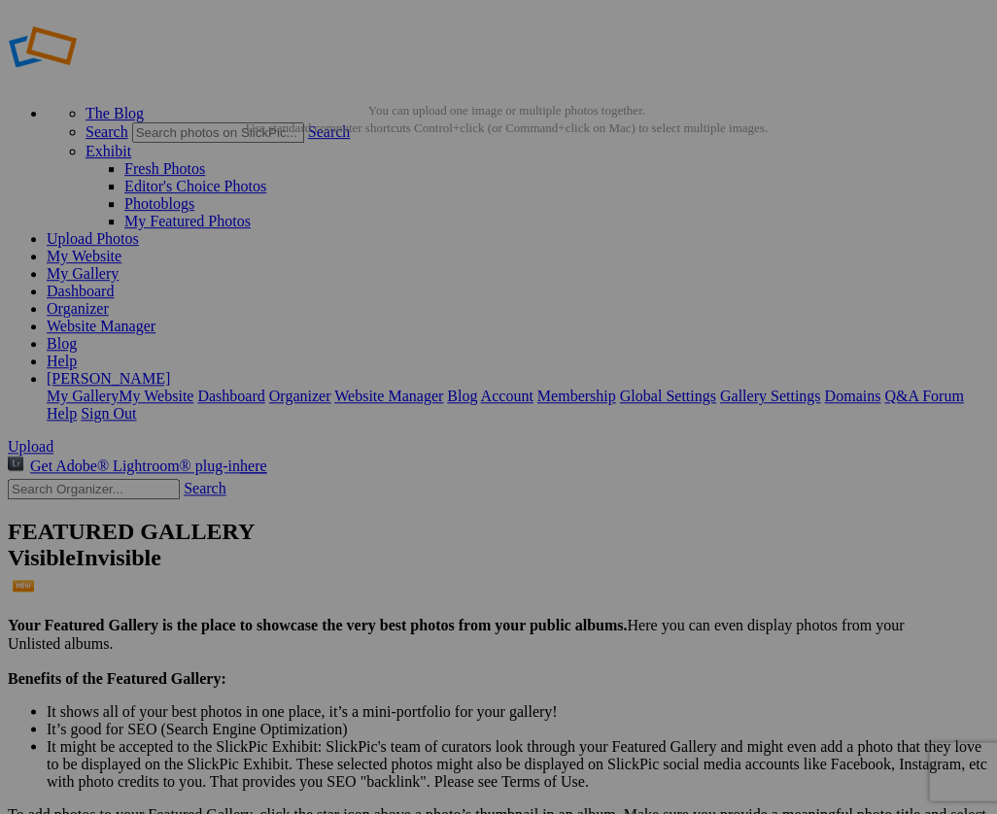
click at [121, 248] on link "My Website" at bounding box center [84, 256] width 75 height 17
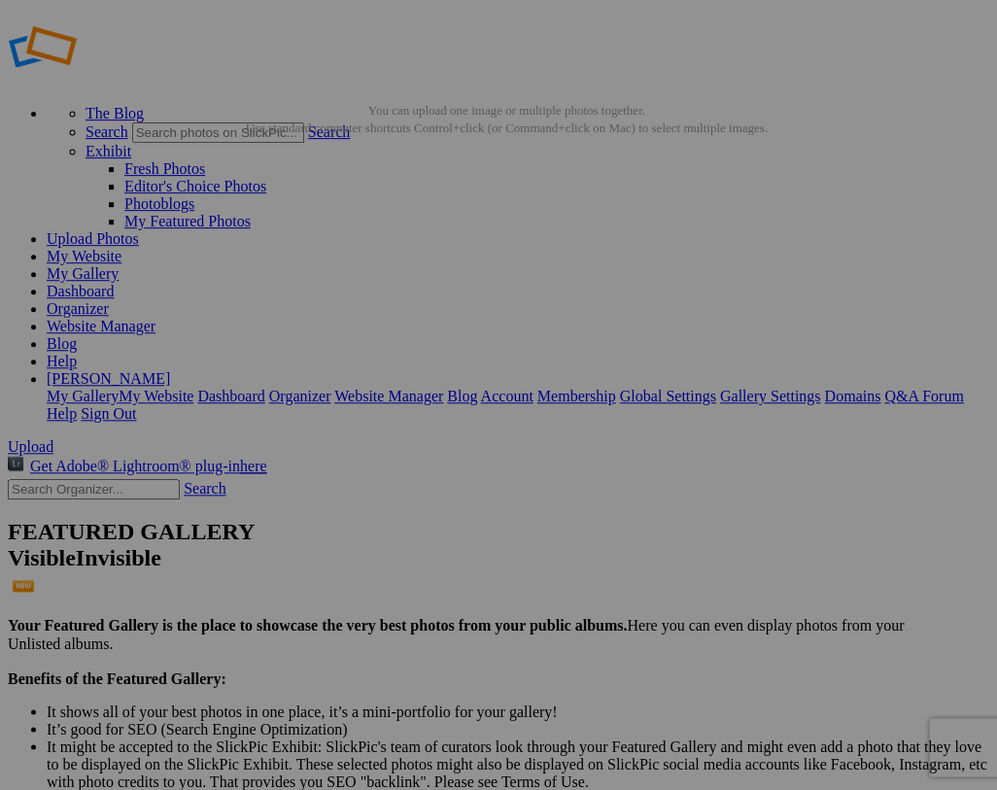
click at [109, 300] on link "Organizer" at bounding box center [78, 308] width 62 height 17
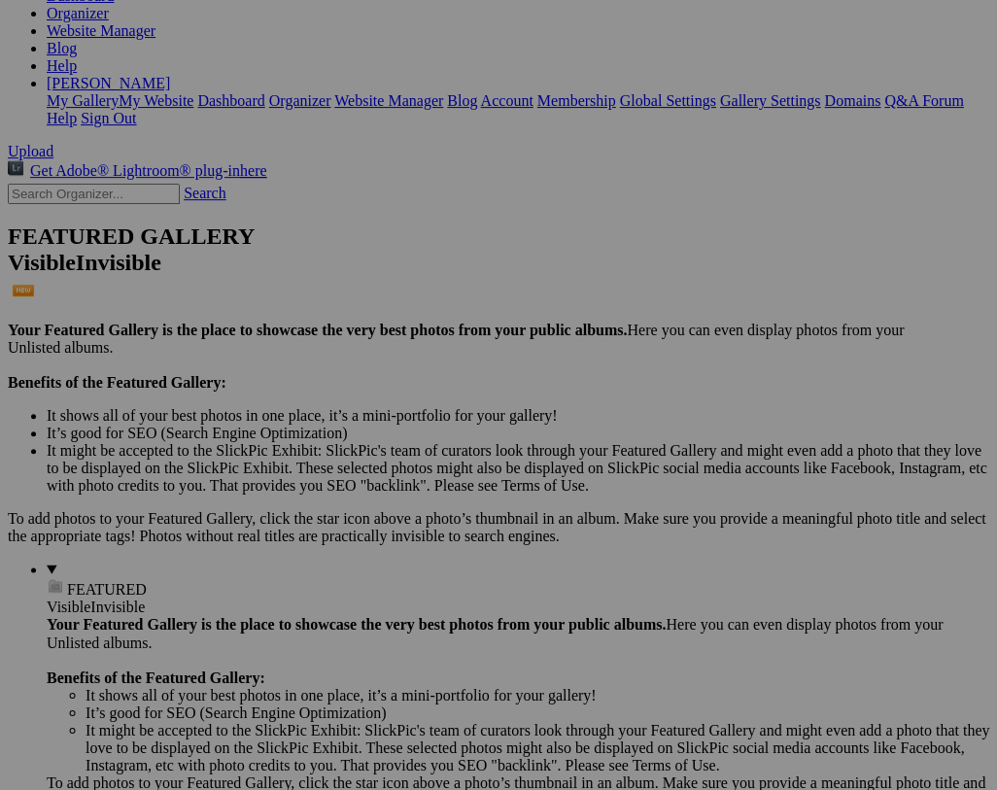
scroll to position [314, 0]
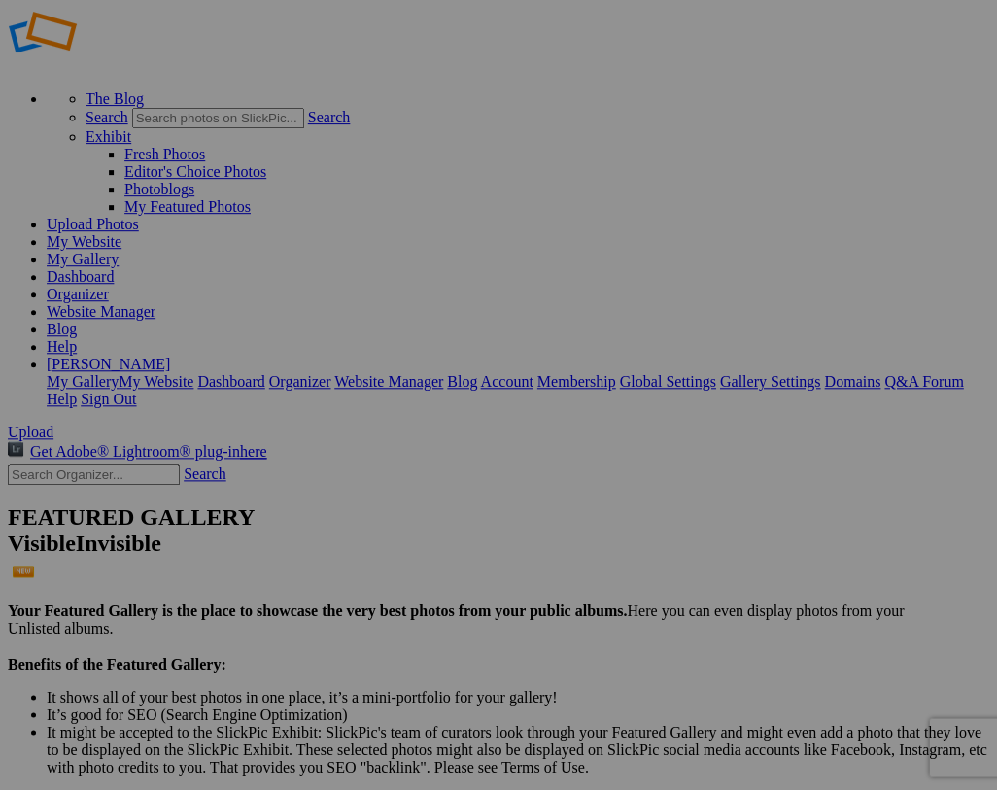
scroll to position [31, 0]
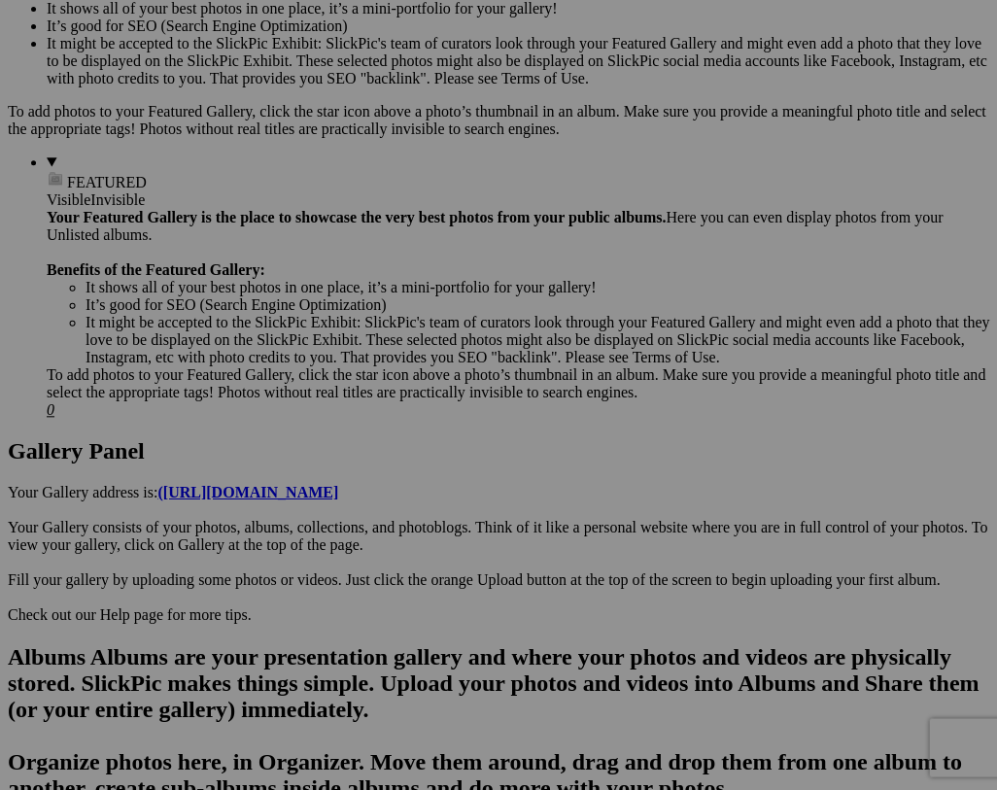
scroll to position [724, 0]
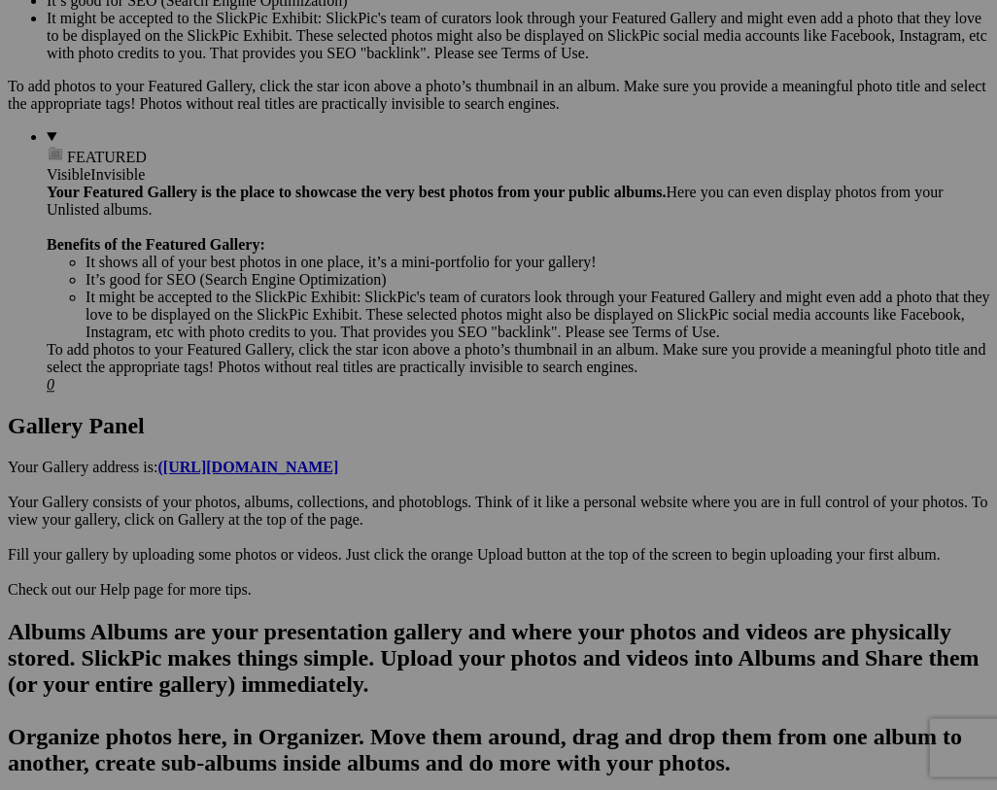
scroll to position [745, 0]
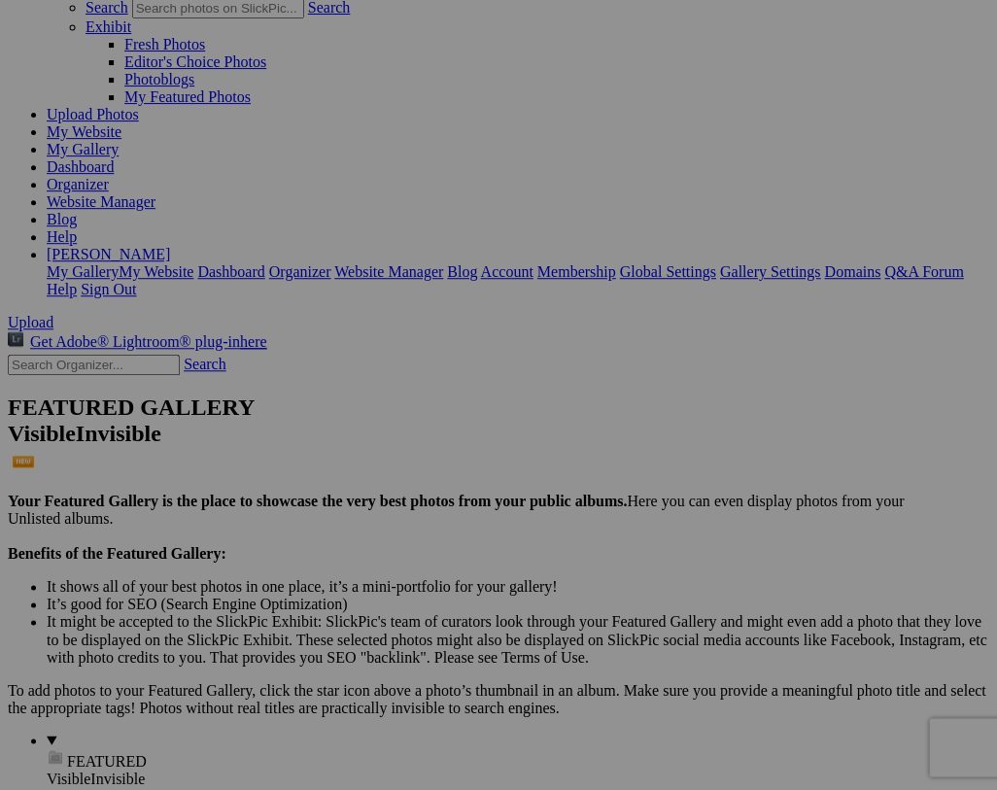
scroll to position [135, 0]
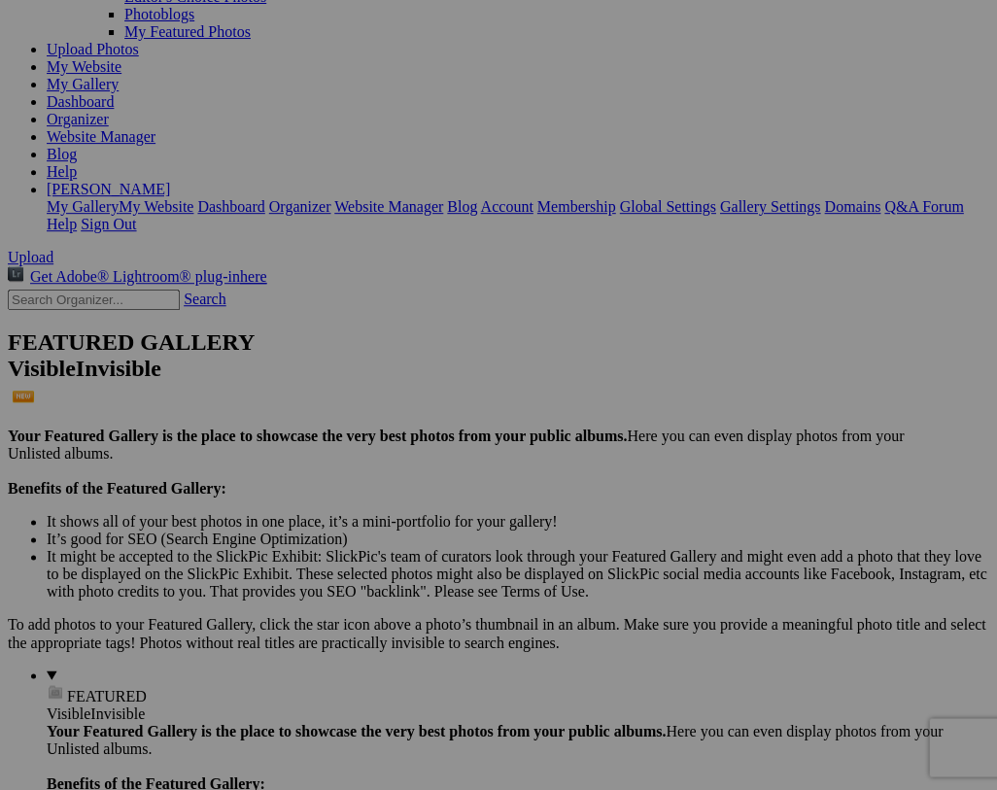
scroll to position [206, 0]
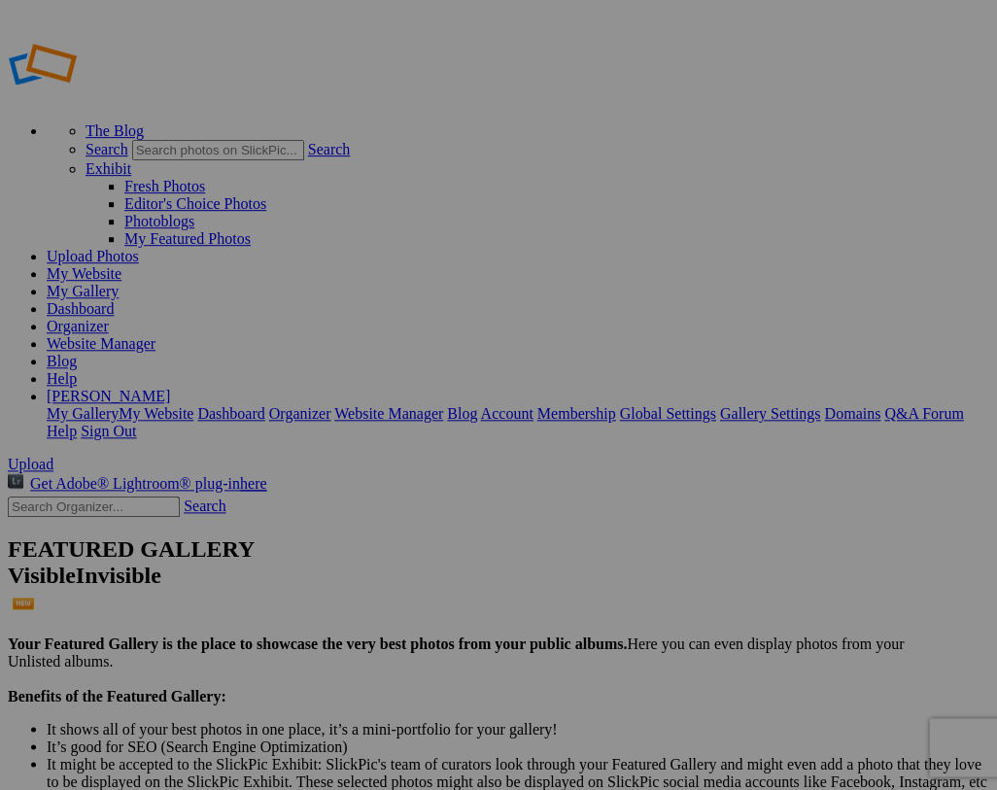
scroll to position [0, 0]
click at [53, 456] on span "Upload" at bounding box center [31, 464] width 46 height 17
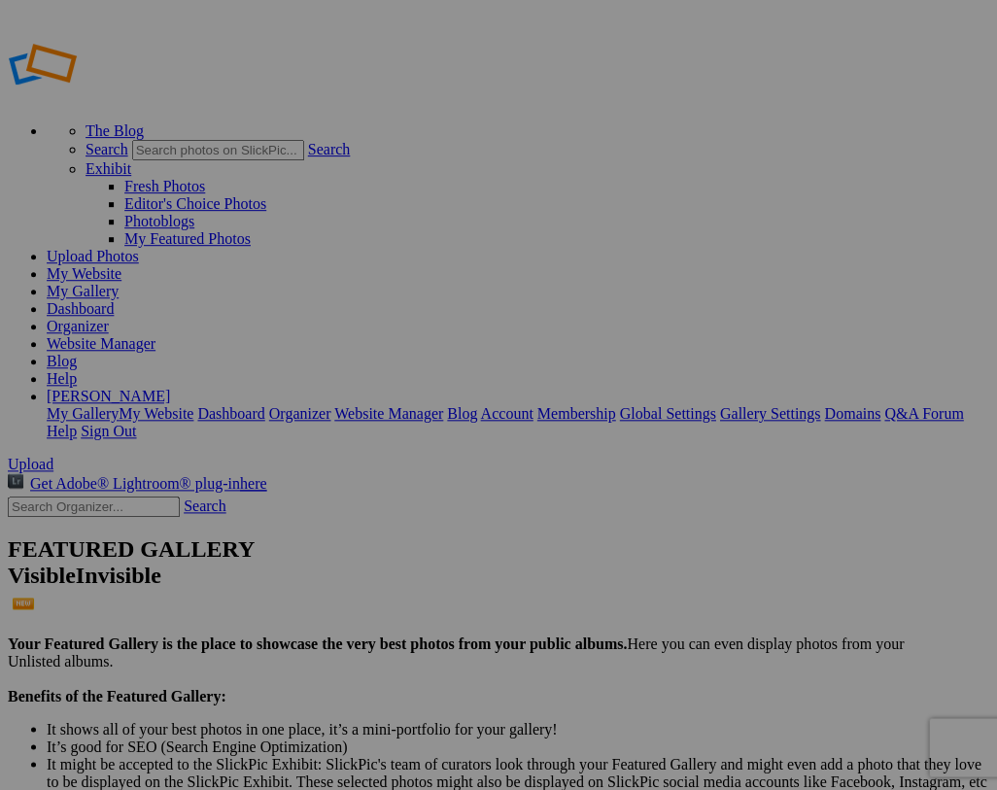
click at [136, 423] on link "Sign Out" at bounding box center [108, 431] width 55 height 17
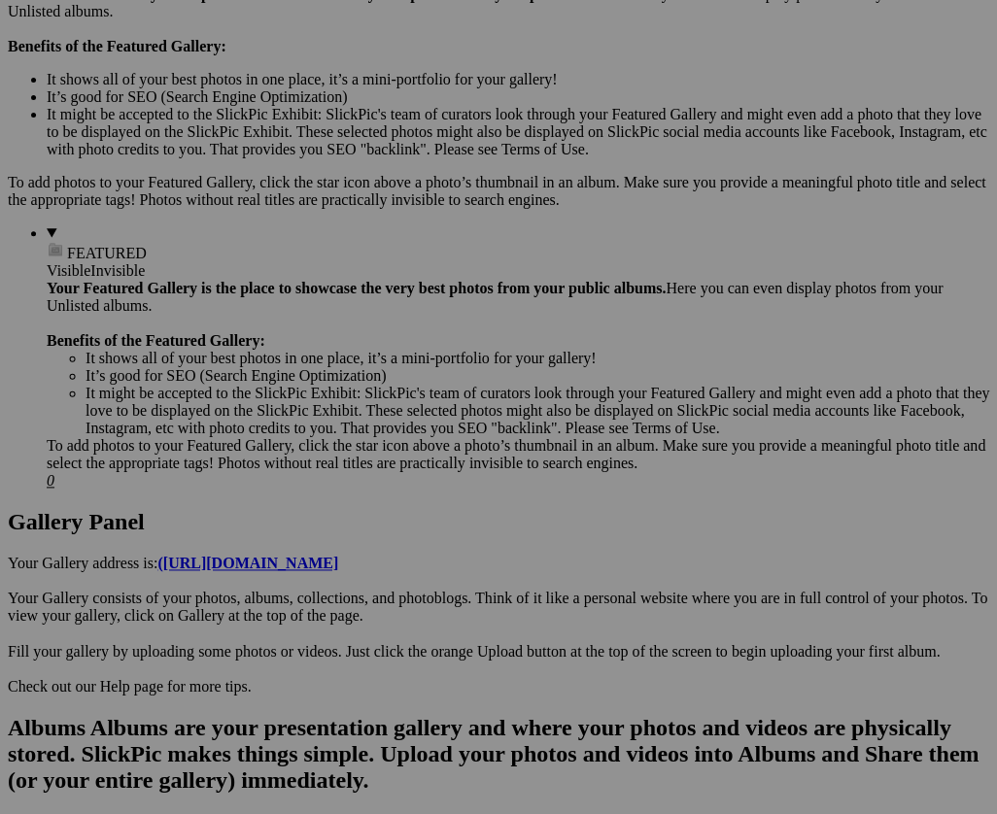
scroll to position [648, 0]
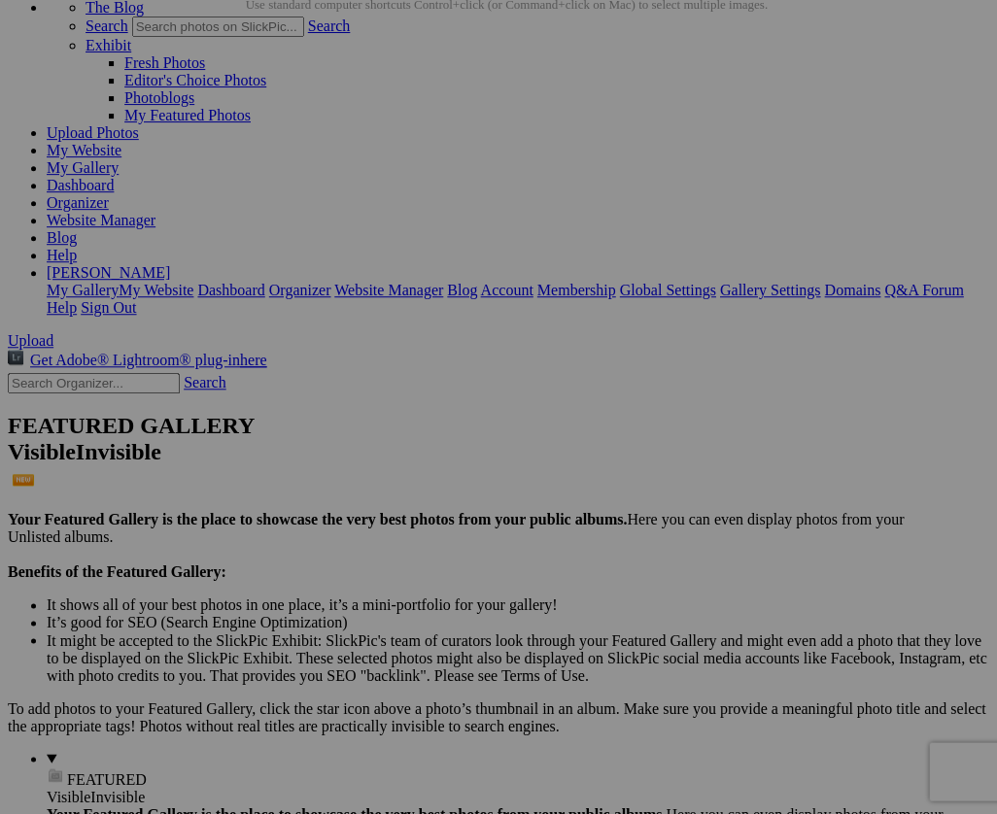
scroll to position [124, 0]
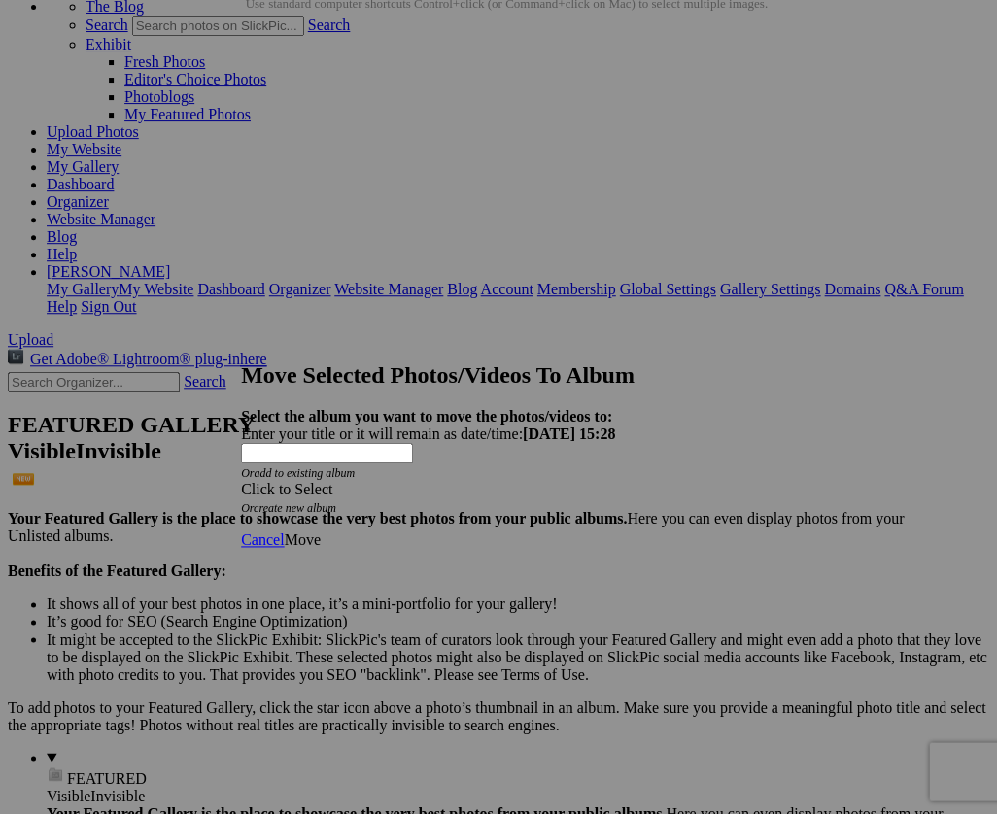
click at [241, 481] on span at bounding box center [241, 489] width 0 height 17
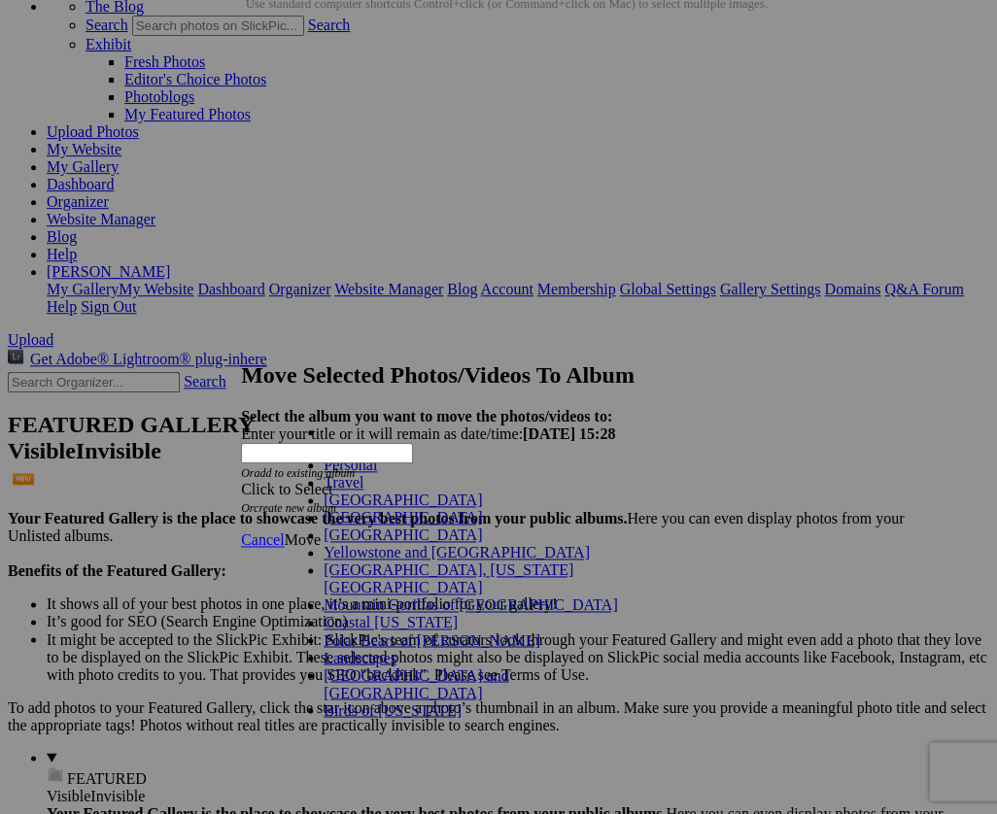
scroll to position [151, 0]
click at [284, 531] on span "Cancel" at bounding box center [262, 539] width 43 height 17
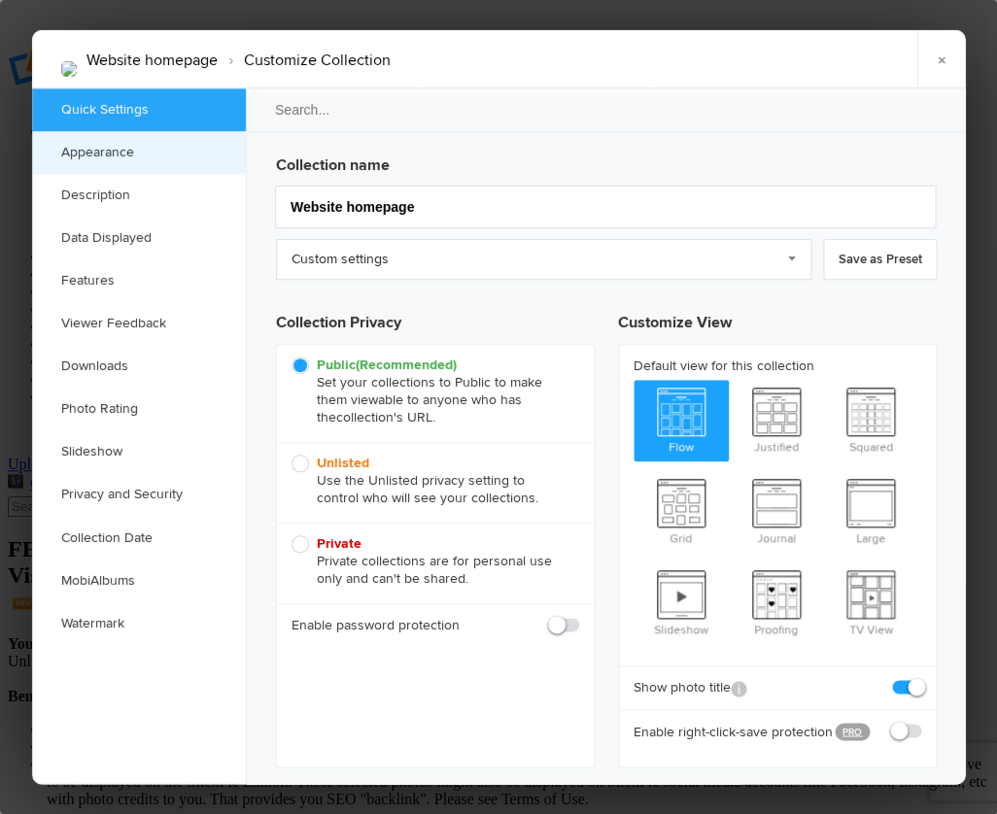
click at [98, 150] on link "Appearance" at bounding box center [139, 152] width 214 height 43
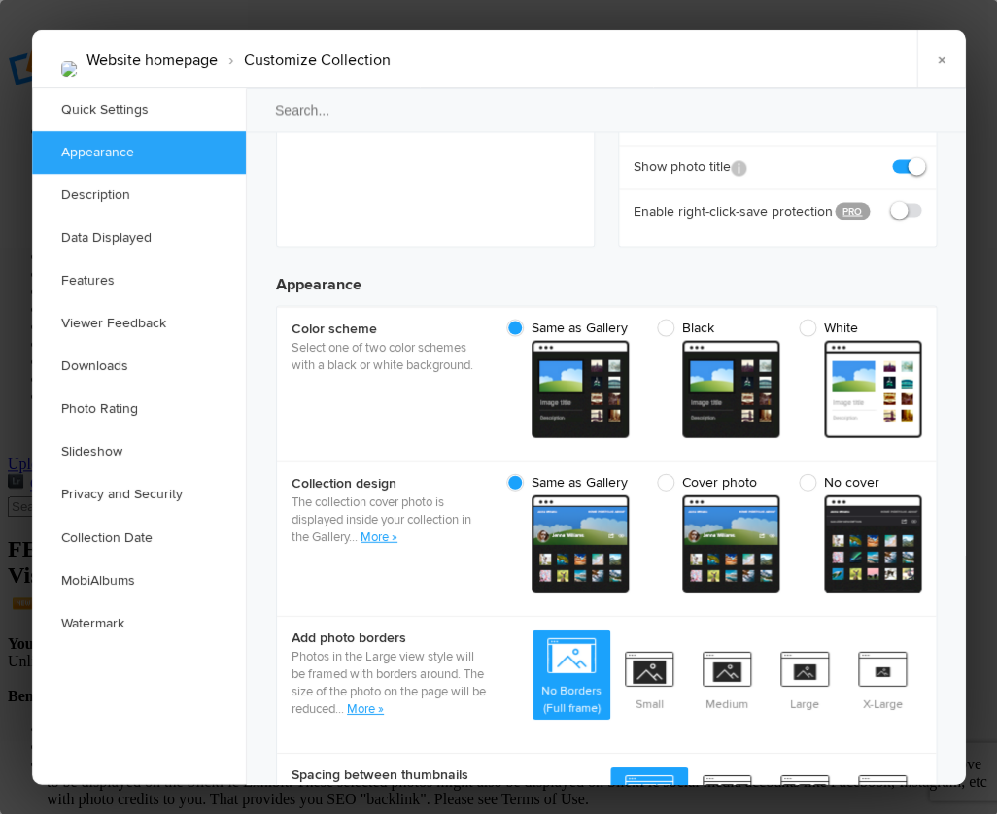
scroll to position [617, 0]
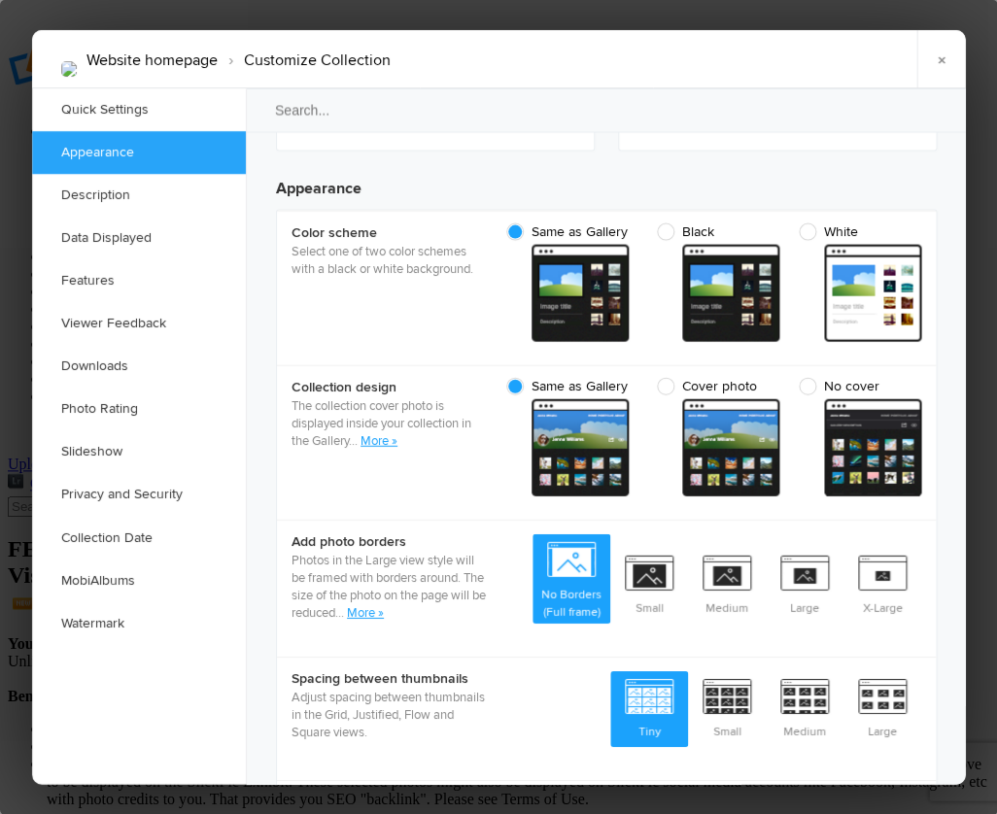
click at [98, 150] on link "Appearance" at bounding box center [139, 152] width 214 height 43
click at [117, 190] on link "Description" at bounding box center [139, 195] width 214 height 43
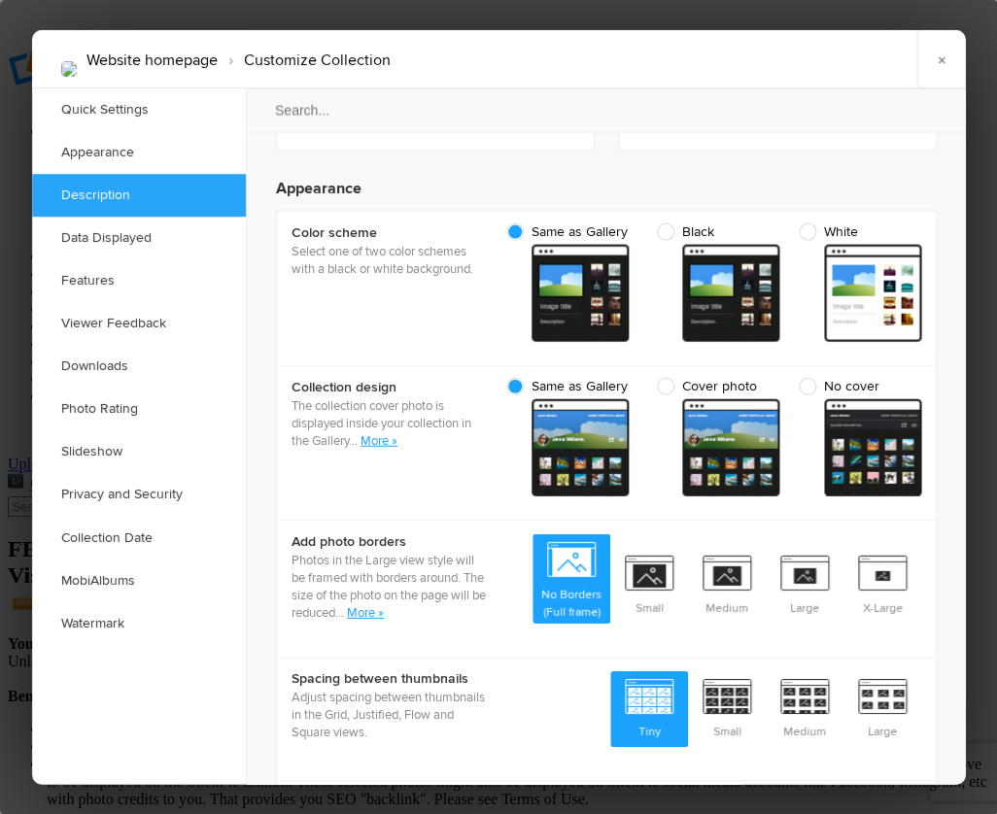
scroll to position [1499, 0]
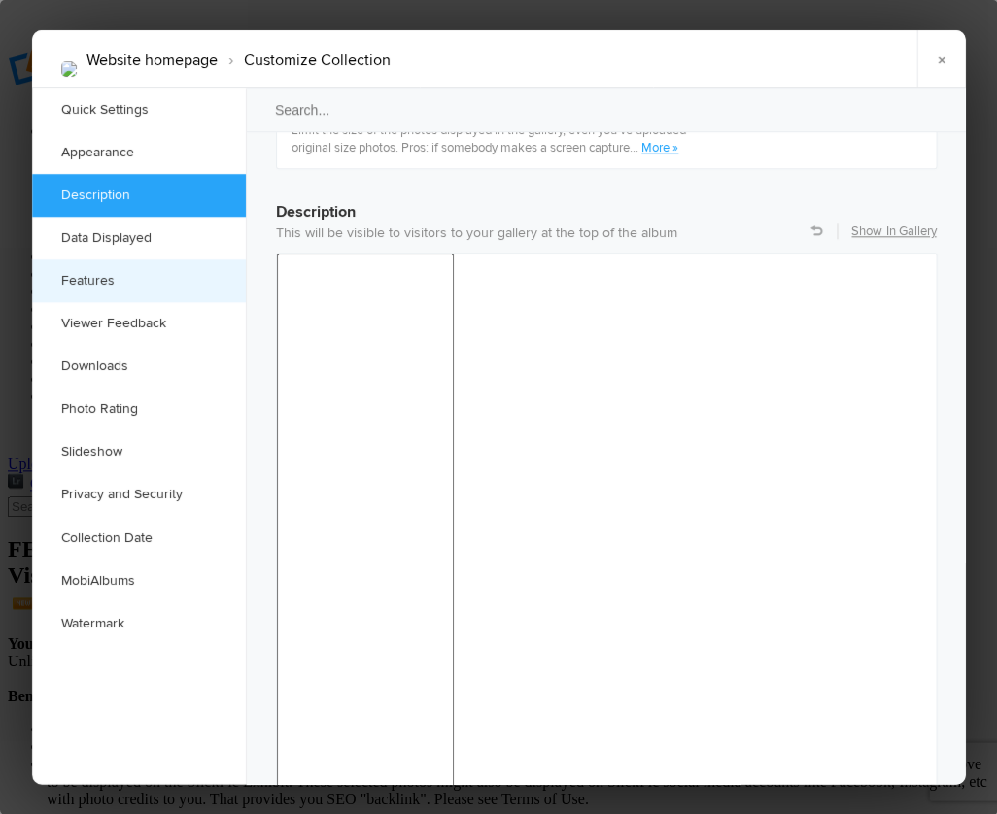
click at [102, 278] on link "Features" at bounding box center [139, 280] width 214 height 43
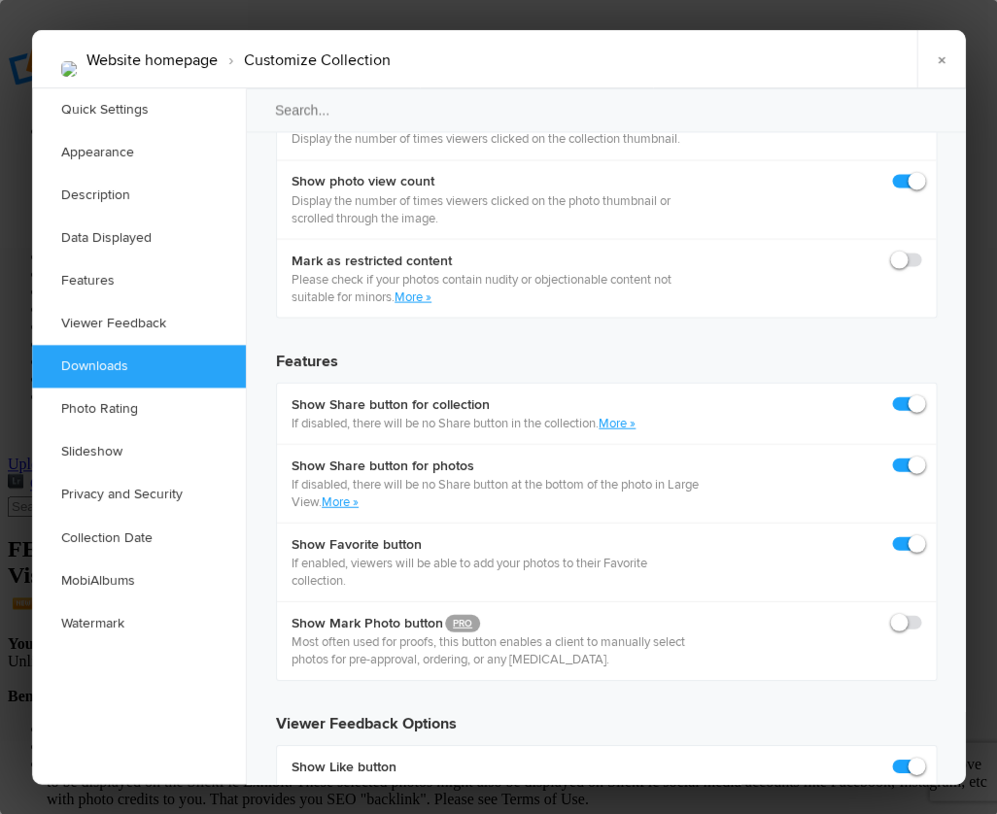
scroll to position [3092, 0]
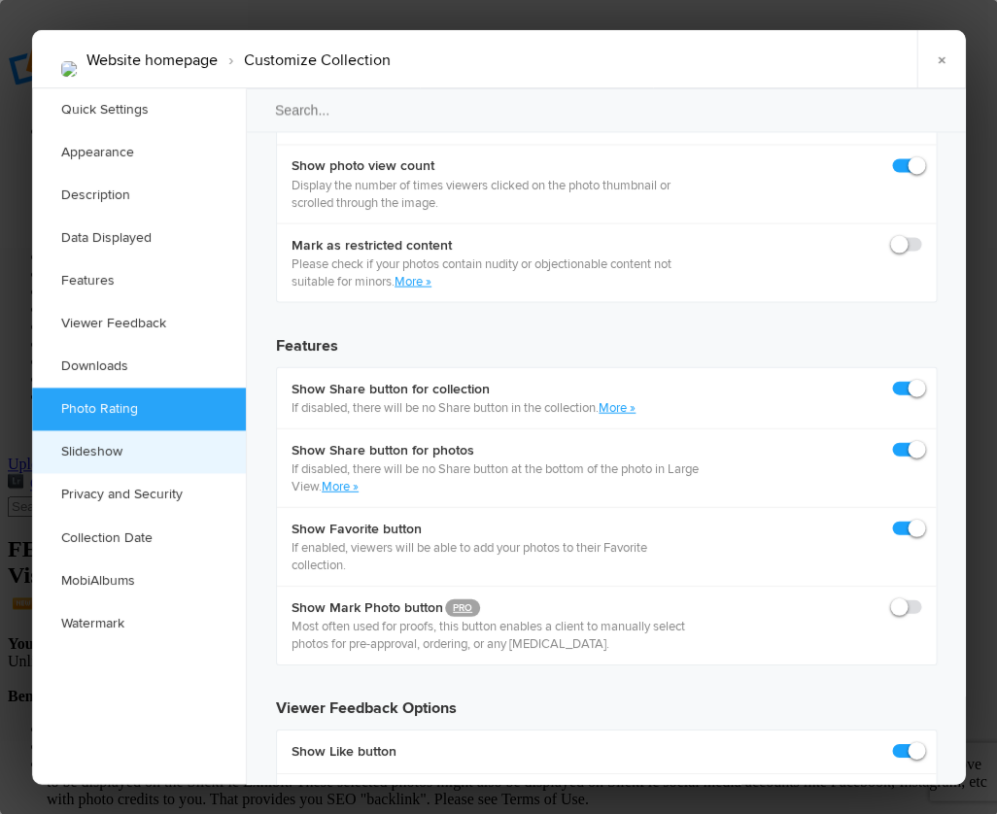
click at [114, 448] on link "Slideshow" at bounding box center [139, 451] width 214 height 43
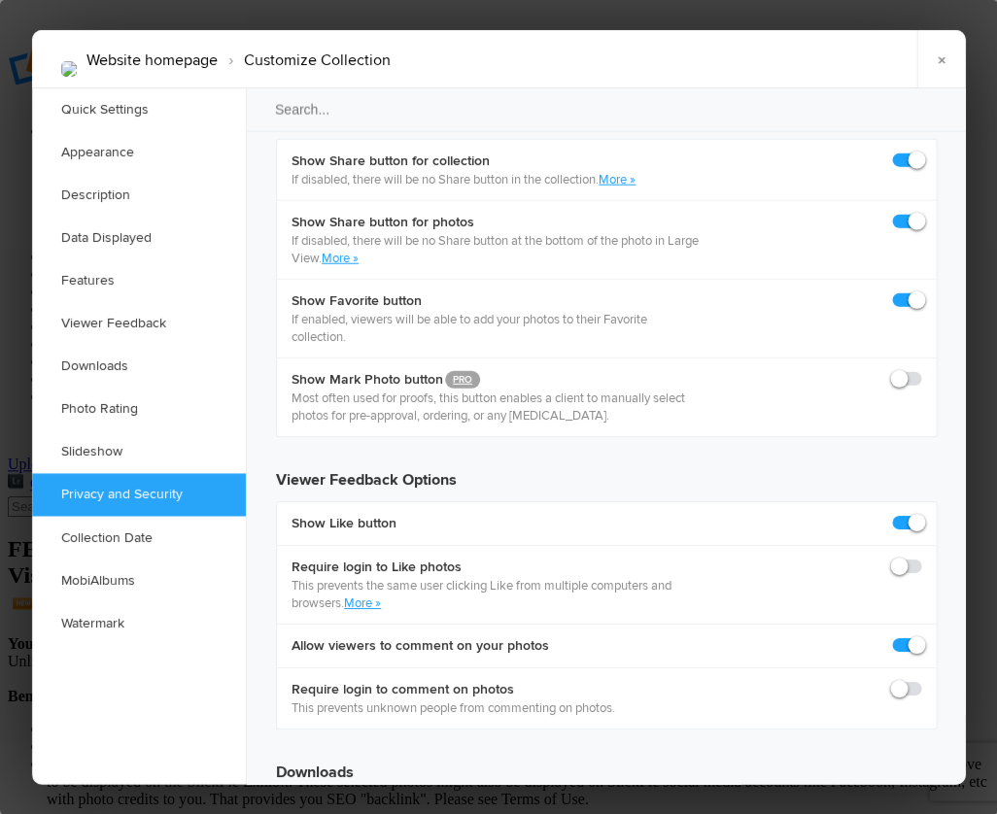
scroll to position [3314, 0]
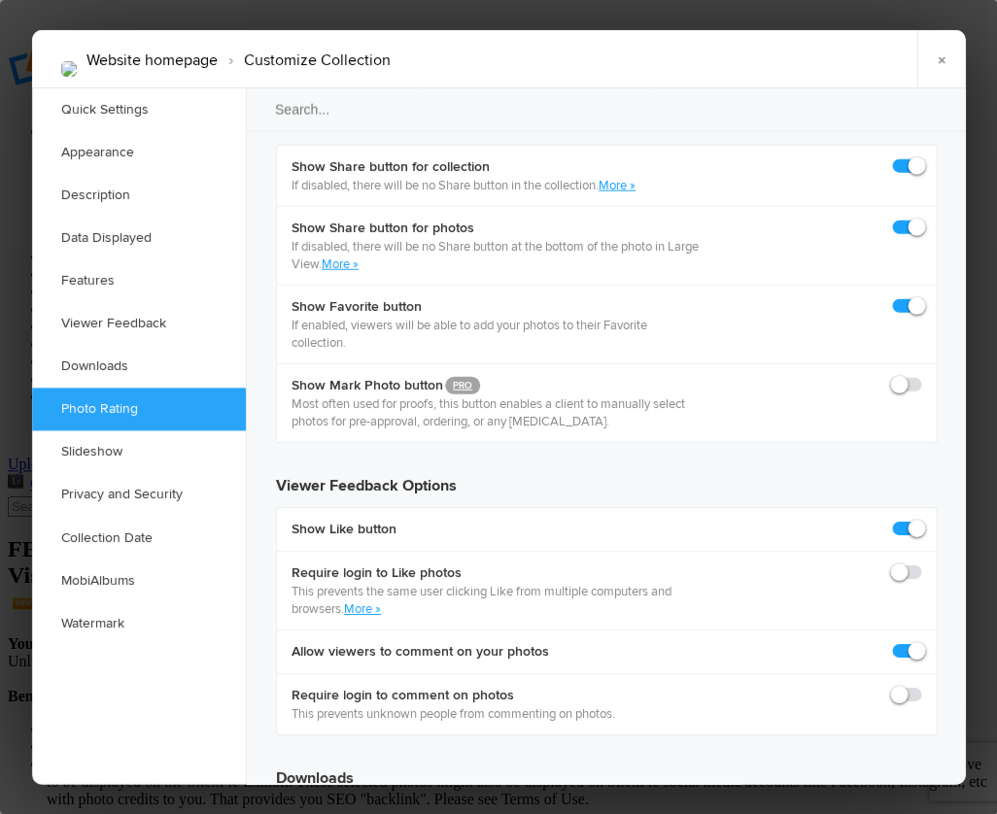
click at [763, 62] on div "Website homepage › Customize Collection × Saving Saved" at bounding box center [498, 59] width 933 height 58
click at [942, 54] on link "×" at bounding box center [940, 59] width 49 height 58
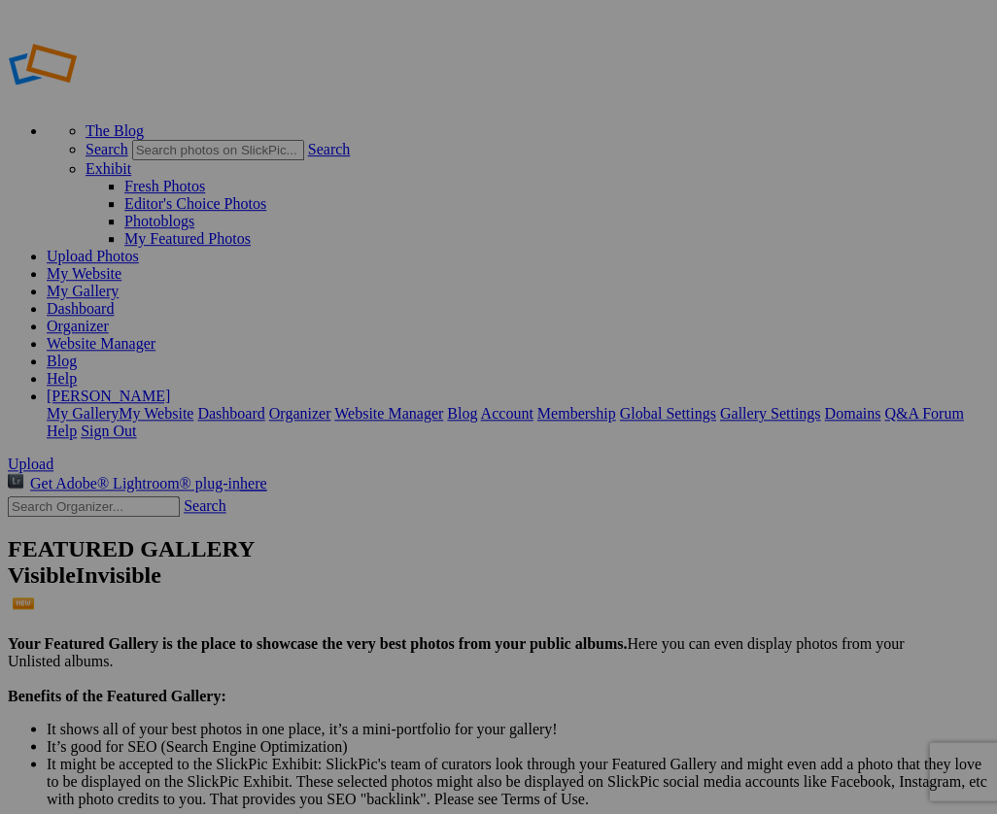
scroll to position [0, 0]
click at [53, 456] on span "Upload" at bounding box center [31, 464] width 46 height 17
click at [77, 423] on link "Help" at bounding box center [62, 431] width 30 height 17
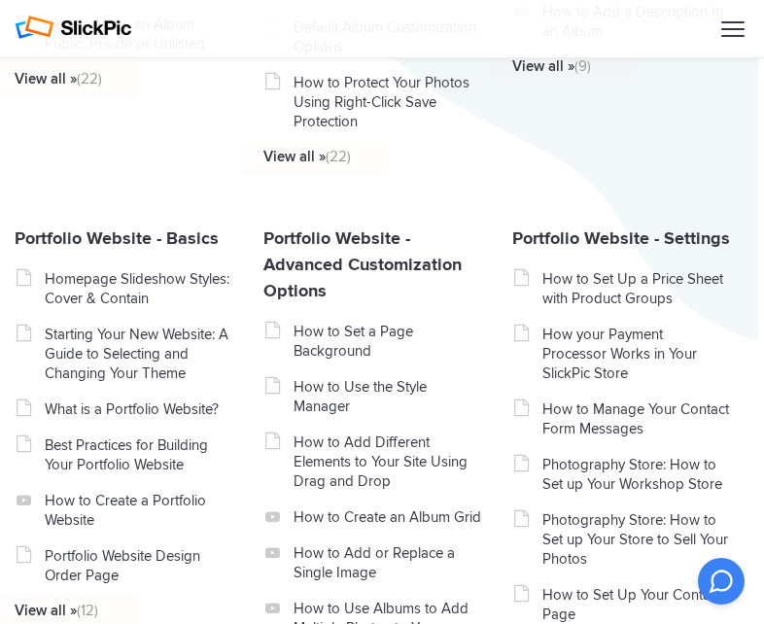
scroll to position [762, 6]
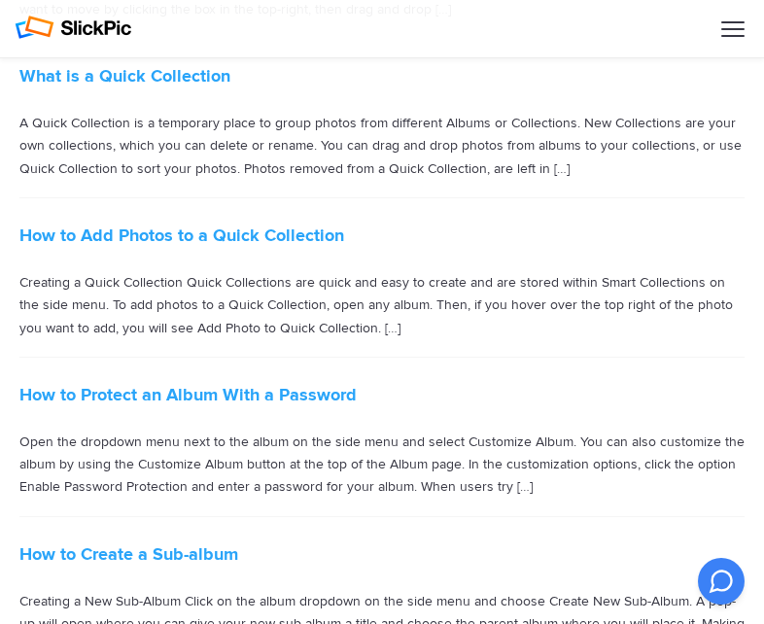
scroll to position [1916, 0]
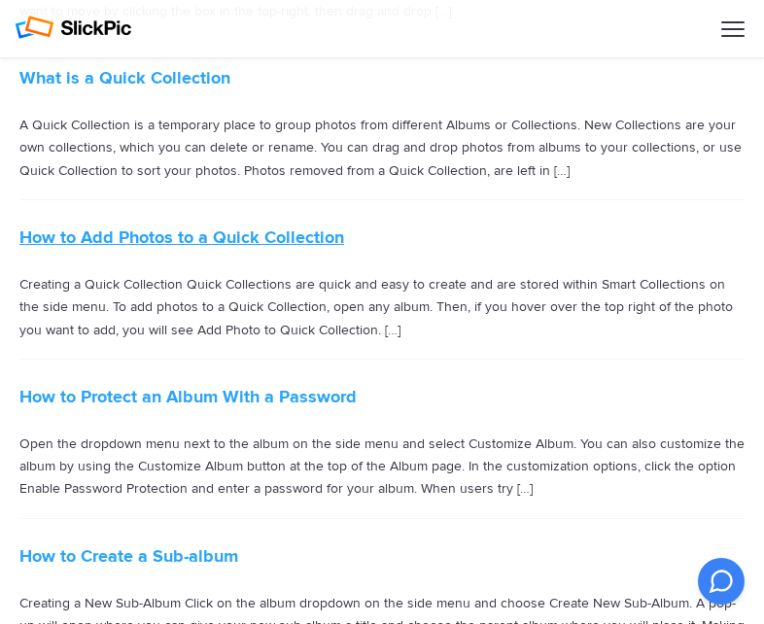
click at [173, 226] on link "How to Add Photos to a Quick Collection" at bounding box center [181, 236] width 324 height 21
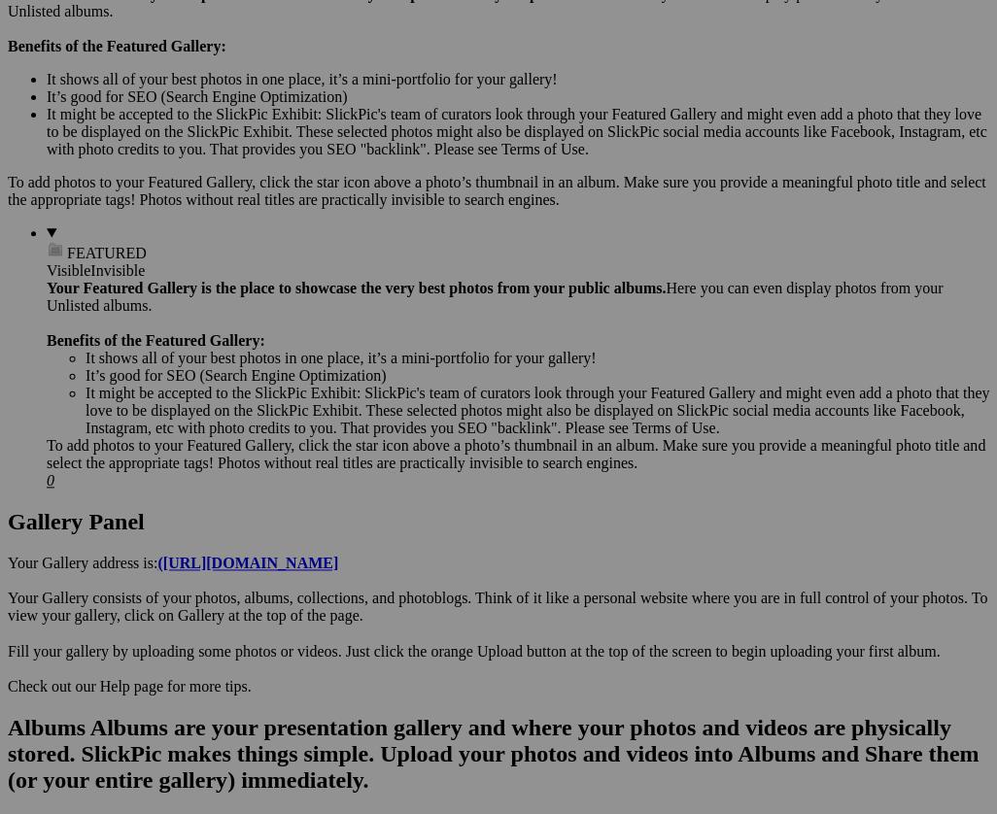
scroll to position [648, 0]
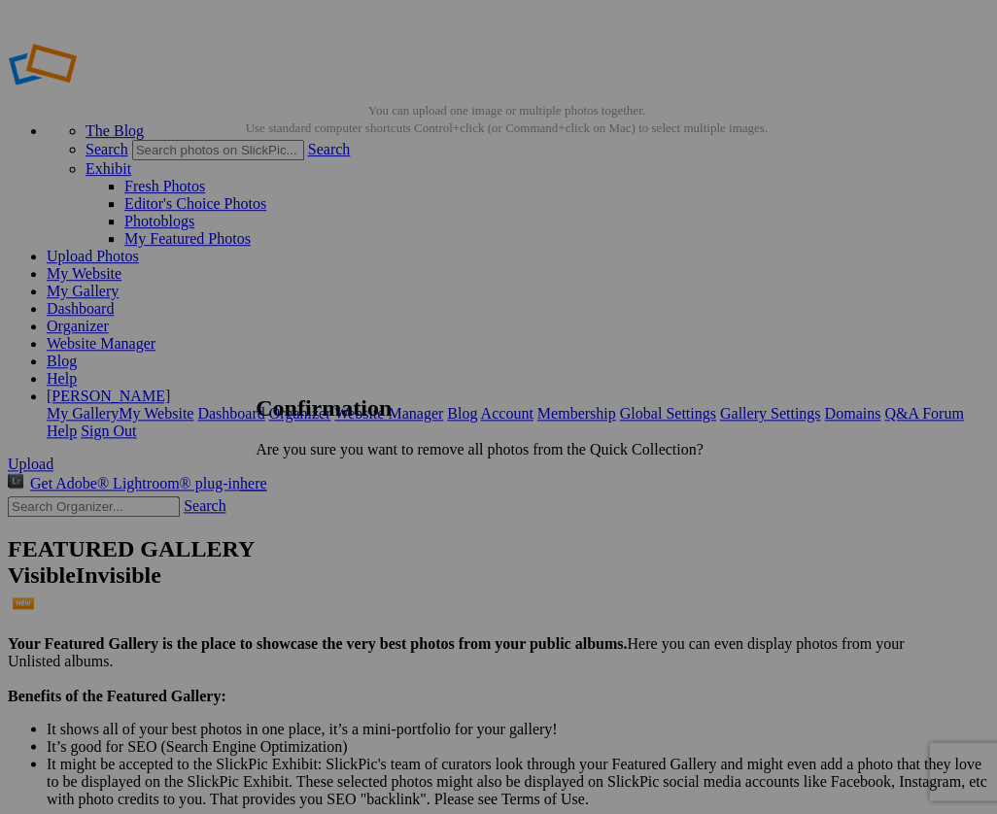
click at [321, 480] on span "OK" at bounding box center [309, 482] width 22 height 17
drag, startPoint x: 584, startPoint y: 362, endPoint x: 50, endPoint y: 637, distance: 600.9
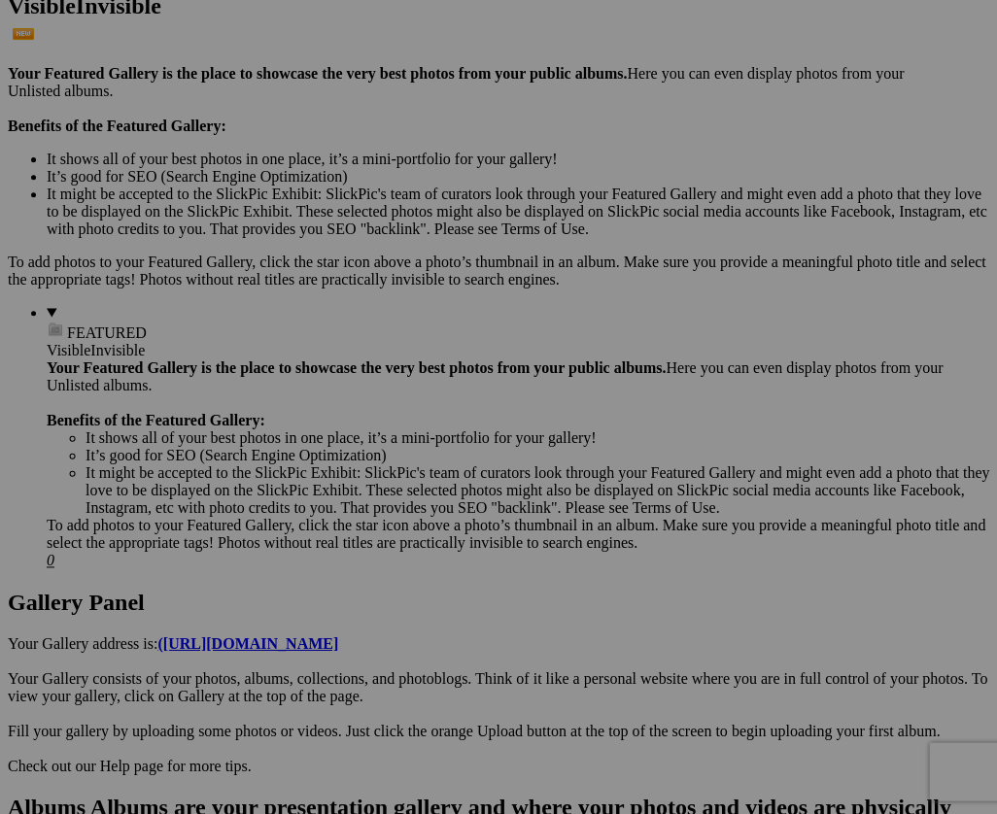
scroll to position [570, 0]
drag, startPoint x: 755, startPoint y: 542, endPoint x: 97, endPoint y: 62, distance: 814.2
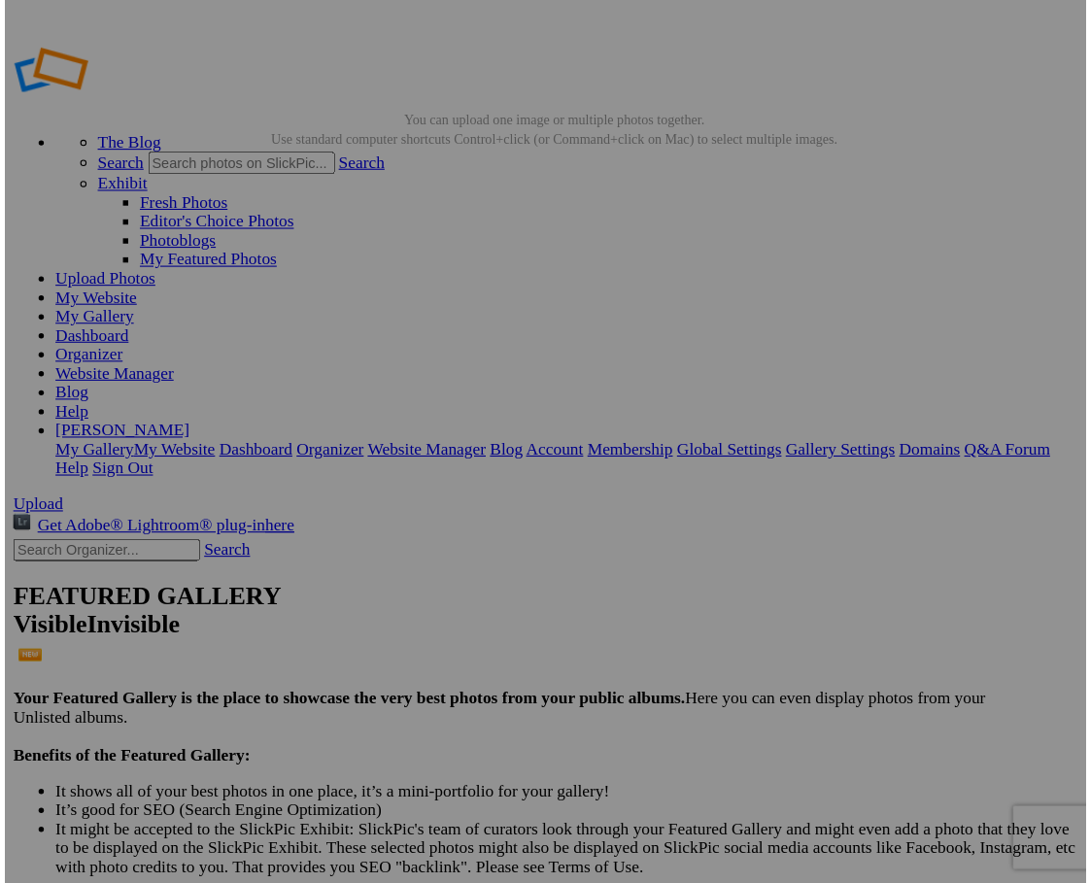
scroll to position [0, 0]
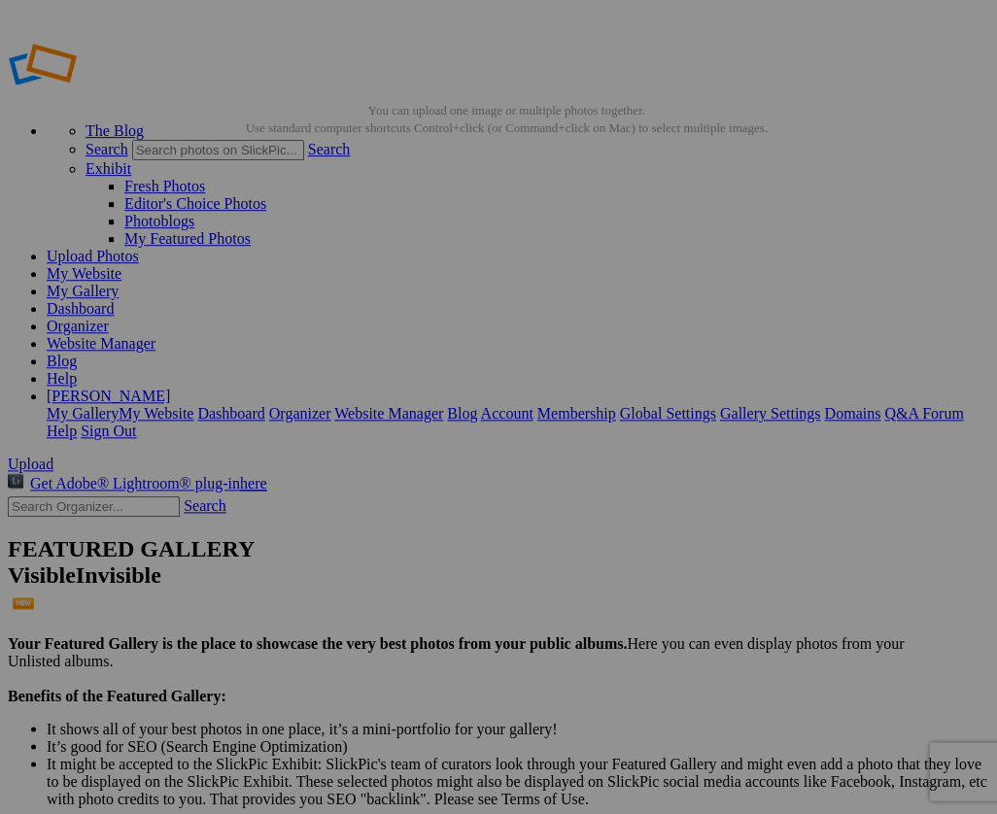
click at [121, 265] on link "My Website" at bounding box center [84, 273] width 75 height 17
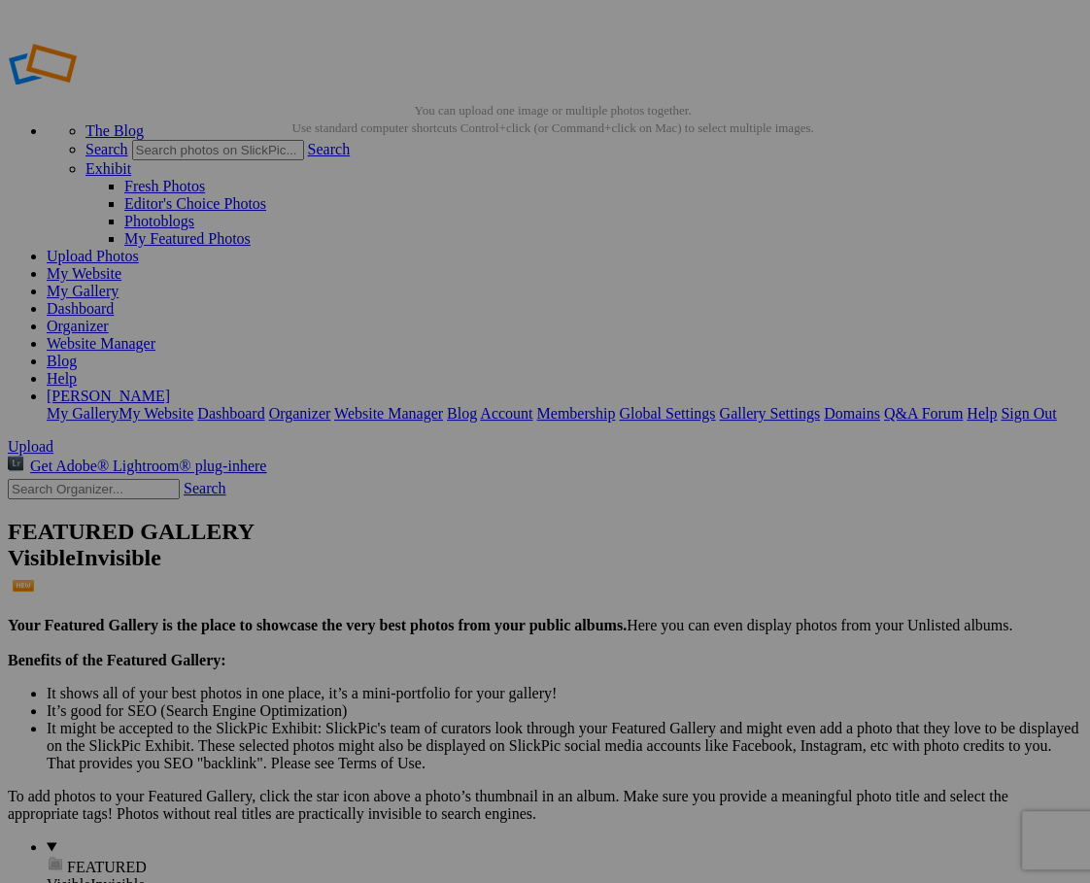
drag, startPoint x: 375, startPoint y: 322, endPoint x: 787, endPoint y: 503, distance: 450.2
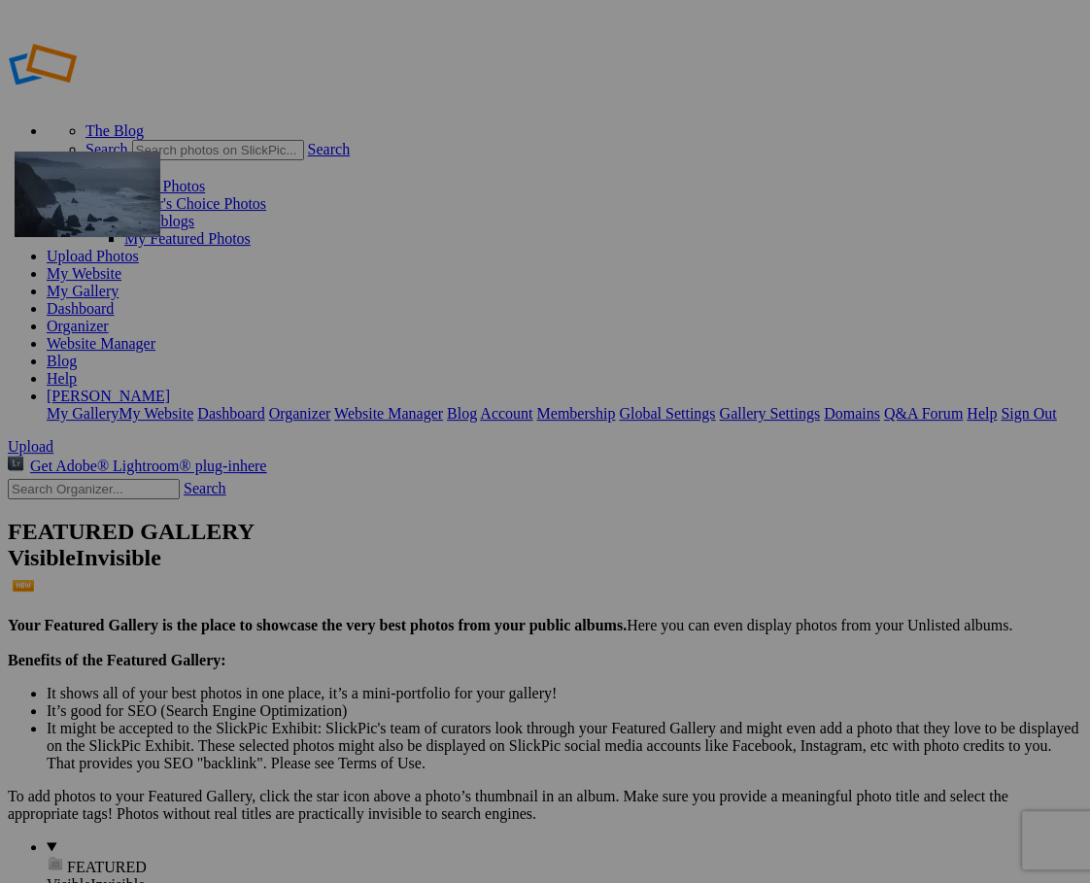
drag, startPoint x: 933, startPoint y: 568, endPoint x: 293, endPoint y: 307, distance: 690.6
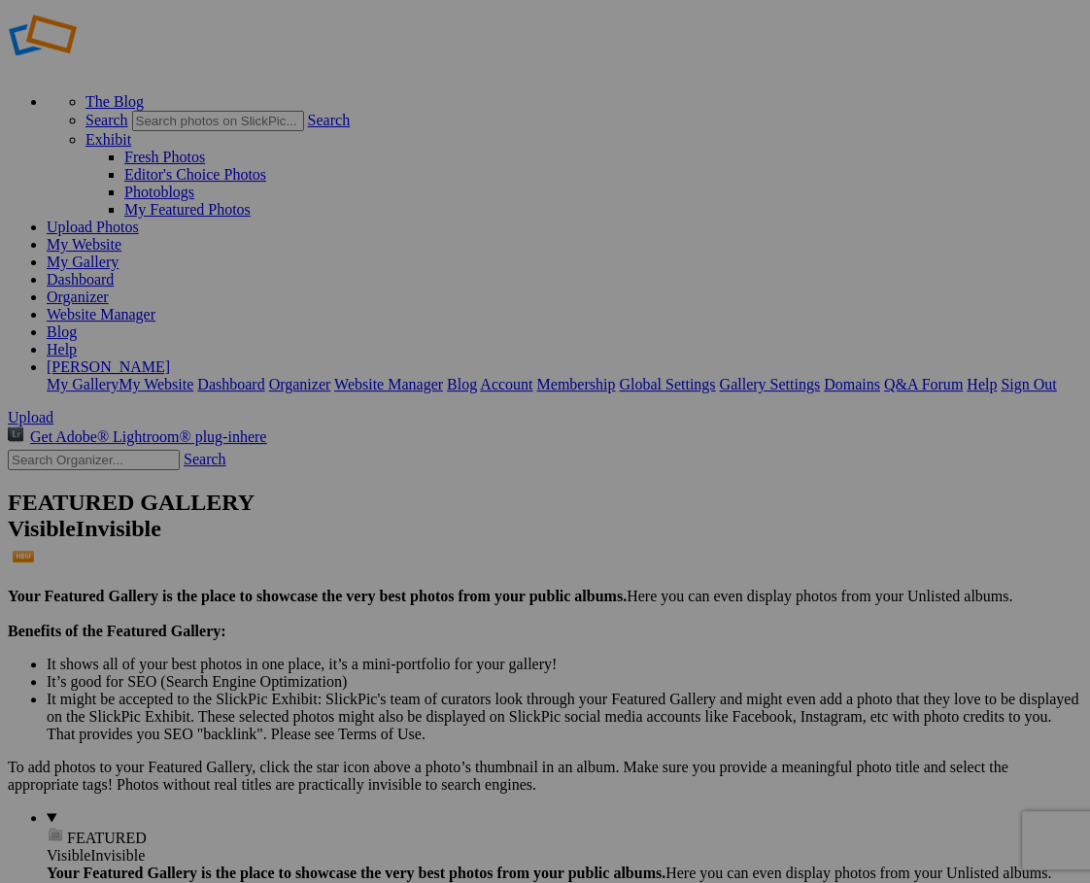
scroll to position [29, 0]
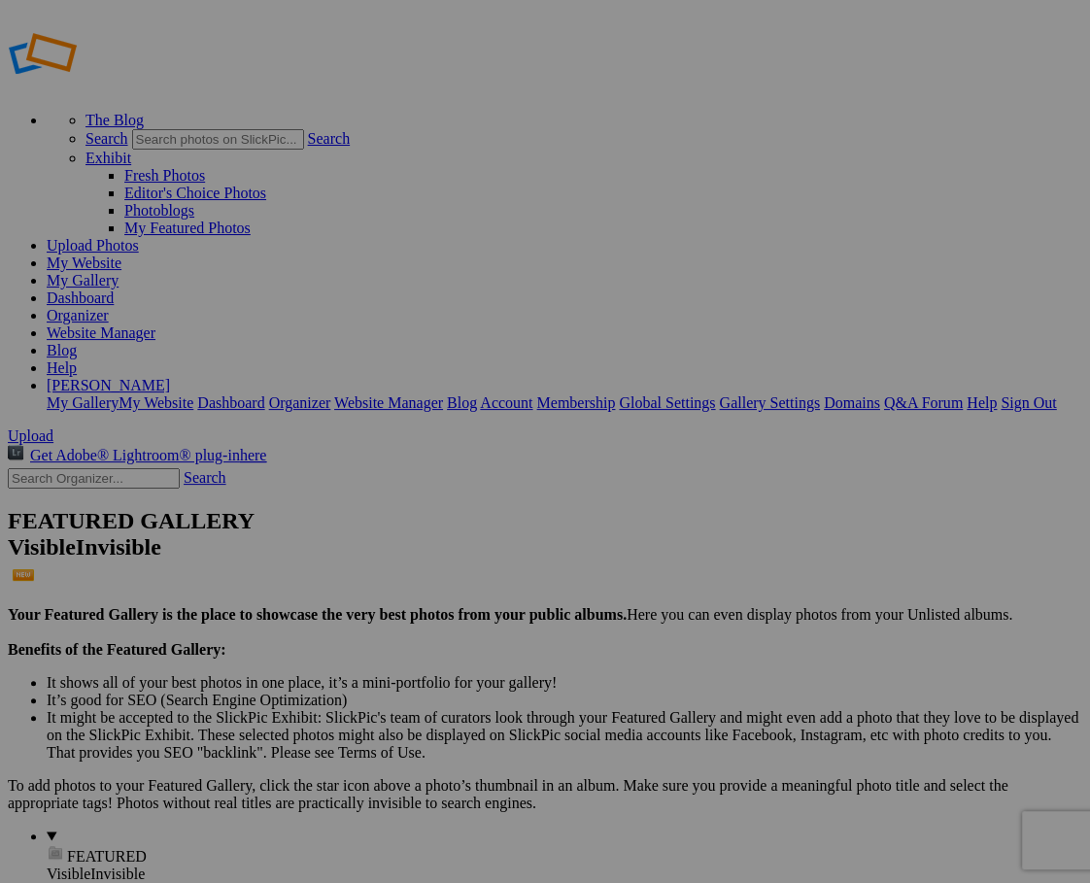
scroll to position [13, 0]
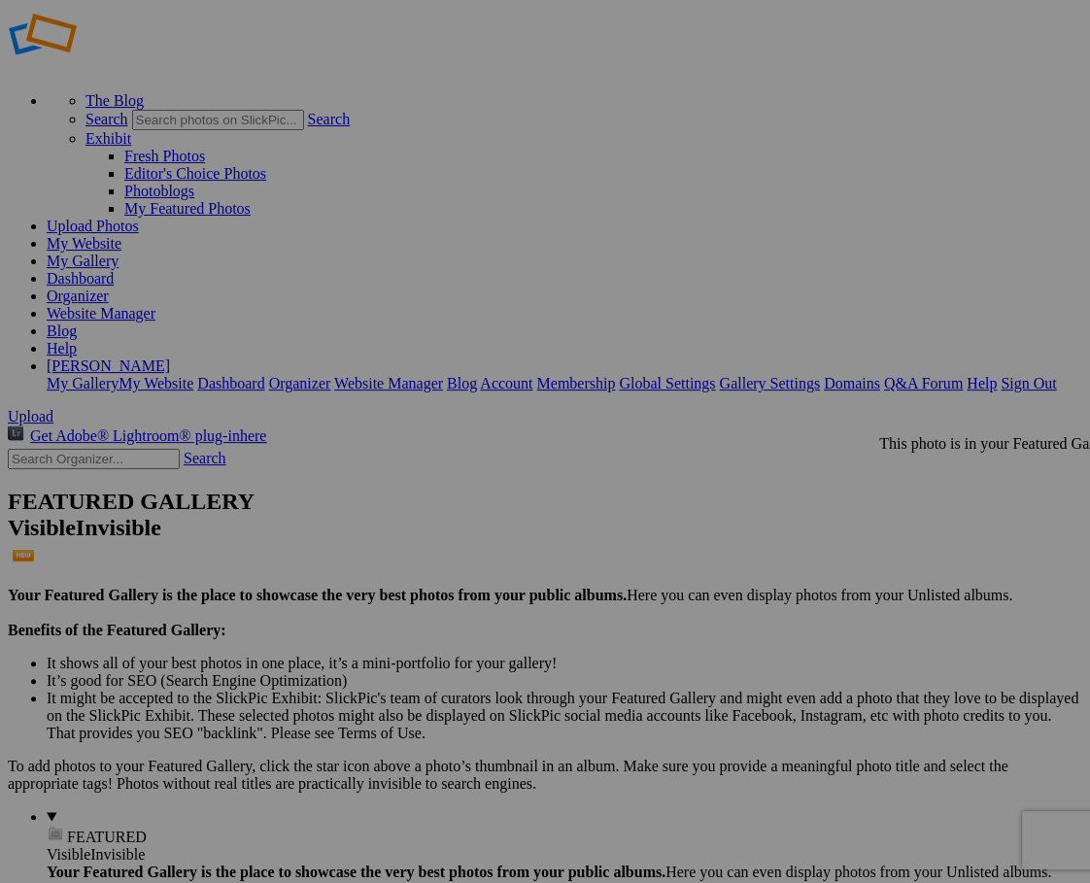
scroll to position [12, 0]
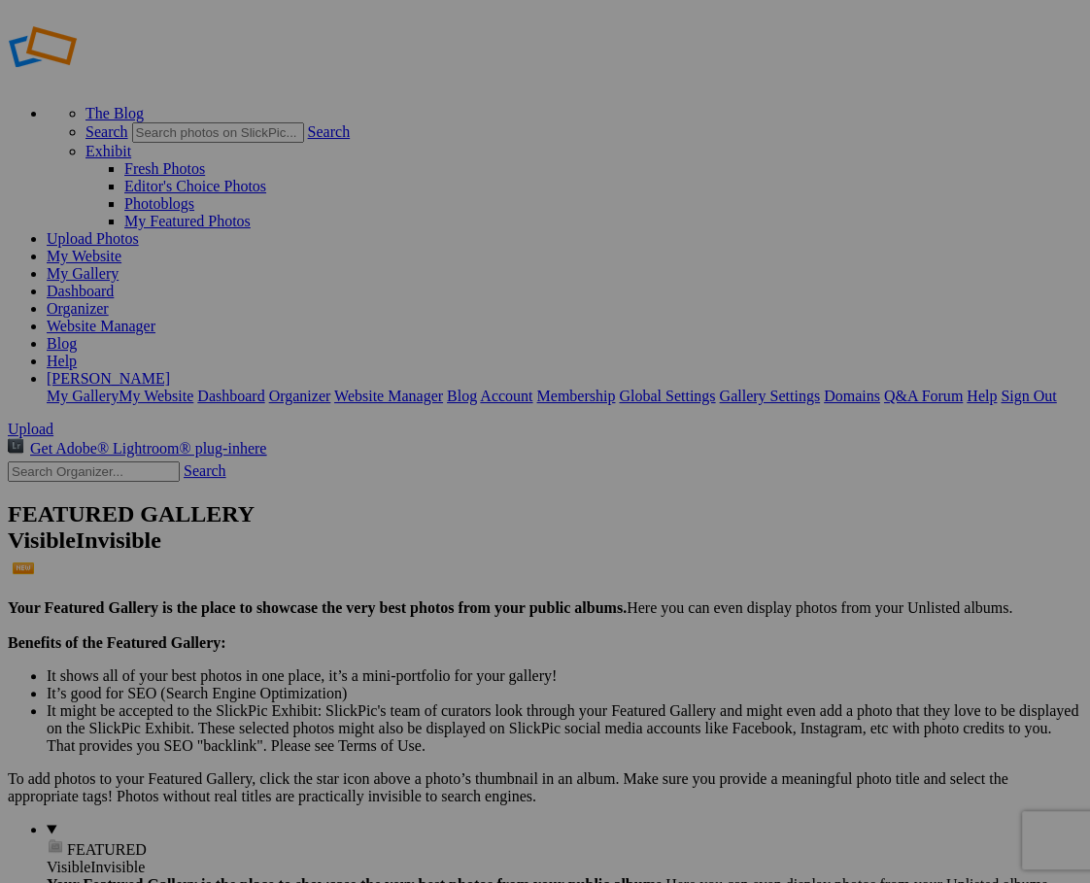
scroll to position [0, 0]
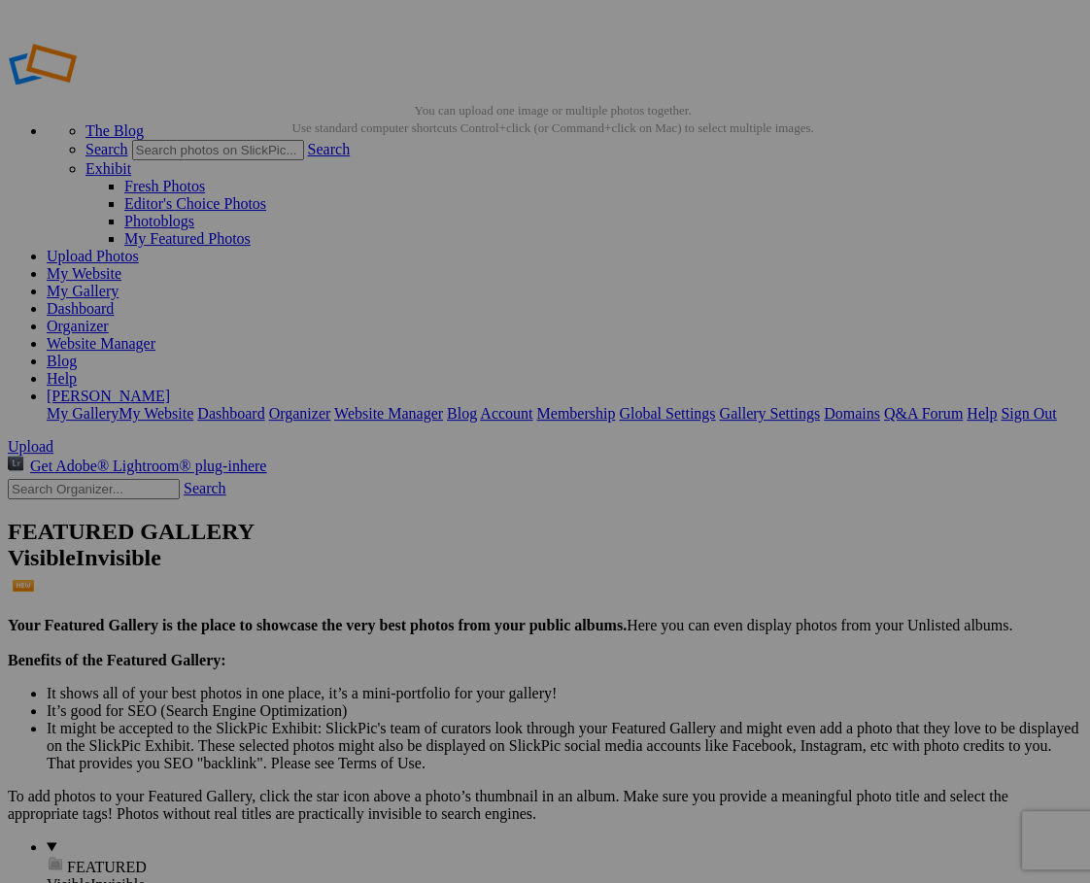
click at [367, 513] on span "Yes" at bounding box center [356, 516] width 22 height 17
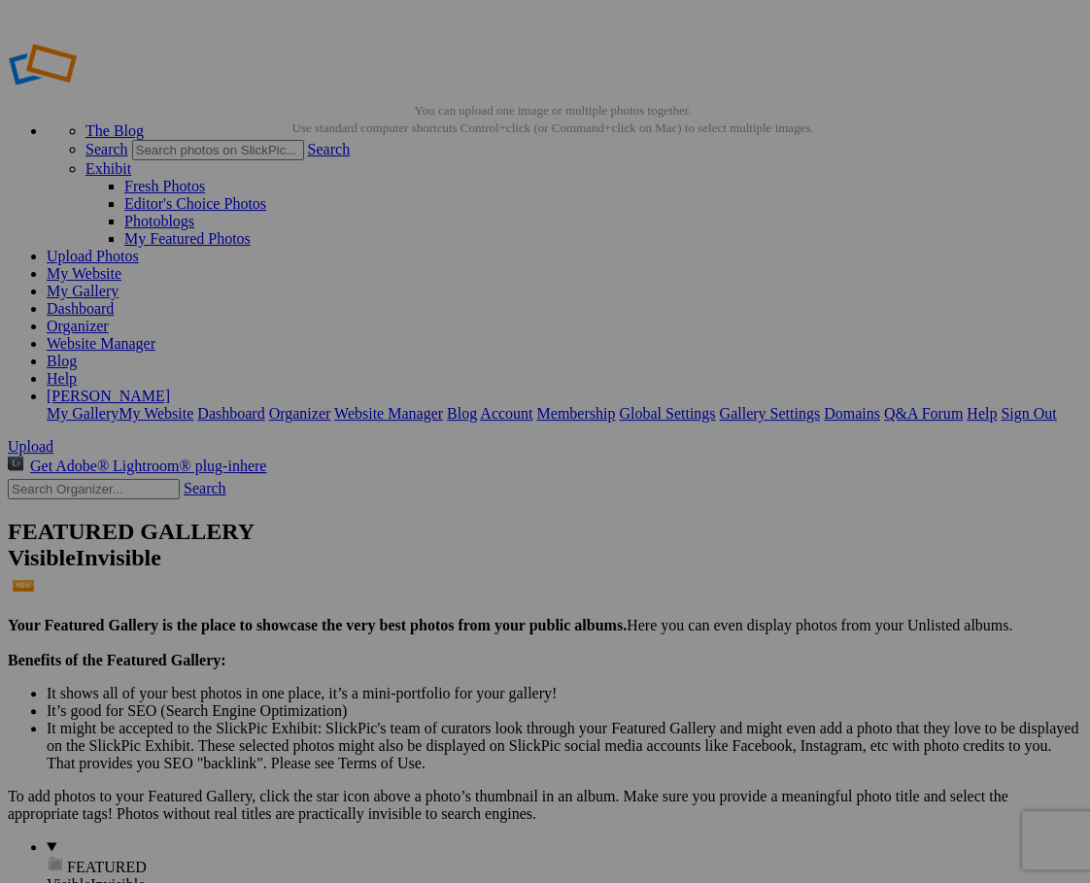
click at [367, 526] on span "Yes" at bounding box center [356, 534] width 22 height 17
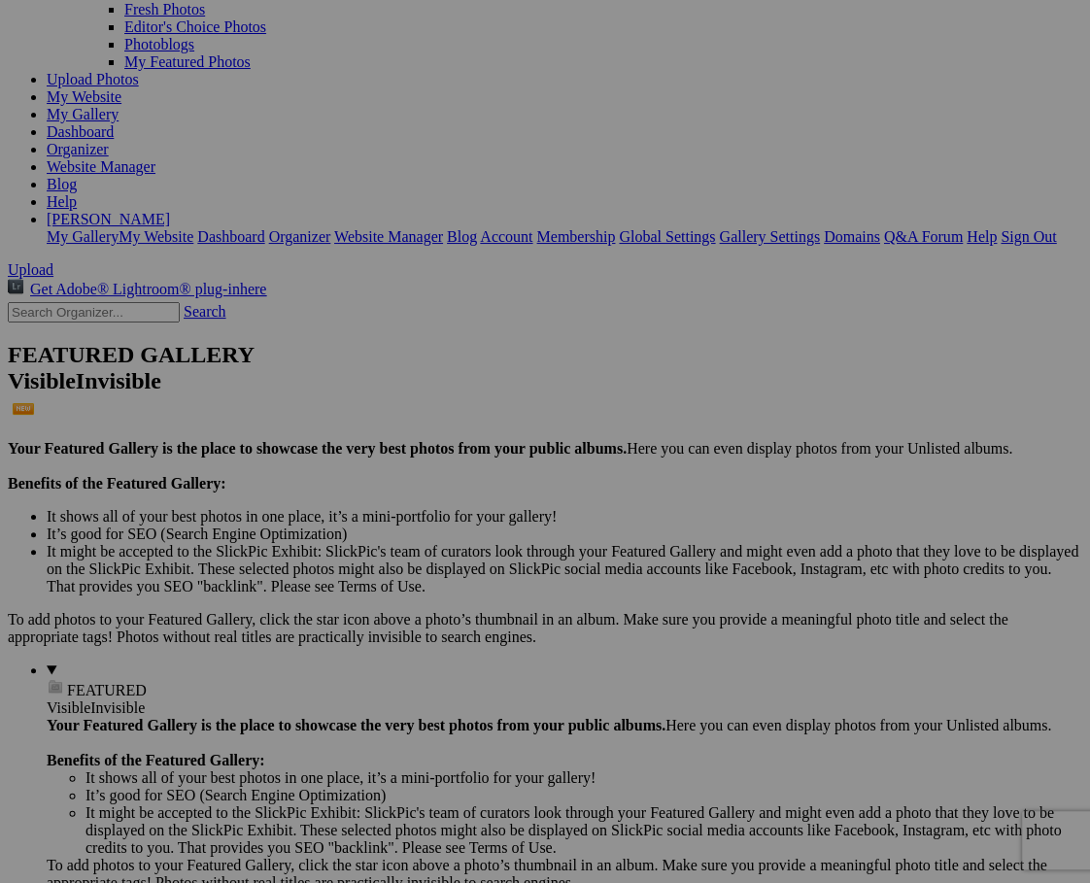
scroll to position [184, 0]
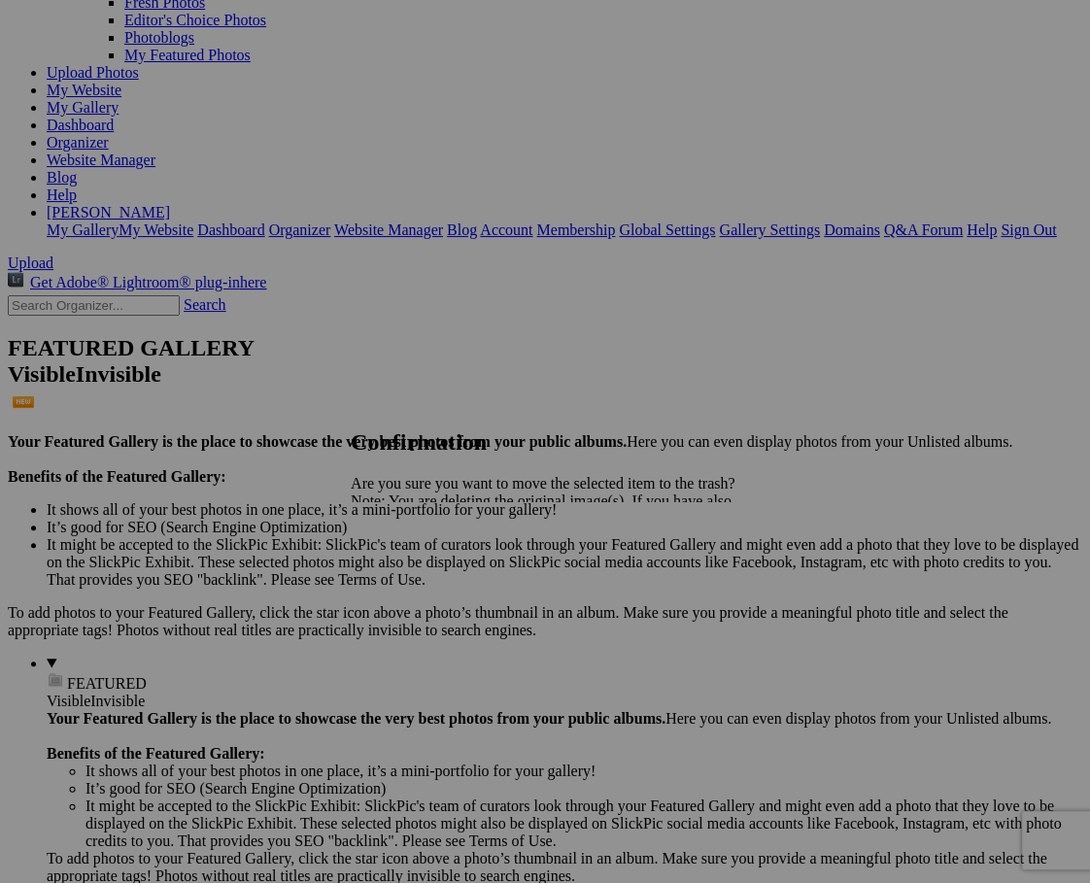
click at [416, 572] on span "Yes" at bounding box center [404, 569] width 22 height 17
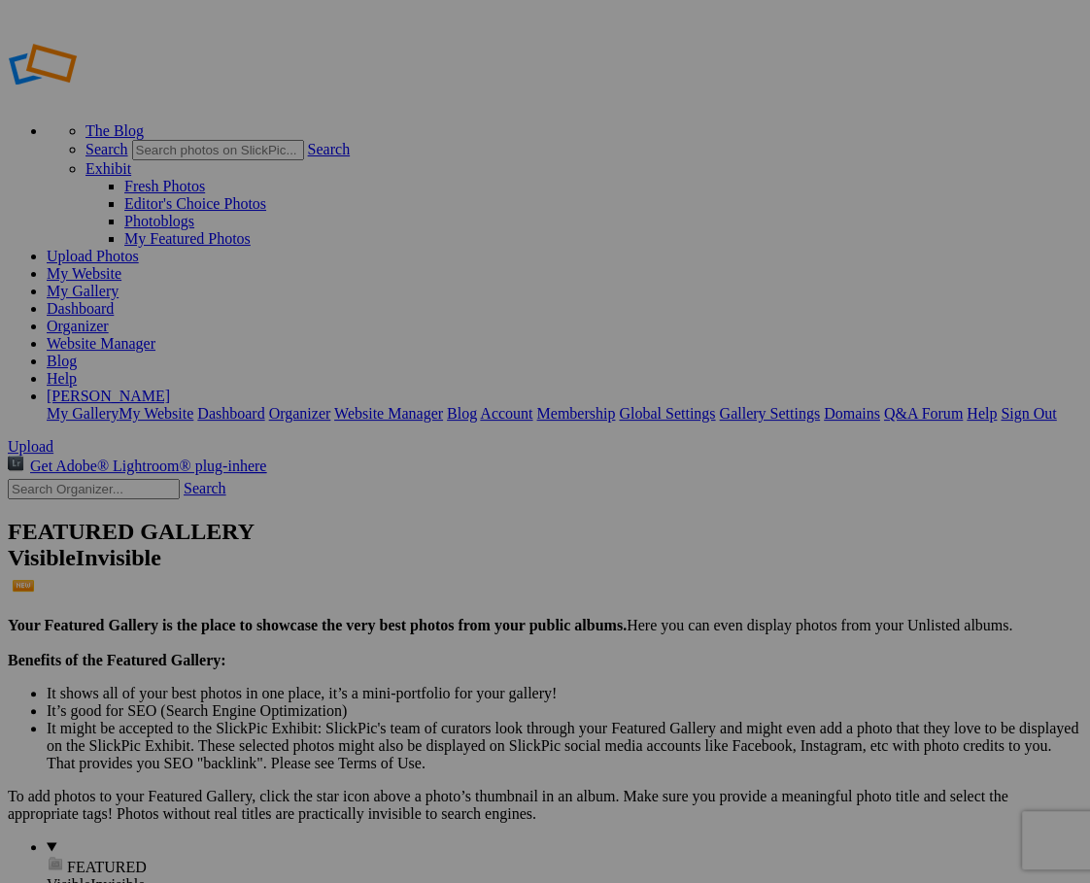
click at [416, 516] on span "Yes" at bounding box center [404, 516] width 22 height 17
click at [121, 265] on link "My Website" at bounding box center [84, 273] width 75 height 17
click at [109, 318] on link "Organizer" at bounding box center [78, 326] width 62 height 17
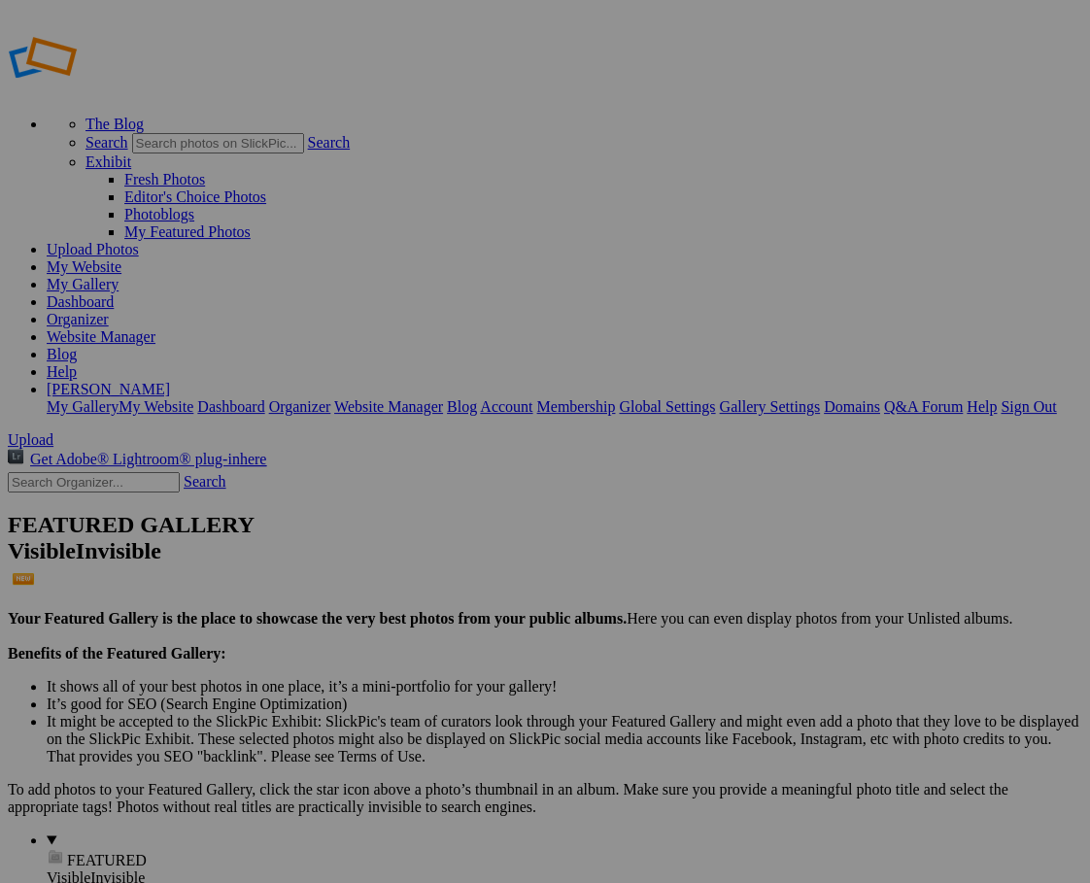
scroll to position [6, 0]
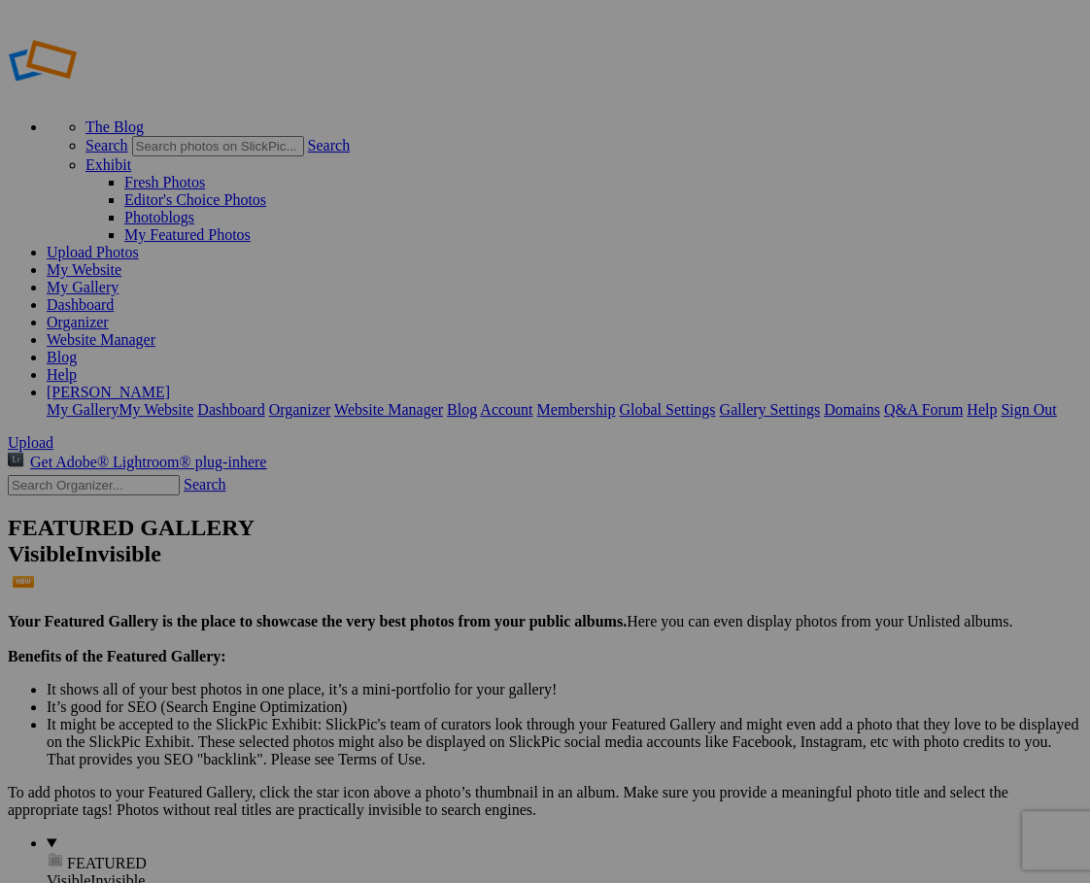
scroll to position [4, 0]
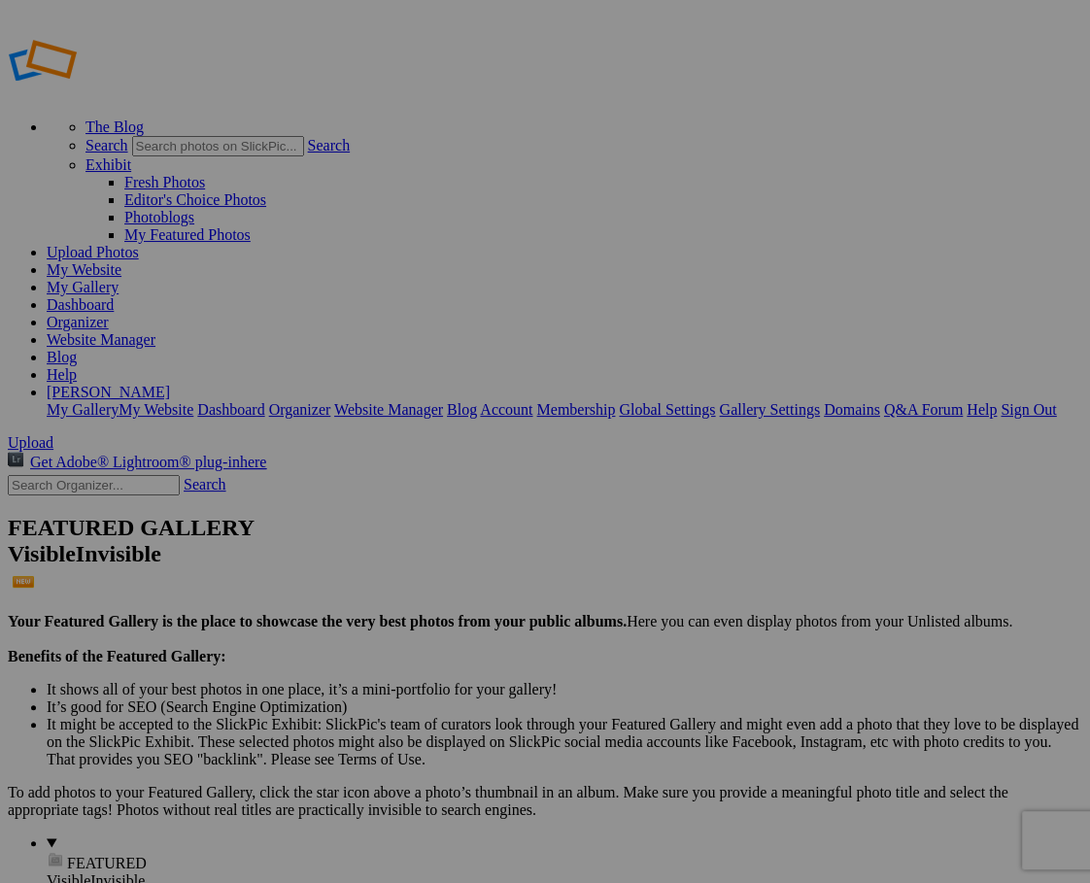
scroll to position [6, 0]
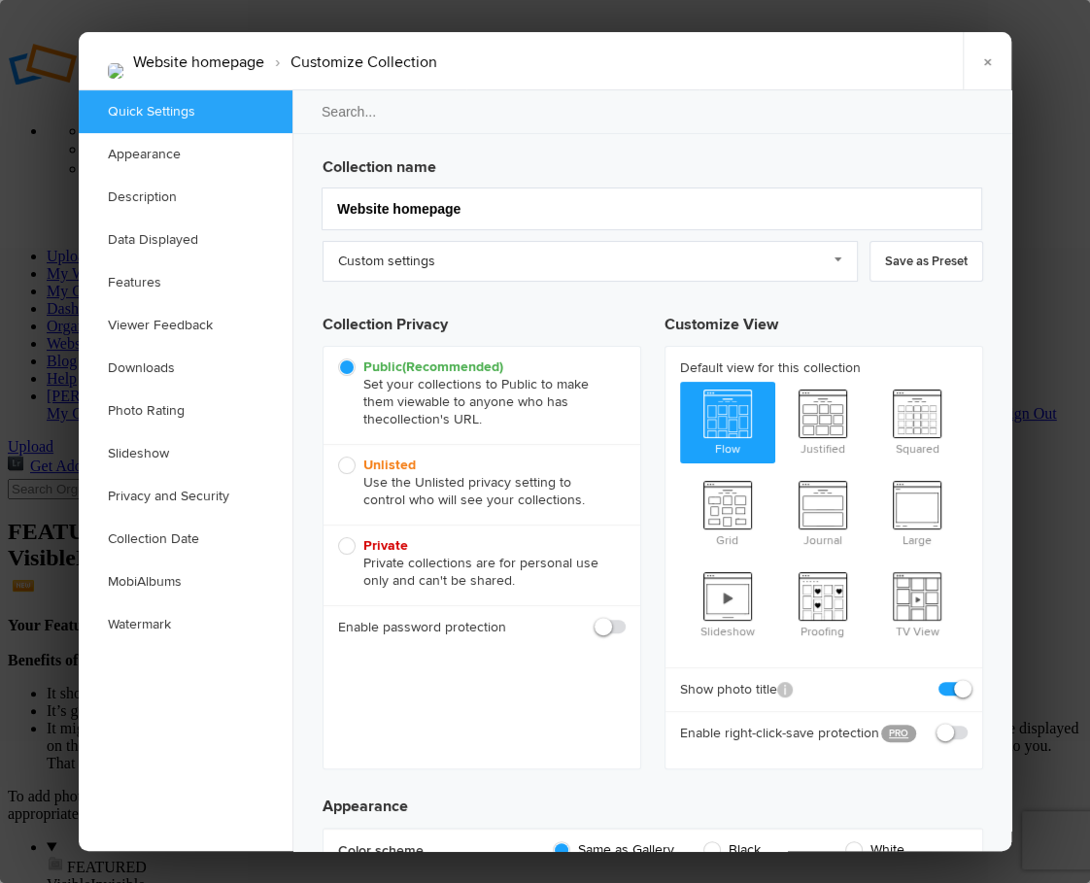
scroll to position [0, 0]
click at [990, 58] on link "×" at bounding box center [987, 61] width 49 height 58
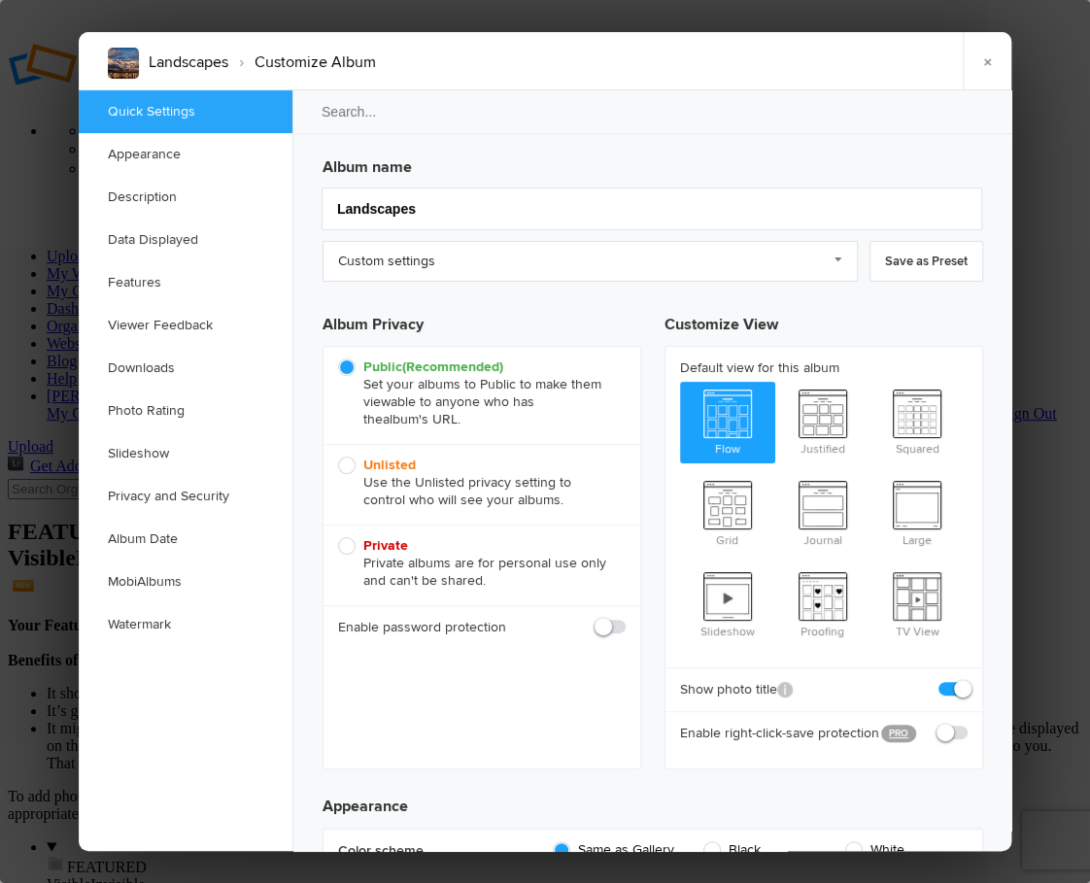
checkbox input "true"
click at [151, 192] on link "Description" at bounding box center [186, 197] width 214 height 43
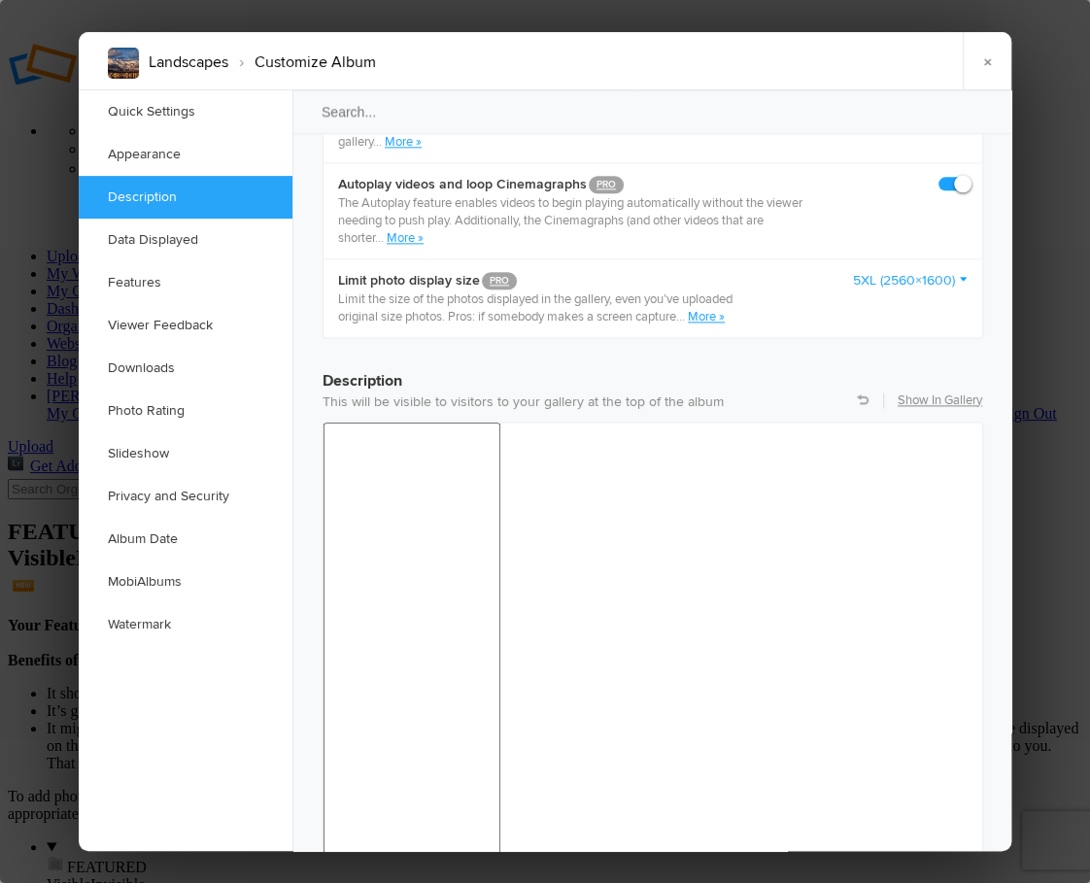
scroll to position [1499, 0]
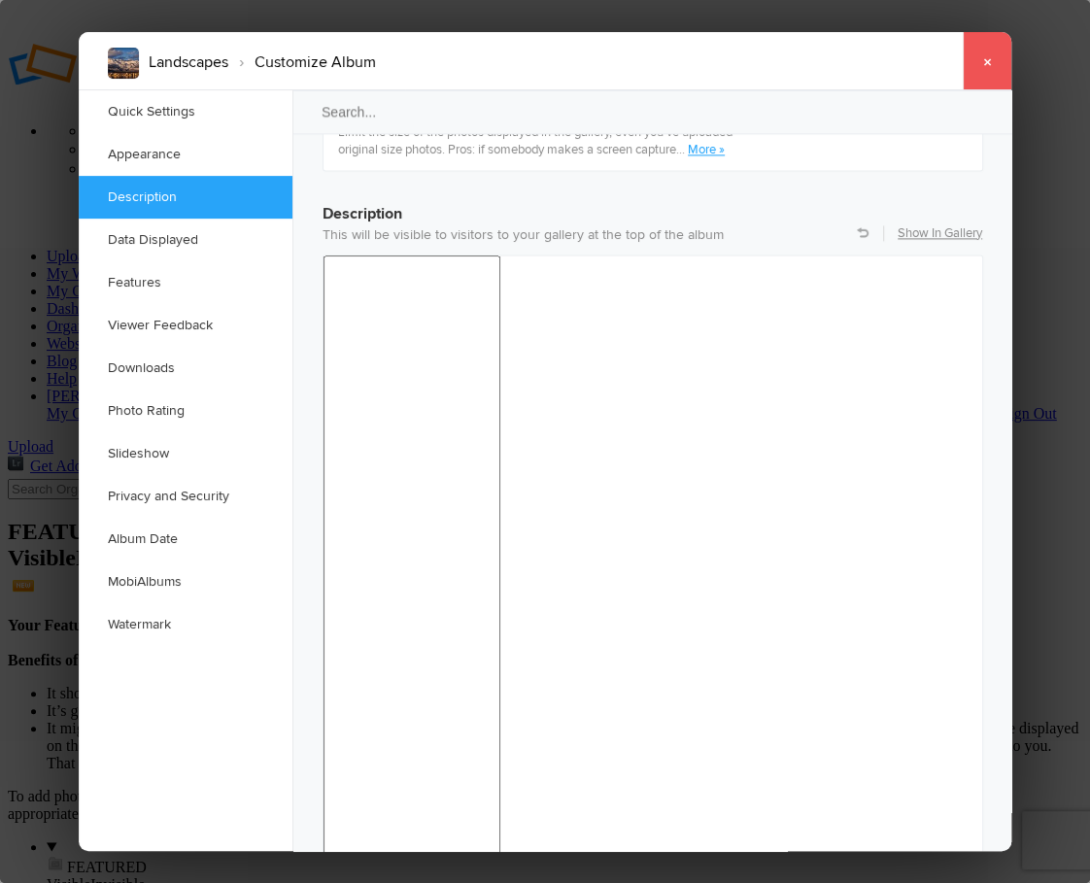
click at [989, 56] on link "×" at bounding box center [987, 61] width 49 height 58
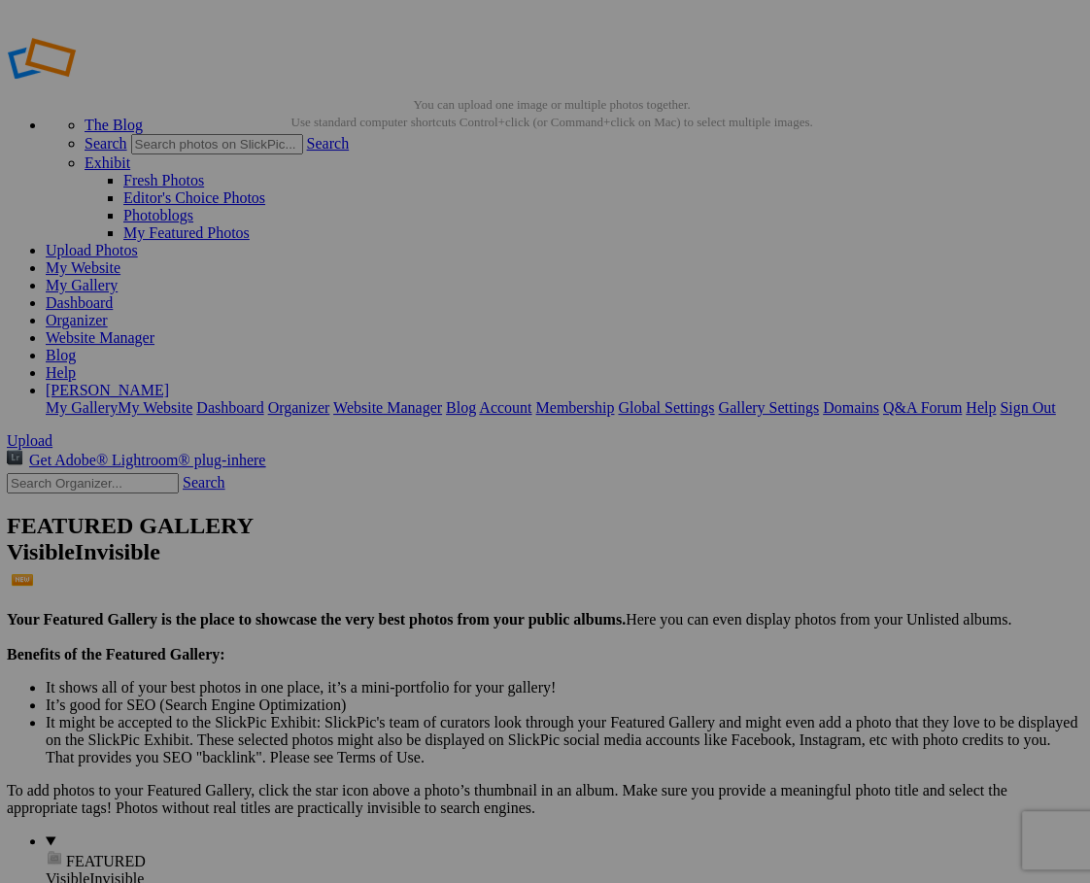
scroll to position [6, 0]
click at [1001, 399] on link "Sign Out" at bounding box center [1028, 407] width 55 height 17
